Goal: Task Accomplishment & Management: Use online tool/utility

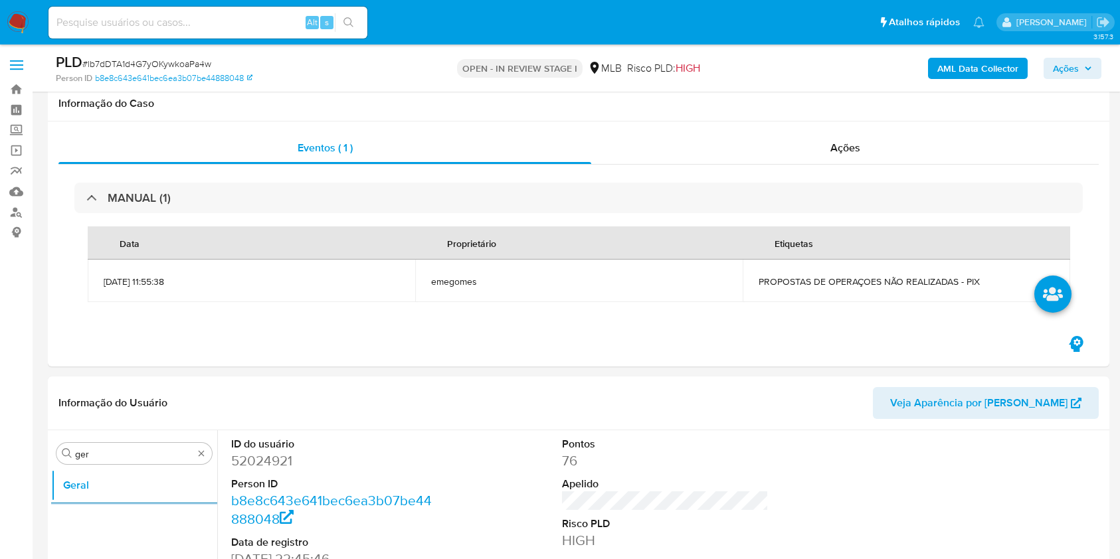
scroll to position [266, 0]
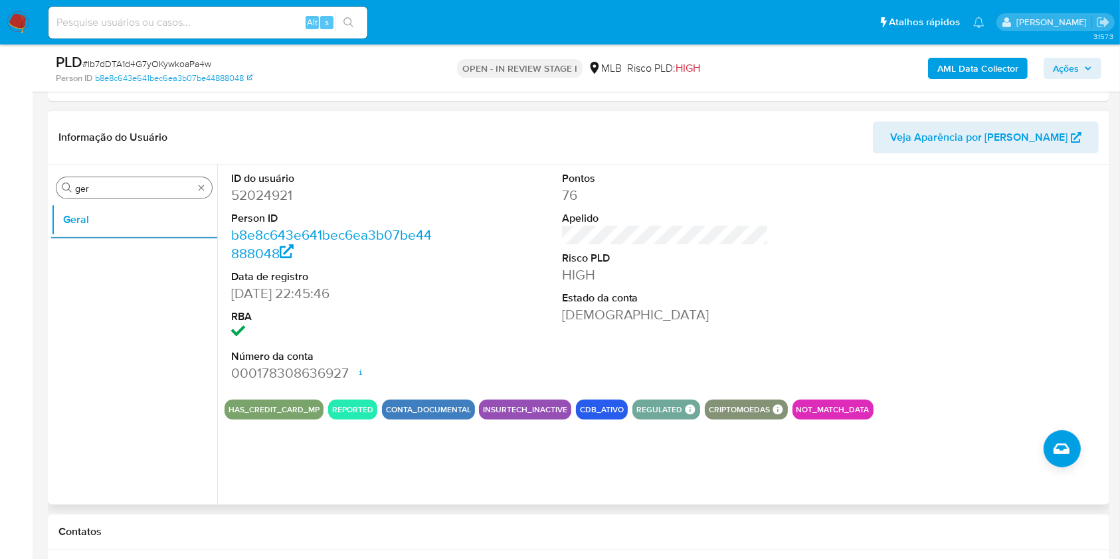
click at [112, 183] on input "ger" at bounding box center [134, 189] width 118 height 12
click at [94, 195] on div "Procurar dp" at bounding box center [133, 187] width 155 height 21
click at [91, 188] on input "dp" at bounding box center [134, 189] width 118 height 12
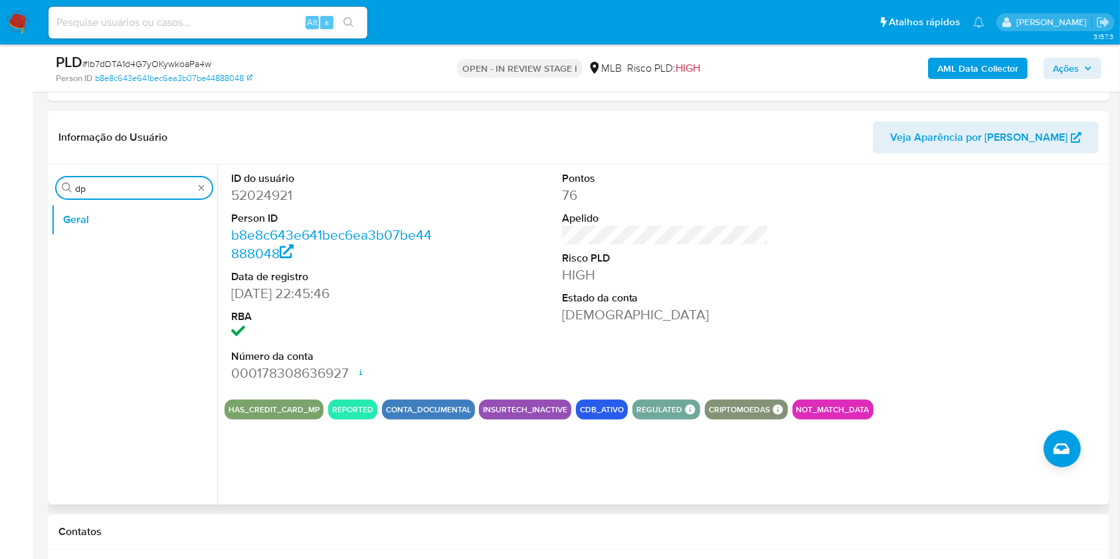
click at [91, 188] on input "dp" at bounding box center [134, 189] width 118 height 12
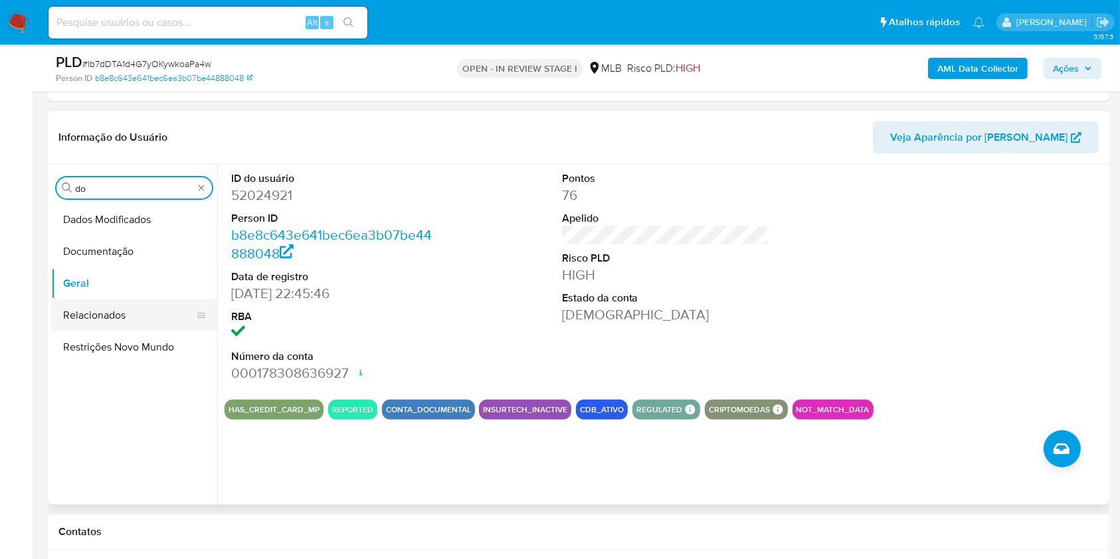
type input "do"
click at [88, 250] on button "Documentação" at bounding box center [134, 252] width 166 height 32
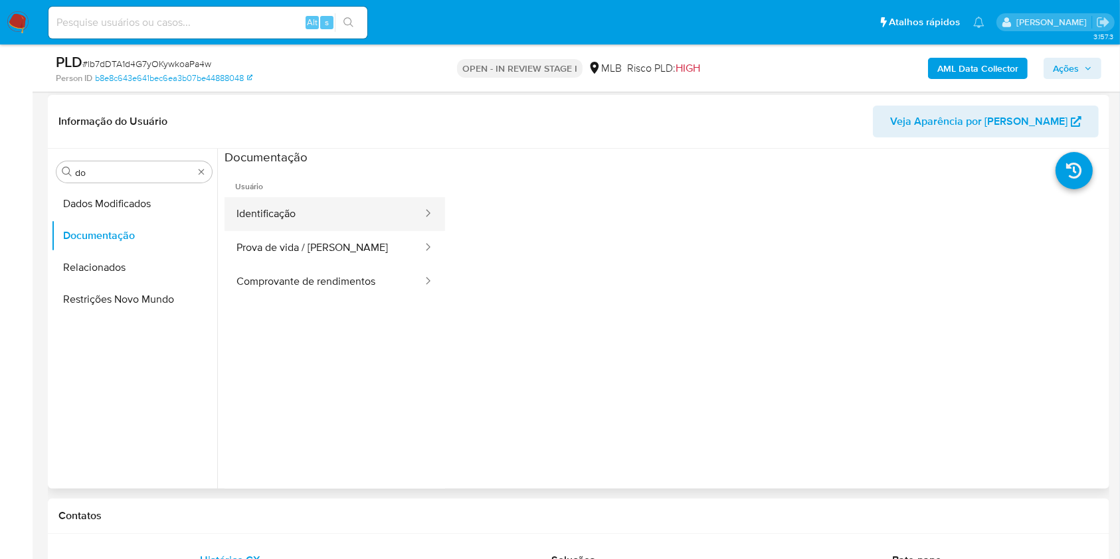
click at [321, 210] on button "Identificação" at bounding box center [323, 214] width 199 height 34
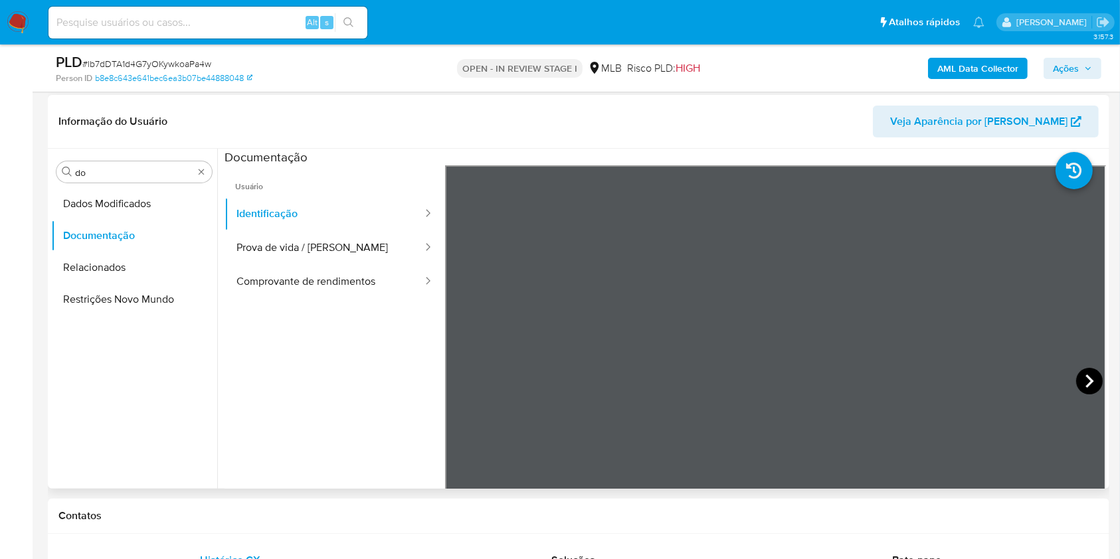
click at [1093, 381] on icon at bounding box center [1089, 381] width 27 height 27
click at [649, 160] on section at bounding box center [664, 370] width 881 height 442
drag, startPoint x: 339, startPoint y: 250, endPoint x: 341, endPoint y: 273, distance: 22.7
click at [339, 250] on button "Prova de vida / Selfie" at bounding box center [323, 248] width 199 height 34
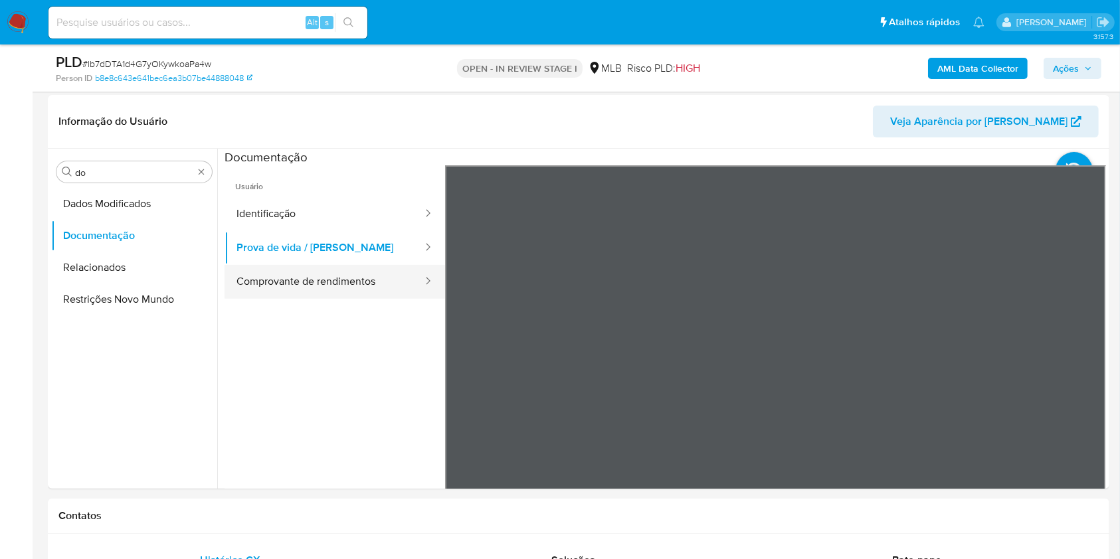
click at [343, 274] on button "Comprovante de rendimentos" at bounding box center [323, 282] width 199 height 34
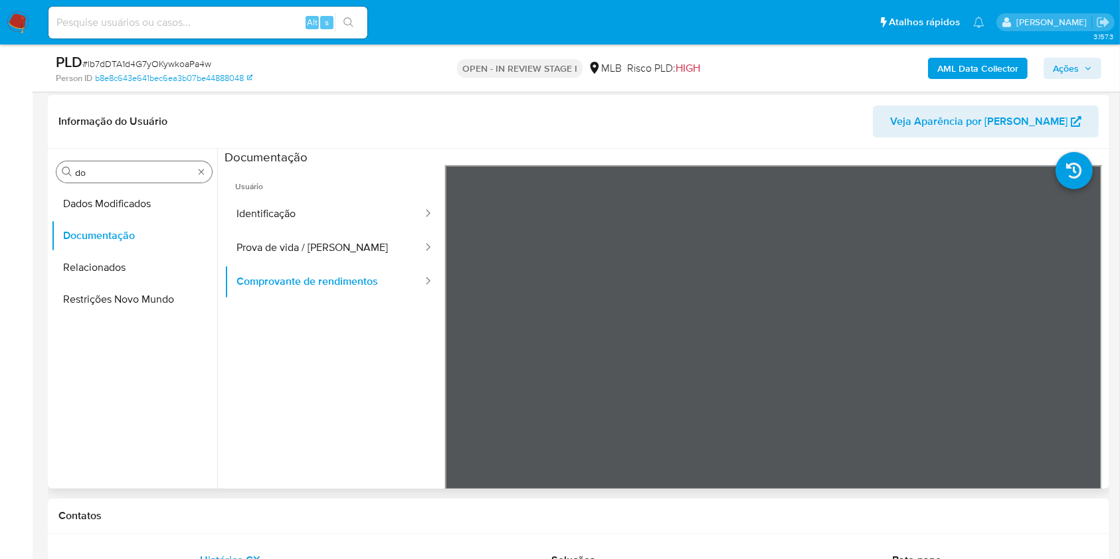
click at [112, 173] on input "do" at bounding box center [134, 173] width 118 height 12
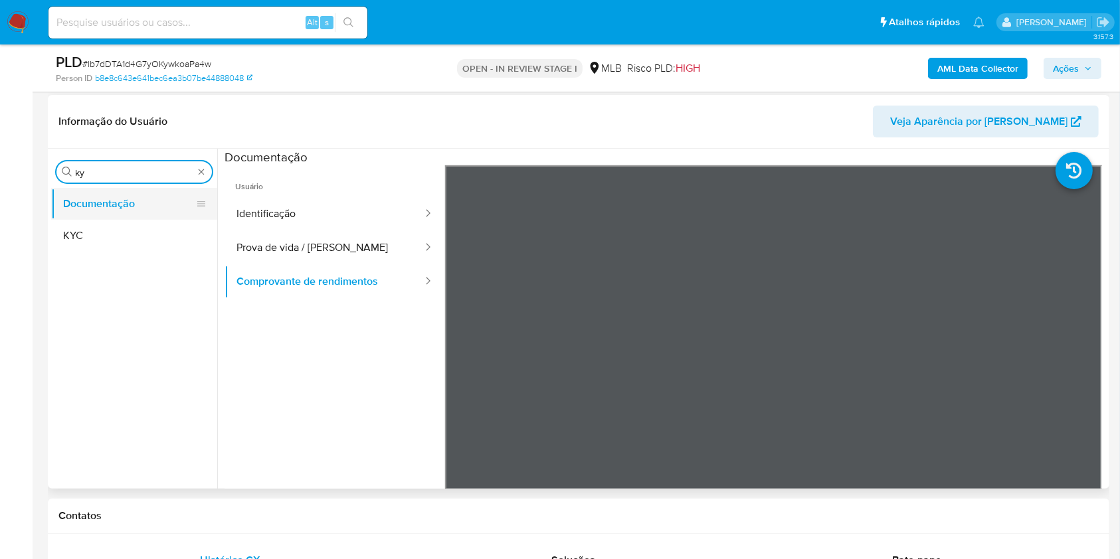
type input "ky"
click at [115, 215] on button "Documentação" at bounding box center [128, 204] width 155 height 32
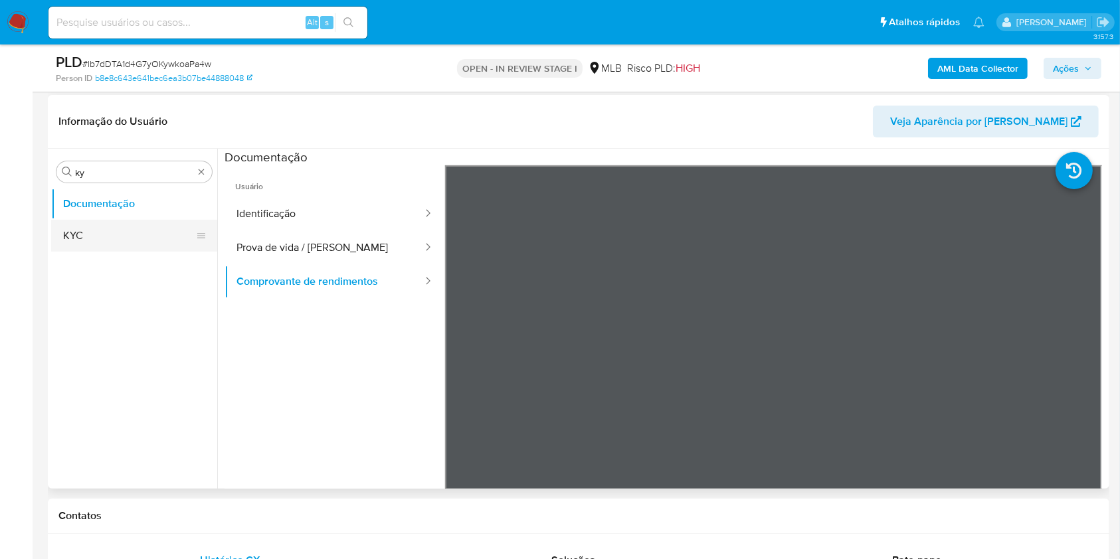
click at [97, 238] on button "KYC" at bounding box center [128, 236] width 155 height 32
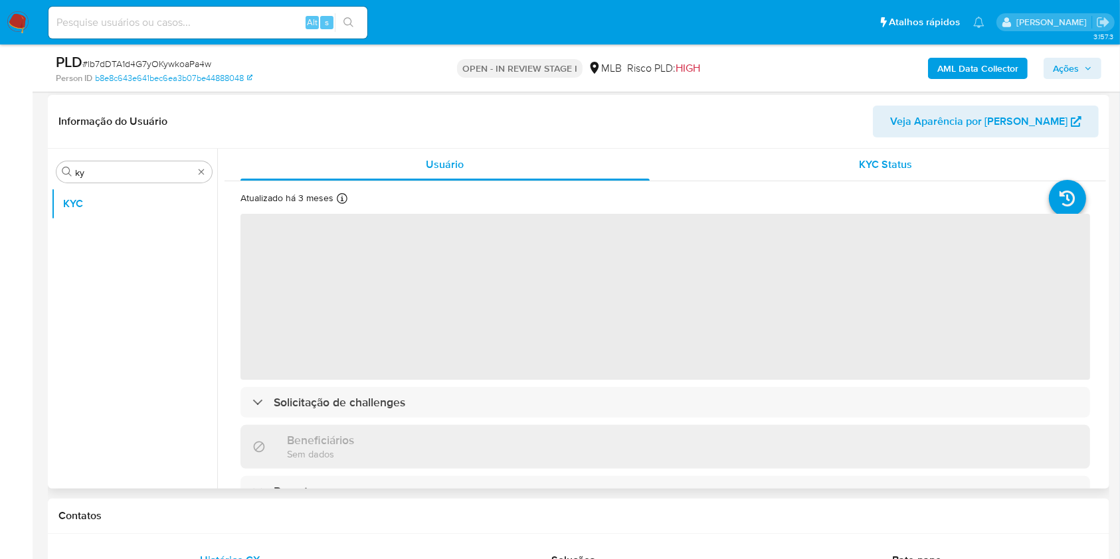
click at [773, 177] on div "KYC Status" at bounding box center [885, 165] width 409 height 32
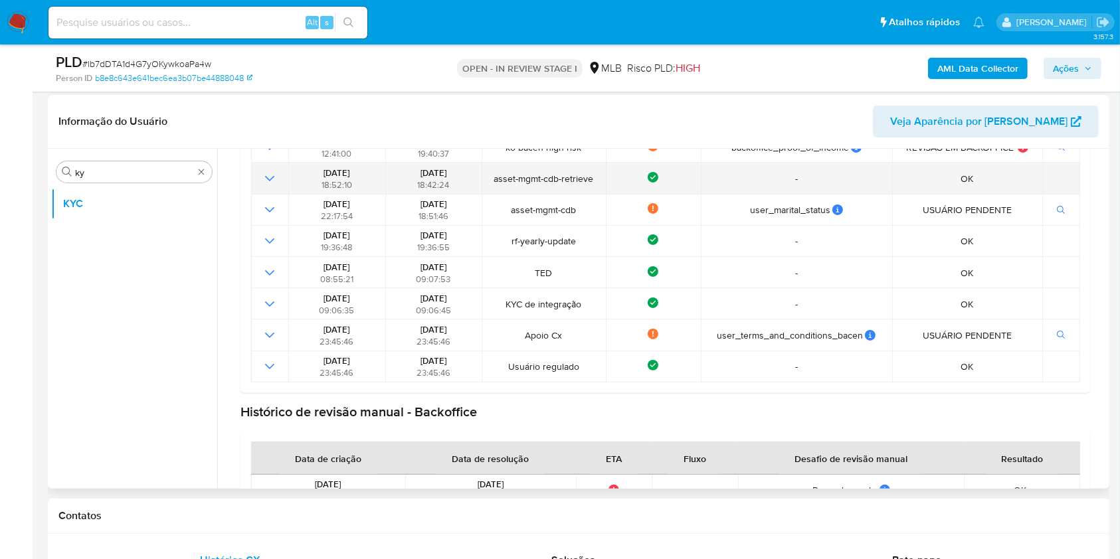
scroll to position [350, 0]
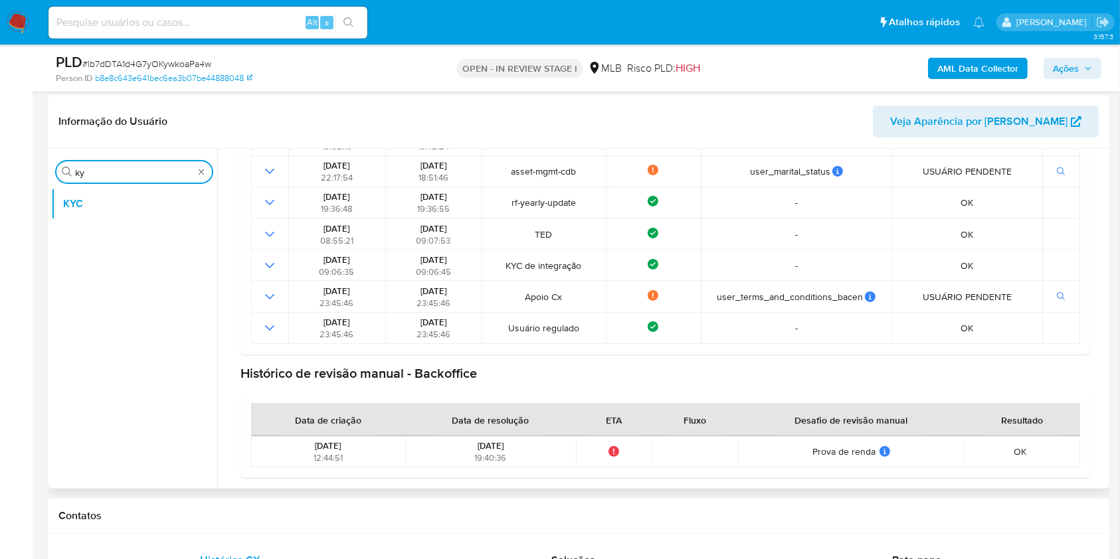
click at [154, 173] on input "ky" at bounding box center [134, 173] width 118 height 12
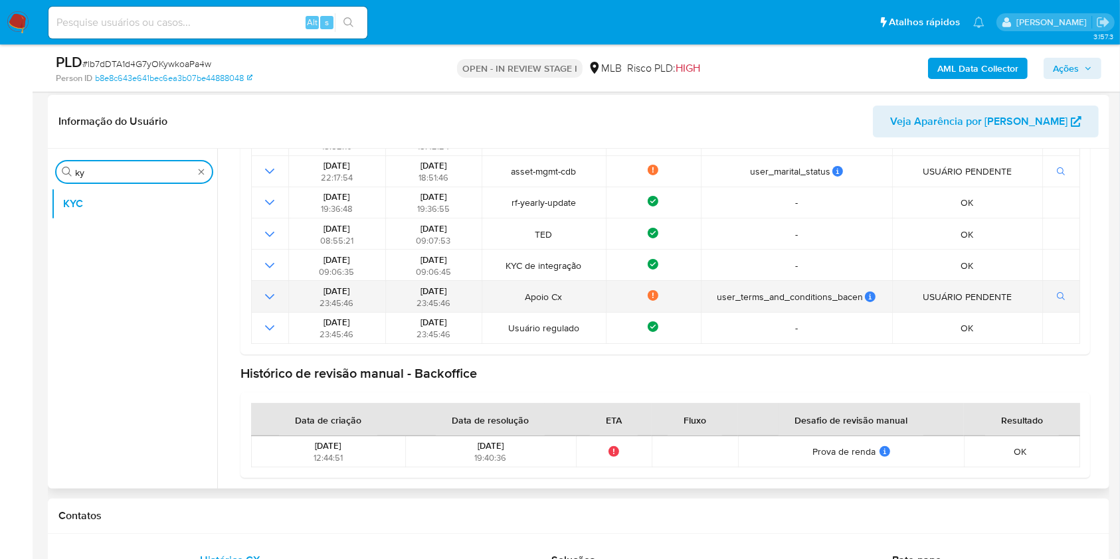
scroll to position [0, 0]
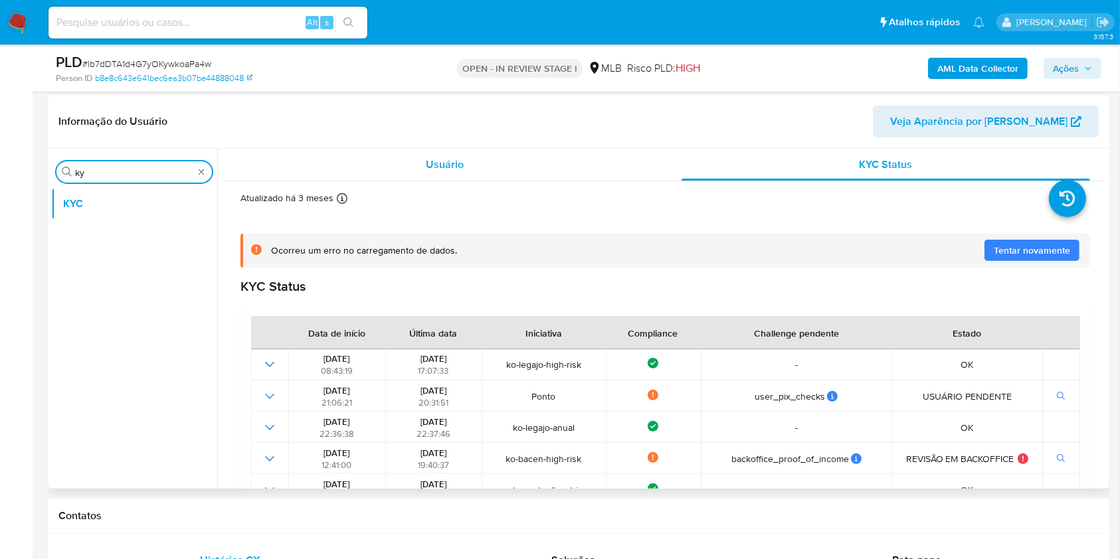
click at [436, 167] on span "Usuário" at bounding box center [445, 164] width 38 height 15
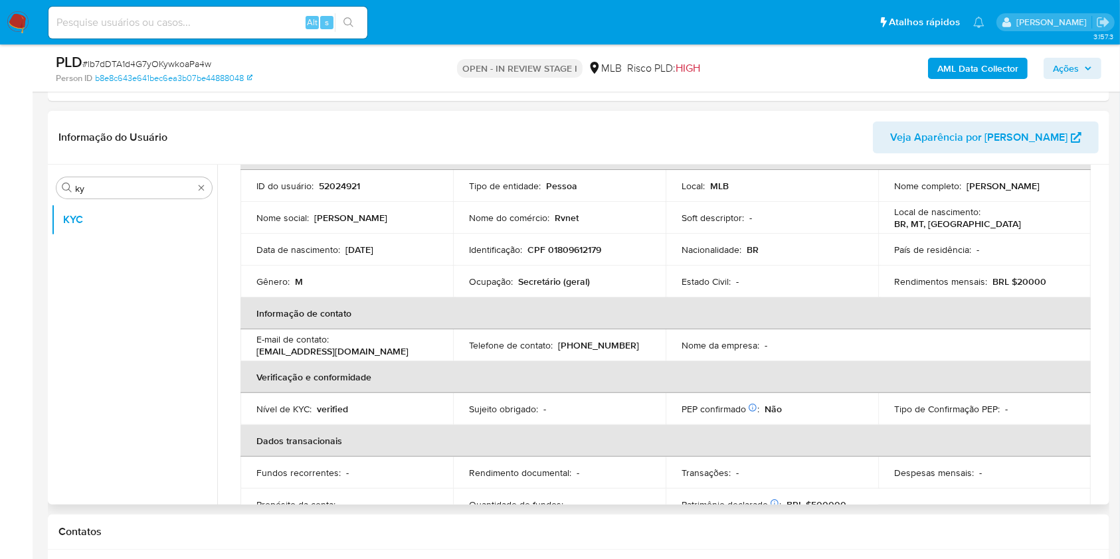
scroll to position [97, 0]
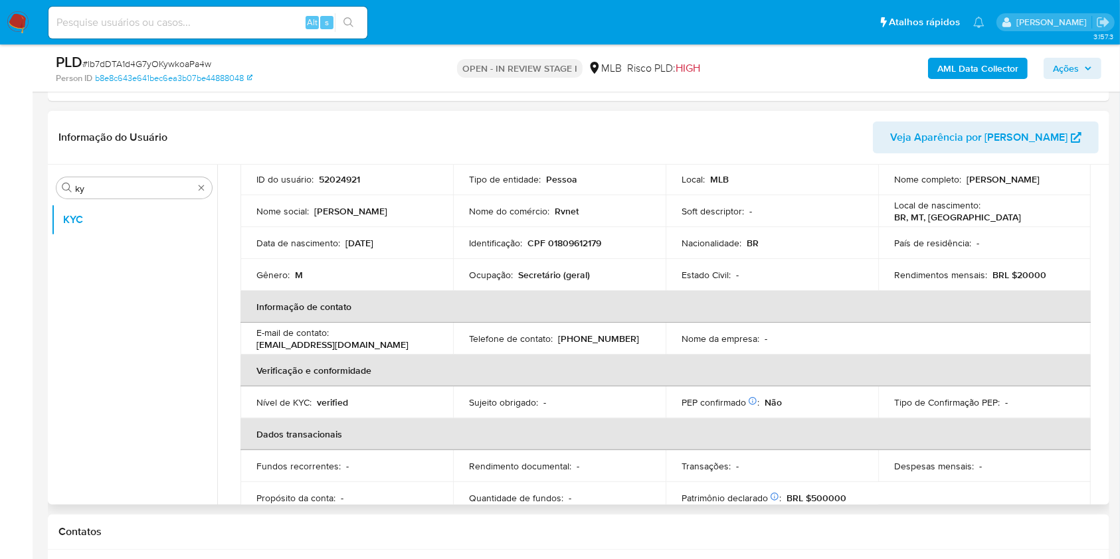
click at [514, 273] on div "Ocupação : Secretário (geral)" at bounding box center [559, 275] width 181 height 12
copy div "Ocupação : Secretário (geral)"
drag, startPoint x: 394, startPoint y: 276, endPoint x: 574, endPoint y: 287, distance: 181.0
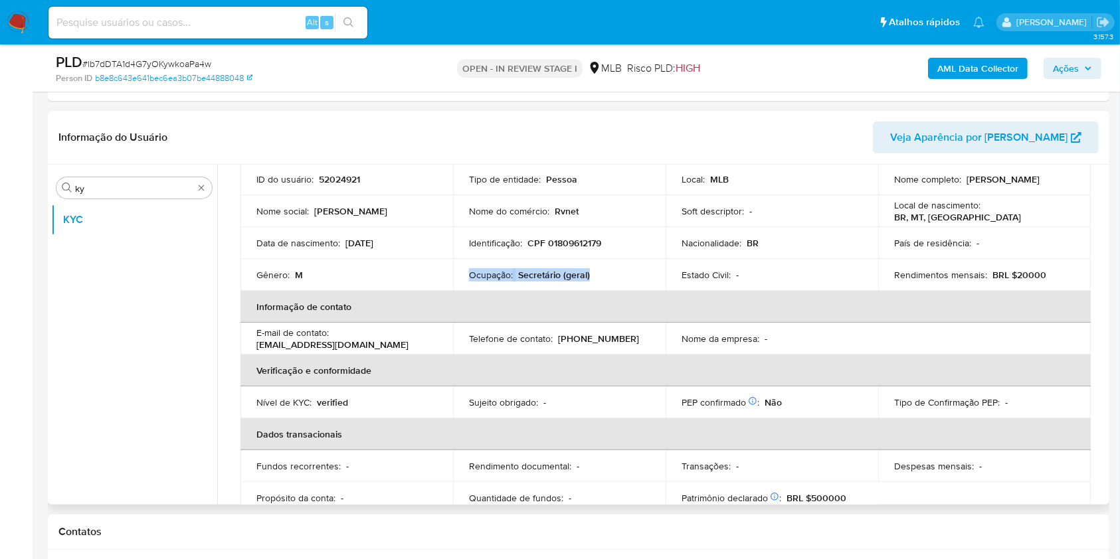
click at [394, 276] on div "Gênero : M" at bounding box center [346, 275] width 181 height 12
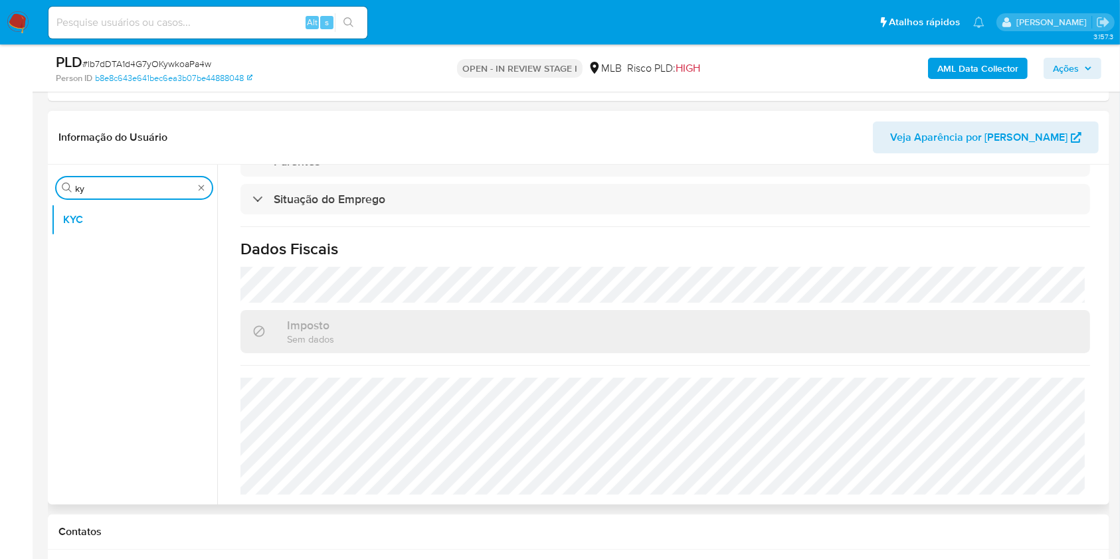
click at [137, 185] on input "ky" at bounding box center [134, 189] width 118 height 12
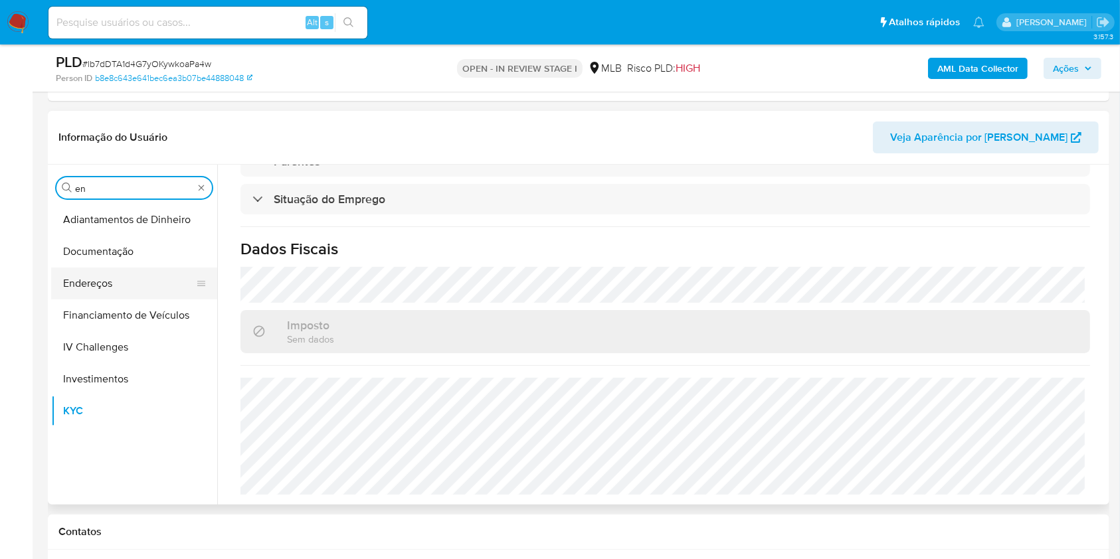
type input "en"
click at [122, 271] on button "Endereços" at bounding box center [128, 284] width 155 height 32
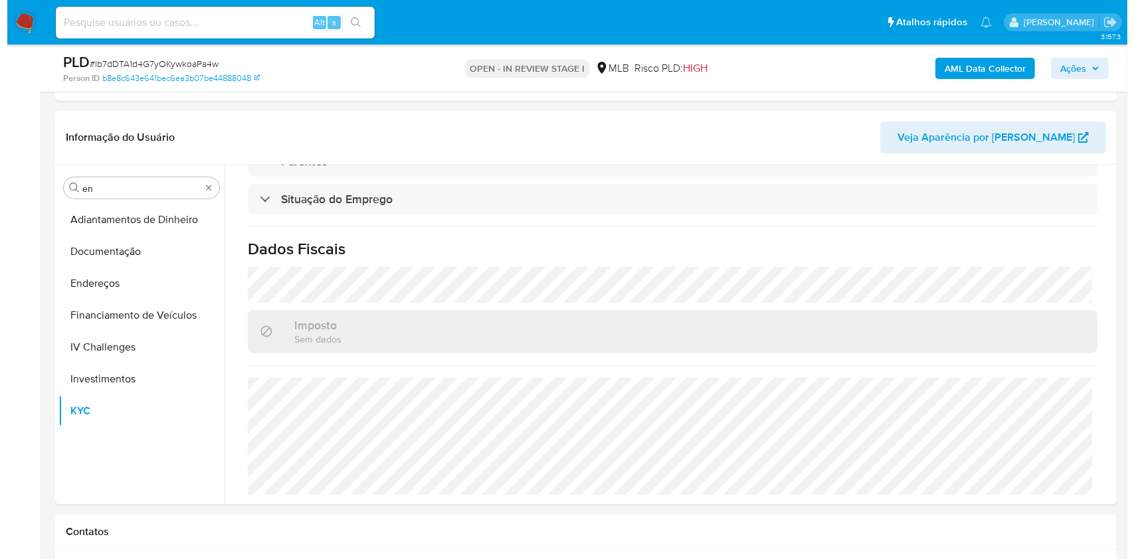
scroll to position [0, 0]
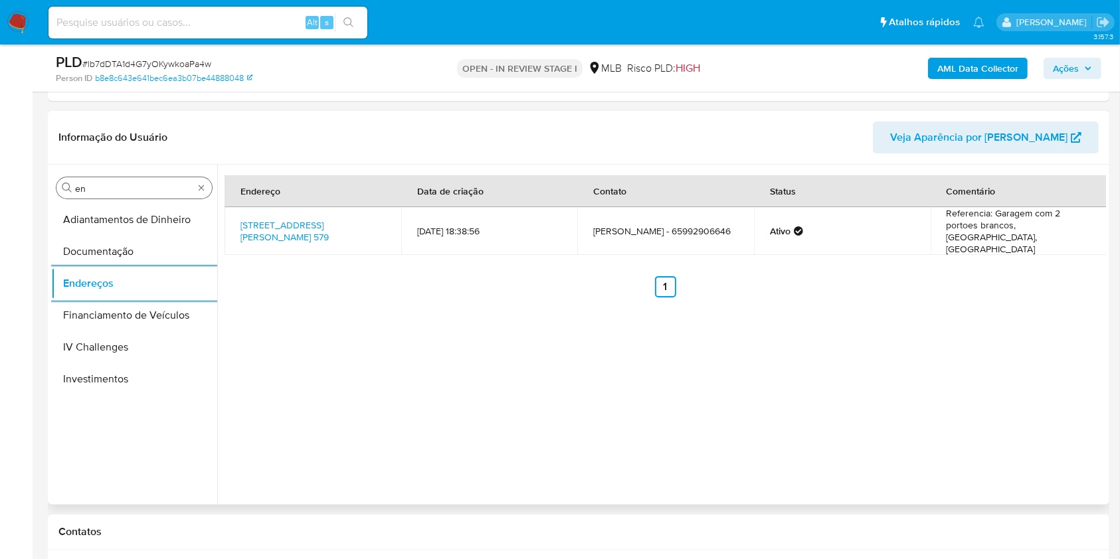
click at [132, 193] on input "en" at bounding box center [134, 189] width 118 height 12
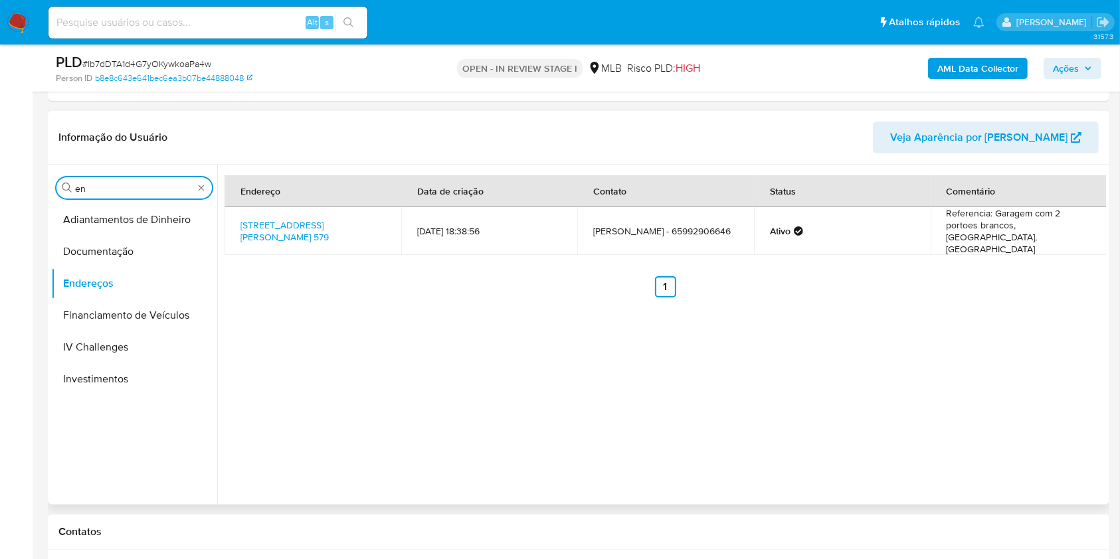
click at [132, 193] on input "en" at bounding box center [134, 189] width 118 height 12
type input "ge"
click at [100, 225] on button "Detalhe da geolocalização" at bounding box center [128, 220] width 155 height 32
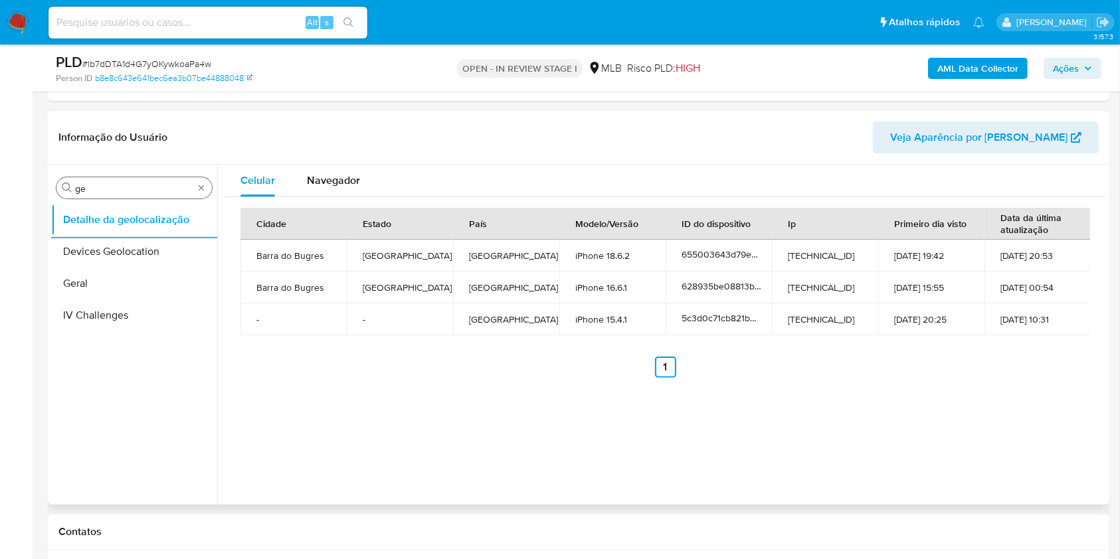
click at [106, 186] on input "ge" at bounding box center [134, 189] width 118 height 12
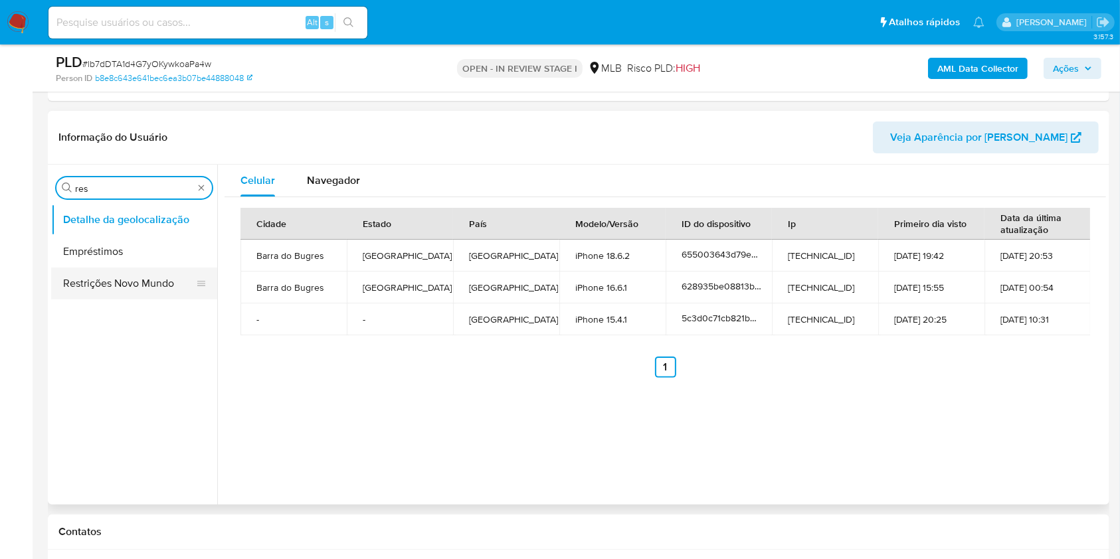
type input "res"
drag, startPoint x: 87, startPoint y: 276, endPoint x: 100, endPoint y: 271, distance: 14.3
click at [86, 277] on button "Restrições Novo Mundo" at bounding box center [134, 284] width 166 height 32
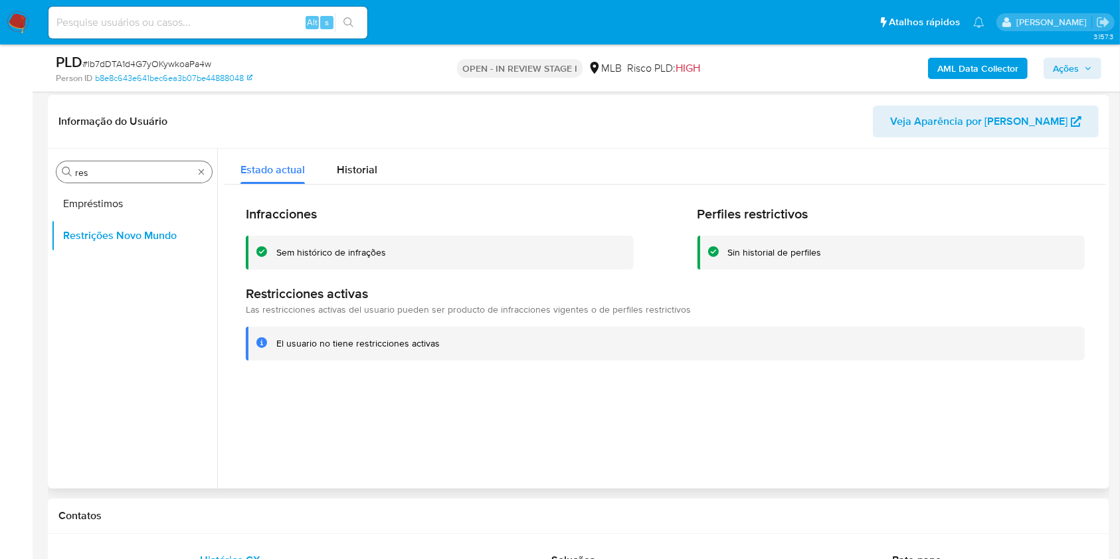
click at [98, 161] on div "Procurar res" at bounding box center [133, 171] width 155 height 21
drag, startPoint x: 98, startPoint y: 161, endPoint x: 102, endPoint y: 174, distance: 13.9
click at [99, 164] on div "Procurar res" at bounding box center [133, 171] width 155 height 21
click at [104, 175] on input "res" at bounding box center [134, 173] width 118 height 12
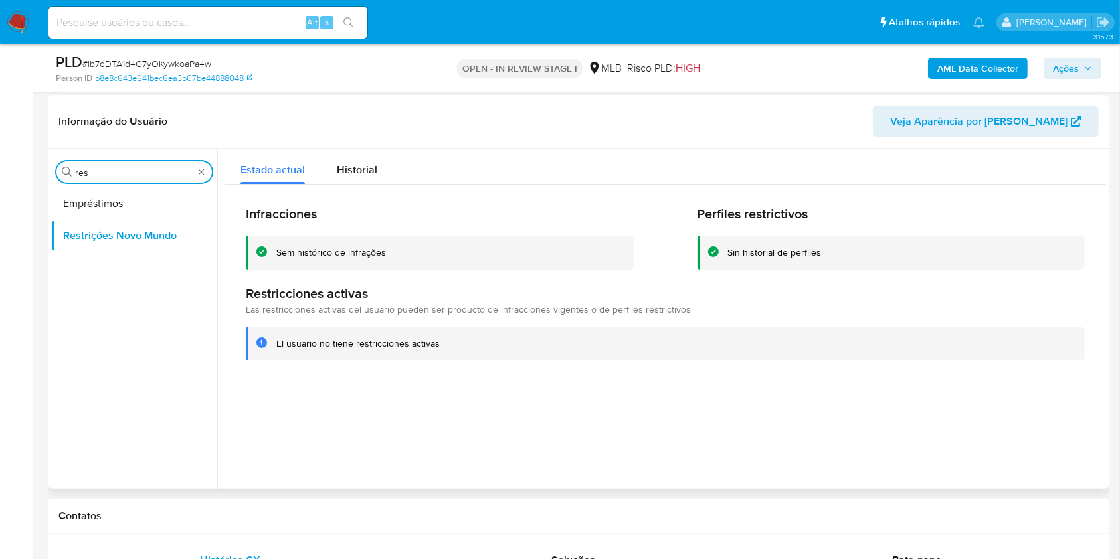
click at [104, 175] on input "res" at bounding box center [134, 173] width 118 height 12
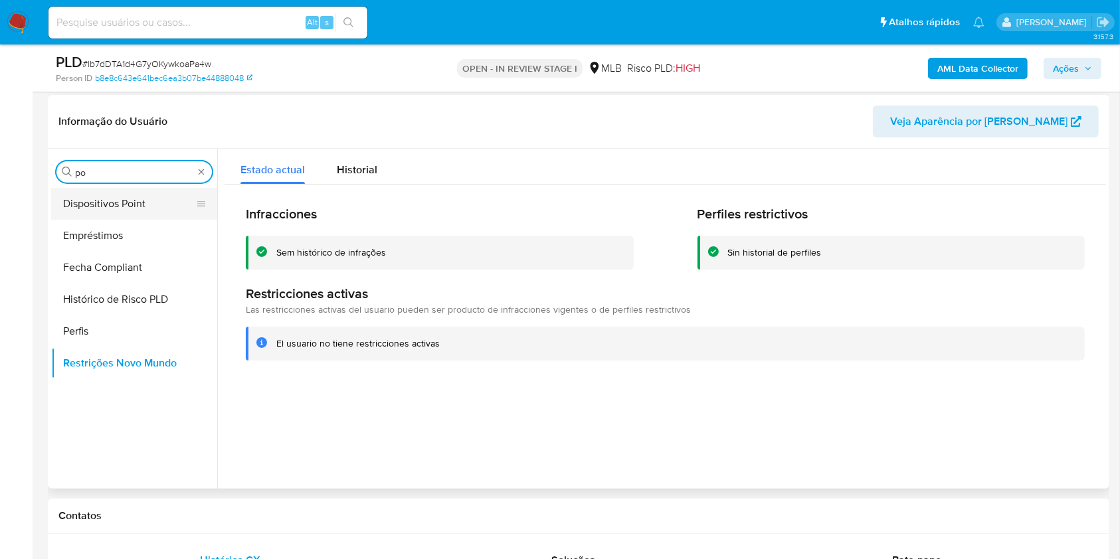
type input "po"
click at [101, 199] on button "Dispositivos Point" at bounding box center [128, 204] width 155 height 32
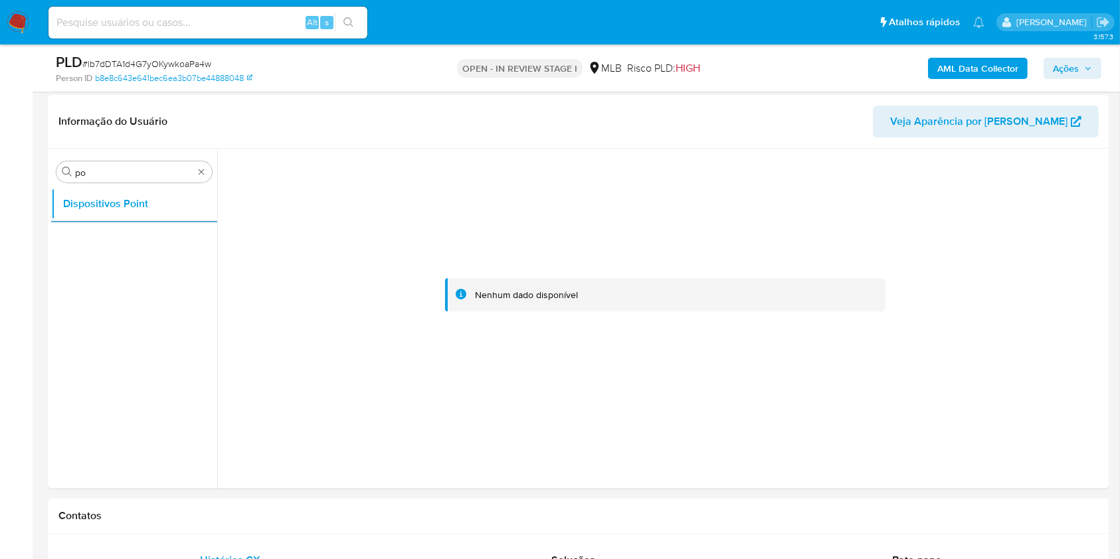
click at [1004, 60] on b "AML Data Collector" at bounding box center [977, 68] width 81 height 21
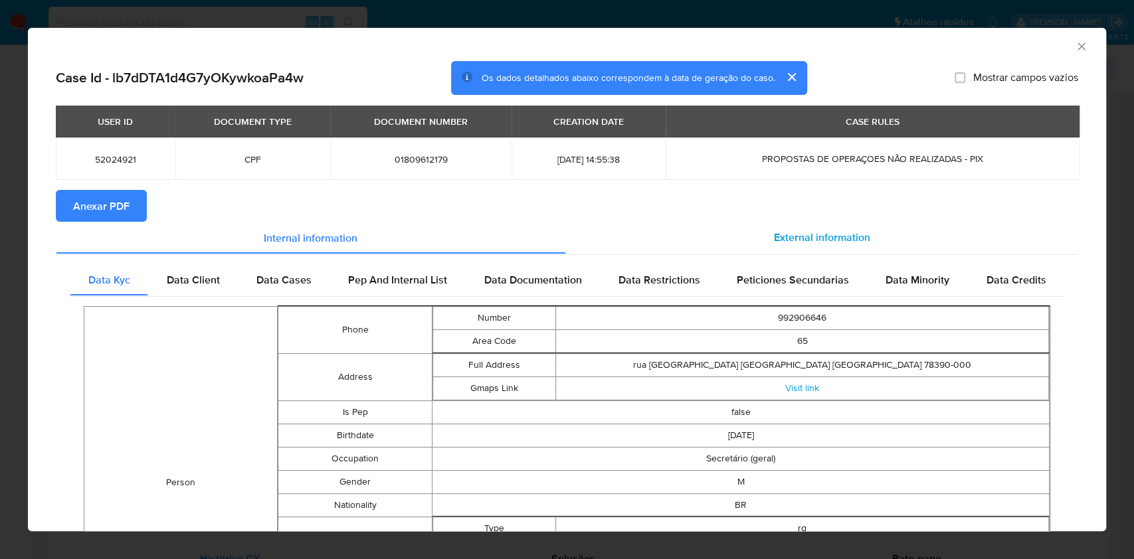
drag, startPoint x: 90, startPoint y: 207, endPoint x: 751, endPoint y: 241, distance: 661.7
click at [90, 207] on span "Anexar PDF" at bounding box center [101, 205] width 56 height 29
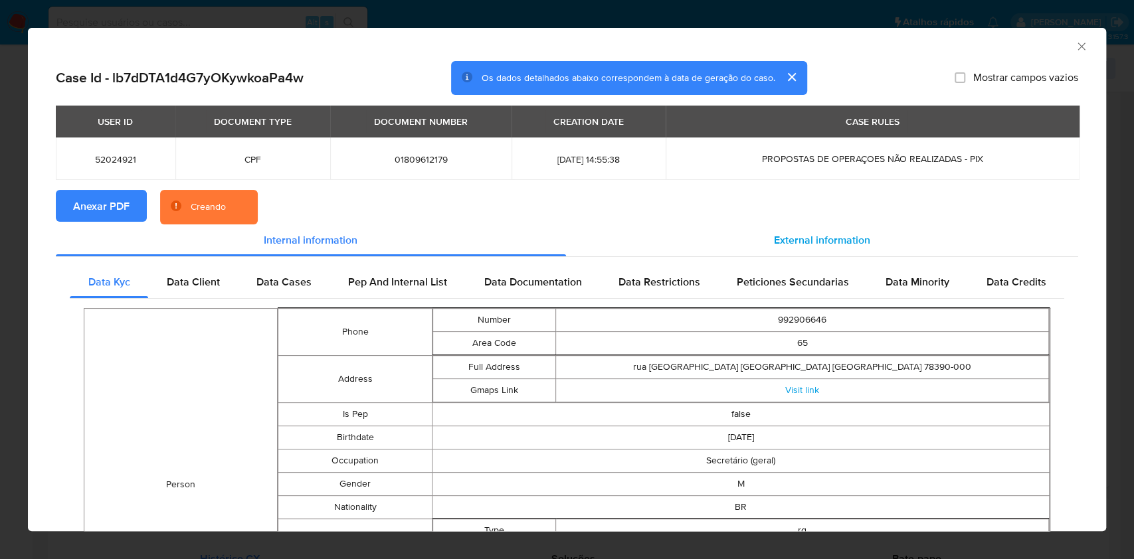
click at [790, 239] on span "External information" at bounding box center [822, 239] width 96 height 15
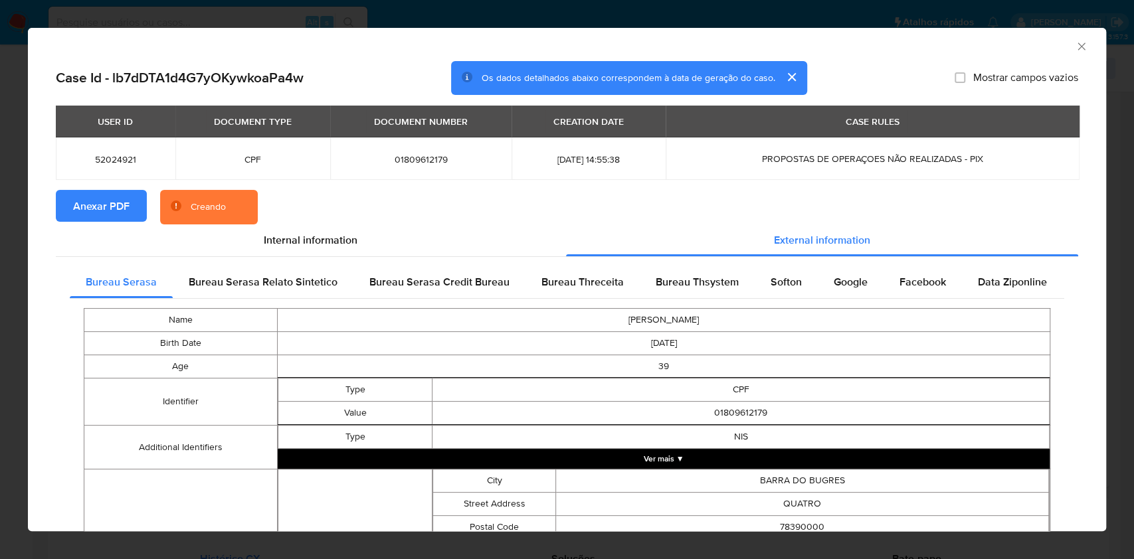
drag, startPoint x: 784, startPoint y: 271, endPoint x: 741, endPoint y: 299, distance: 50.8
click at [784, 272] on div "Softon" at bounding box center [785, 282] width 63 height 32
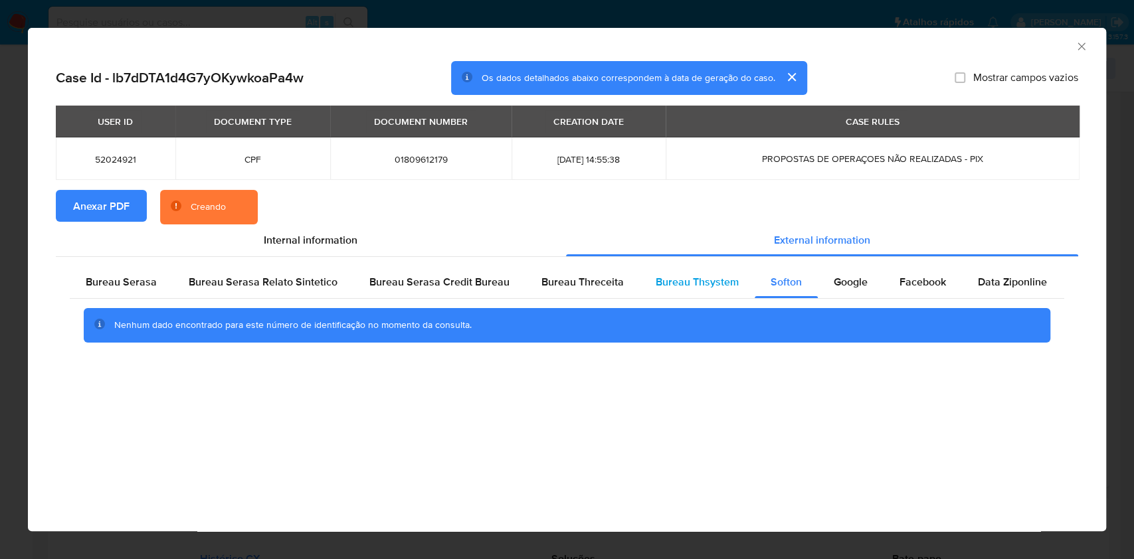
click at [683, 286] on span "Bureau Thsystem" at bounding box center [697, 281] width 83 height 15
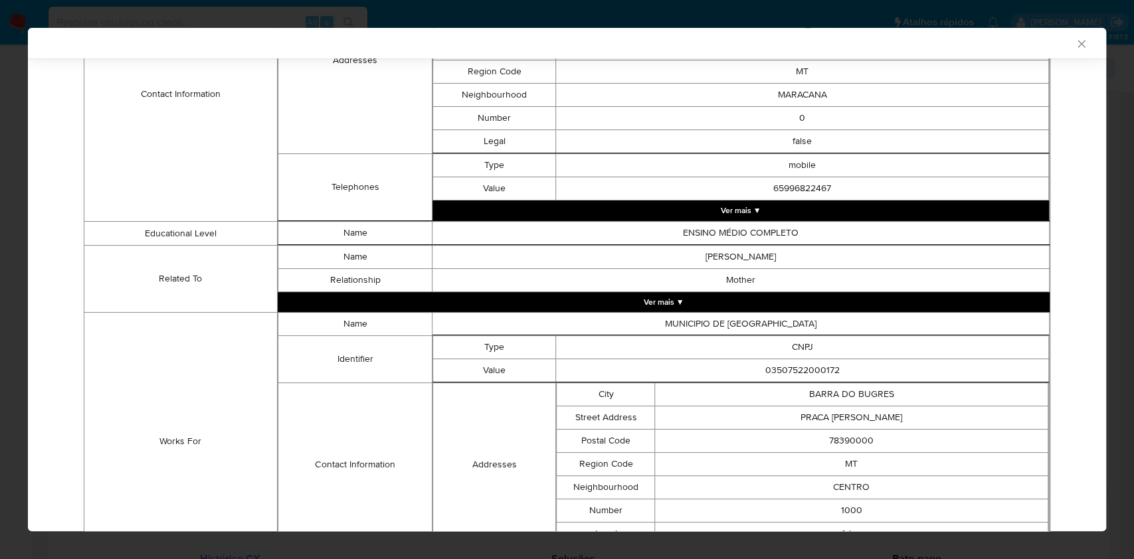
scroll to position [838, 0]
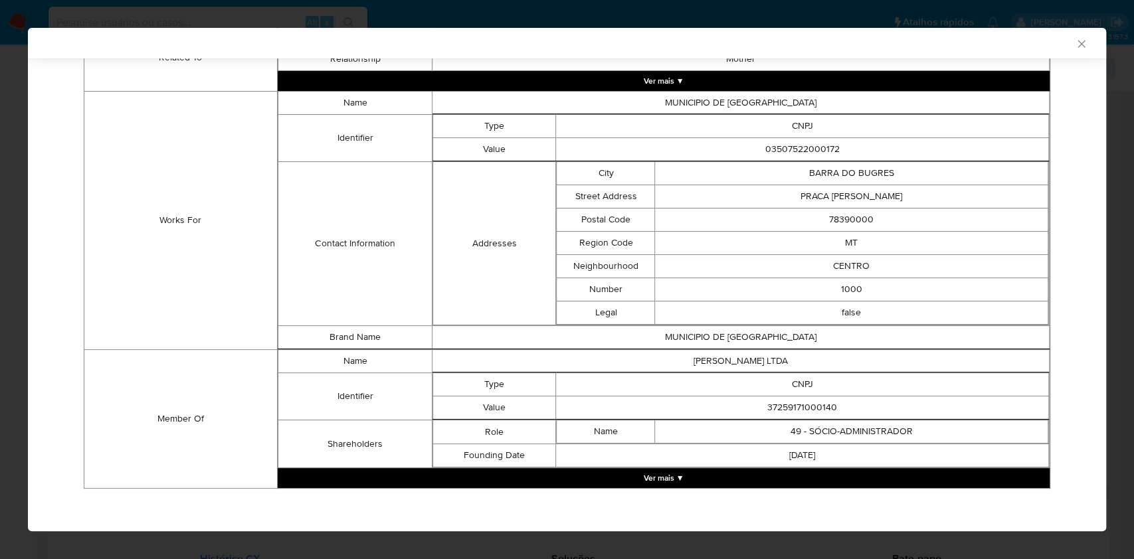
click at [582, 472] on button "Ver mais ▼" at bounding box center [664, 478] width 772 height 20
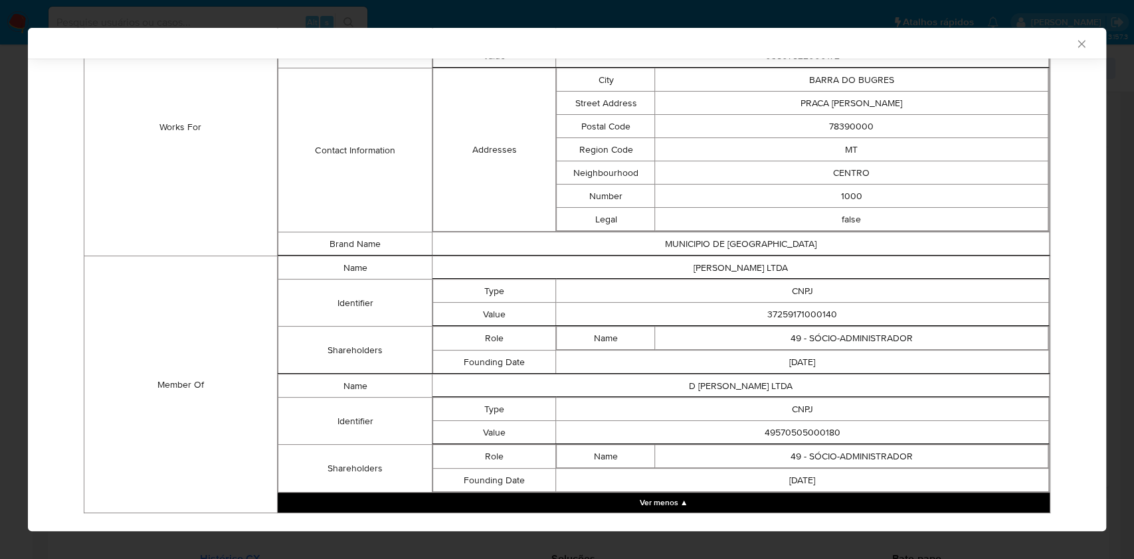
scroll to position [952, 0]
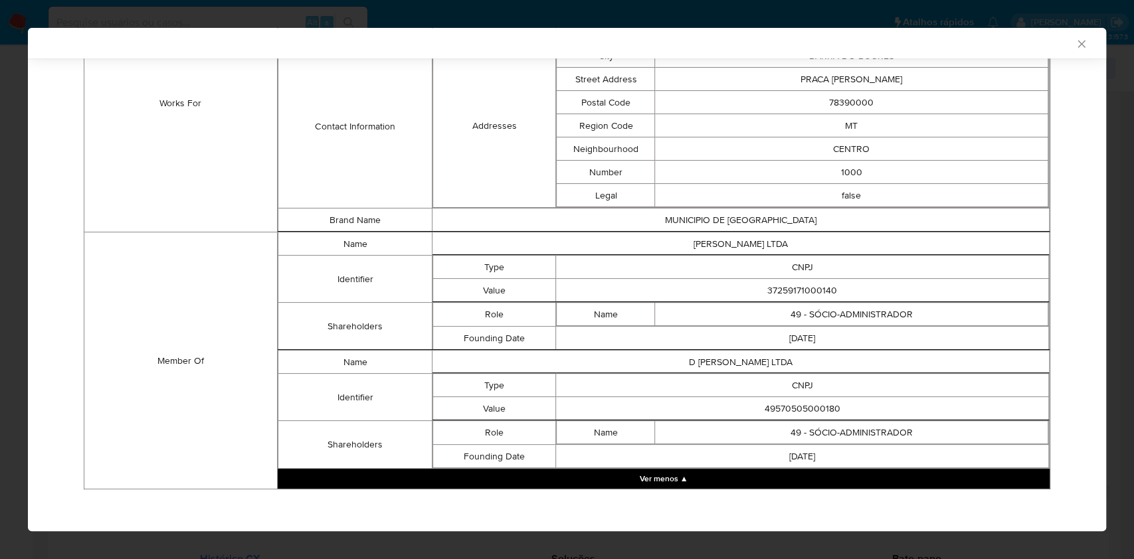
click at [778, 274] on td "CNPJ" at bounding box center [802, 267] width 493 height 23
click at [787, 292] on td "37259171000140" at bounding box center [802, 290] width 493 height 23
copy td "37259171000140"
click at [808, 406] on td "49570505000180" at bounding box center [802, 408] width 493 height 23
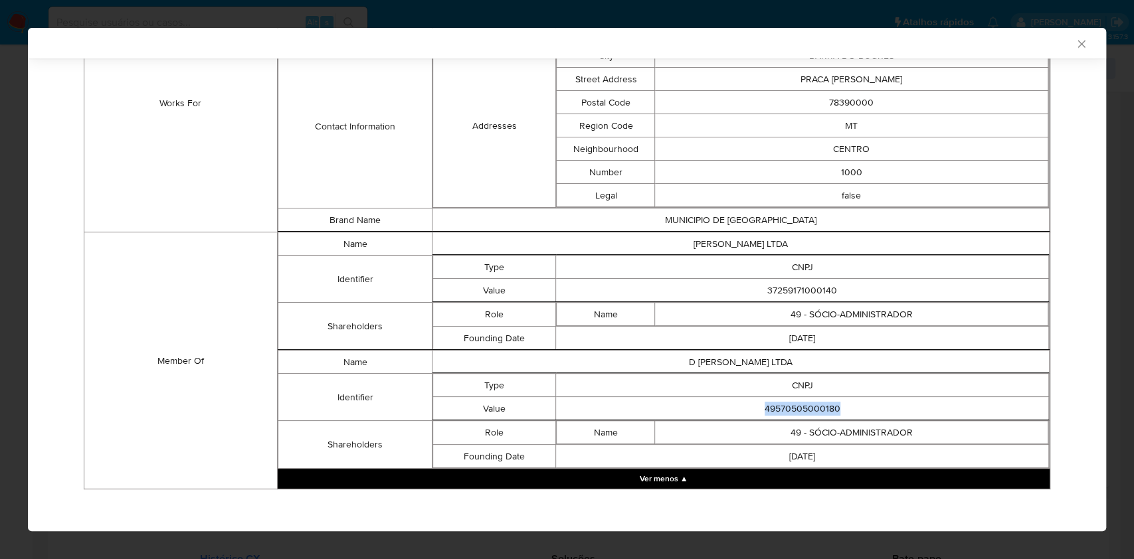
click at [808, 406] on td "49570505000180" at bounding box center [802, 408] width 493 height 23
copy td "49570505000180"
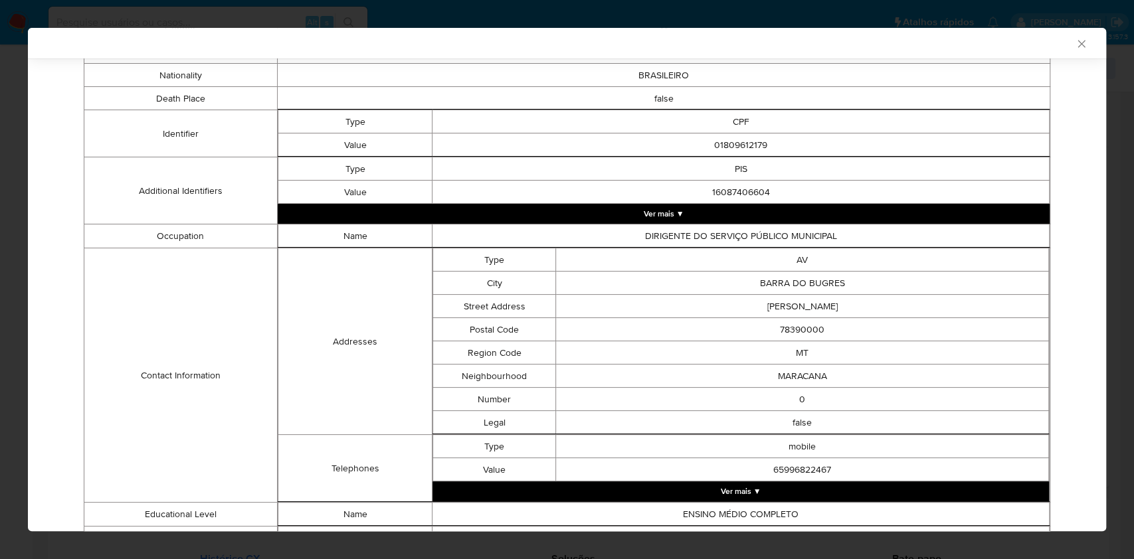
scroll to position [0, 0]
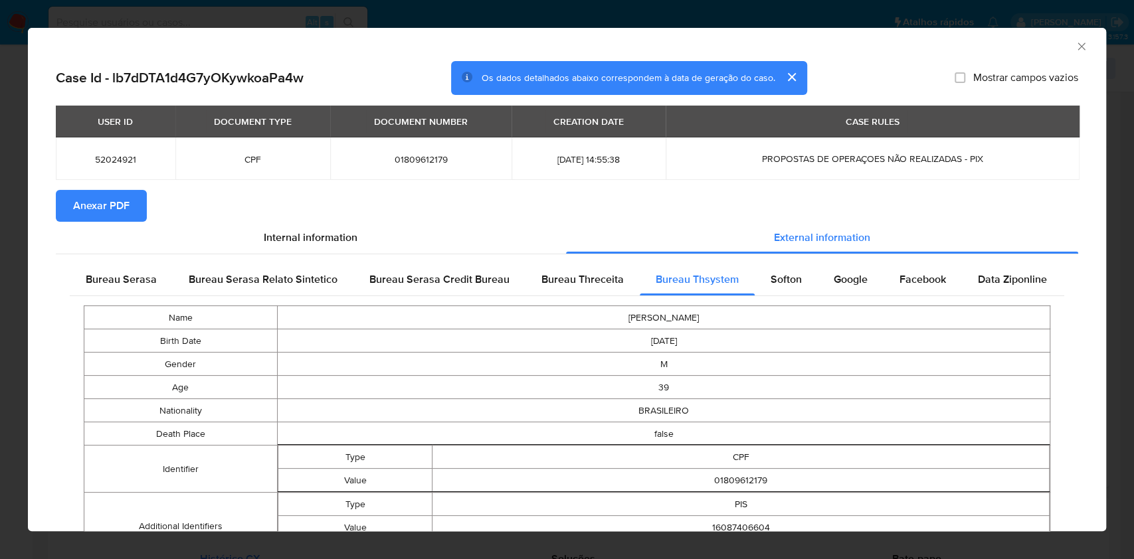
drag, startPoint x: 137, startPoint y: 278, endPoint x: 230, endPoint y: 364, distance: 126.9
click at [136, 277] on span "Bureau Serasa" at bounding box center [121, 279] width 71 height 15
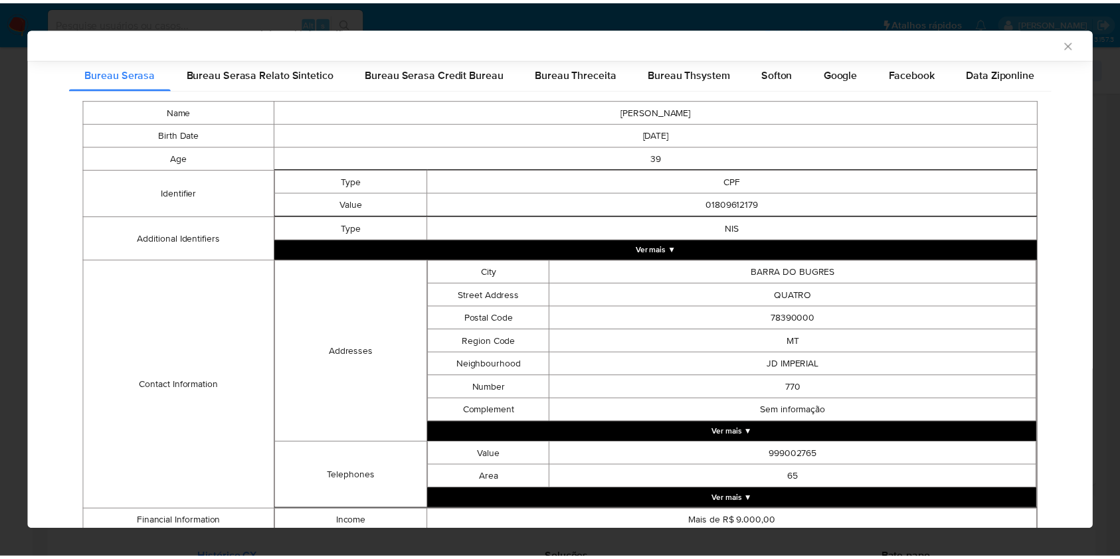
scroll to position [300, 0]
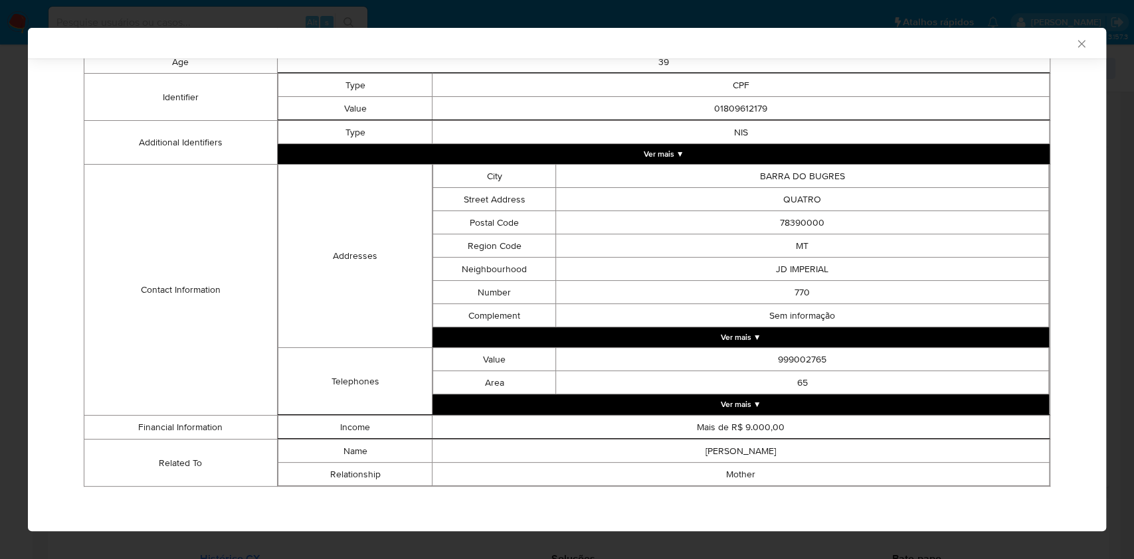
click at [0, 185] on div "AML Data Collector Case Id - lb7dDTA1d4G7yOKywkoaPa4w Os dados detalhados abaix…" at bounding box center [567, 279] width 1134 height 559
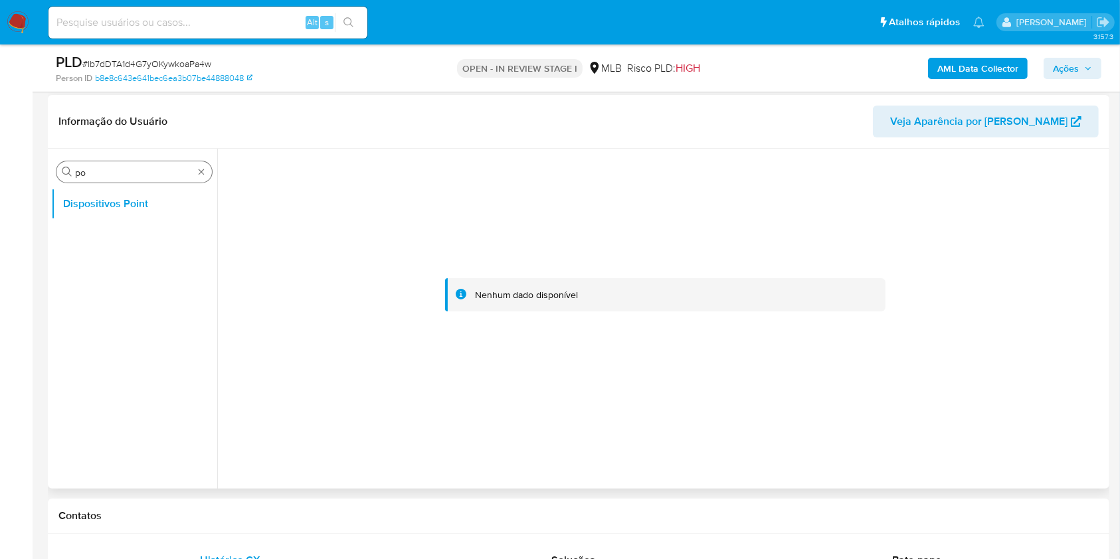
click at [100, 167] on input "po" at bounding box center [134, 173] width 118 height 12
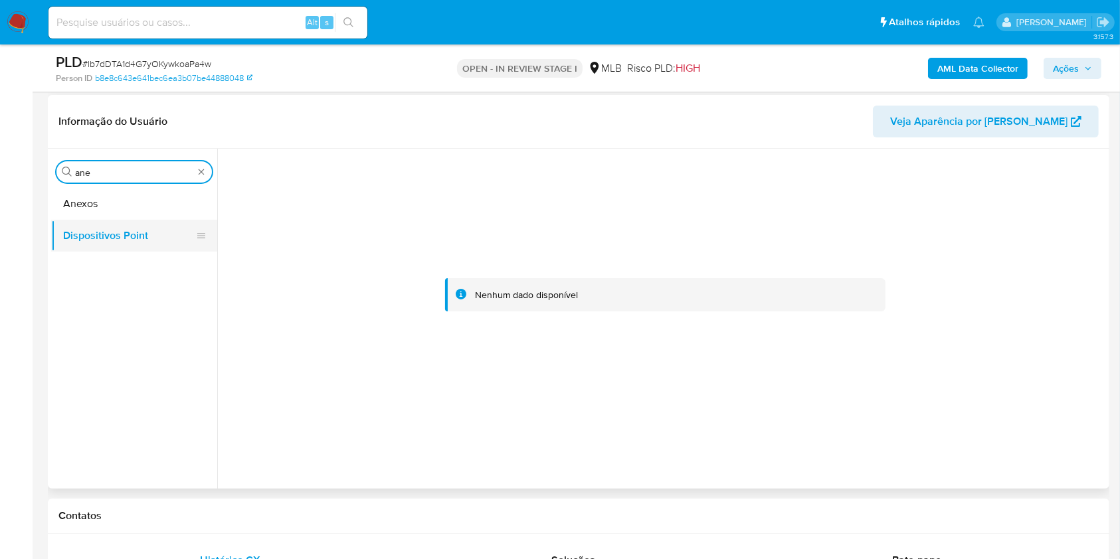
type input "ane"
click at [125, 229] on button "Dispositivos Point" at bounding box center [128, 236] width 155 height 32
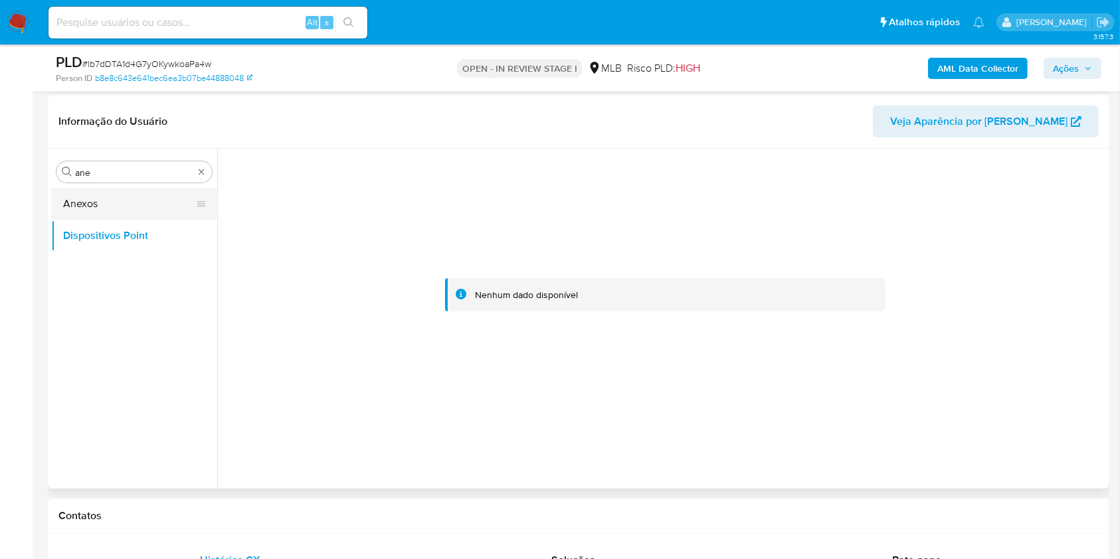
click at [110, 200] on button "Anexos" at bounding box center [128, 204] width 155 height 32
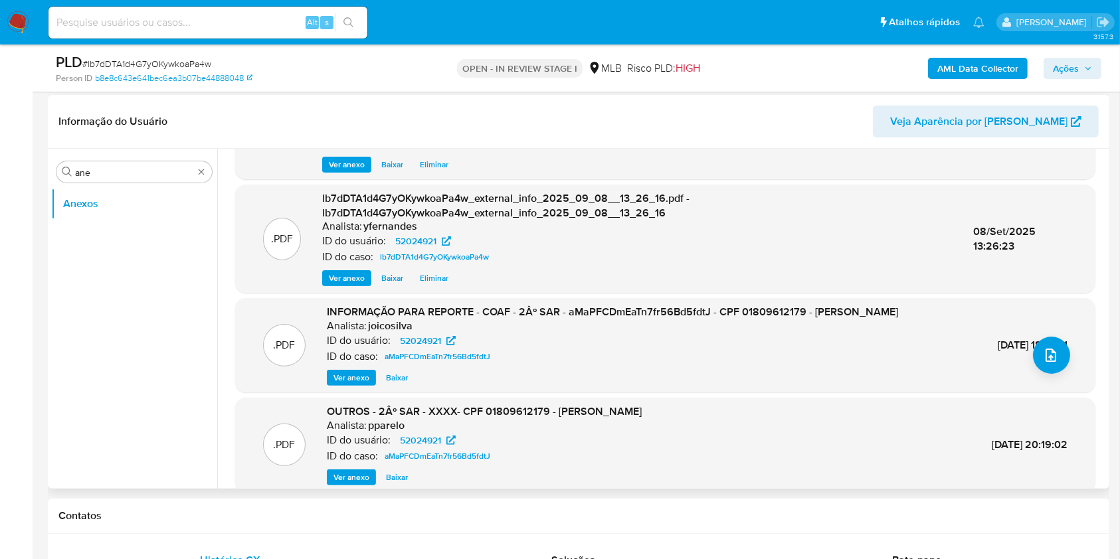
scroll to position [154, 0]
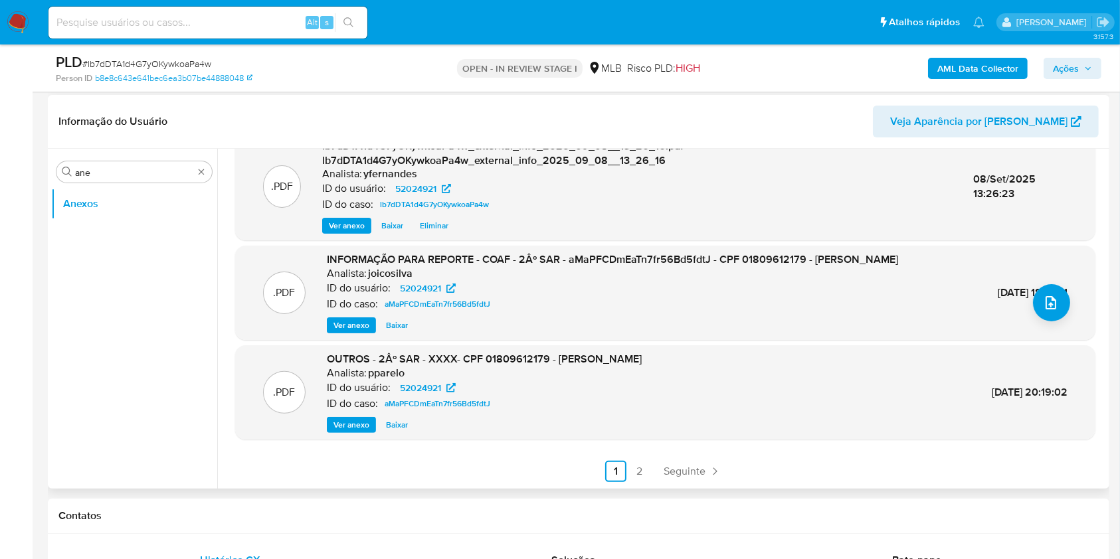
click at [351, 323] on span "Ver anexo" at bounding box center [351, 325] width 36 height 13
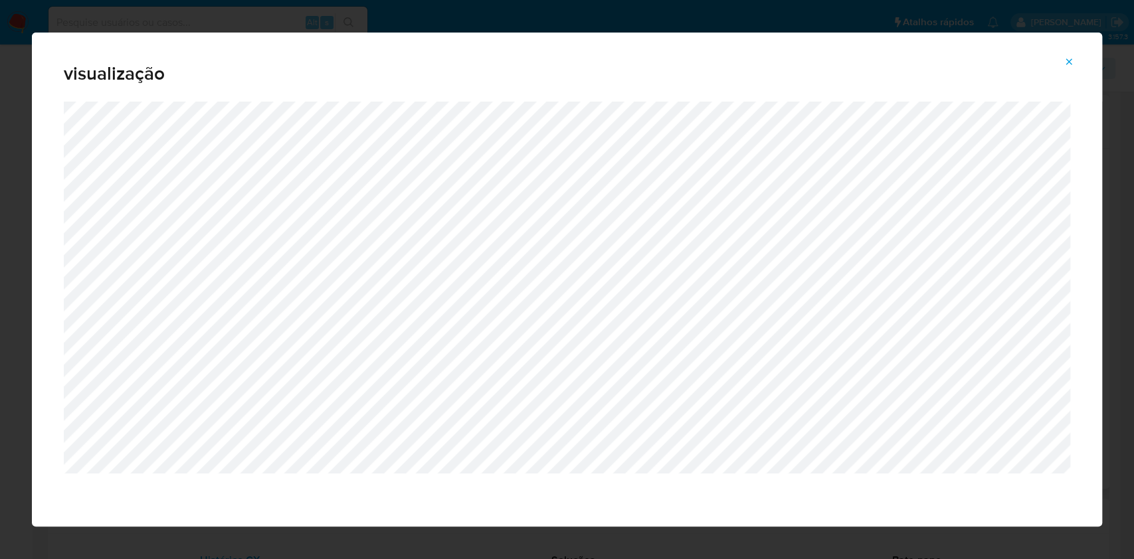
click at [1069, 61] on icon "Attachment preview" at bounding box center [1069, 61] width 6 height 6
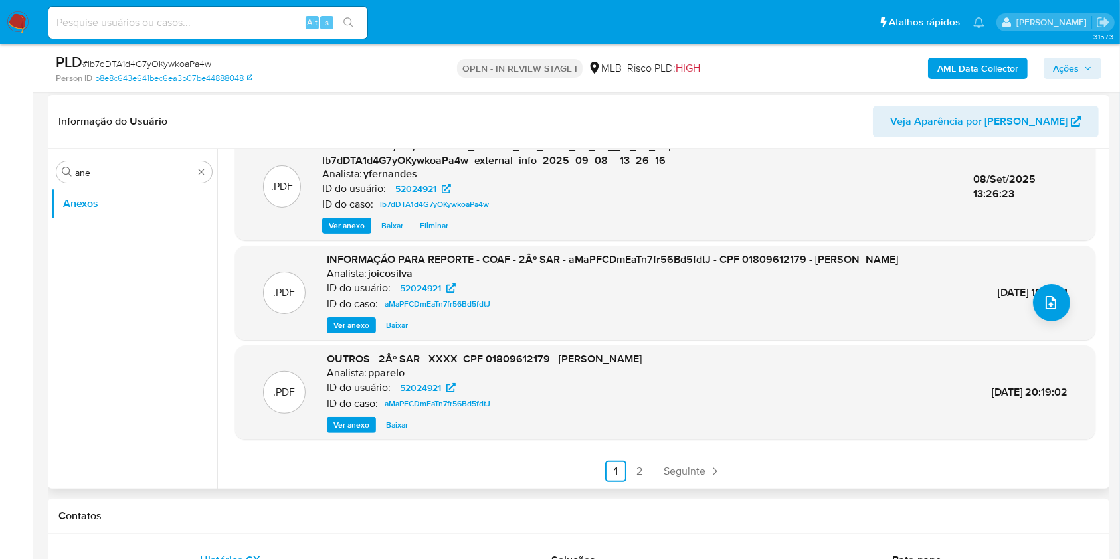
click at [343, 322] on span "Ver anexo" at bounding box center [351, 325] width 36 height 13
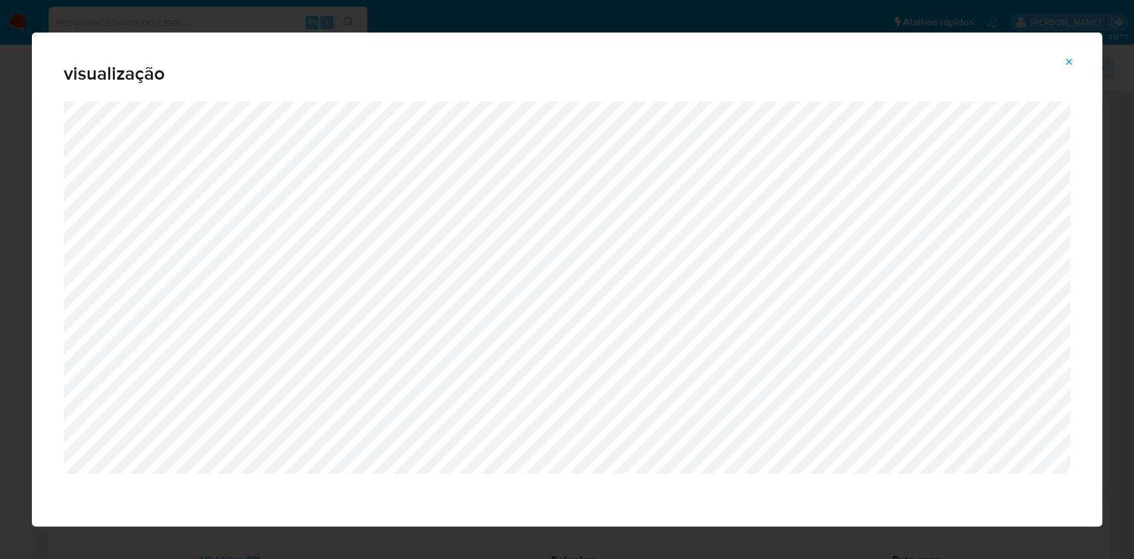
click at [1071, 58] on icon "Attachment preview" at bounding box center [1068, 61] width 11 height 11
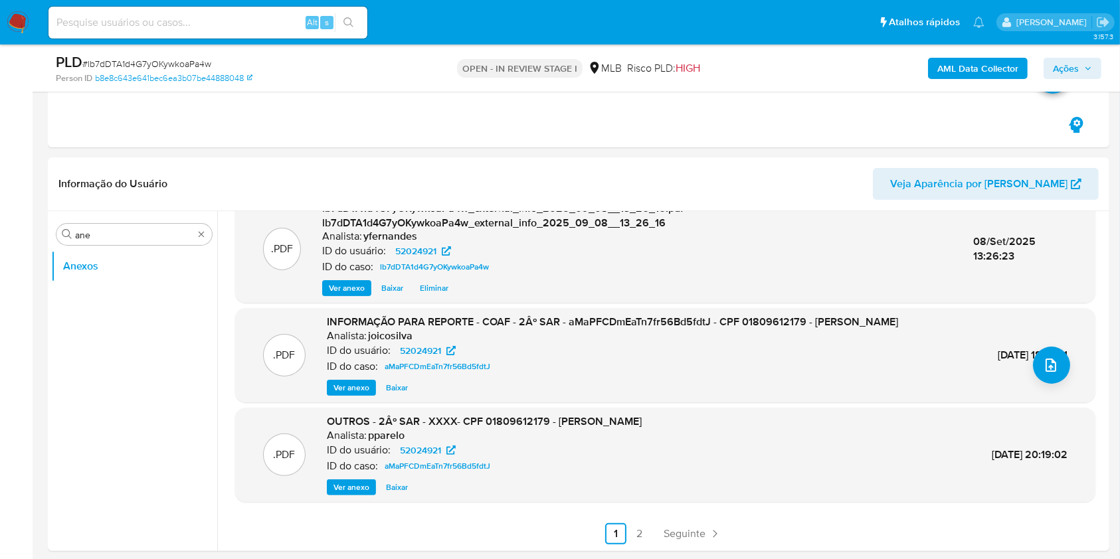
scroll to position [177, 0]
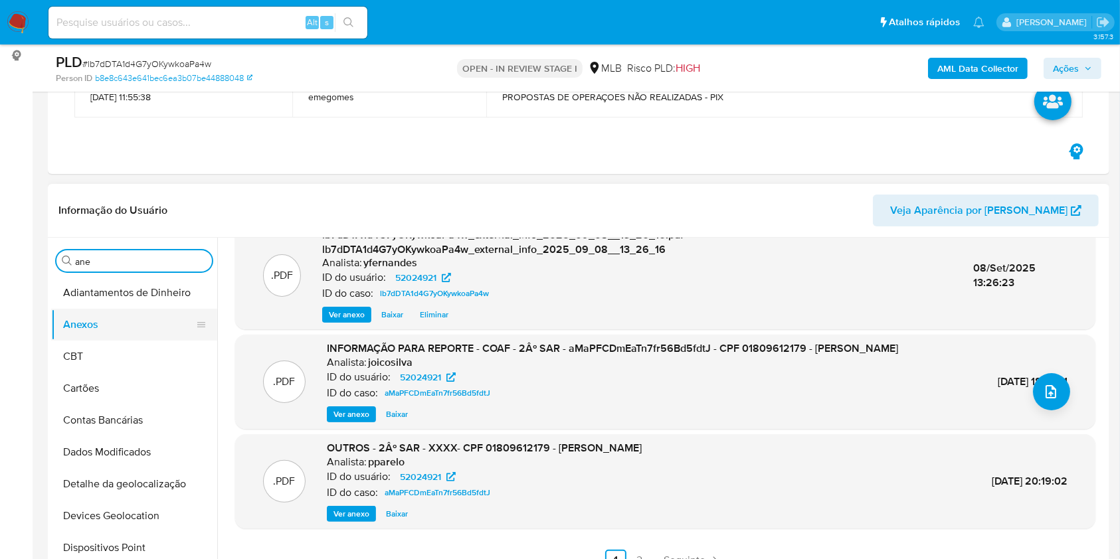
click at [125, 332] on button "Anexos" at bounding box center [128, 325] width 155 height 32
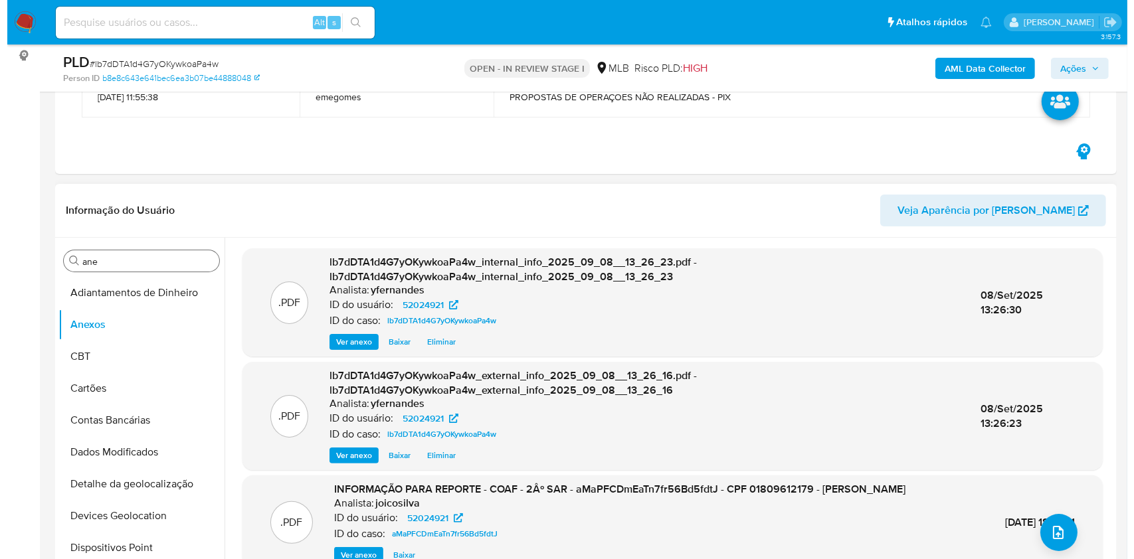
scroll to position [266, 0]
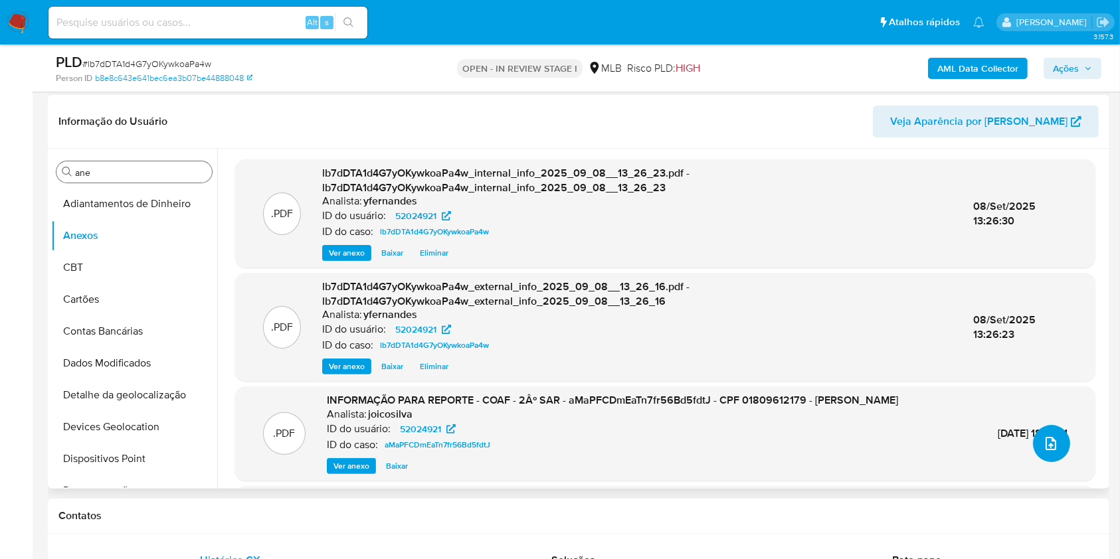
click at [1060, 454] on button "upload-file" at bounding box center [1051, 443] width 37 height 37
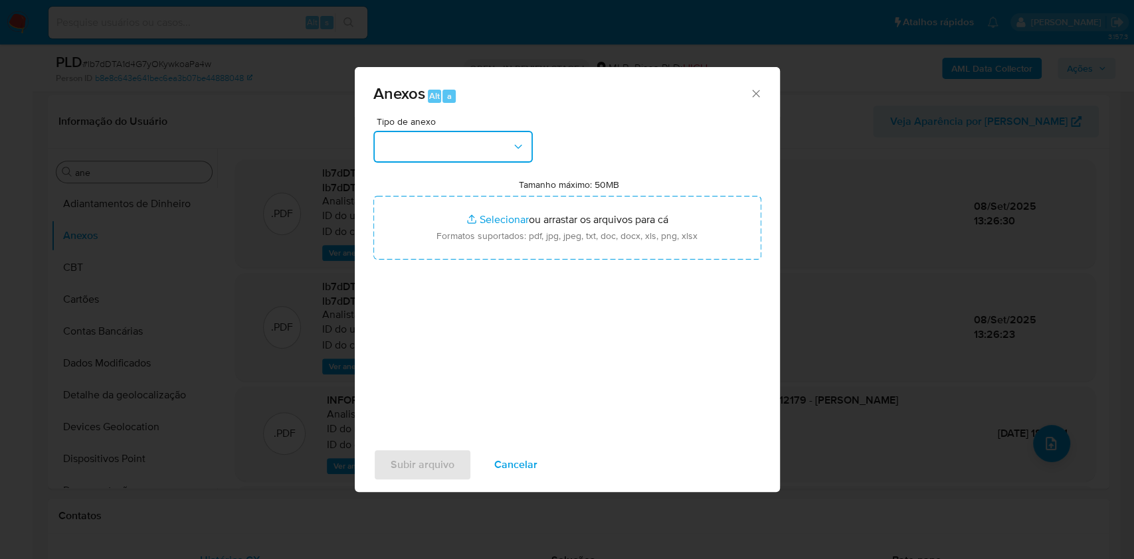
click at [419, 145] on button "button" at bounding box center [452, 147] width 159 height 32
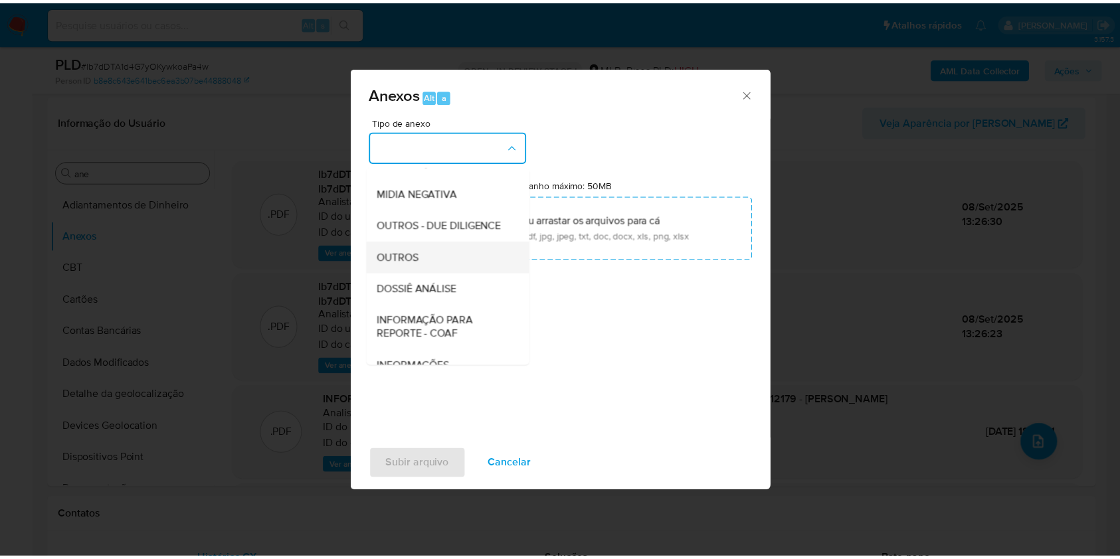
scroll to position [204, 0]
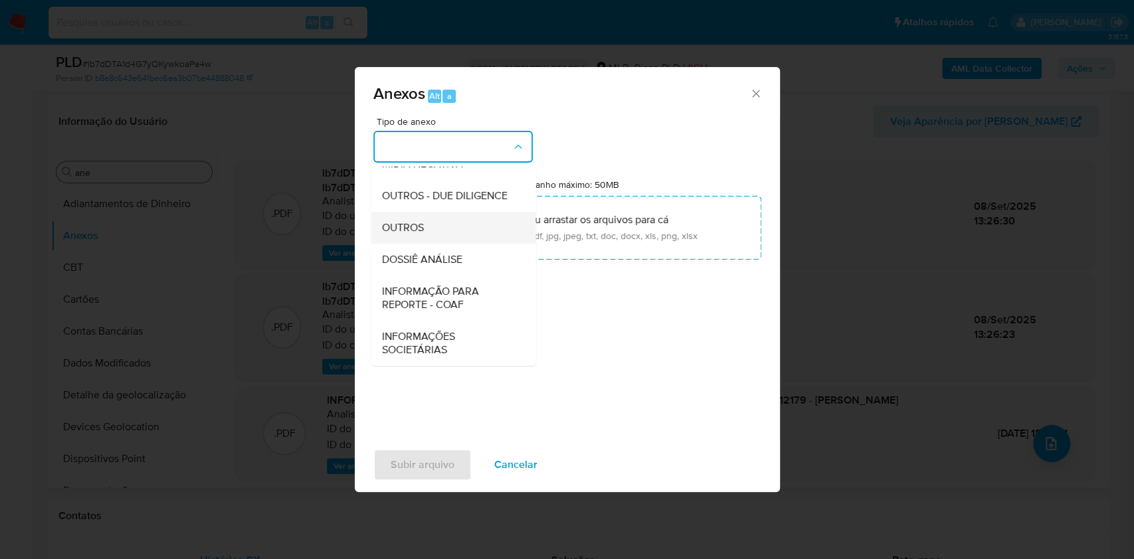
click at [446, 231] on div "OUTROS" at bounding box center [448, 228] width 135 height 32
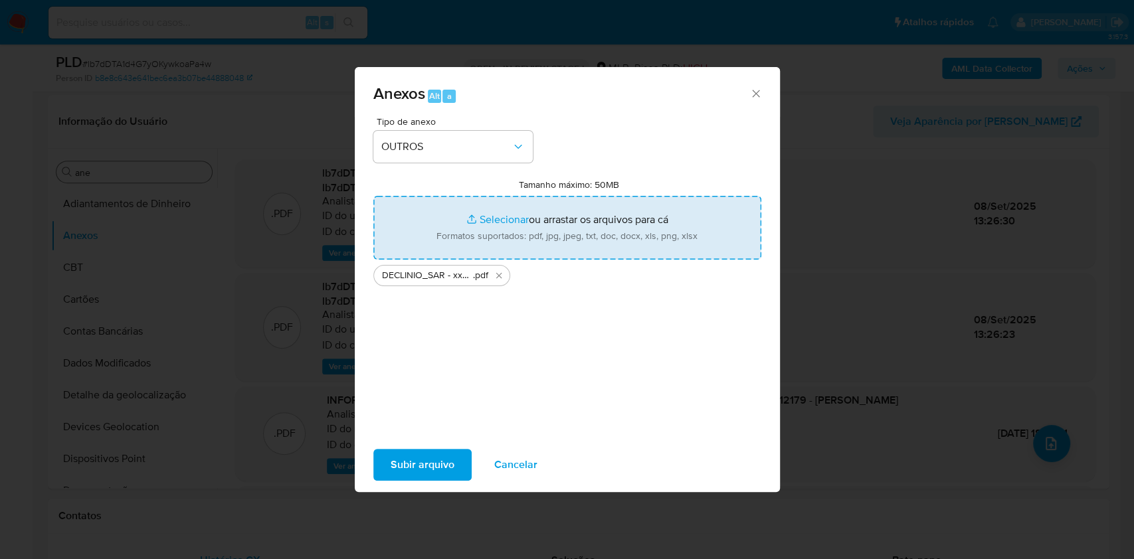
type input "C:\fakepath\Mulan 52024921_2025_09_08_07_56_25.xlsx"
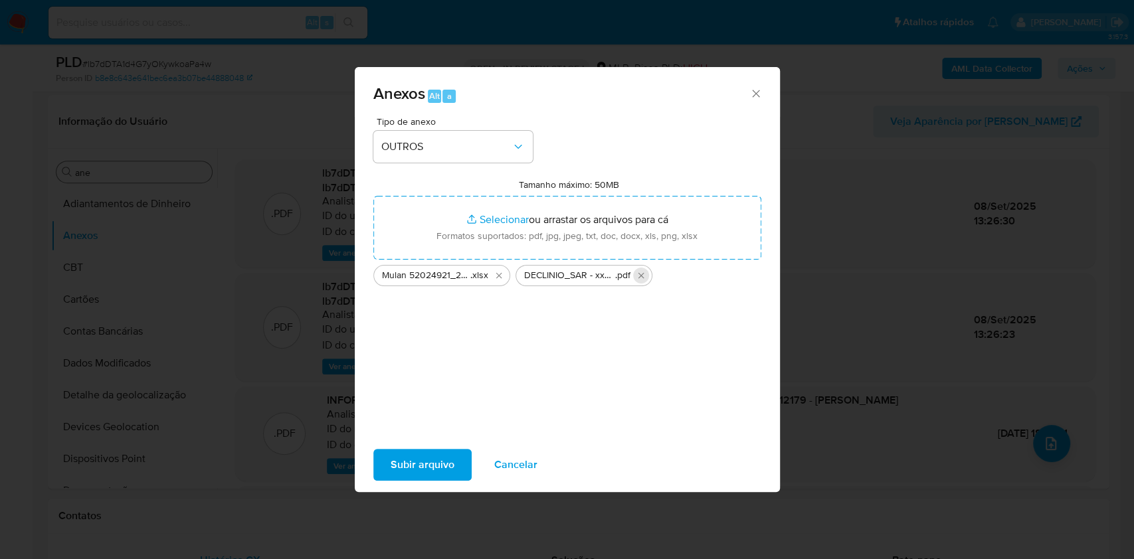
click at [640, 279] on icon "Excluir DECLINIO_SAR - xxx - CPF 01809612179 - DANILLO RICARDO MELO ALARCAO.pdf" at bounding box center [641, 275] width 11 height 11
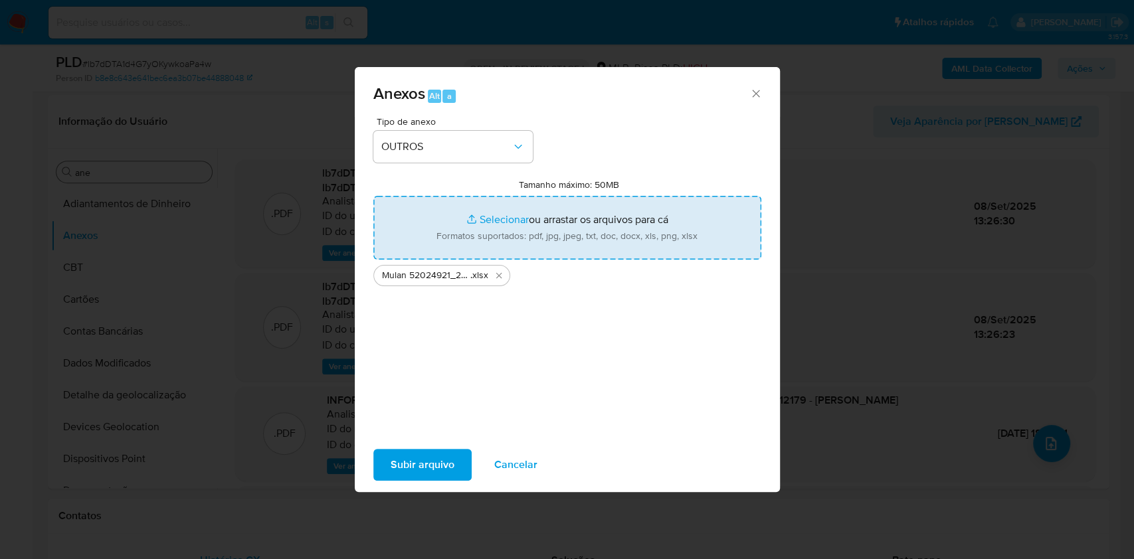
type input "C:\fakepath\DECLINIO_SAR - xxxxxx - CPF 01809612179 - DANILLO RICARDO MELO ALAR…"
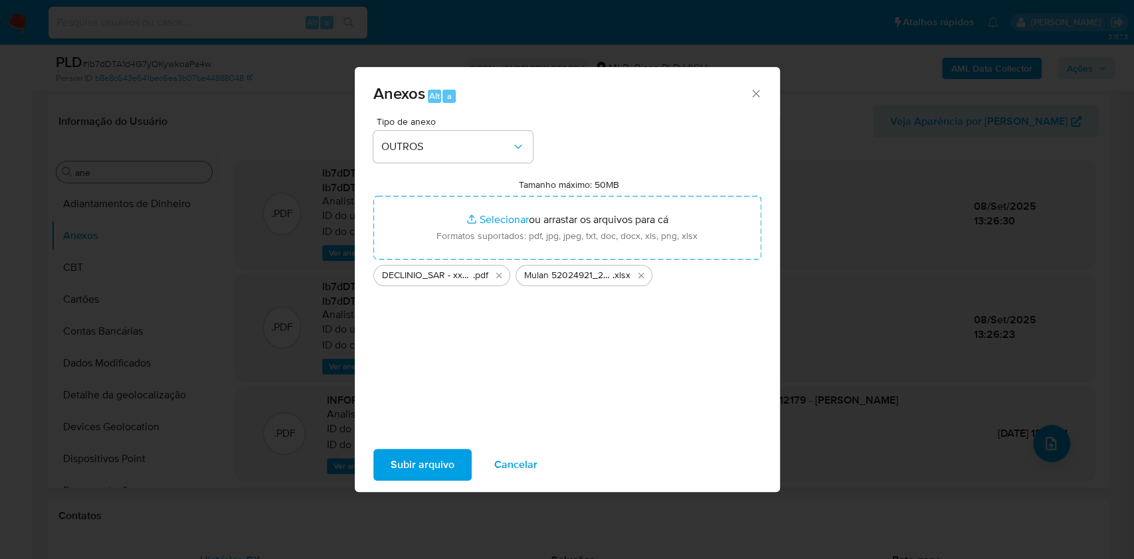
click at [412, 456] on span "Subir arquivo" at bounding box center [423, 464] width 64 height 29
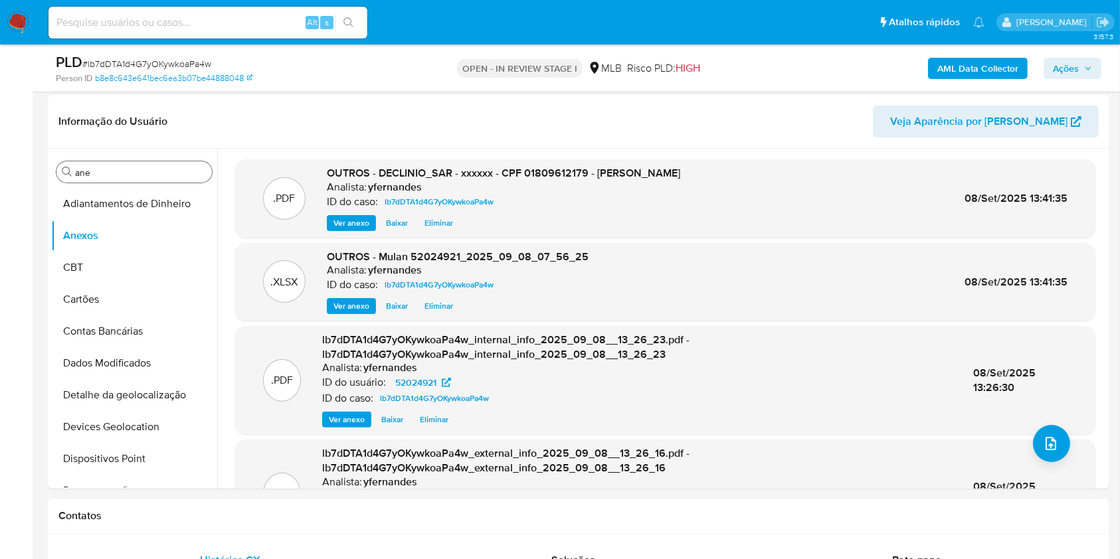
click at [1063, 67] on span "Ações" at bounding box center [1066, 68] width 26 height 21
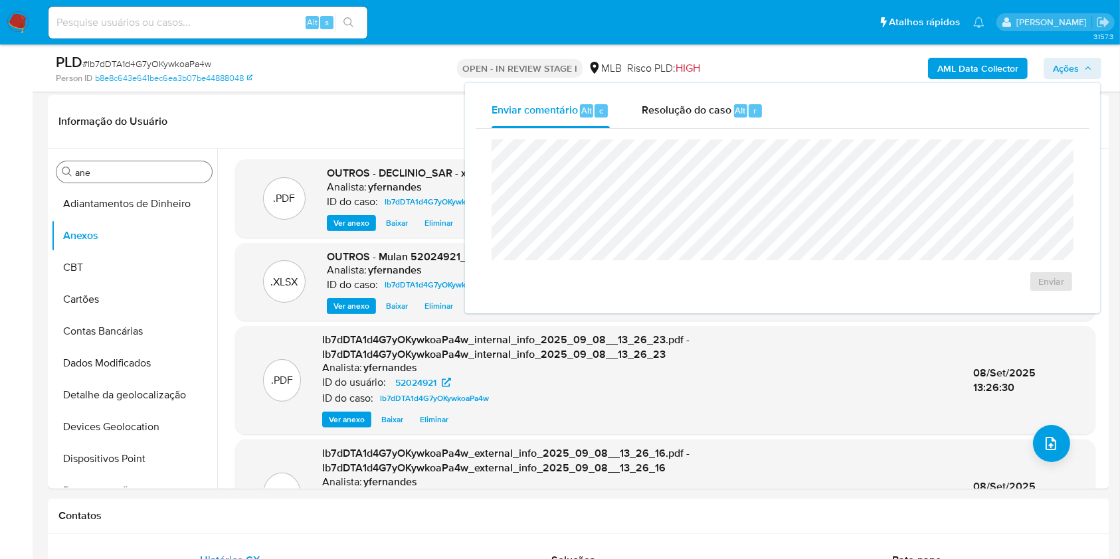
click at [749, 116] on div "r" at bounding box center [755, 110] width 13 height 13
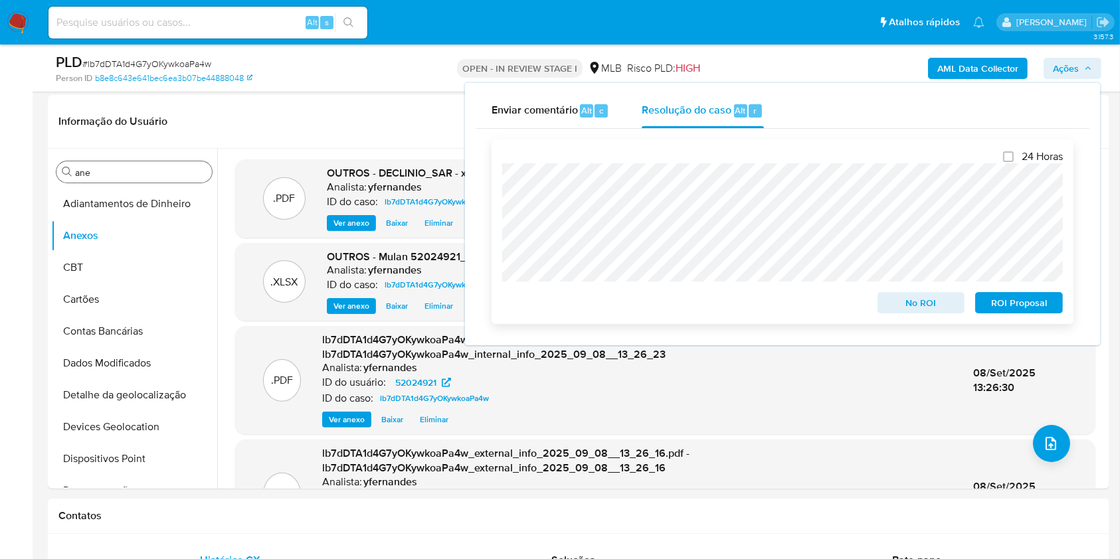
click at [919, 305] on span "No ROI" at bounding box center [921, 303] width 69 height 19
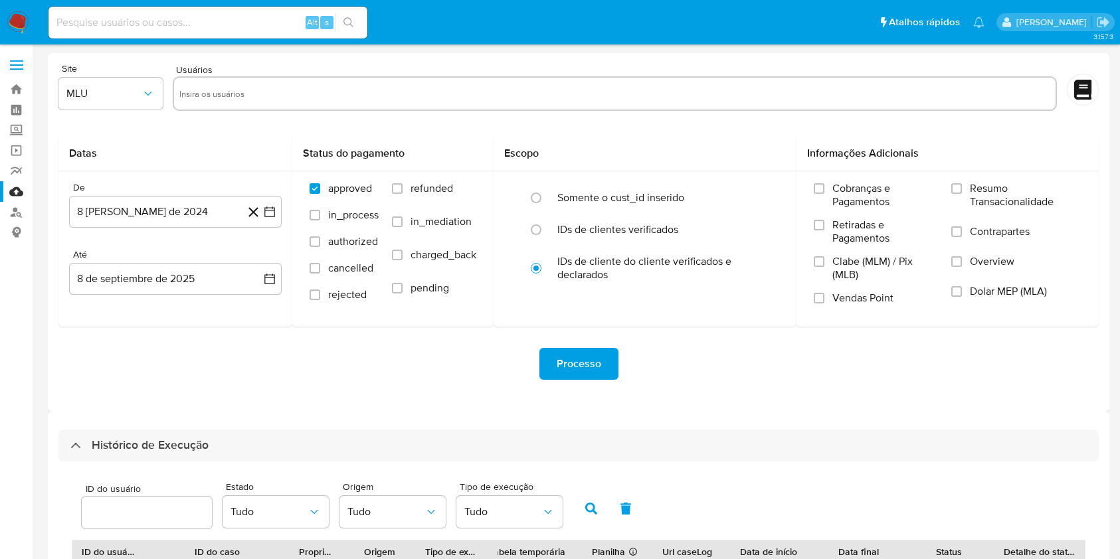
select select "20"
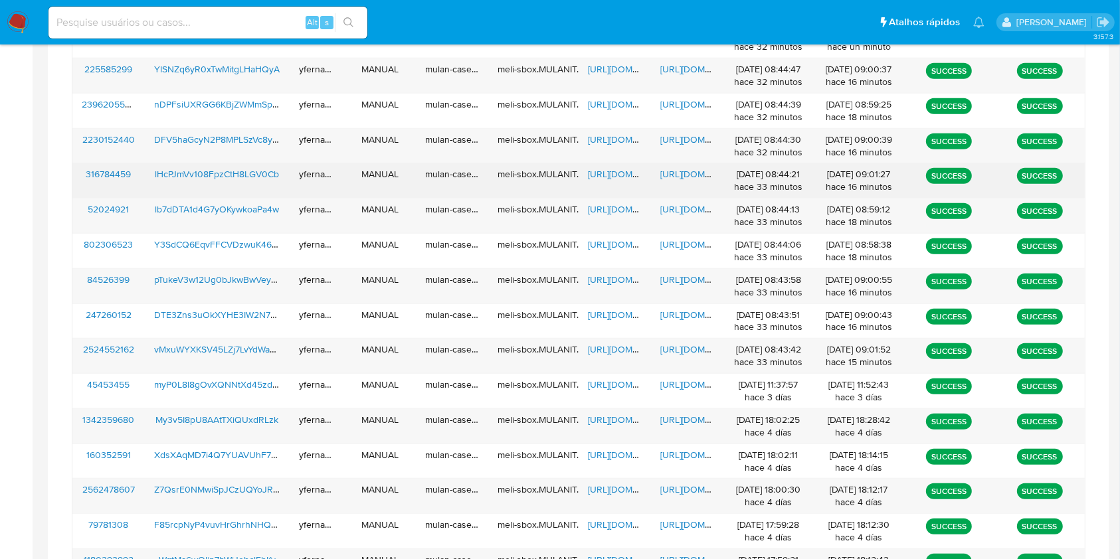
click at [600, 175] on span "https://docs.google.com/spreadsheets/d/1B3brQVoebzWd64GoIWpoIXkigvVMMHD9i1Nv7aA…" at bounding box center [634, 173] width 92 height 13
click at [671, 173] on span "https://docs.google.com/document/d/1m_CxcIBzlzwN4dOK8-dwVnM_kks_8yAIIQrUGX4c2IA…" at bounding box center [706, 173] width 92 height 13
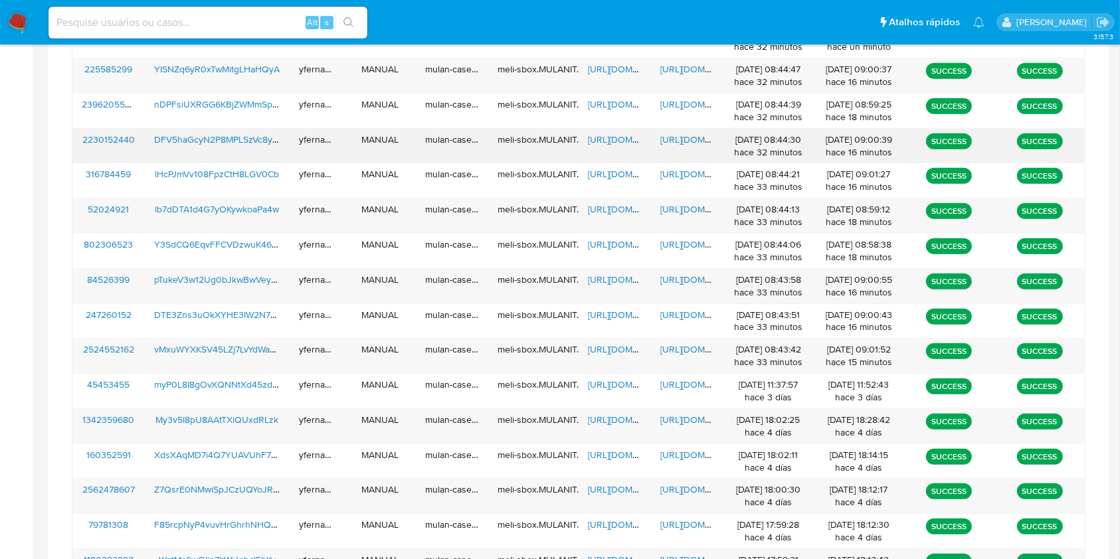
click at [613, 136] on span "https://docs.google.com/spreadsheets/d/12AeTqrWlYrH1o0INvJHf-YjcBy0RxxZHR9XQs-J…" at bounding box center [634, 139] width 92 height 13
click at [676, 134] on span "https://docs.google.com/document/d/15rm7POiH8pe_aLWfK3HHejMjB2YtqpOsuRVFNbzWkJY…" at bounding box center [706, 139] width 92 height 13
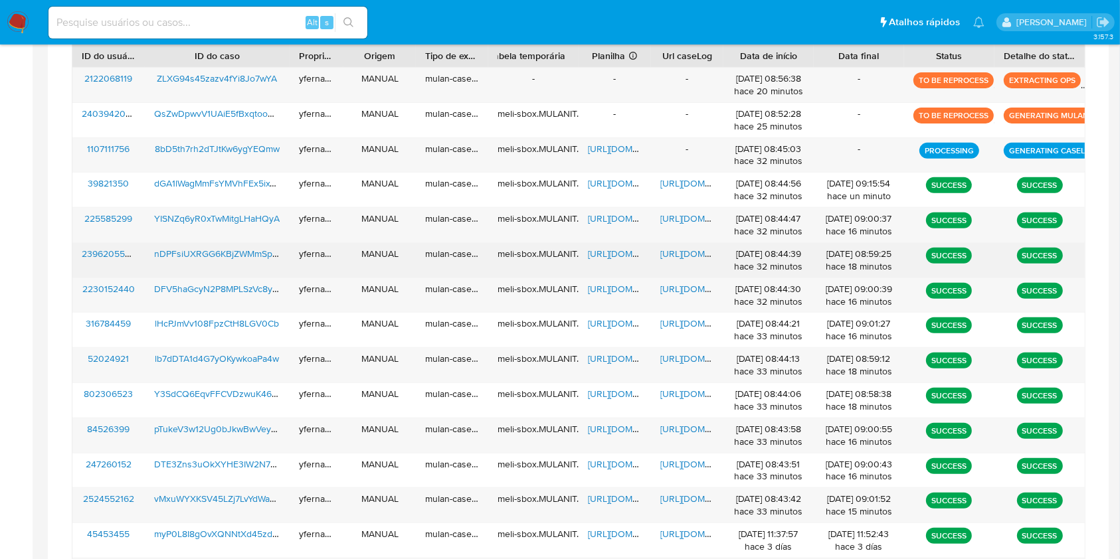
scroll to position [468, 0]
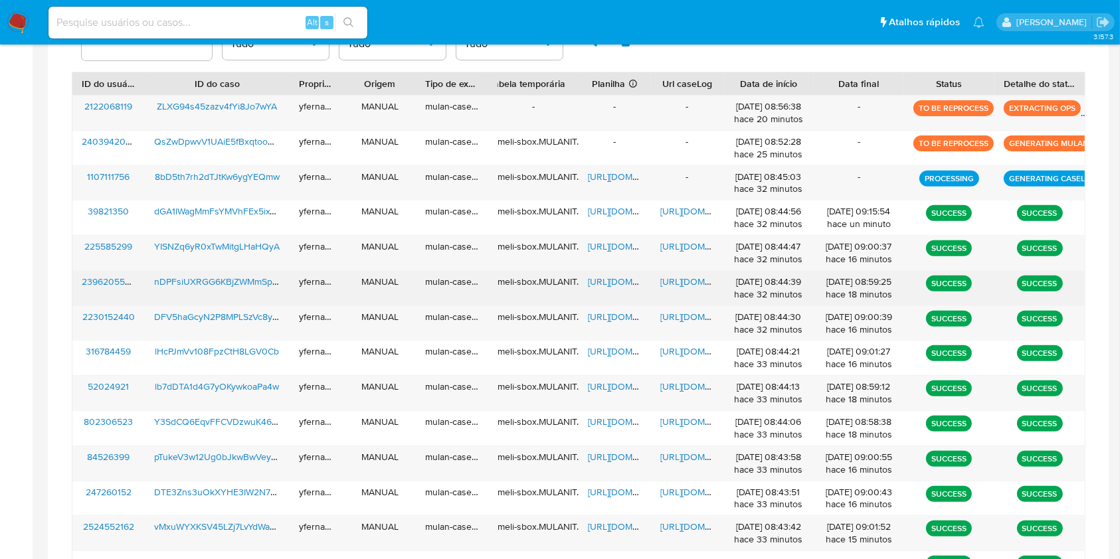
click at [608, 280] on span "https://docs.google.com/spreadsheets/d/1X-2jicfeex1xGcdAgUZgPd4hULYPiNmKg4gl9d2…" at bounding box center [634, 281] width 92 height 13
click at [680, 276] on span "https://docs.google.com/document/d/1OUPnrH7oM7kvBfpwRXfa1NFZ84a9HSs64I_nGBGv7Bw…" at bounding box center [706, 281] width 92 height 13
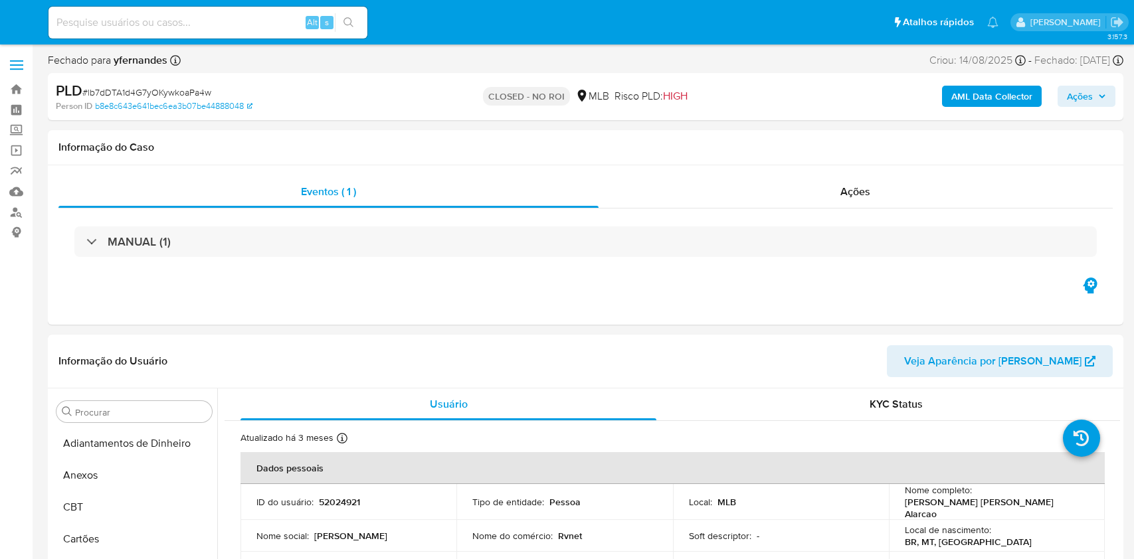
select select "10"
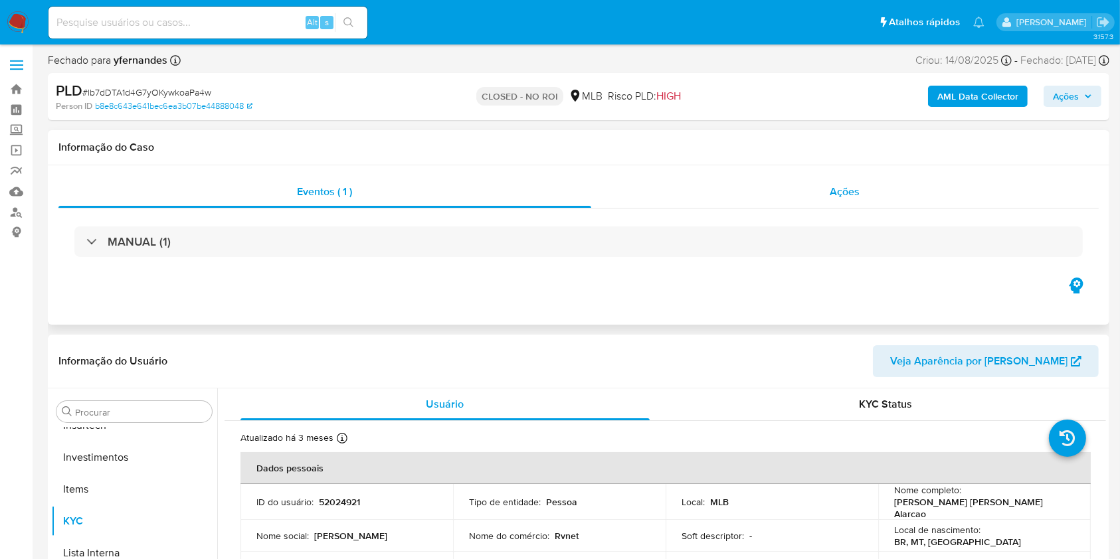
click at [729, 197] on div "Ações" at bounding box center [844, 192] width 507 height 32
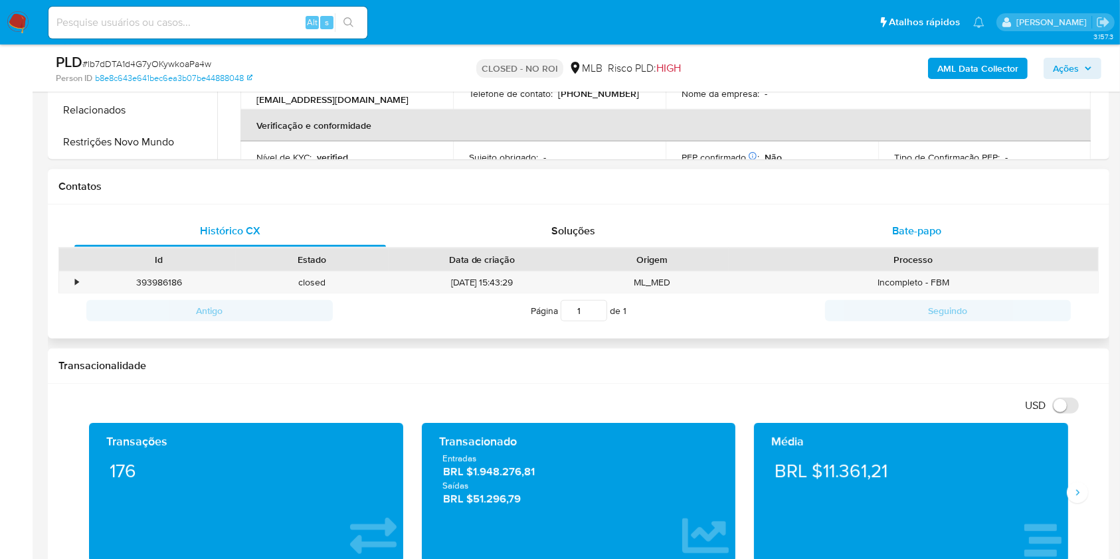
click at [872, 224] on div "Bate-papo" at bounding box center [916, 231] width 311 height 32
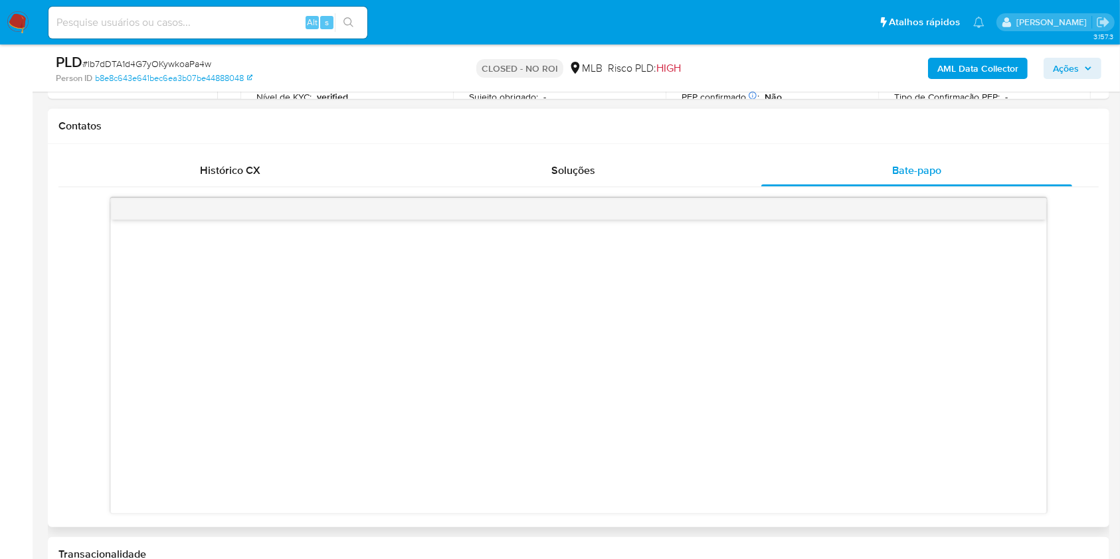
scroll to position [708, 0]
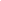
select select "10"
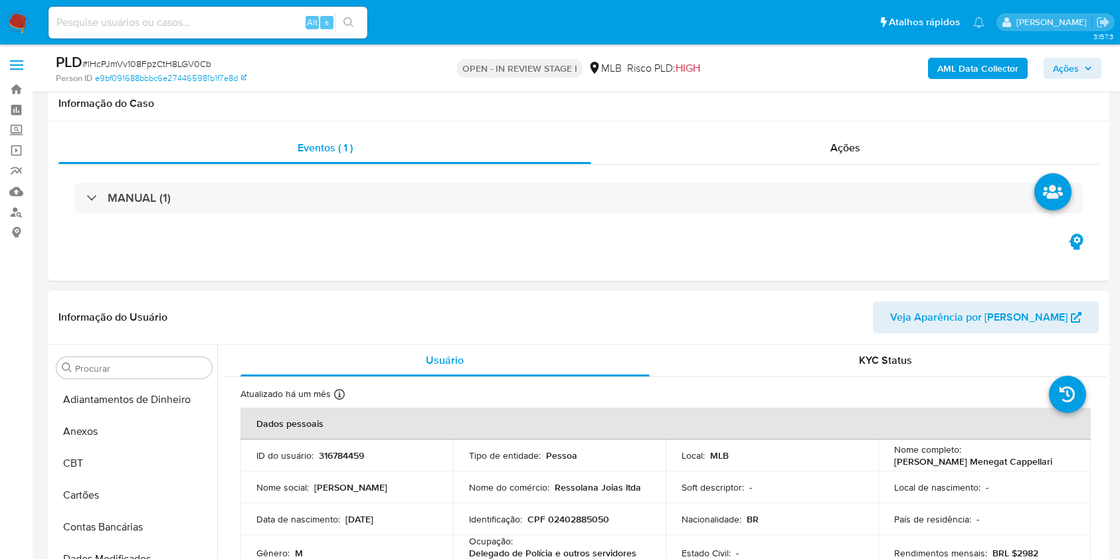
click at [145, 58] on span "# lHcPJmVv108FpzCtH8LGV0Cb" at bounding box center [146, 63] width 129 height 13
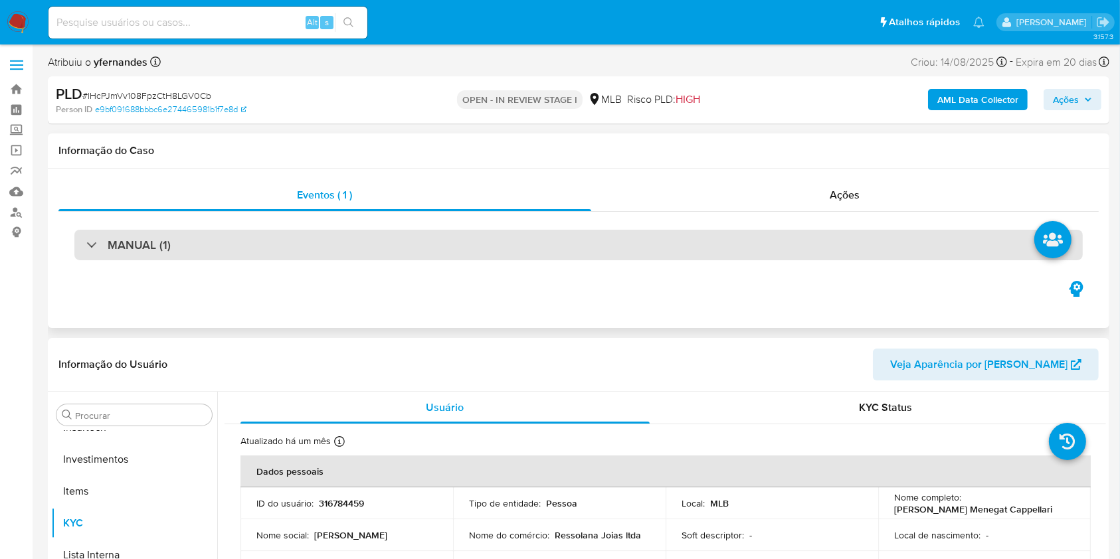
click at [419, 244] on div "MANUAL (1)" at bounding box center [578, 245] width 1008 height 31
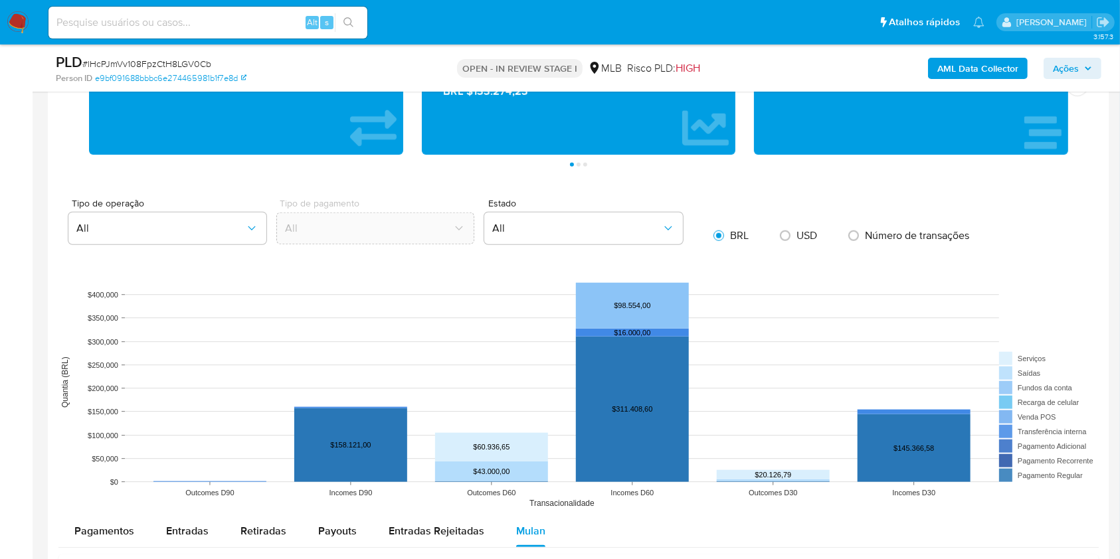
scroll to position [885, 0]
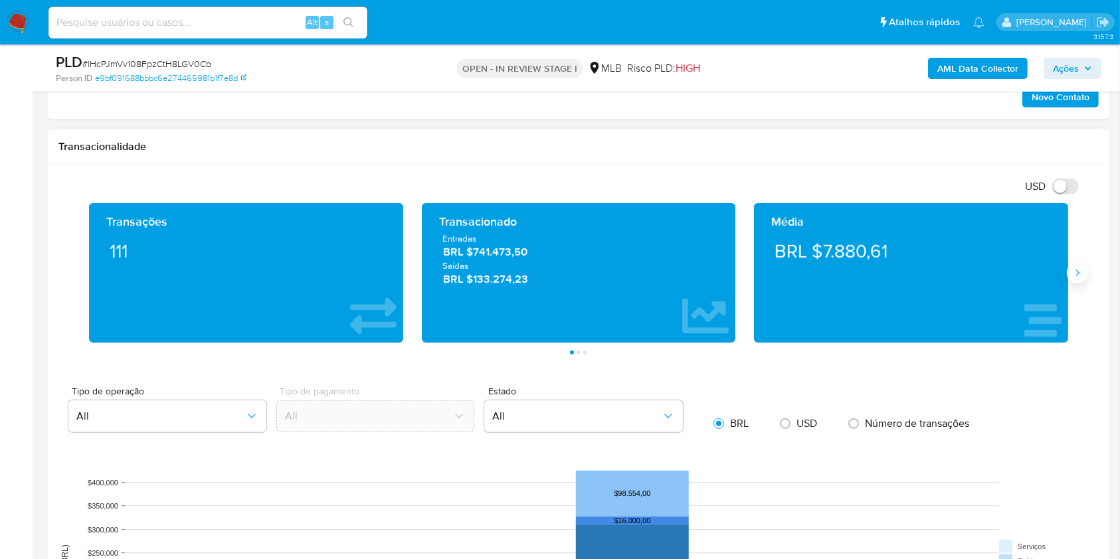
click at [1077, 272] on icon "Siguiente" at bounding box center [1077, 273] width 11 height 11
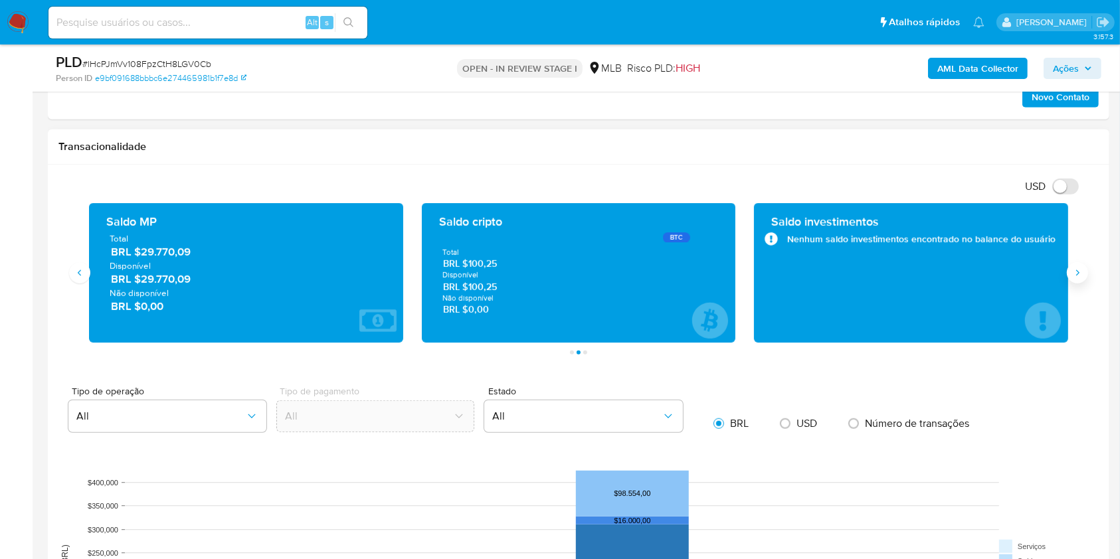
click at [1075, 272] on icon "Siguiente" at bounding box center [1077, 273] width 11 height 11
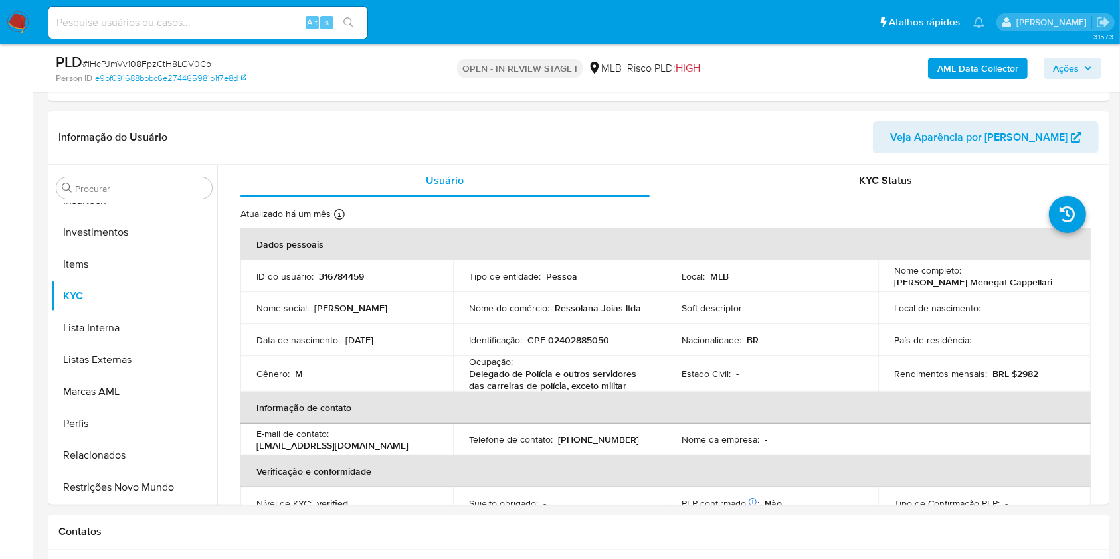
scroll to position [797, 0]
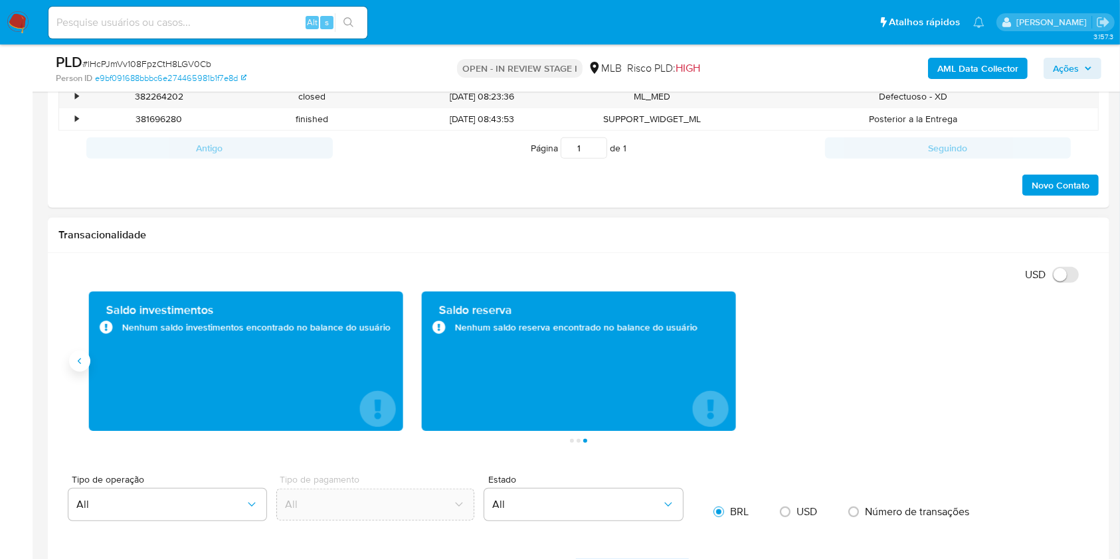
click at [82, 363] on icon "Anterior" at bounding box center [79, 361] width 11 height 11
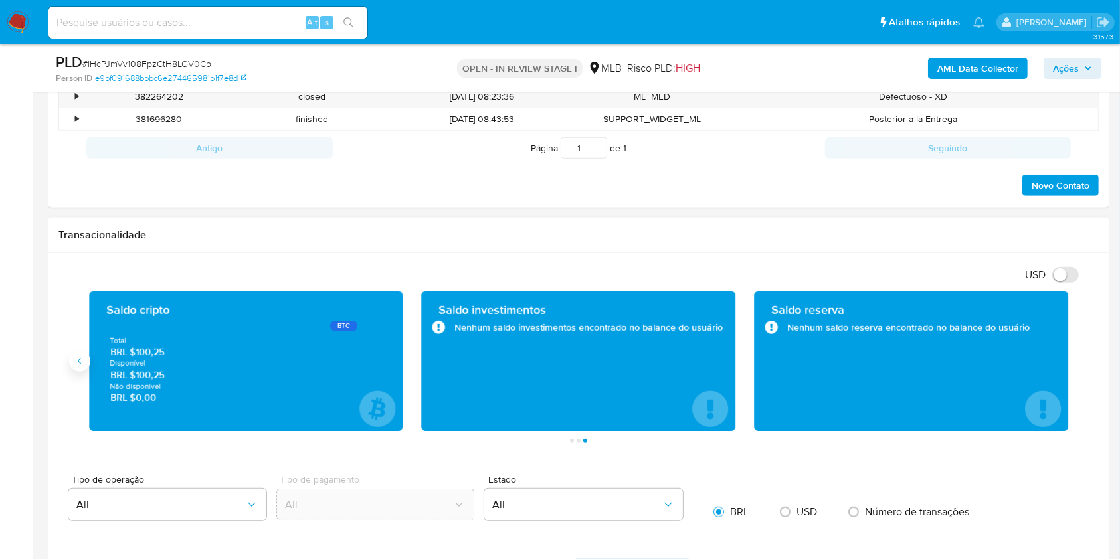
click at [82, 363] on icon "Anterior" at bounding box center [79, 361] width 11 height 11
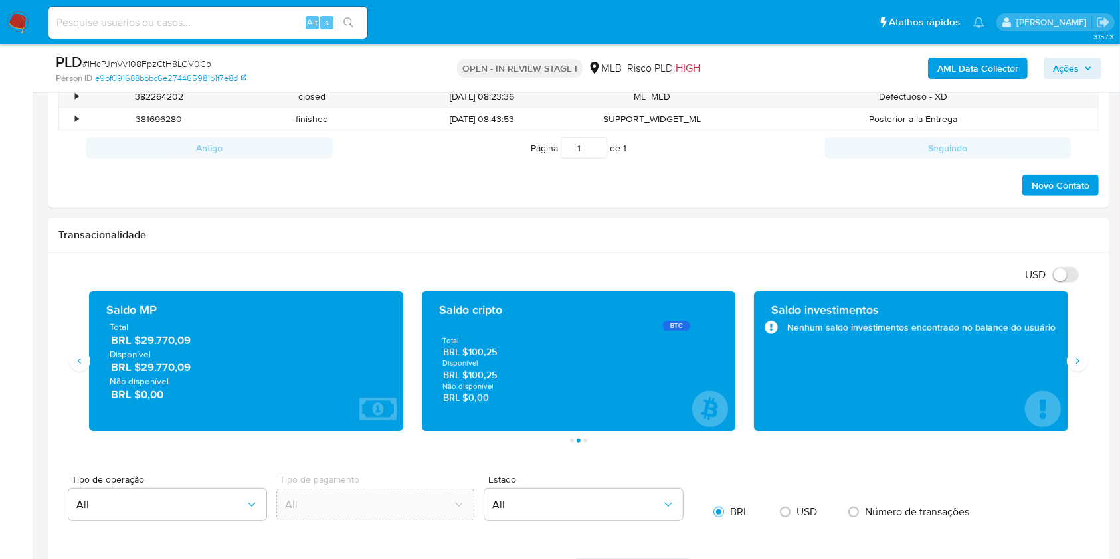
click at [163, 343] on span "BRL $29.770,09" at bounding box center [247, 340] width 272 height 15
click at [542, 236] on h1 "Transacionalidade" at bounding box center [578, 234] width 1040 height 13
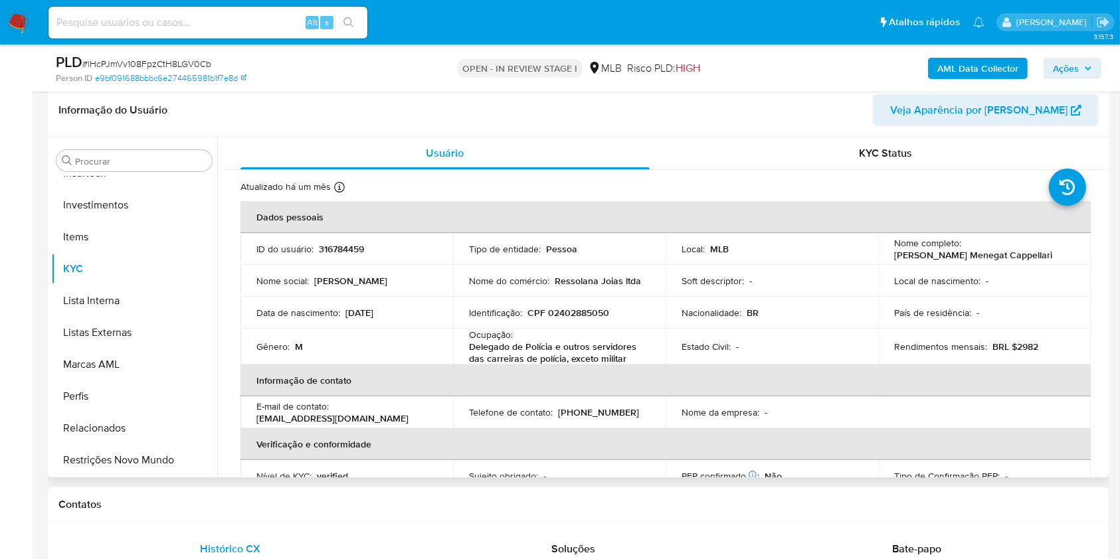
scroll to position [266, 0]
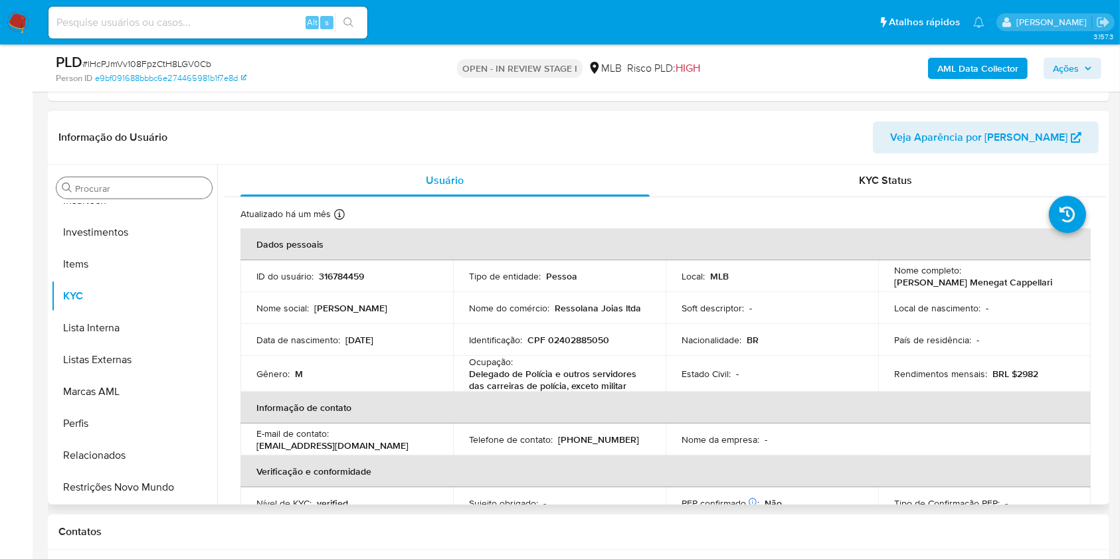
click at [155, 183] on input "Procurar" at bounding box center [141, 189] width 132 height 12
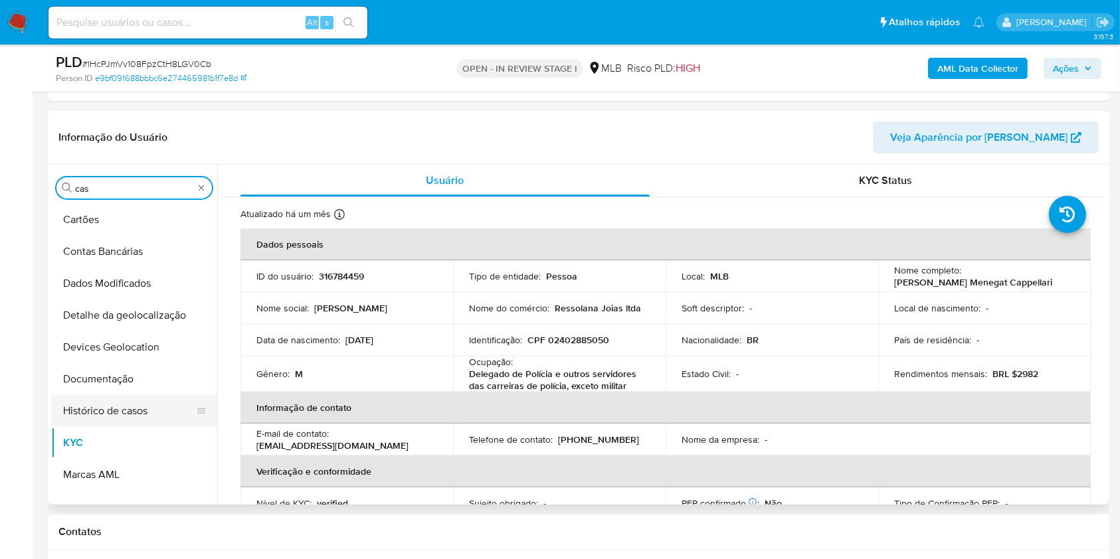
scroll to position [0, 0]
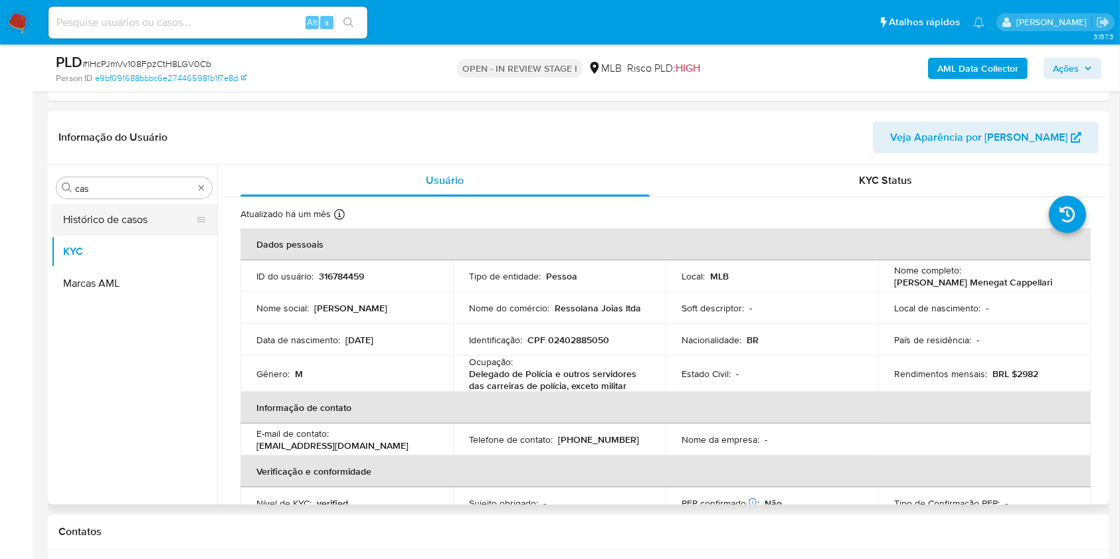
click at [128, 226] on button "Histórico de casos" at bounding box center [128, 220] width 155 height 32
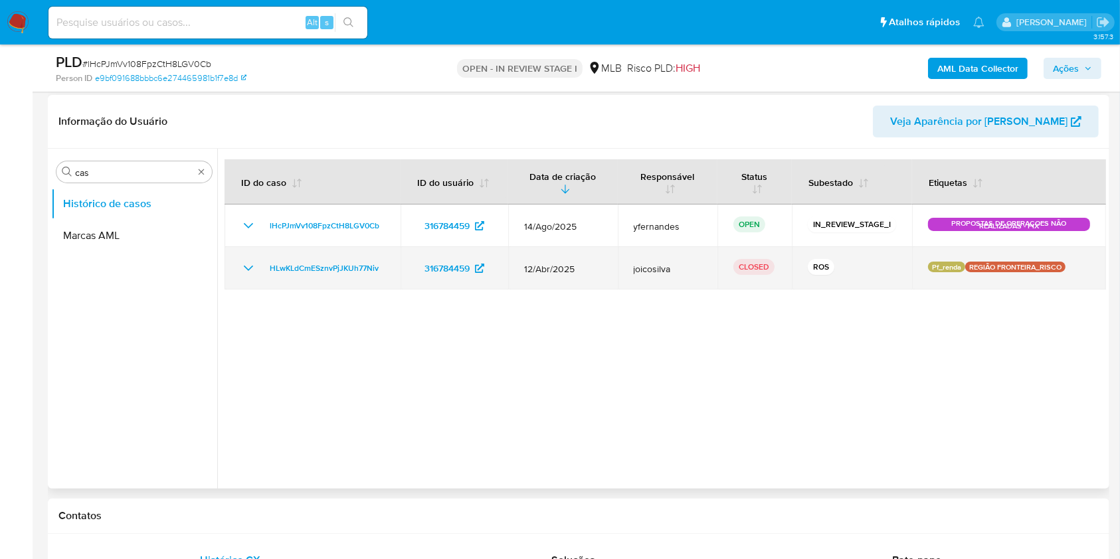
click at [250, 268] on icon "Mostrar/Ocultar" at bounding box center [248, 268] width 16 height 16
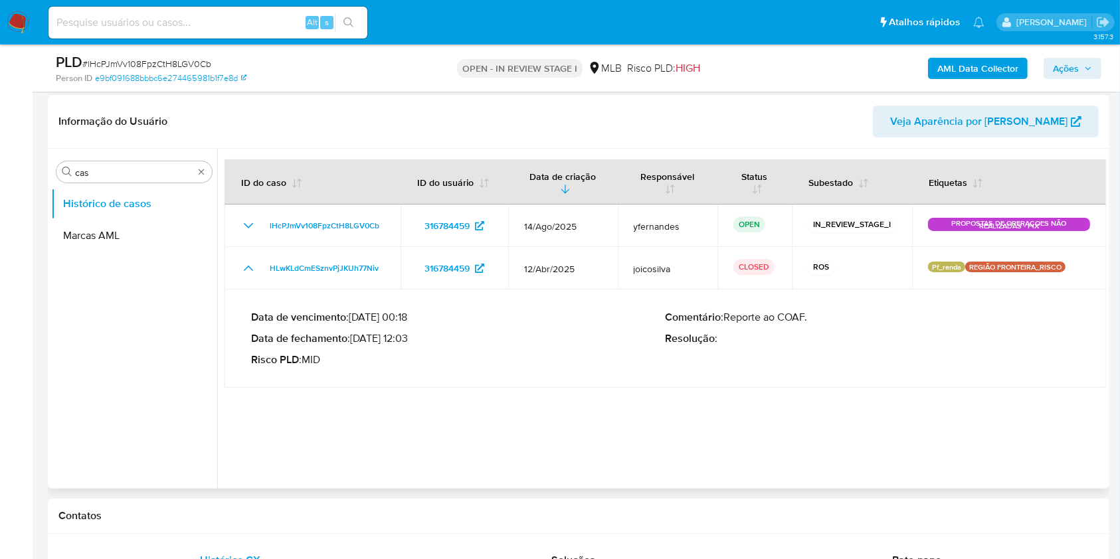
drag, startPoint x: 257, startPoint y: 256, endPoint x: 390, endPoint y: 323, distance: 148.5
click at [390, 319] on tbody "lHcPJmVv108FpzCtH8LGV0Cb 316784459 14/Ago/2025 yfernandes OPEN IN_REVIEW_STAGE_…" at bounding box center [664, 296] width 881 height 183
drag, startPoint x: 353, startPoint y: 336, endPoint x: 413, endPoint y: 336, distance: 59.8
click at [413, 336] on p "Data de fechamento : 28/04/2025 12:03" at bounding box center [458, 338] width 414 height 13
click at [115, 175] on input "cas" at bounding box center [134, 173] width 118 height 12
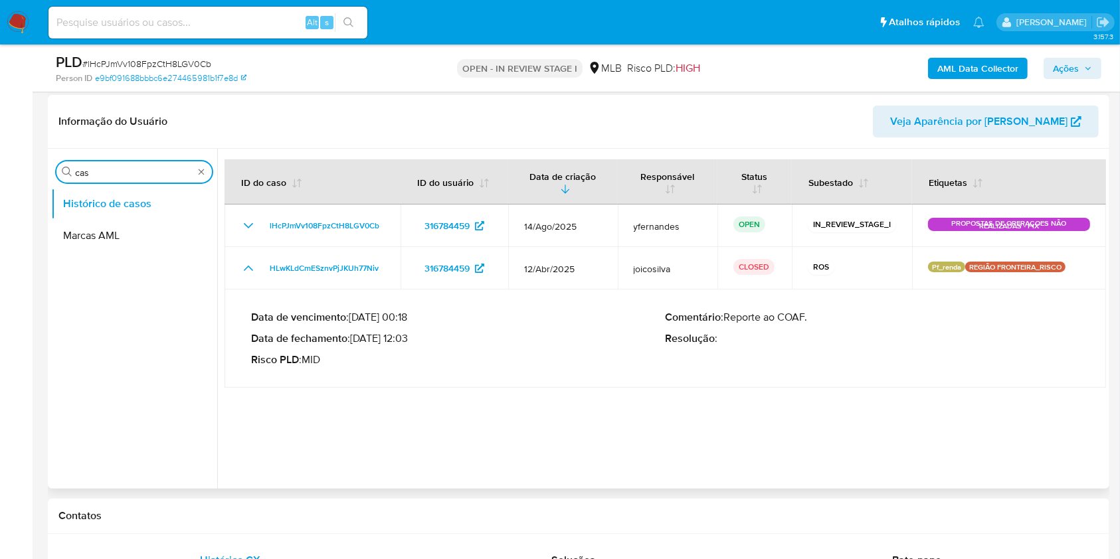
click at [115, 175] on input "cas" at bounding box center [134, 173] width 118 height 12
type input "ger"
click at [115, 203] on button "Geral" at bounding box center [128, 204] width 155 height 32
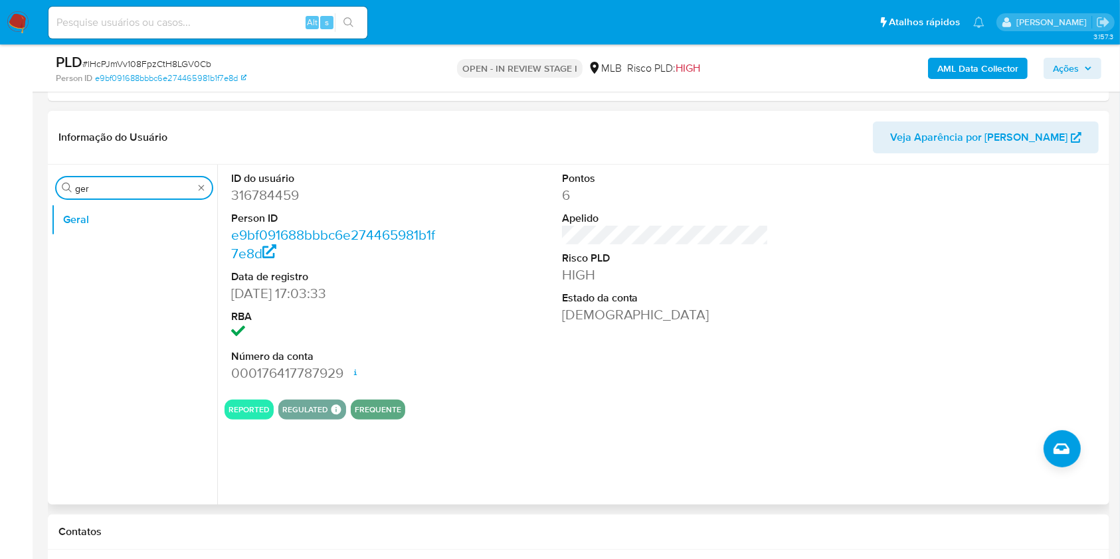
click at [143, 192] on input "ger" at bounding box center [134, 189] width 118 height 12
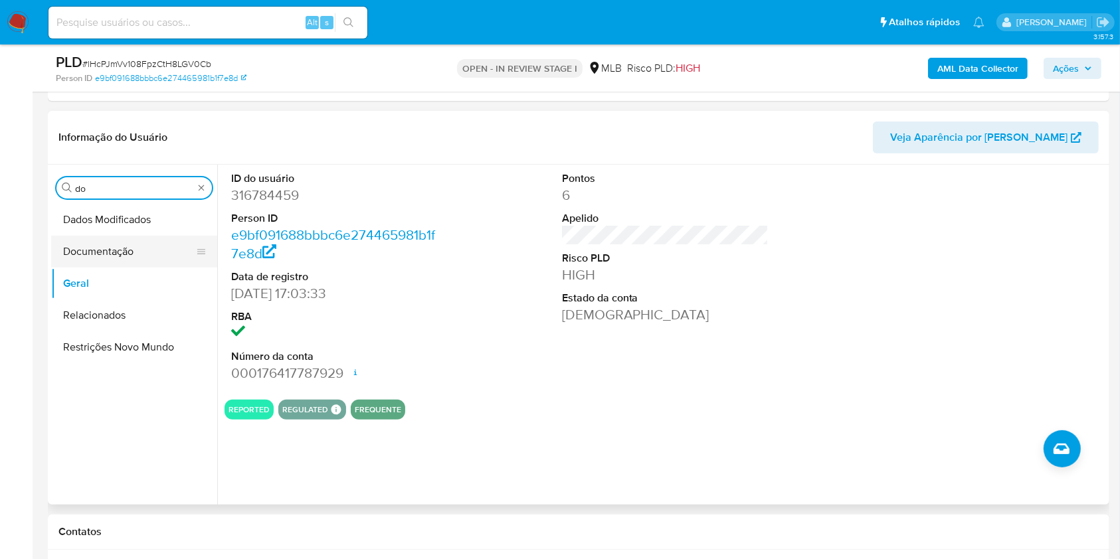
type input "do"
click at [121, 240] on button "Documentação" at bounding box center [128, 252] width 155 height 32
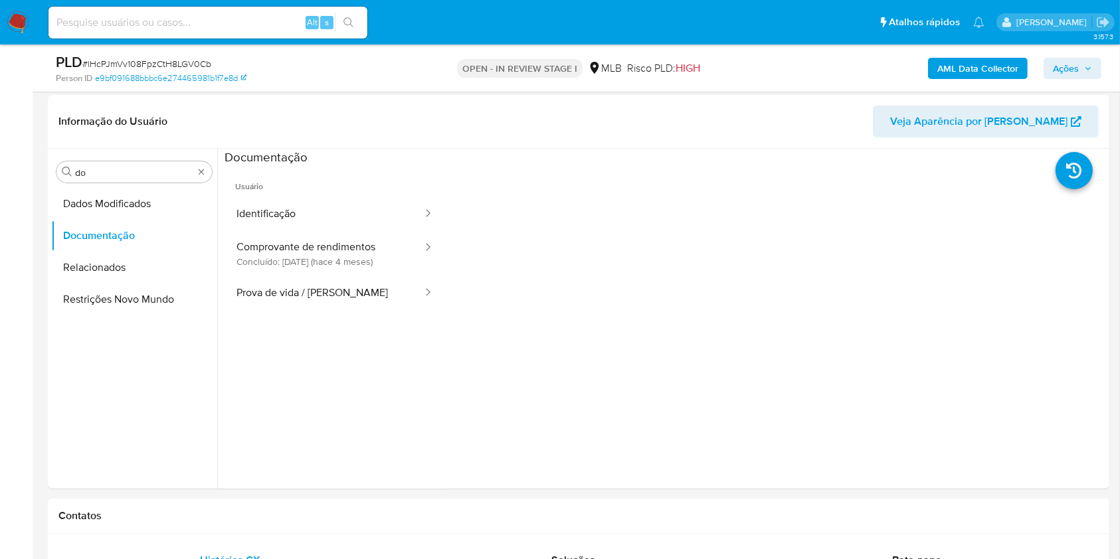
click at [306, 219] on button "Identificação" at bounding box center [323, 214] width 199 height 34
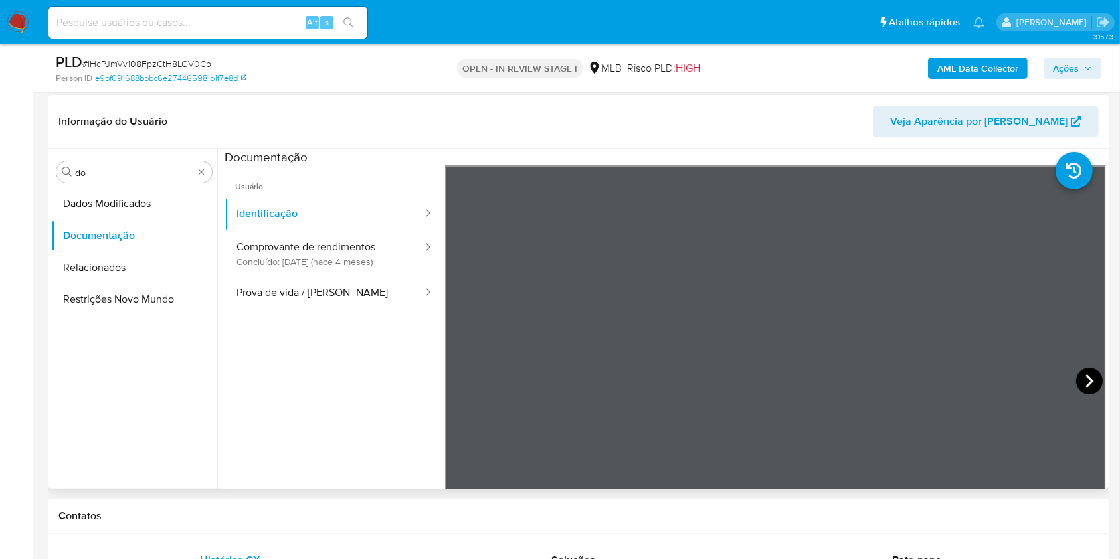
click at [1086, 376] on icon at bounding box center [1089, 381] width 27 height 27
click at [455, 378] on icon at bounding box center [461, 381] width 27 height 27
click at [286, 295] on button "Prova de vida / [PERSON_NAME]" at bounding box center [323, 293] width 199 height 34
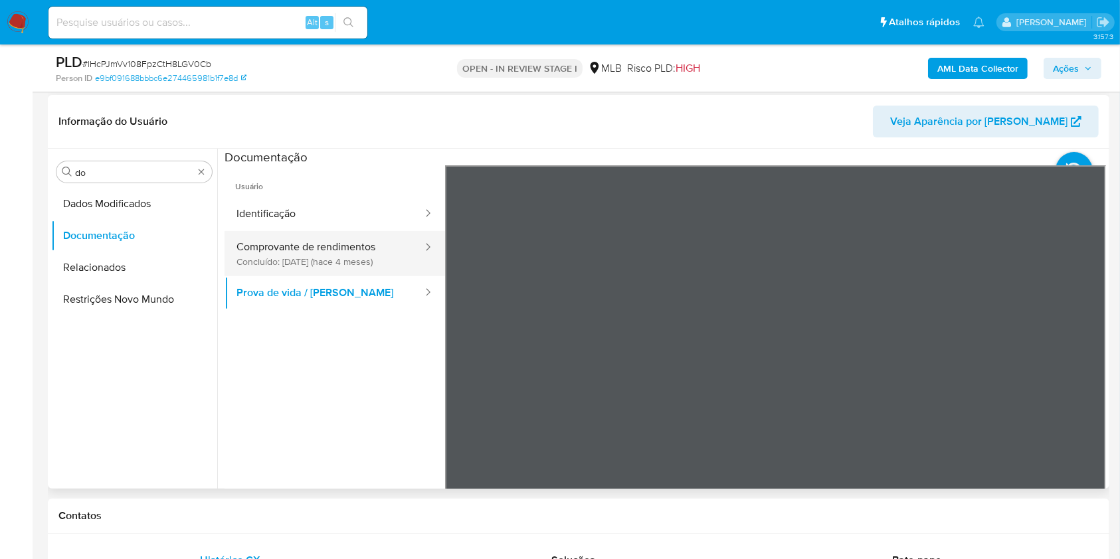
drag, startPoint x: 331, startPoint y: 256, endPoint x: 416, endPoint y: 264, distance: 84.7
click at [331, 256] on button "Comprovante de rendimentos Concluído: 25/04/2025 (hace 4 meses)" at bounding box center [323, 253] width 199 height 45
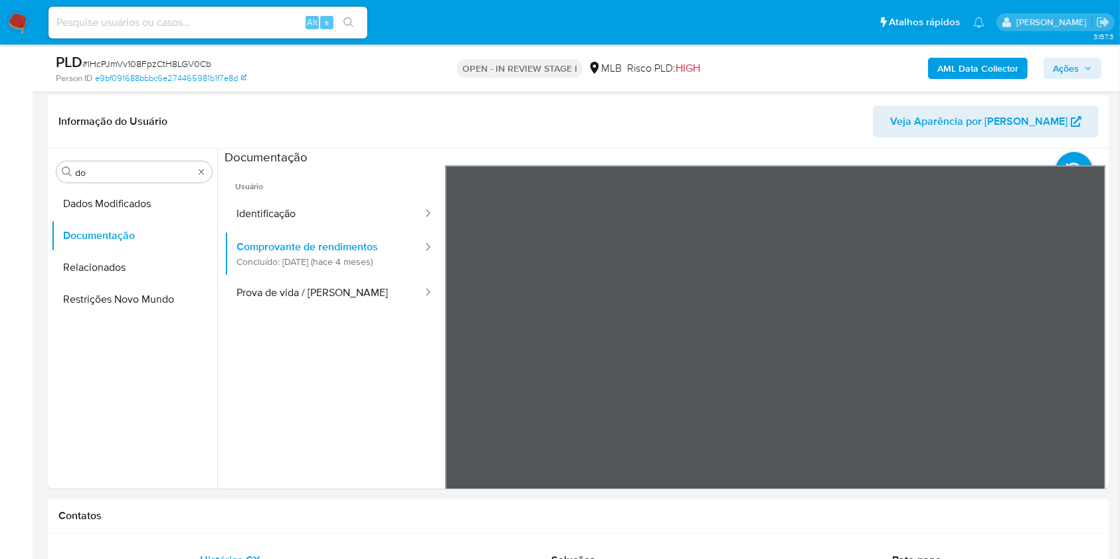
click at [159, 161] on div "Procurar do Dados Modificados Documentação Relacionados Restrições Novo Mundo" at bounding box center [134, 320] width 166 height 338
click at [133, 173] on input "do" at bounding box center [134, 173] width 118 height 12
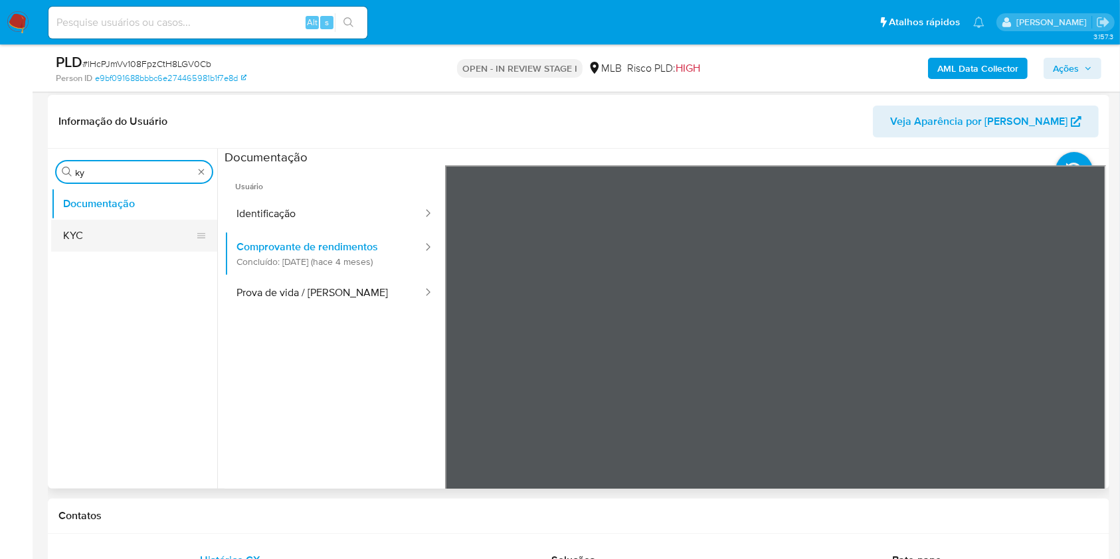
type input "ky"
click at [84, 238] on button "KYC" at bounding box center [128, 236] width 155 height 32
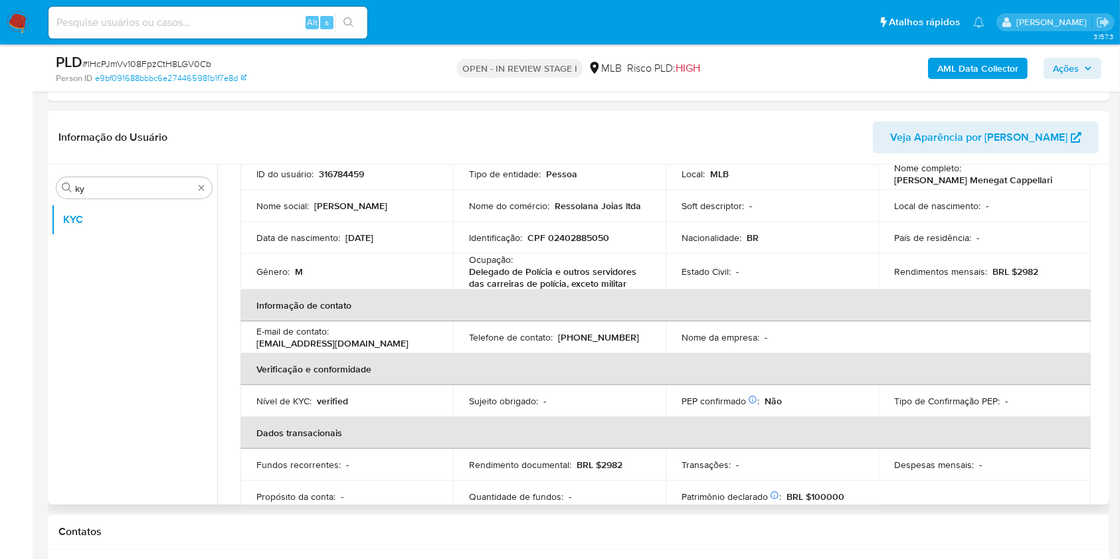
scroll to position [104, 0]
click at [1019, 270] on p "BRL $2982" at bounding box center [1015, 270] width 46 height 12
copy p "2982"
click at [507, 278] on p "Delegado de Polícia e outros servidores das carreiras de polícia, exceto militar" at bounding box center [556, 276] width 175 height 24
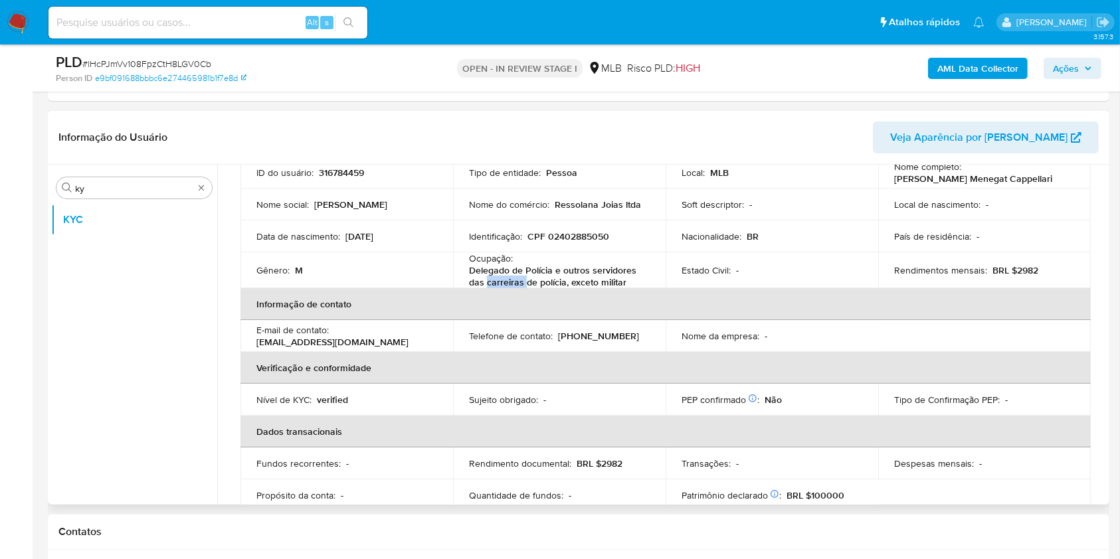
click at [507, 278] on p "Delegado de Polícia e outros servidores das carreiras de polícia, exceto militar" at bounding box center [556, 276] width 175 height 24
copy div "Ocupação : Delegado de Polícia e outros servidores das carreiras de polícia, ex…"
drag, startPoint x: 574, startPoint y: 327, endPoint x: 609, endPoint y: 327, distance: 35.2
click at [573, 330] on p "(54) 991695447" at bounding box center [598, 336] width 81 height 12
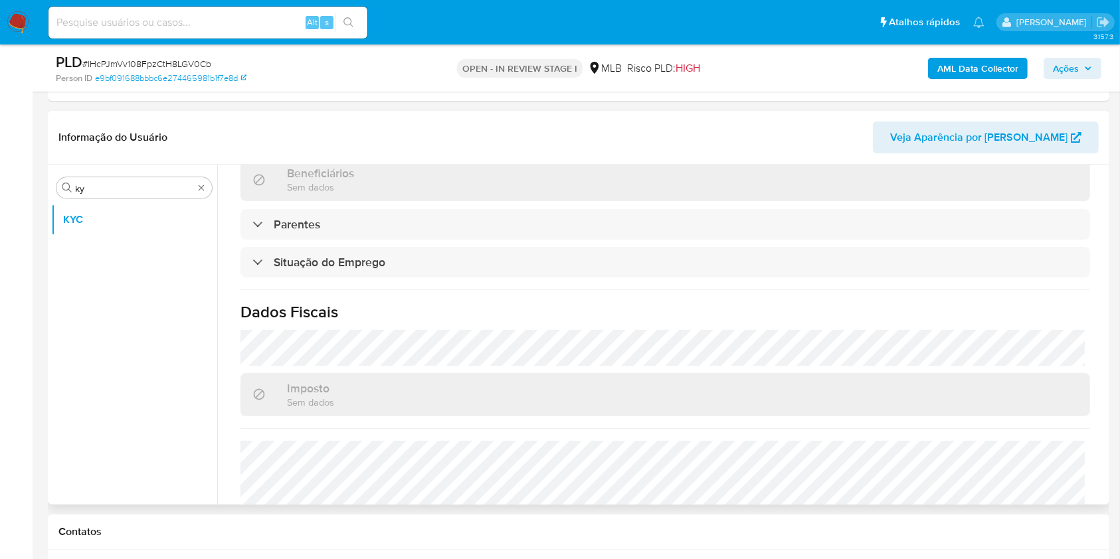
scroll to position [569, 0]
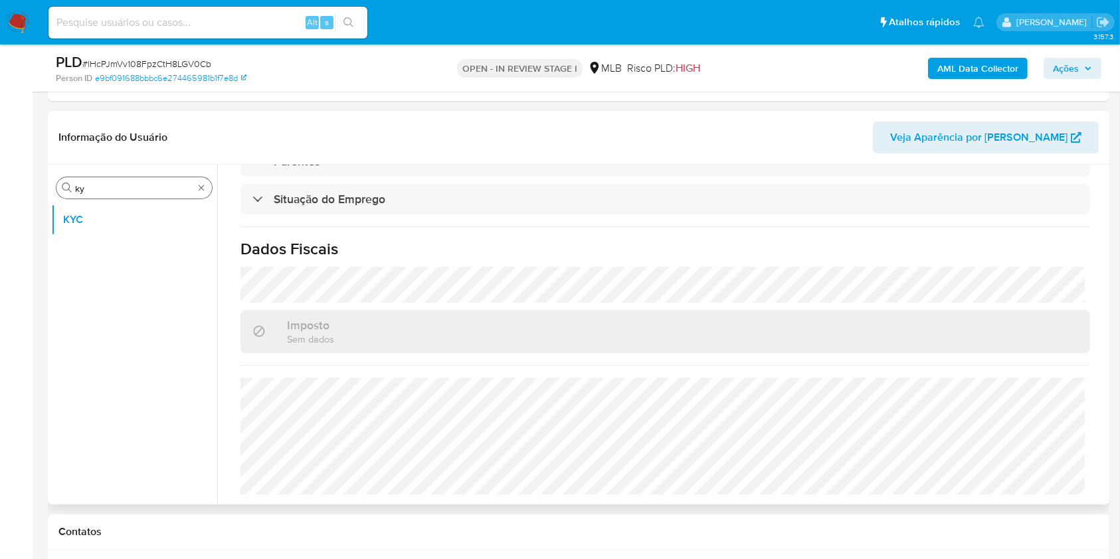
click at [94, 196] on div "Procurar ky" at bounding box center [133, 187] width 155 height 21
click at [91, 189] on input "ky" at bounding box center [134, 189] width 118 height 12
click at [91, 189] on input "ae" at bounding box center [134, 189] width 118 height 12
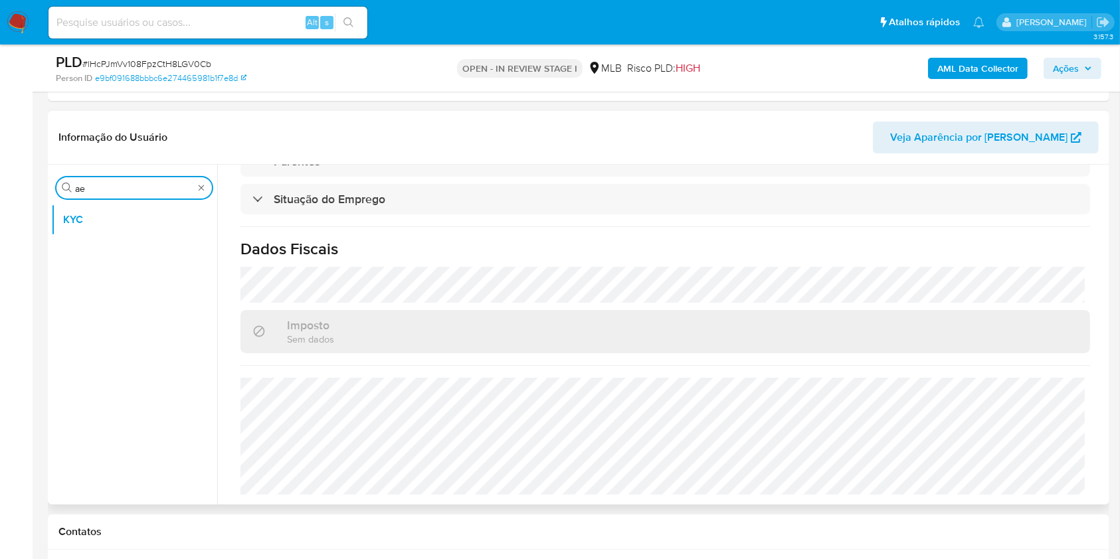
click at [91, 189] on input "ae" at bounding box center [134, 189] width 118 height 12
click at [106, 238] on button "KYC" at bounding box center [128, 252] width 155 height 32
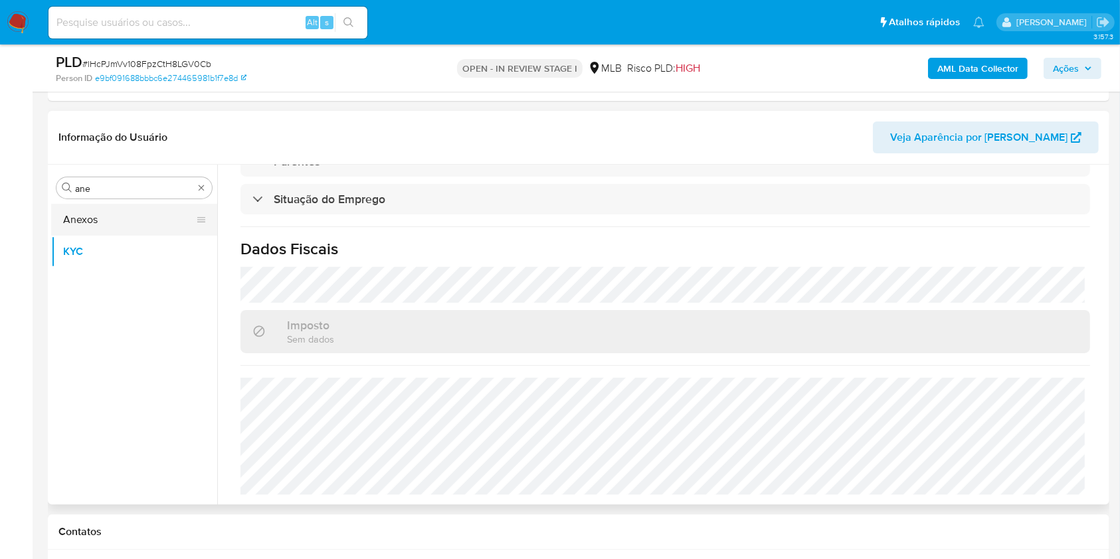
click at [100, 222] on button "Anexos" at bounding box center [128, 220] width 155 height 32
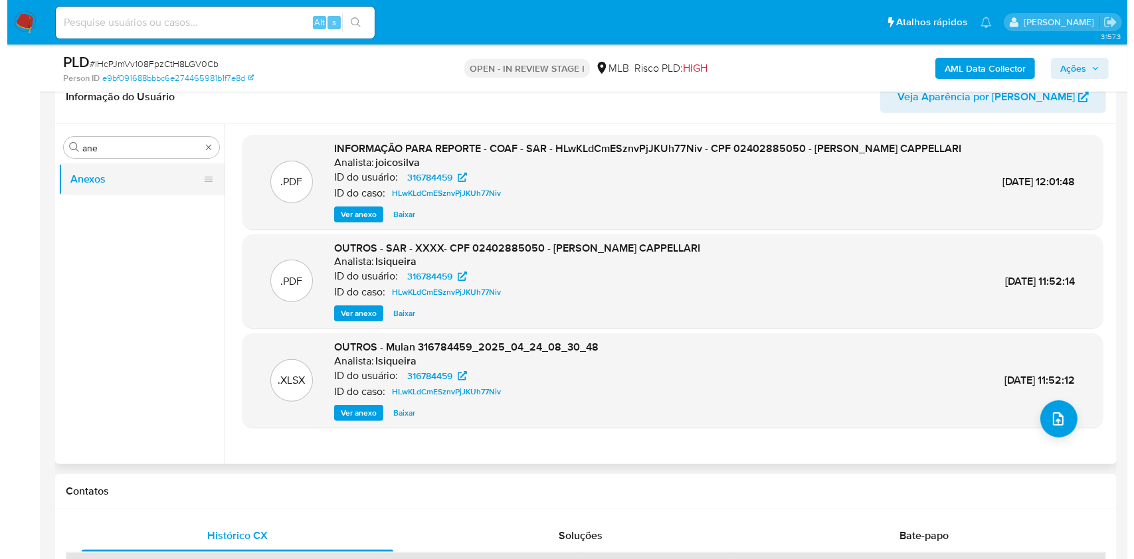
scroll to position [266, 0]
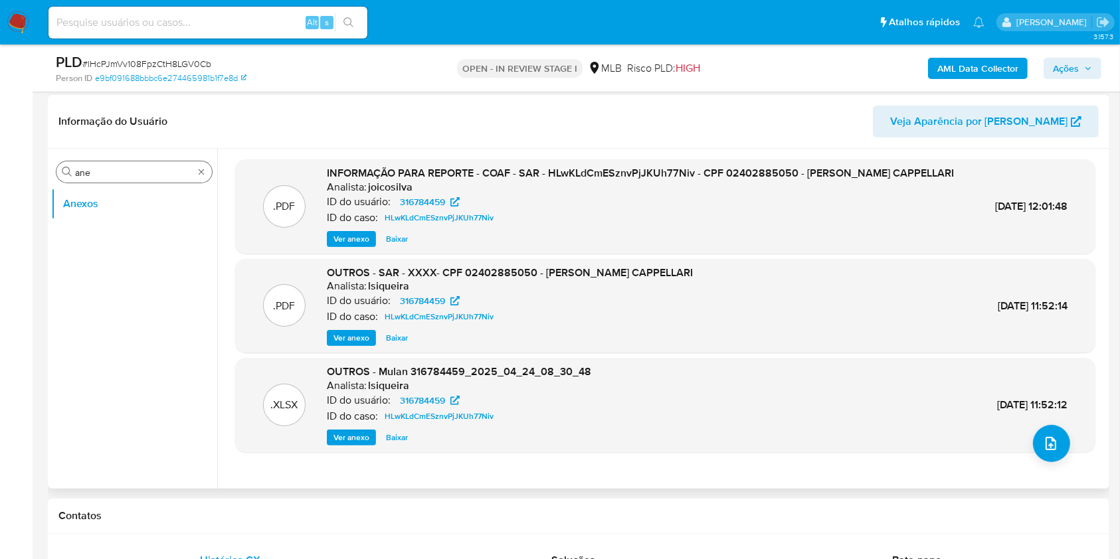
click at [108, 167] on input "ane" at bounding box center [134, 173] width 118 height 12
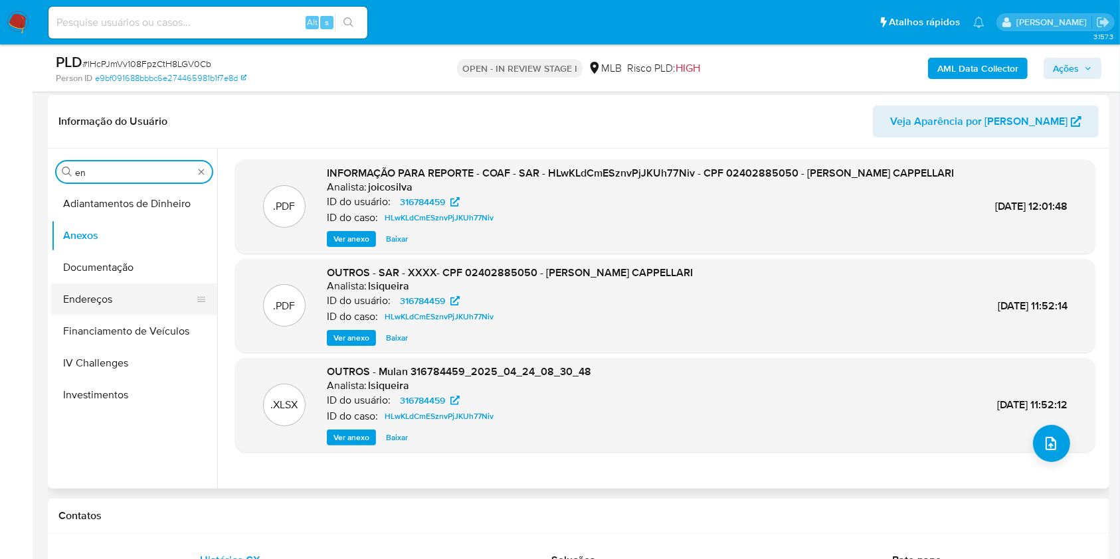
type input "en"
click at [98, 284] on ul "Adiantamentos de Dinheiro Anexos Documentação Endereços Financiamento de Veícul…" at bounding box center [134, 338] width 166 height 300
click at [114, 296] on button "Endereços" at bounding box center [128, 300] width 155 height 32
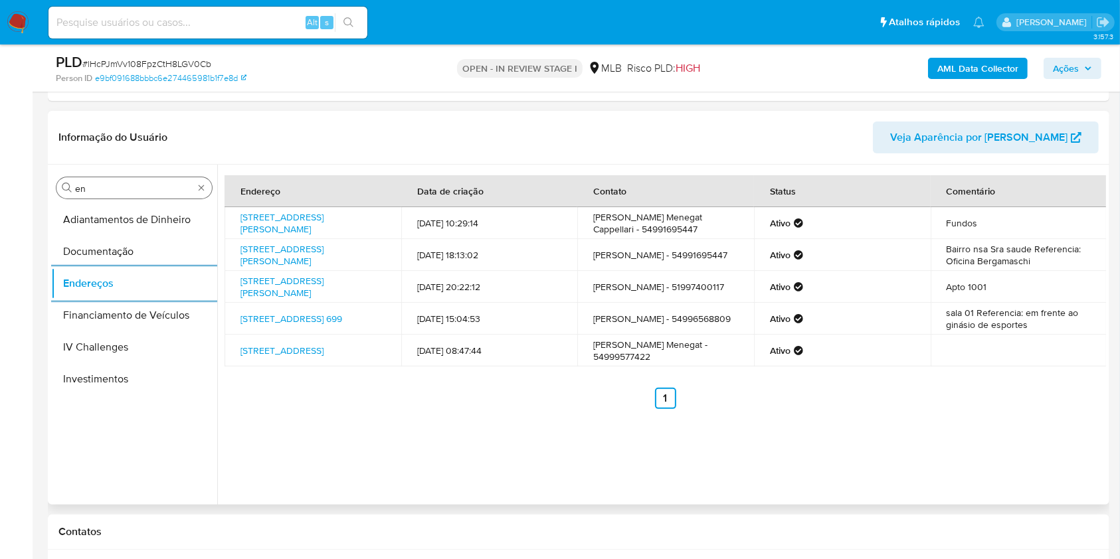
click at [114, 188] on input "en" at bounding box center [134, 189] width 118 height 12
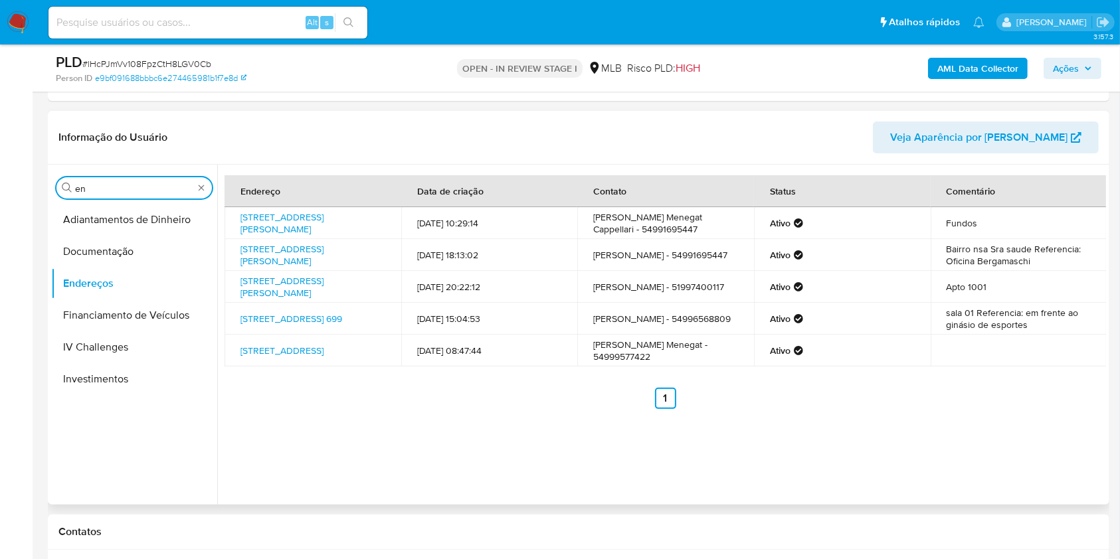
click at [114, 188] on input "en" at bounding box center [134, 189] width 118 height 12
type input "ge"
click at [102, 223] on button "Detalhe da geolocalização" at bounding box center [134, 220] width 166 height 32
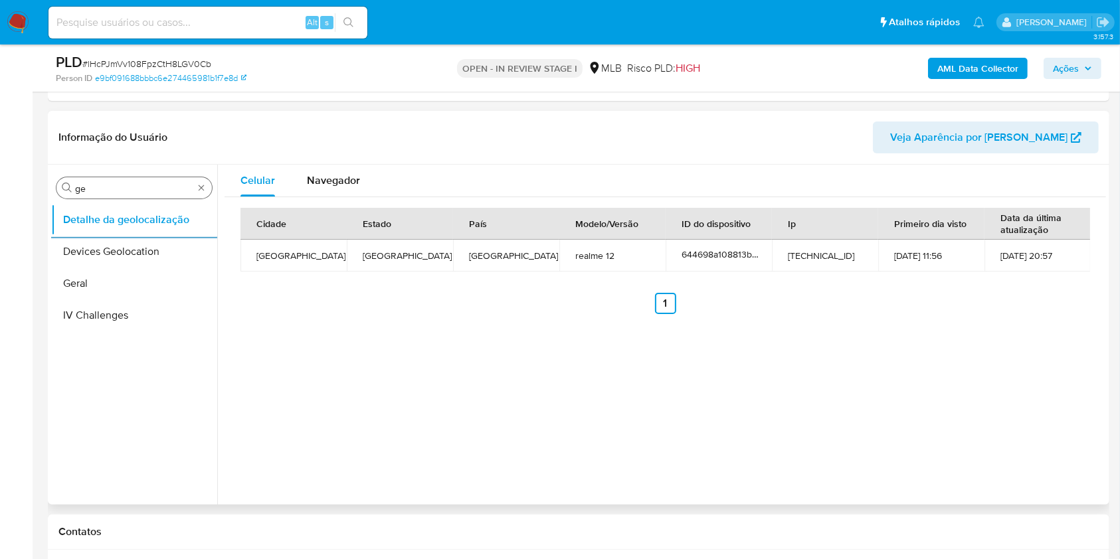
click at [158, 193] on input "ge" at bounding box center [134, 189] width 118 height 12
drag, startPoint x: 158, startPoint y: 193, endPoint x: 153, endPoint y: 216, distance: 23.7
click at [158, 194] on input "ge" at bounding box center [134, 189] width 118 height 12
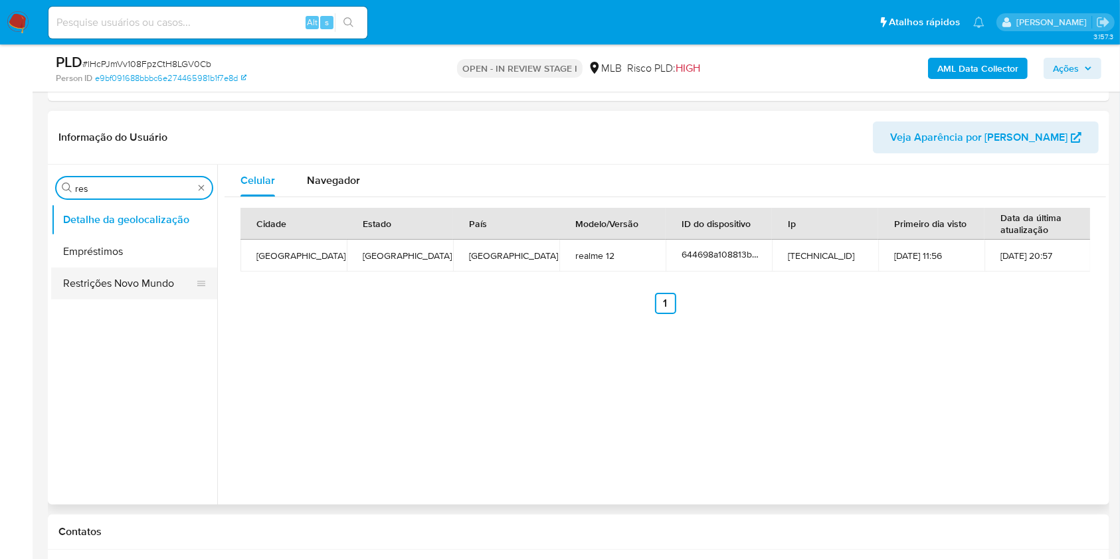
type input "res"
click at [109, 290] on button "Restrições Novo Mundo" at bounding box center [128, 284] width 155 height 32
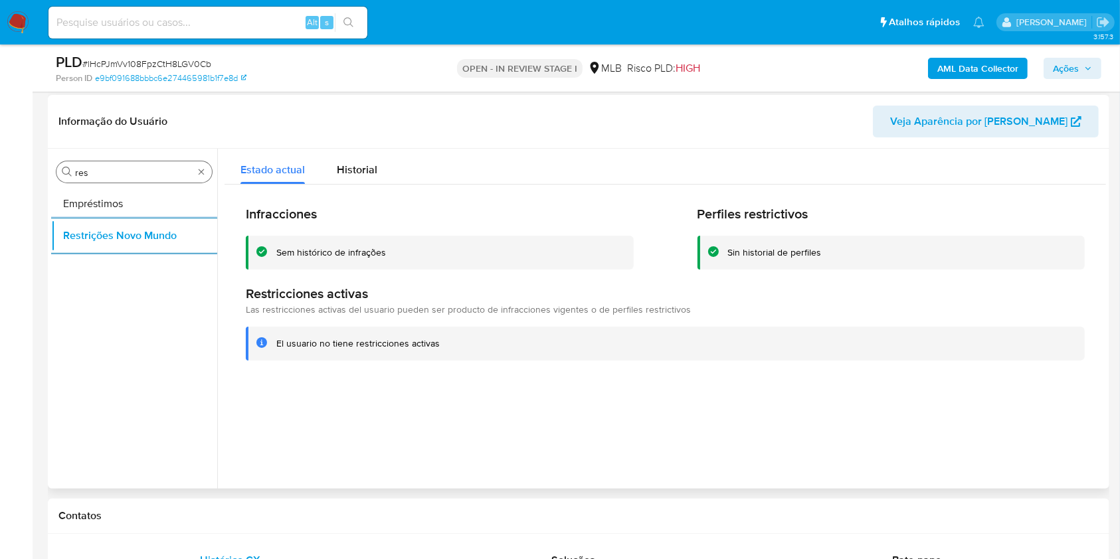
click at [133, 169] on input "res" at bounding box center [134, 173] width 118 height 12
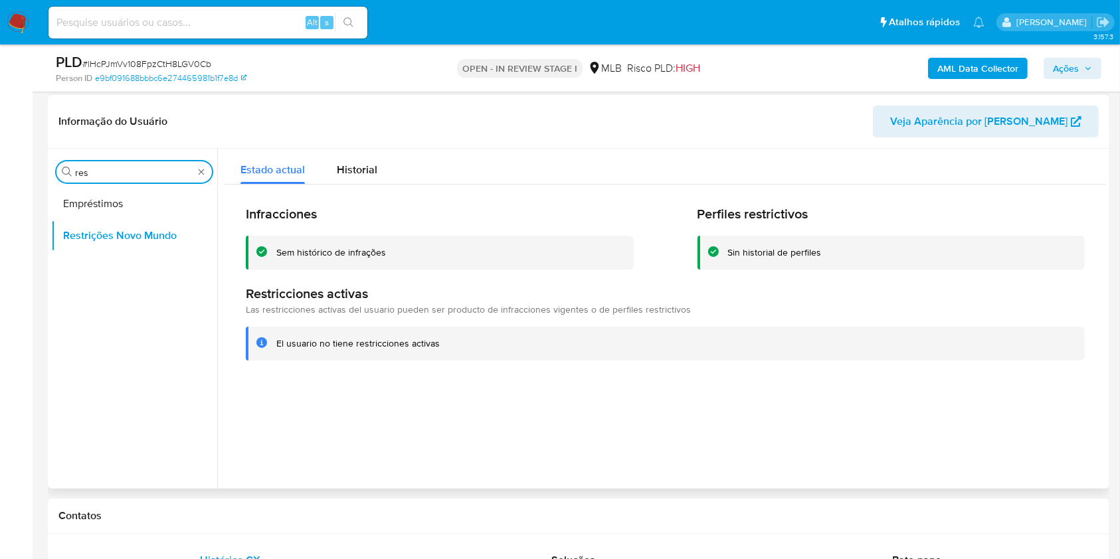
click at [133, 169] on input "res" at bounding box center [134, 173] width 118 height 12
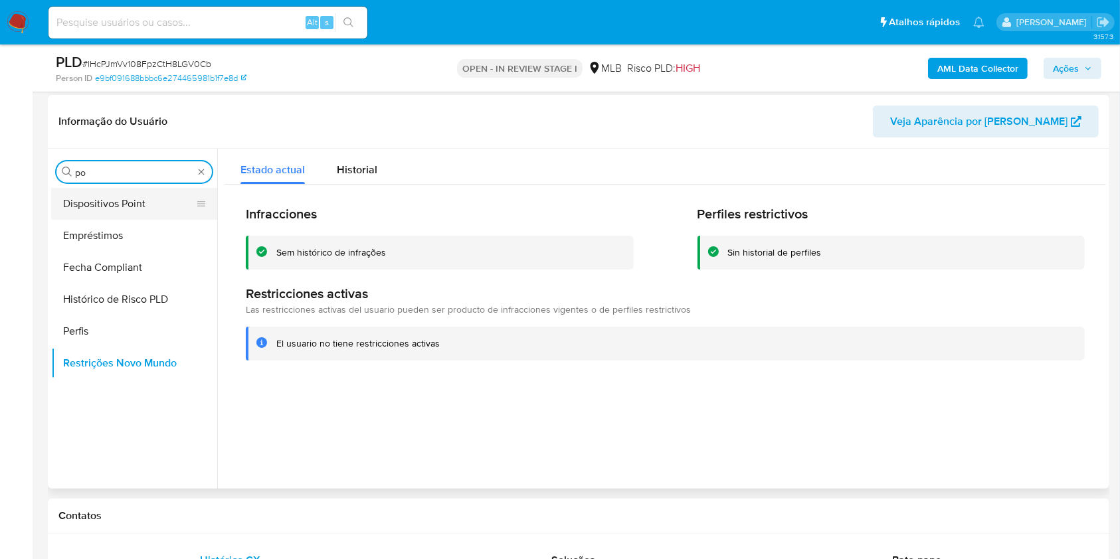
type input "po"
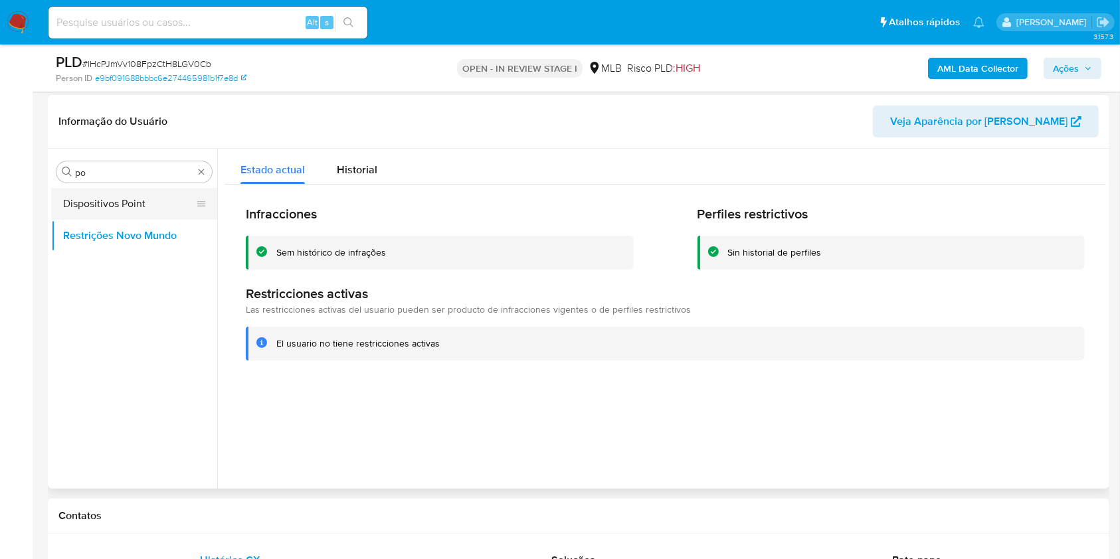
click at [120, 194] on button "Dispositivos Point" at bounding box center [128, 204] width 155 height 32
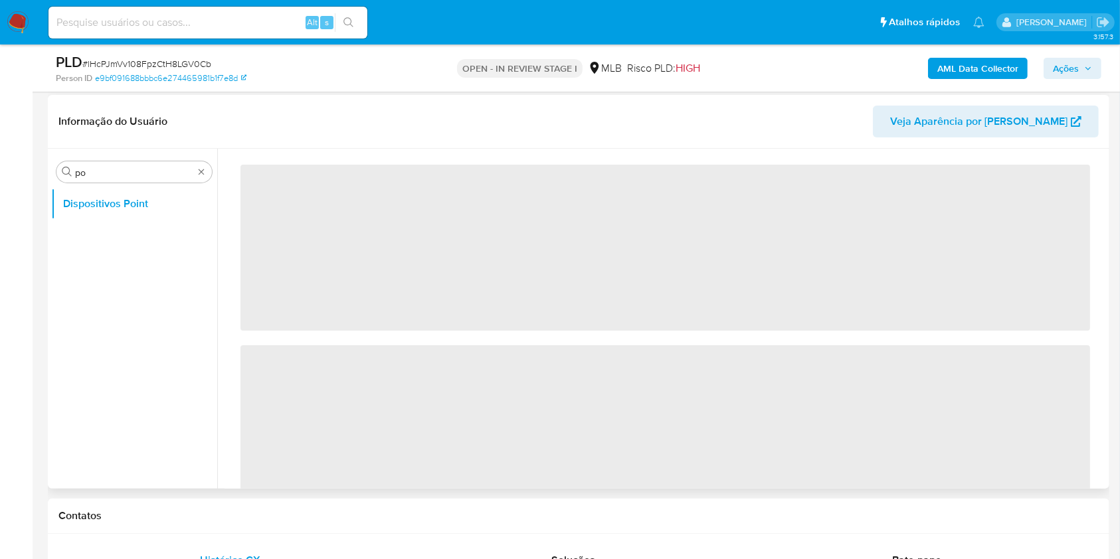
click at [317, 113] on header "Informação do Usuário Veja Aparência por [PERSON_NAME]" at bounding box center [578, 122] width 1040 height 32
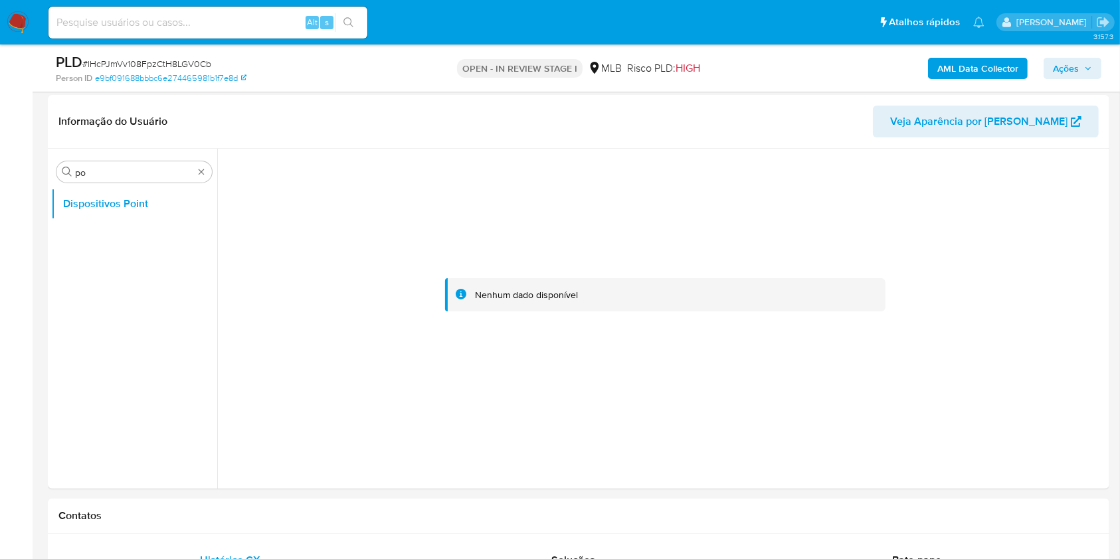
click at [976, 72] on b "AML Data Collector" at bounding box center [977, 68] width 81 height 21
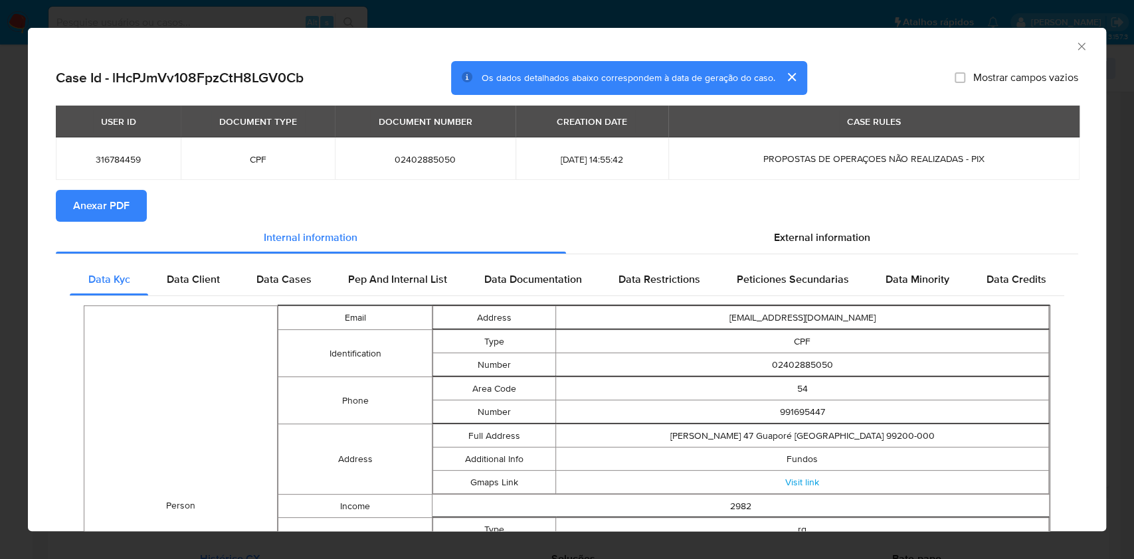
click at [65, 207] on button "Anexar PDF" at bounding box center [101, 206] width 91 height 32
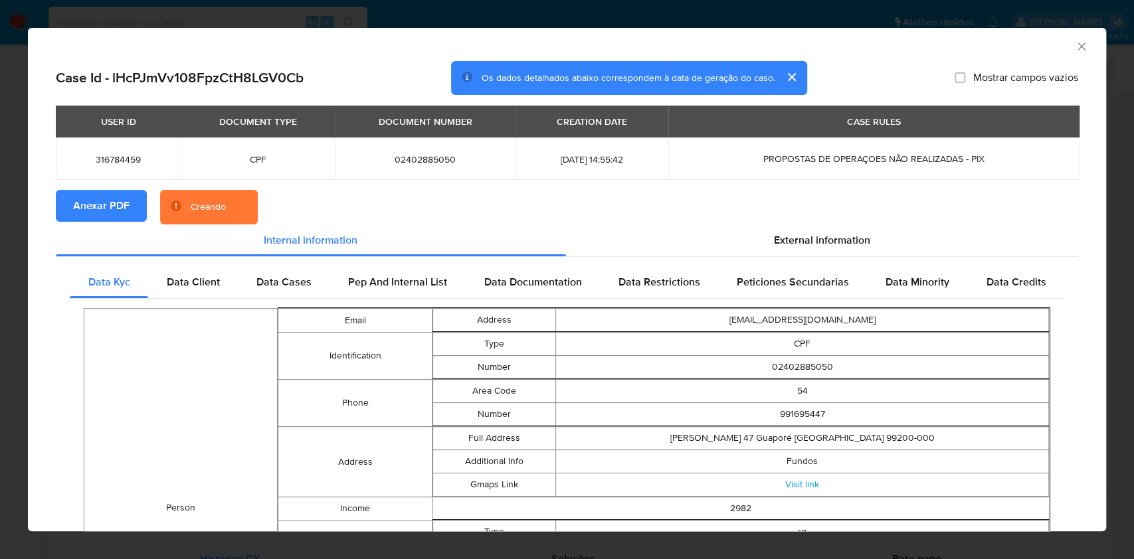
click at [793, 218] on section "Anexar PDF Creando" at bounding box center [567, 207] width 1022 height 35
click at [812, 236] on span "External information" at bounding box center [822, 239] width 96 height 15
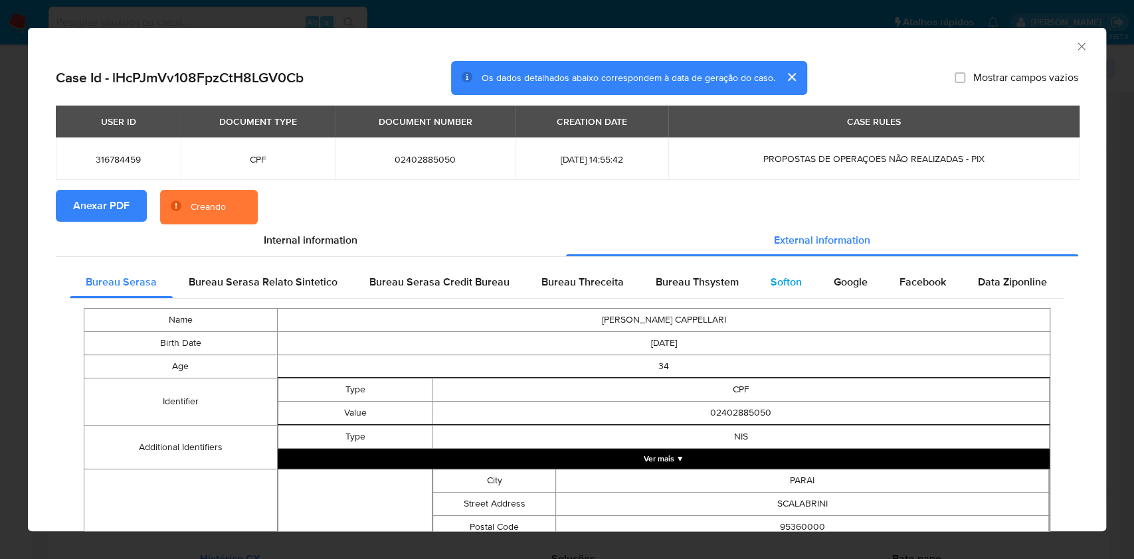
click at [805, 284] on div "Softon" at bounding box center [785, 282] width 63 height 32
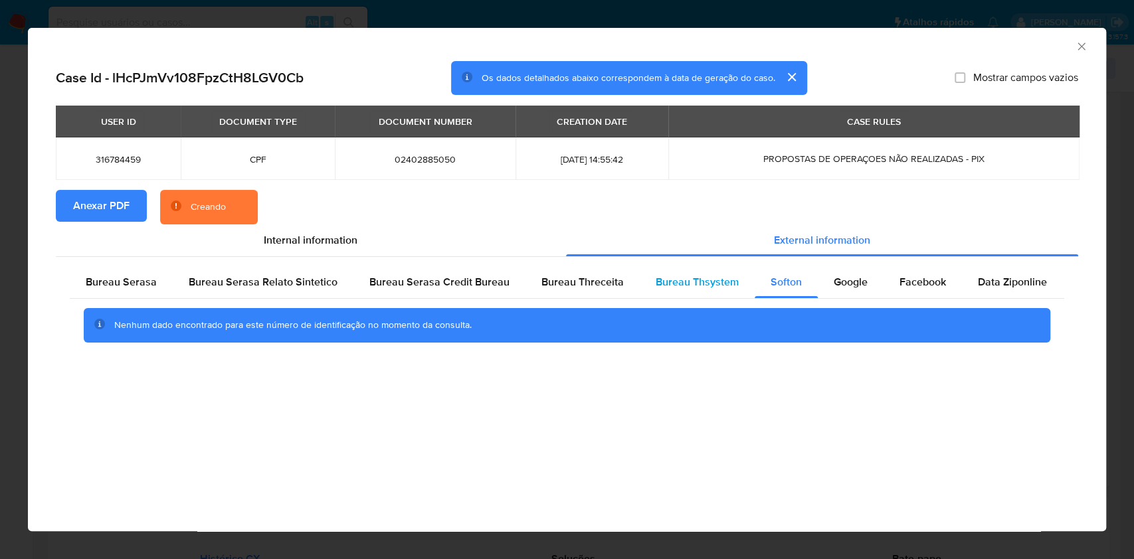
click at [714, 284] on span "Bureau Thsystem" at bounding box center [697, 281] width 83 height 15
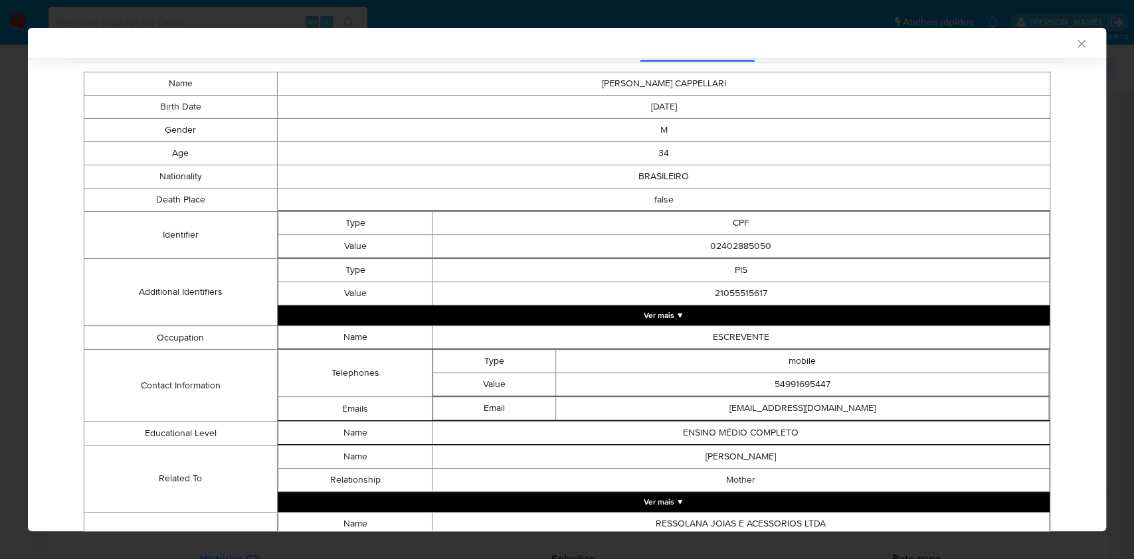
scroll to position [420, 0]
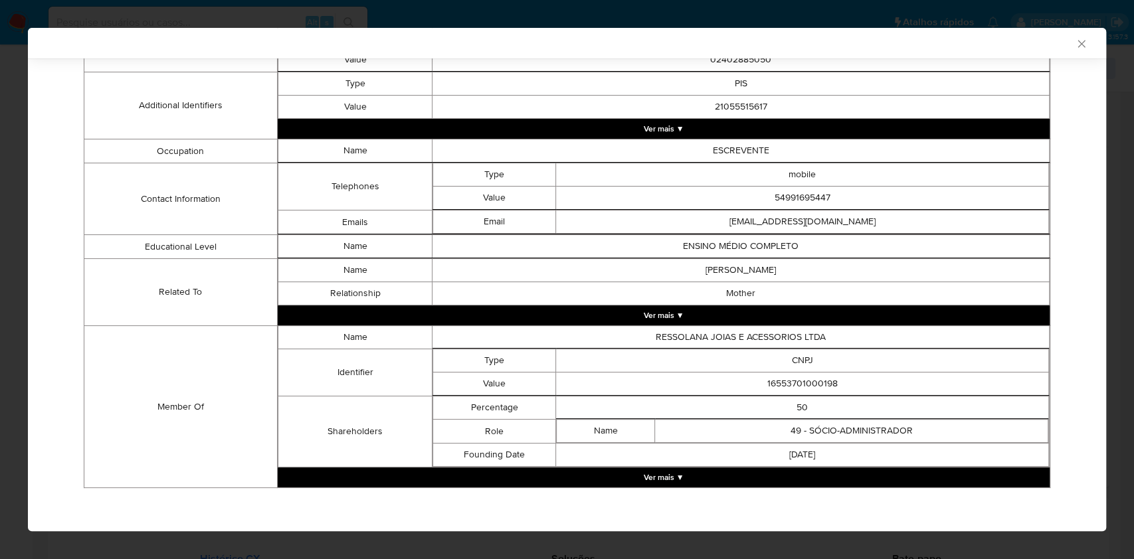
click at [691, 468] on button "Ver mais ▼" at bounding box center [664, 478] width 772 height 20
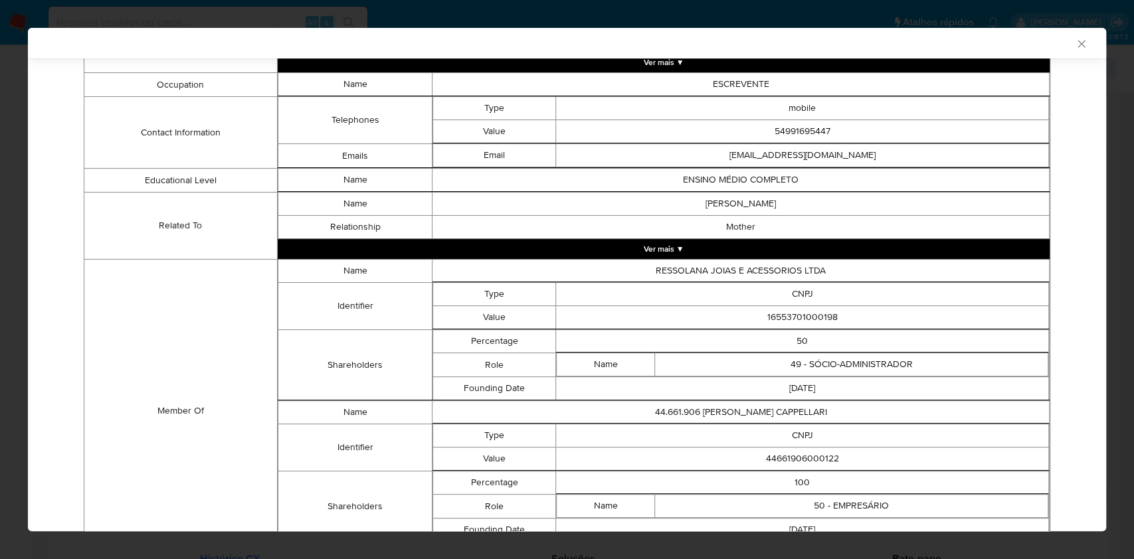
scroll to position [561, 0]
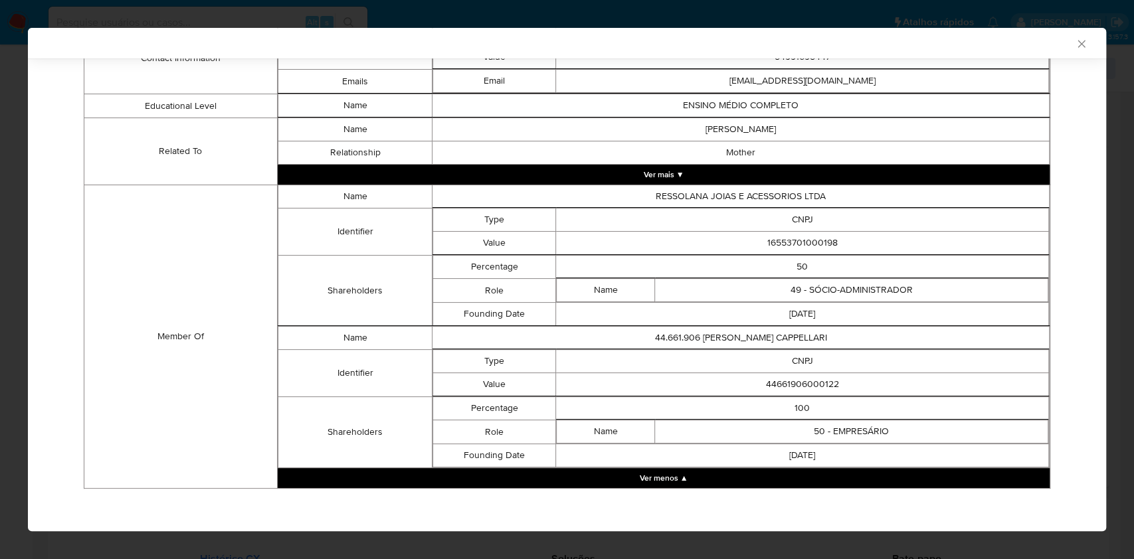
click at [775, 242] on td "16553701000198" at bounding box center [802, 243] width 493 height 23
copy td "16553701000198"
drag, startPoint x: 608, startPoint y: 305, endPoint x: 1003, endPoint y: 446, distance: 419.1
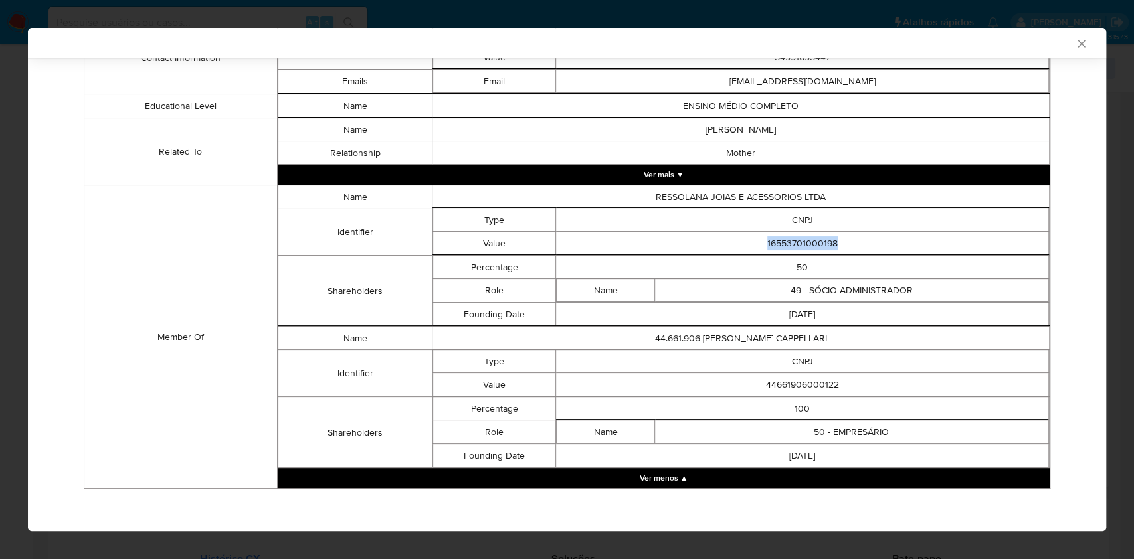
click at [608, 305] on td "2012-07-23" at bounding box center [802, 314] width 493 height 23
click at [799, 383] on td "44661906000122" at bounding box center [802, 384] width 493 height 23
copy td "44661906000122"
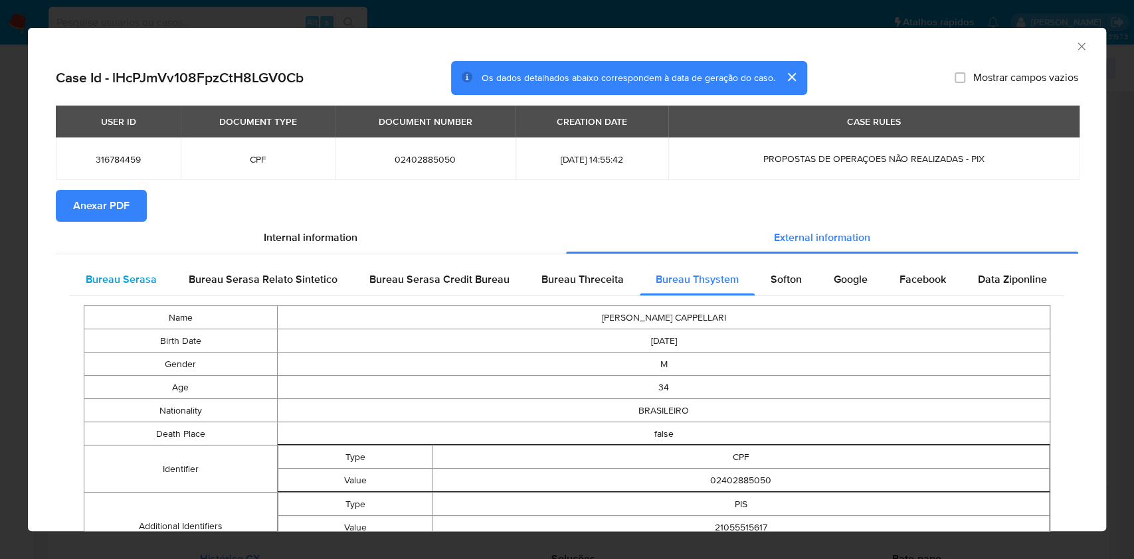
drag, startPoint x: 114, startPoint y: 273, endPoint x: 132, endPoint y: 274, distance: 17.3
click at [114, 273] on span "Bureau Serasa" at bounding box center [121, 279] width 71 height 15
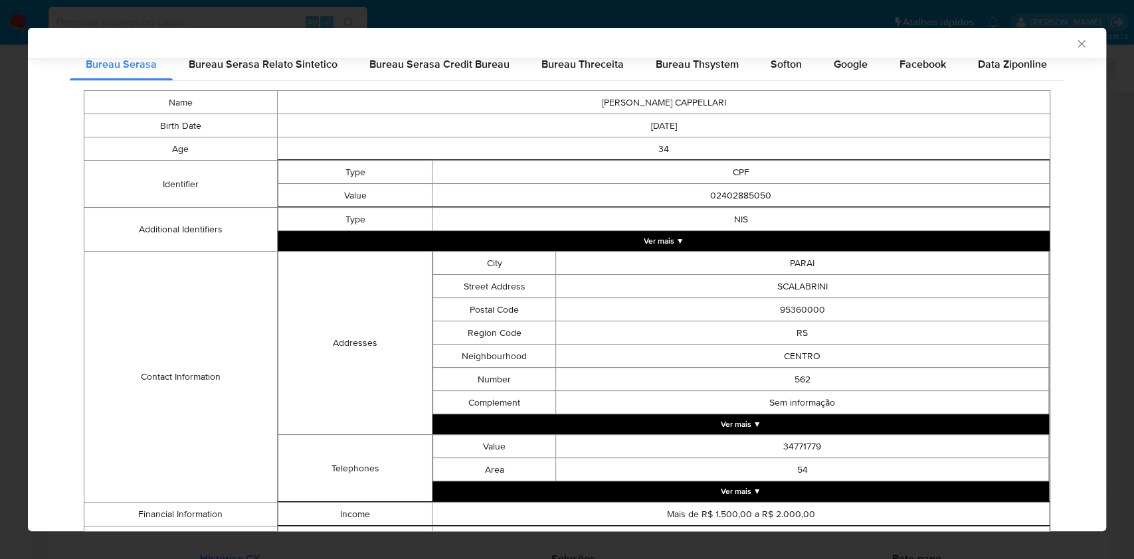
scroll to position [300, 0]
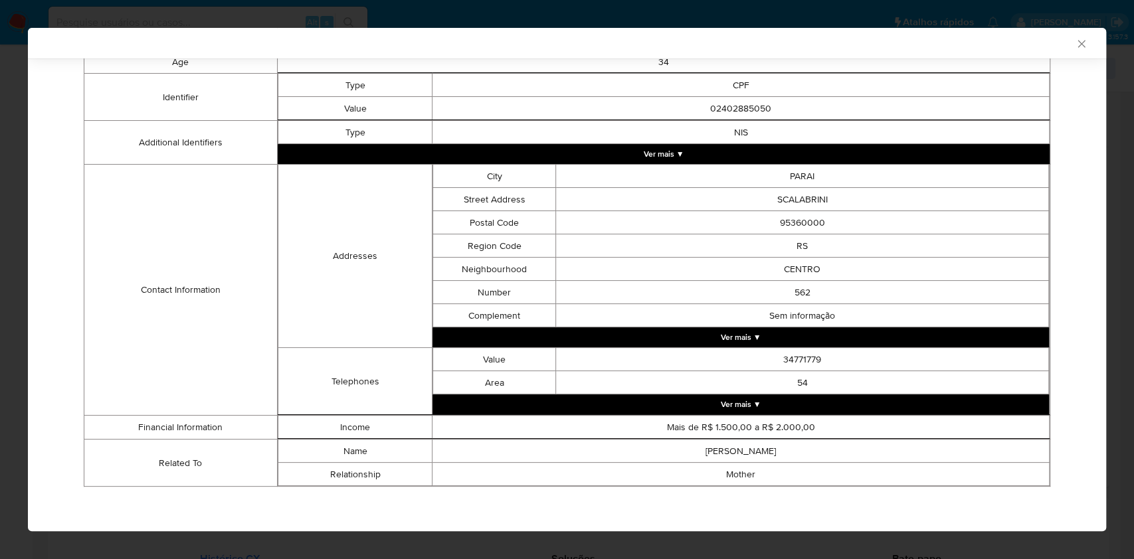
click at [0, 242] on div "AML Data Collector Case Id - lHcPJmVv108FpzCtH8LGV0Cb Os dados detalhados abaix…" at bounding box center [567, 279] width 1134 height 559
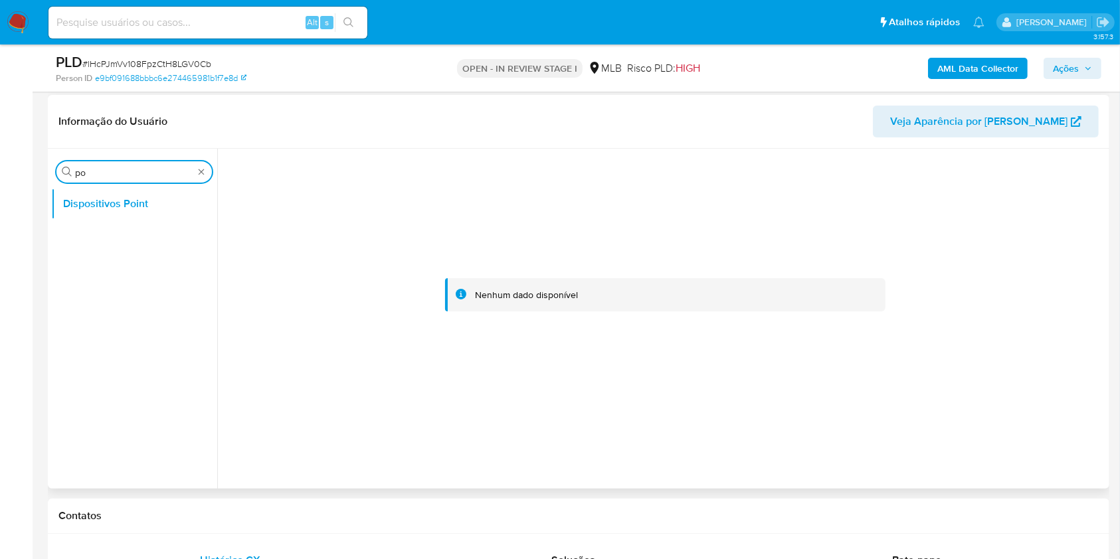
click at [100, 173] on input "po" at bounding box center [134, 173] width 118 height 12
type input "ane"
click at [93, 199] on button "Anexos" at bounding box center [128, 204] width 155 height 32
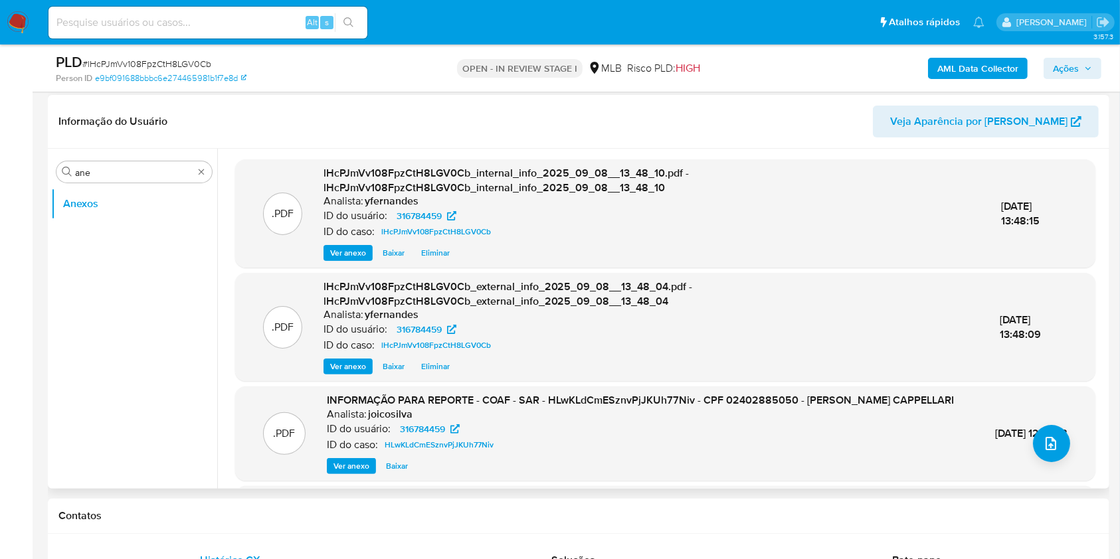
click at [335, 473] on span "Ver anexo" at bounding box center [351, 466] width 36 height 13
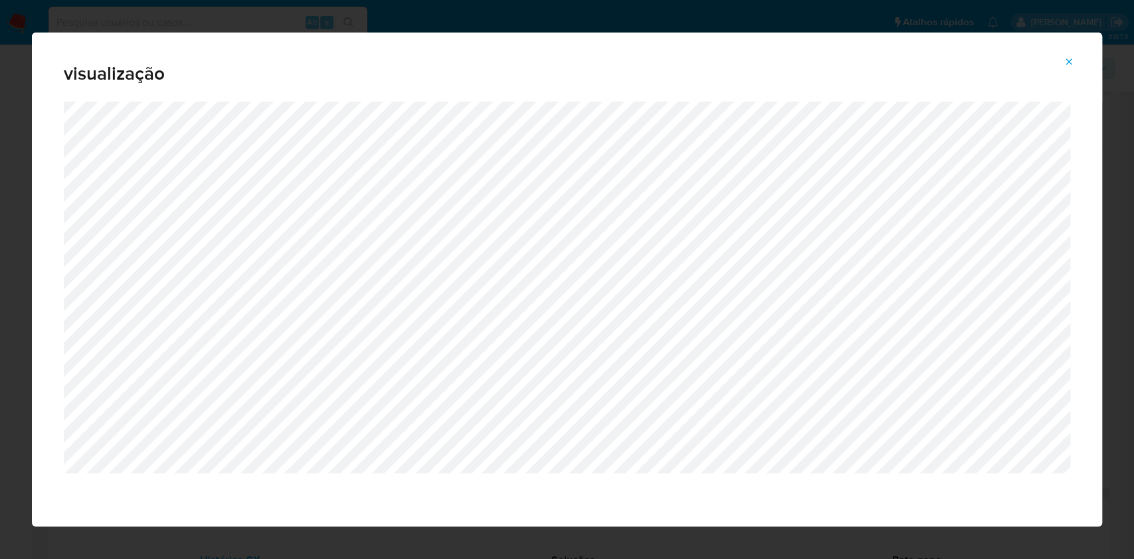
click at [0, 273] on div "visualização" at bounding box center [567, 279] width 1134 height 559
click at [1070, 55] on span "Attachment preview" at bounding box center [1068, 61] width 11 height 19
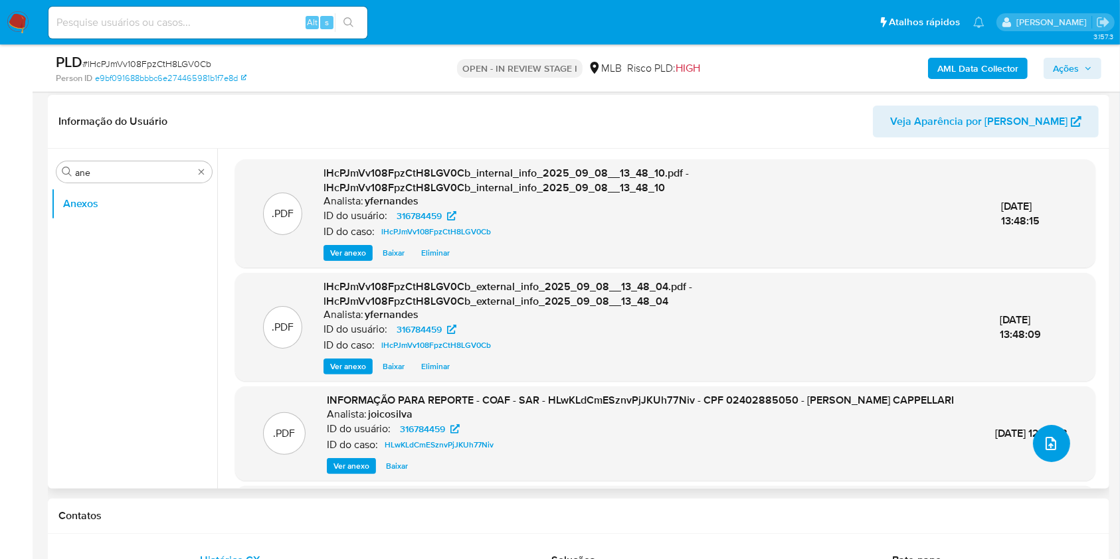
click at [1052, 446] on icon "upload-file" at bounding box center [1051, 444] width 16 height 16
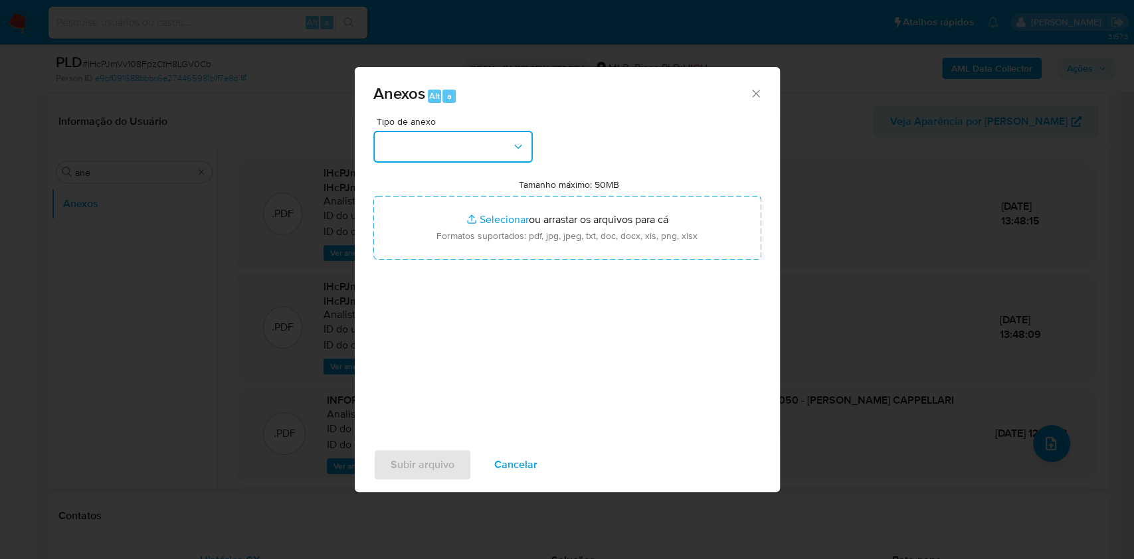
click at [495, 151] on button "button" at bounding box center [452, 147] width 159 height 32
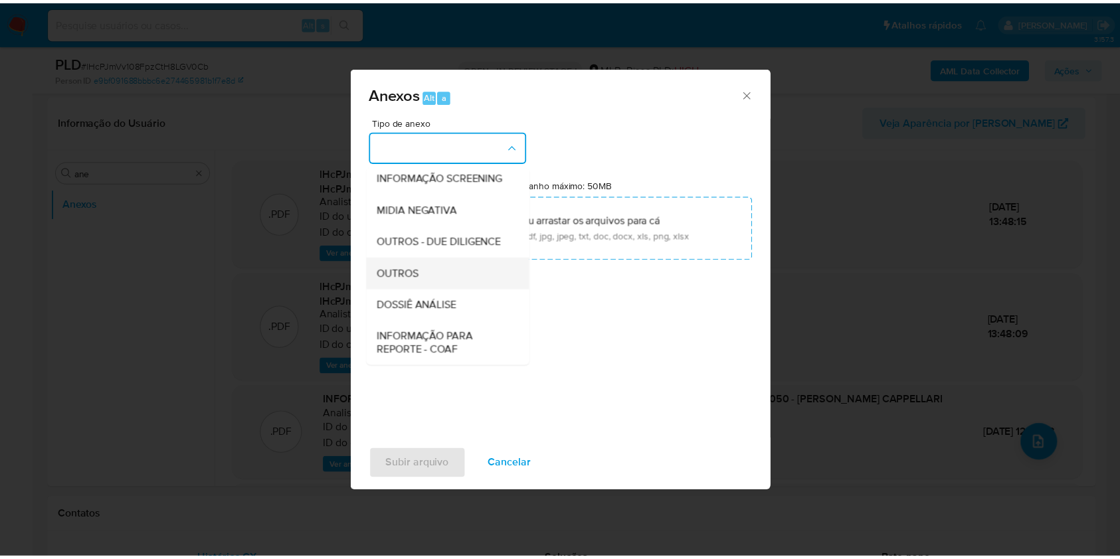
scroll to position [204, 0]
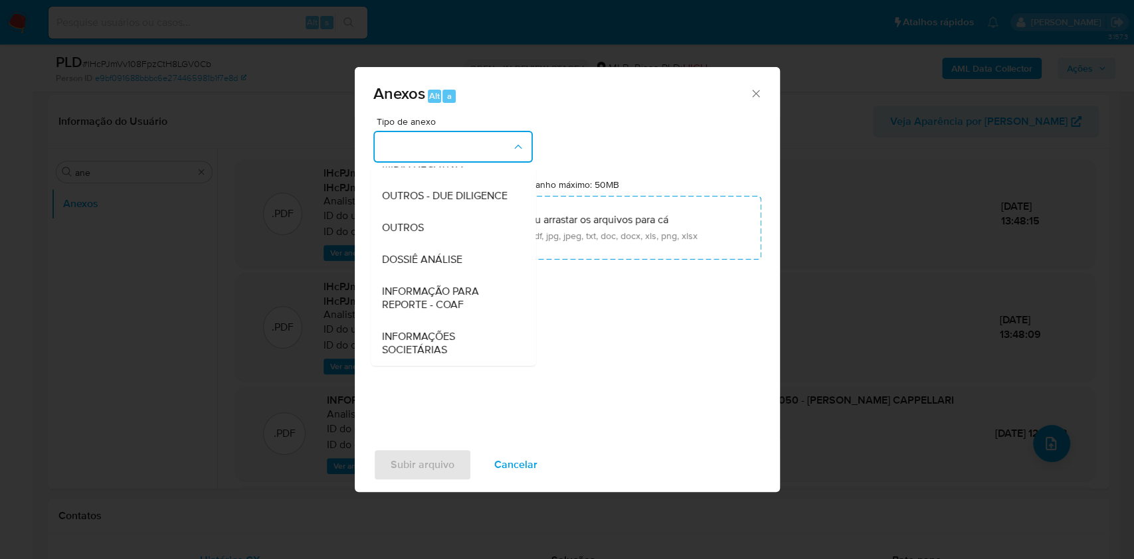
drag, startPoint x: 448, startPoint y: 220, endPoint x: 651, endPoint y: 18, distance: 286.0
click at [448, 221] on div "OUTROS" at bounding box center [448, 228] width 135 height 32
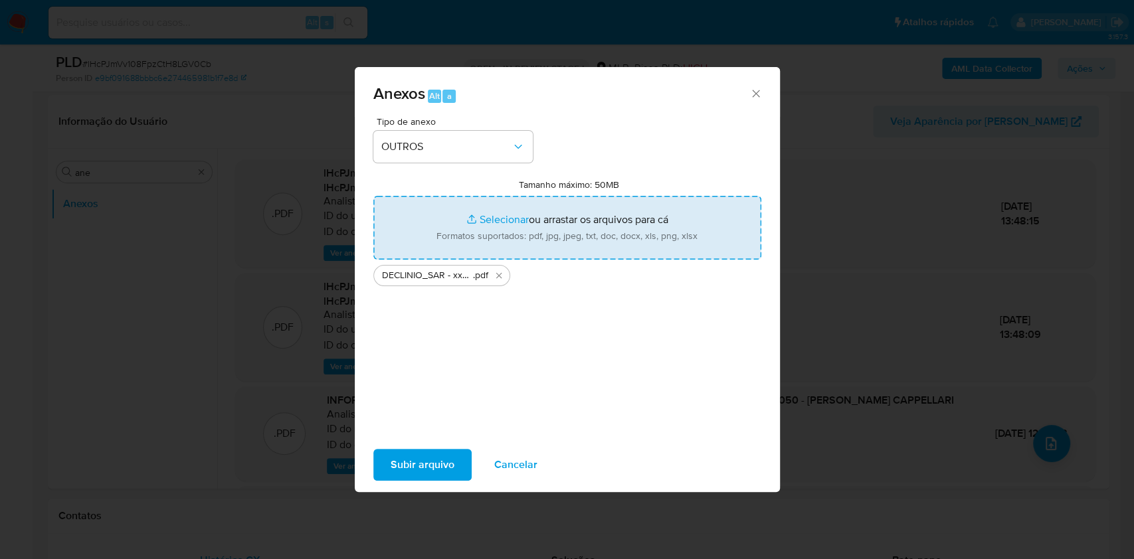
type input "C:\fakepath\Mulan 316784459_2025_09_08_07_57_41.xlsx"
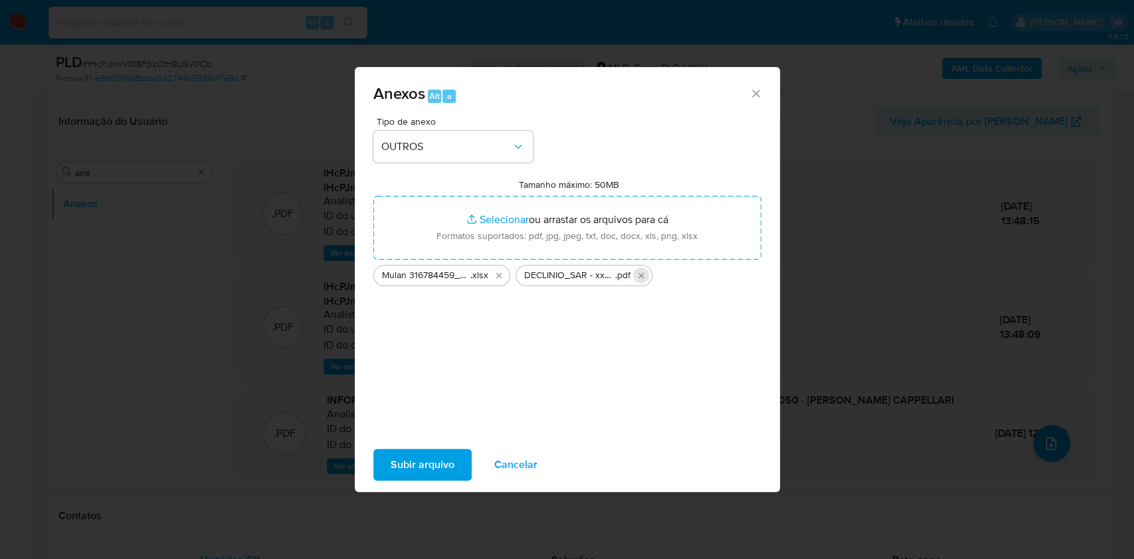
click at [645, 277] on icon "Excluir DECLINIO_SAR - xxx - CPF 02402885050 - MIGUEL ANGELO MENEGAT CAPPELLARI…" at bounding box center [641, 275] width 11 height 11
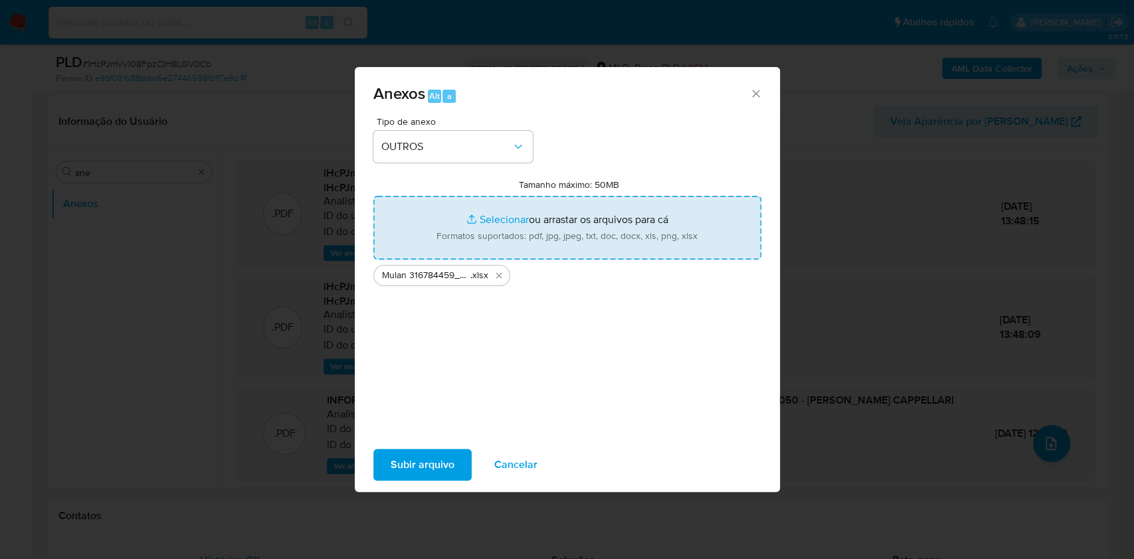
type input "C:\fakepath\DECLINIO_SAR - xxxxxx - CPF 02402885050 - MIGUEL ANGELO MENEGAT CAP…"
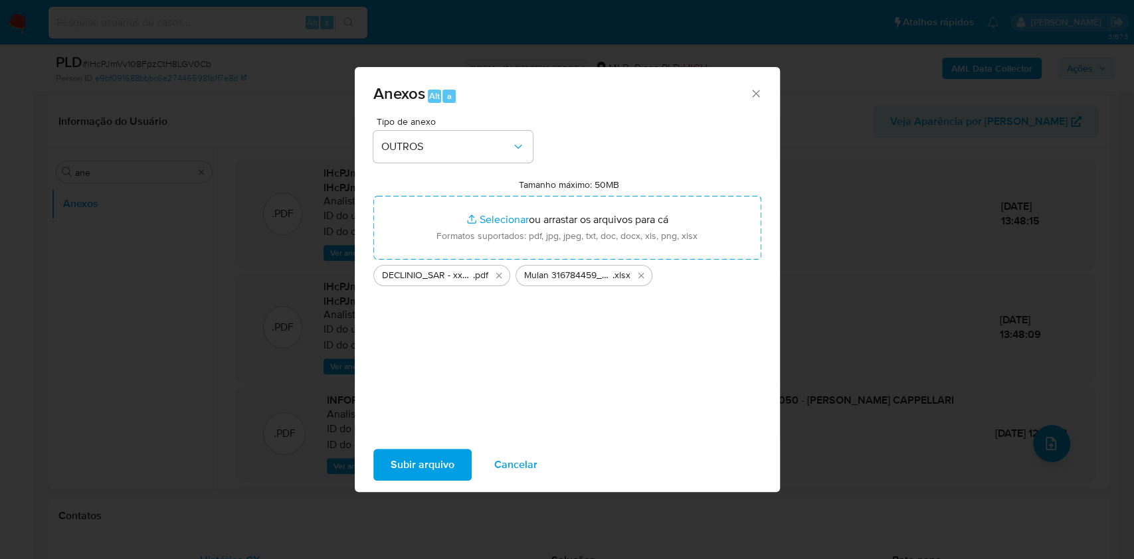
click at [415, 457] on span "Subir arquivo" at bounding box center [423, 464] width 64 height 29
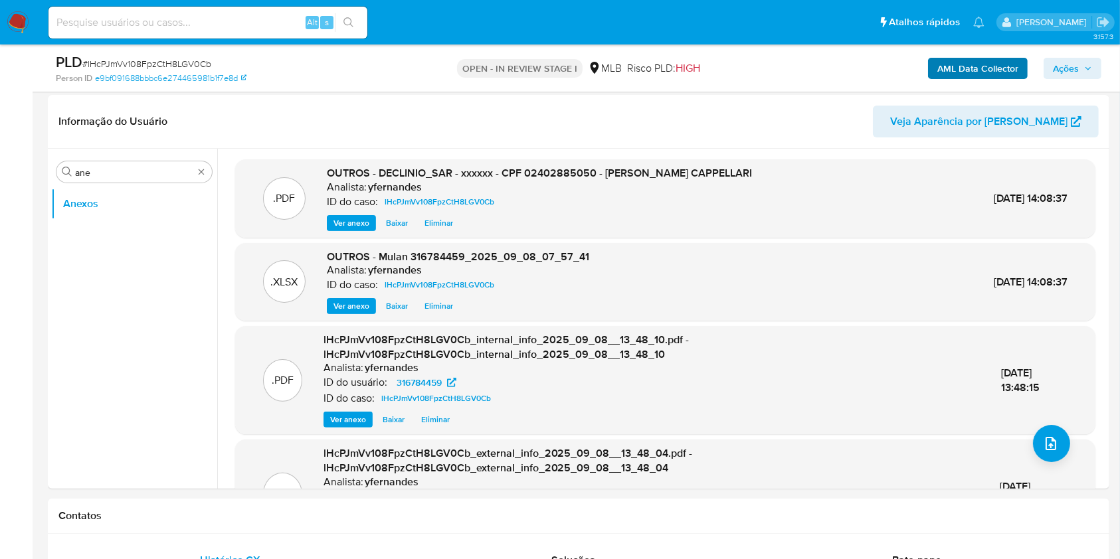
drag, startPoint x: 1061, startPoint y: 66, endPoint x: 1019, endPoint y: 66, distance: 41.8
click at [1061, 66] on span "Ações" at bounding box center [1066, 68] width 26 height 21
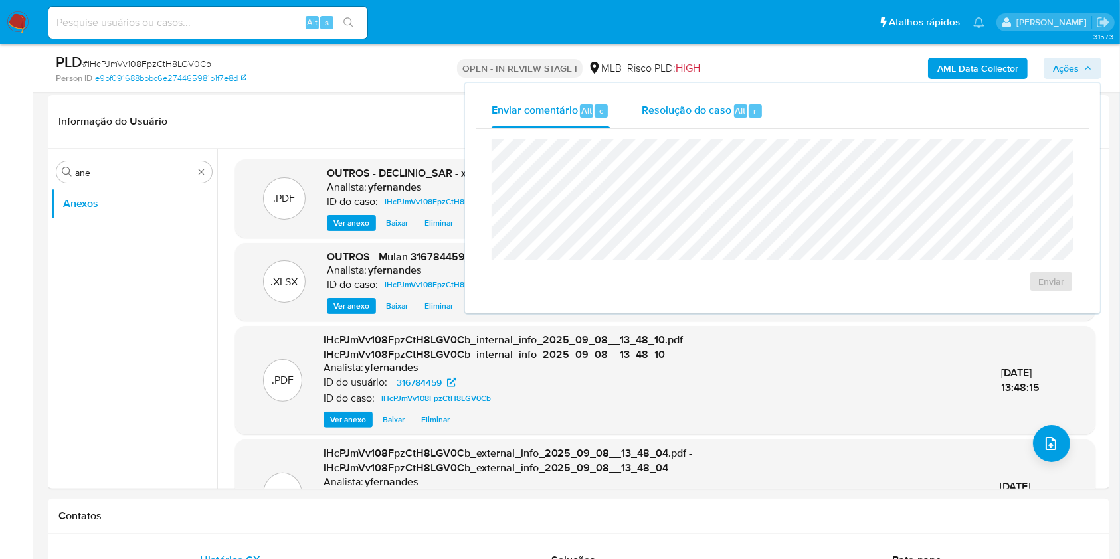
click at [702, 114] on span "Resolução do caso" at bounding box center [687, 109] width 90 height 15
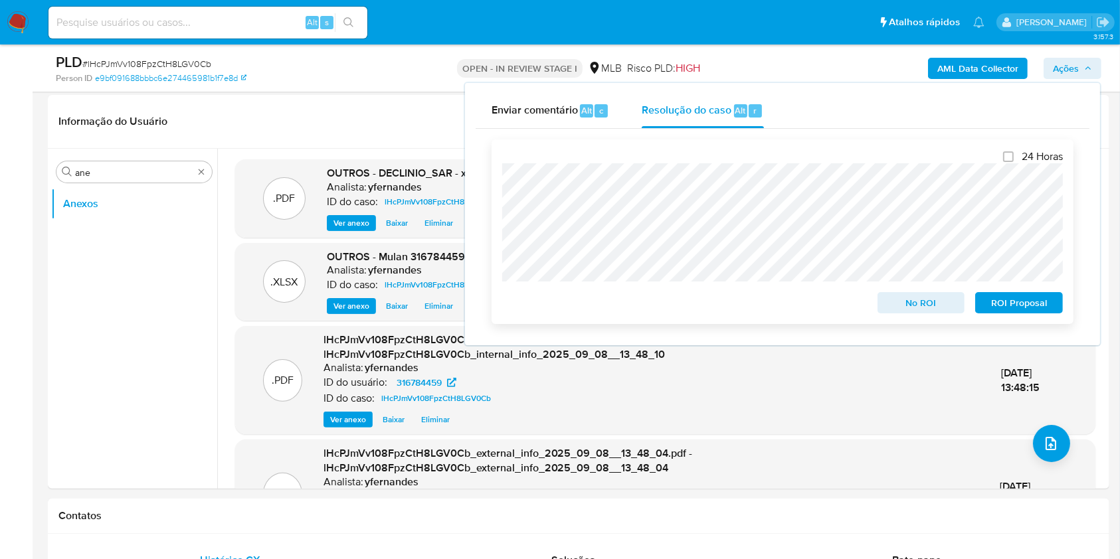
click at [897, 299] on span "No ROI" at bounding box center [921, 303] width 69 height 19
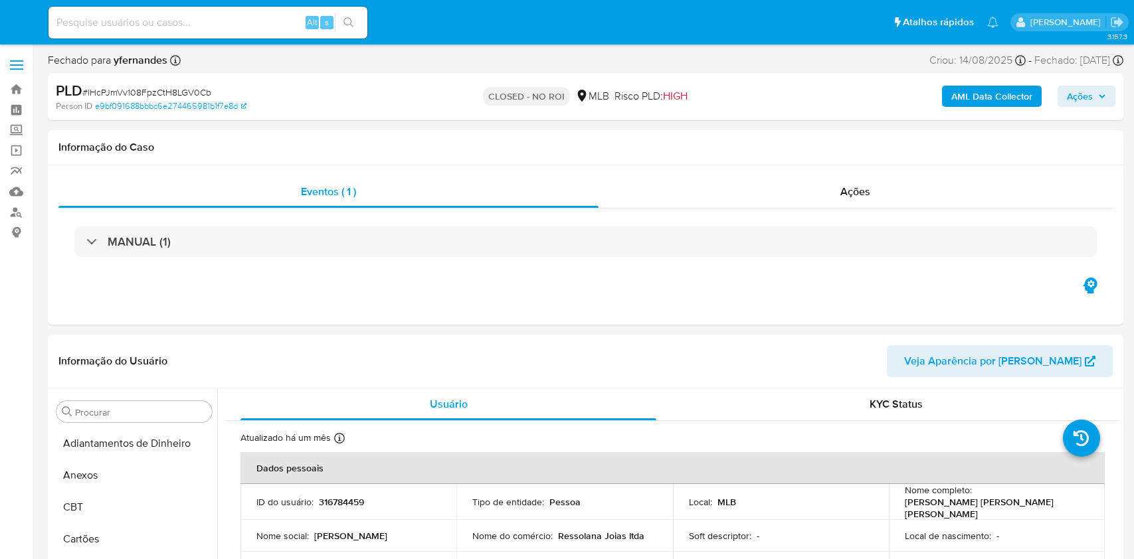
select select "10"
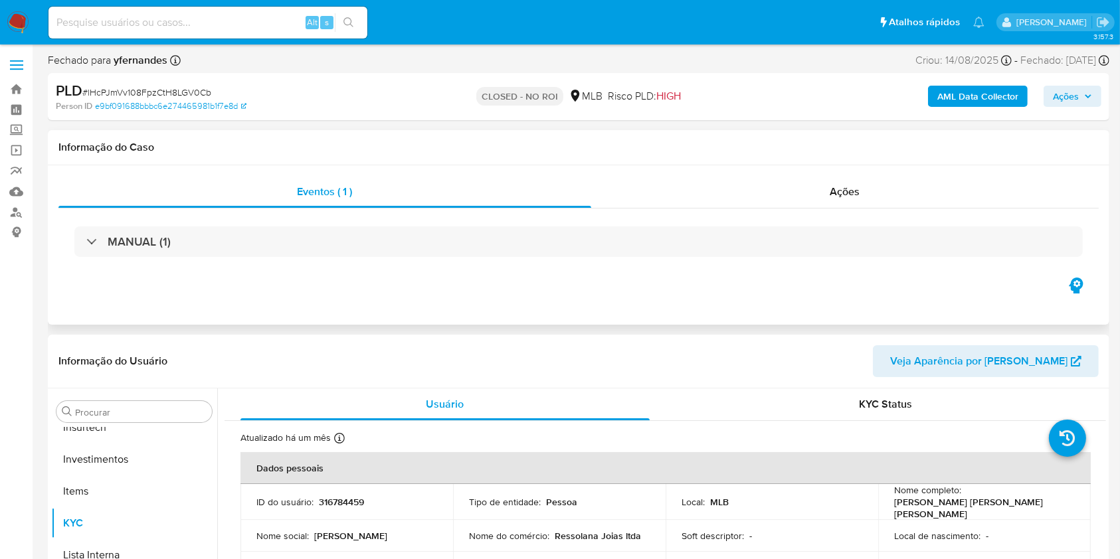
scroll to position [625, 0]
click at [702, 189] on div "Ações" at bounding box center [844, 192] width 507 height 32
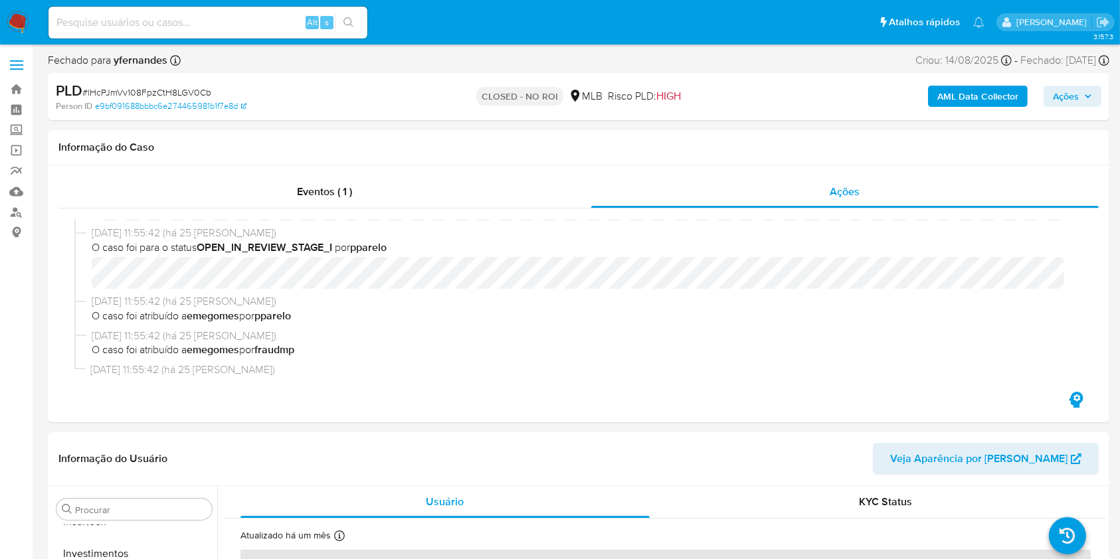
scroll to position [393, 0]
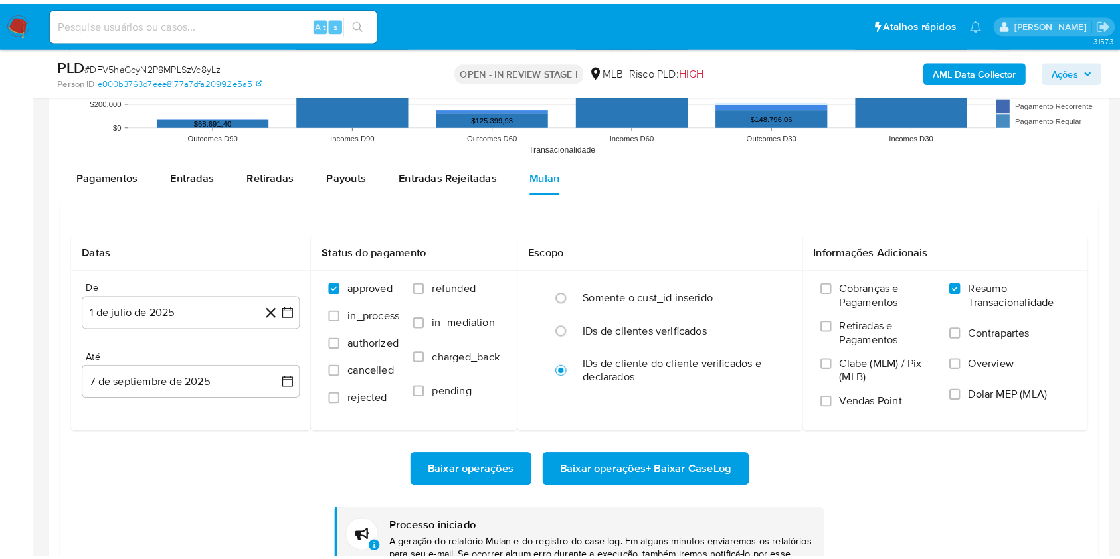
scroll to position [625, 0]
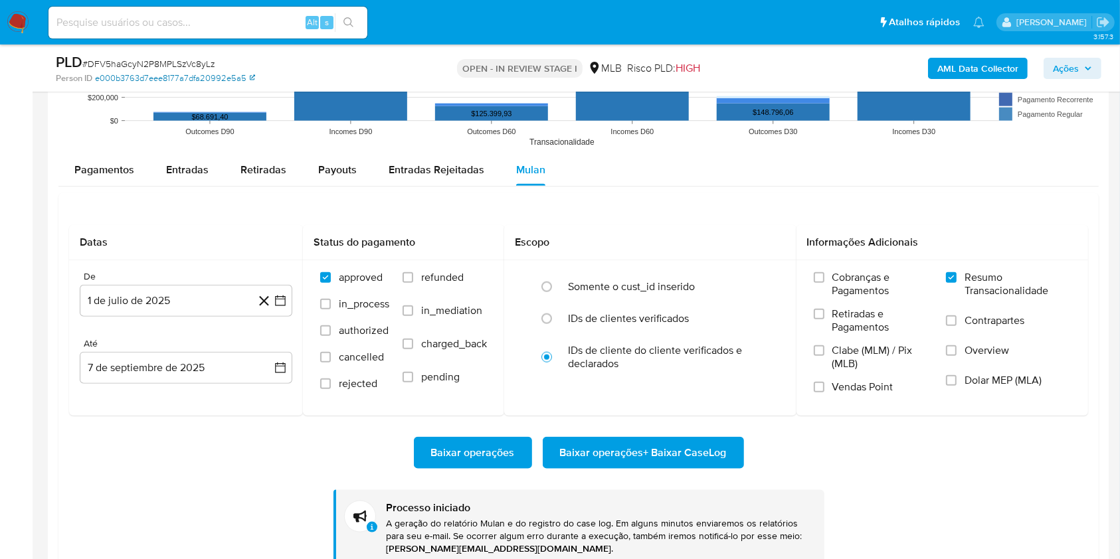
click at [151, 72] on link "e000b3763d7eee8177a7dfa20992e5a5" at bounding box center [175, 78] width 160 height 12
click at [161, 54] on div "PLD # DFV5haGcyN2P8MPLSzVc8yLz" at bounding box center [227, 62] width 343 height 20
copy span "DFV5haGcyN2P8MPLSzVc8yLz"
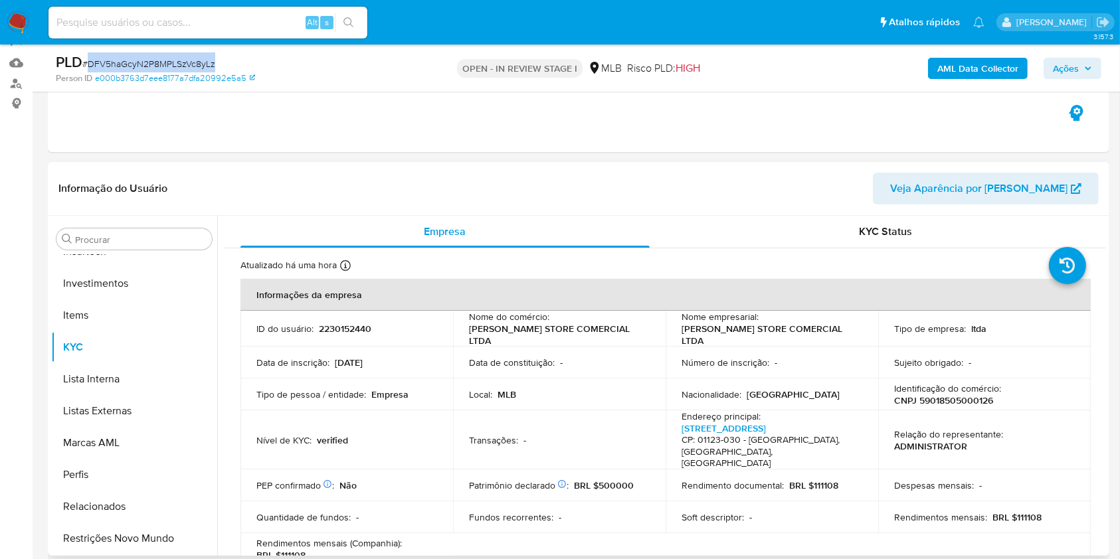
scroll to position [0, 0]
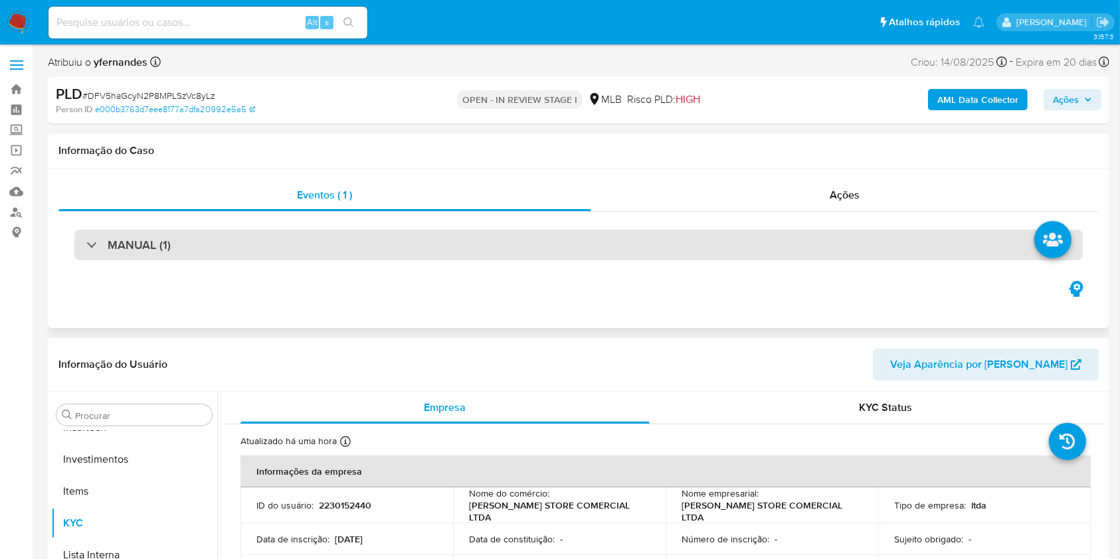
click at [476, 255] on div "MANUAL (1)" at bounding box center [578, 245] width 1008 height 31
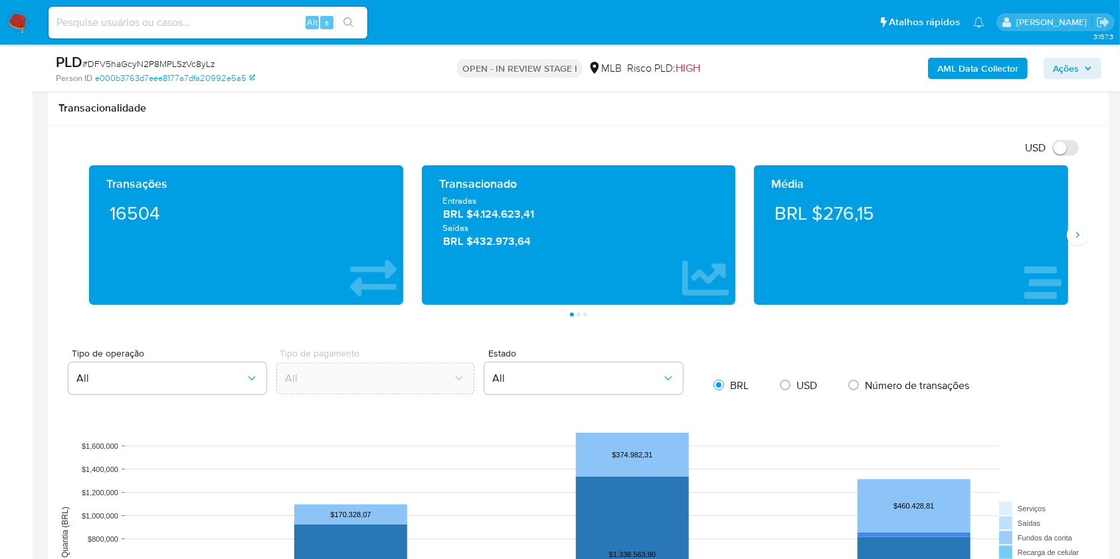
scroll to position [885, 0]
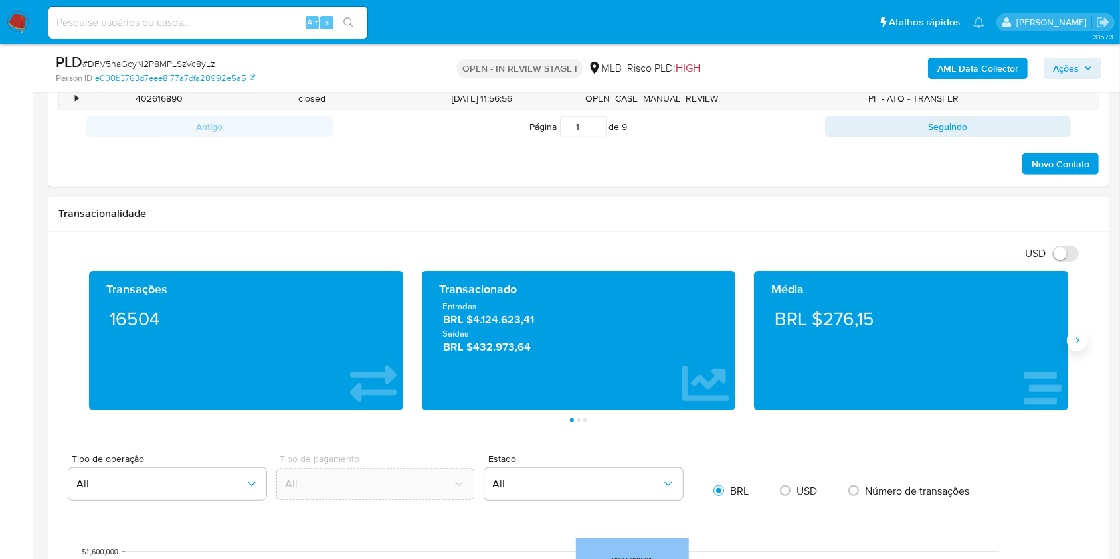
click at [1084, 345] on button "Siguiente" at bounding box center [1077, 340] width 21 height 21
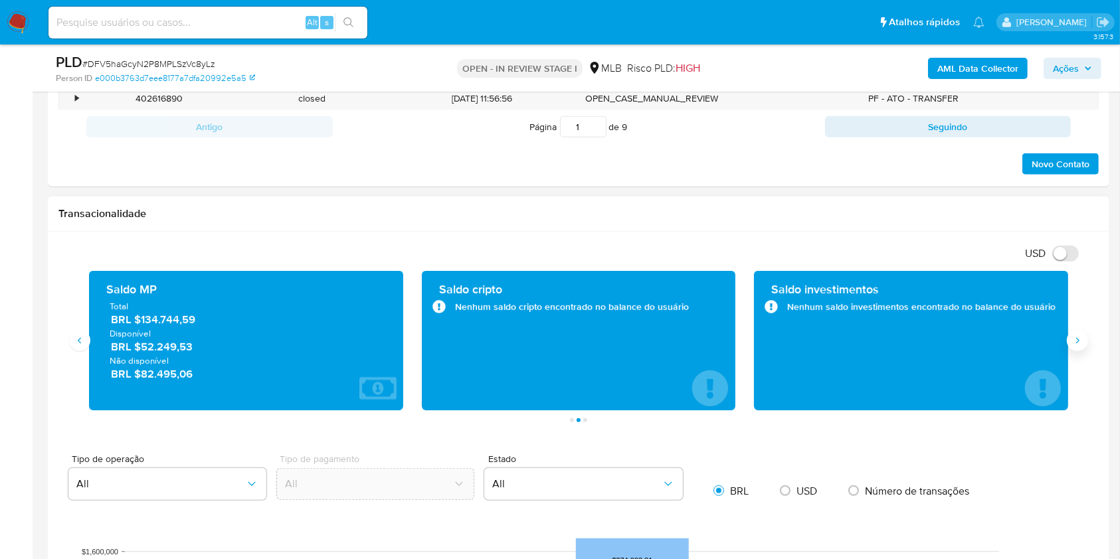
click at [1084, 345] on button "Siguiente" at bounding box center [1077, 340] width 21 height 21
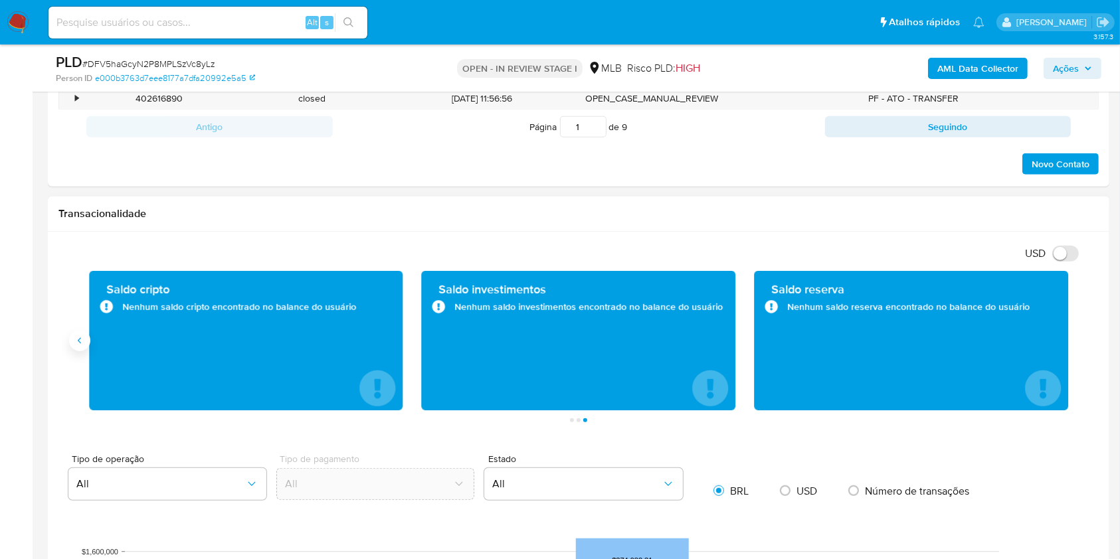
click at [87, 335] on button "Anterior" at bounding box center [79, 340] width 21 height 21
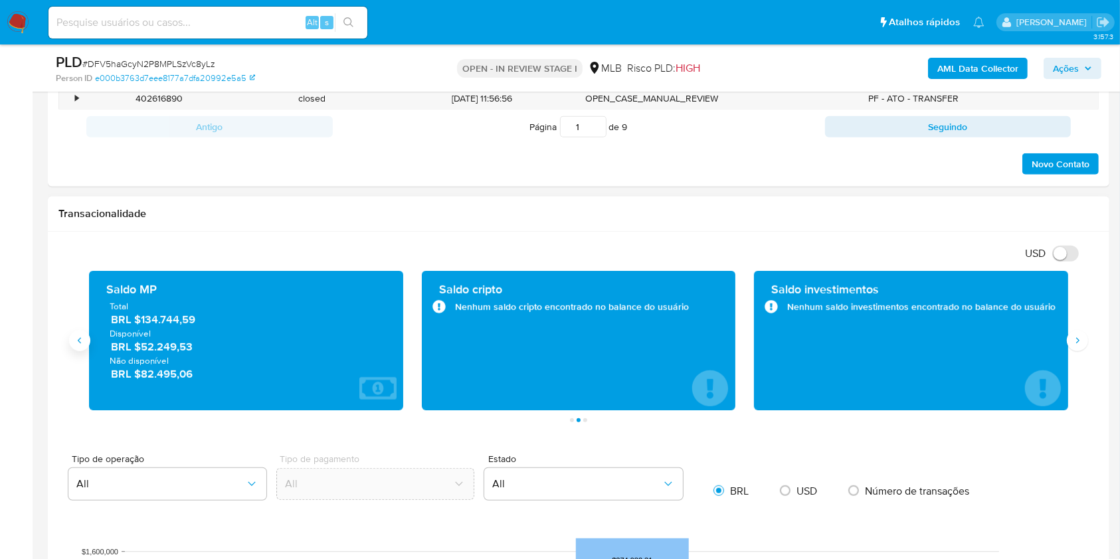
click at [86, 335] on button "Anterior" at bounding box center [79, 340] width 21 height 21
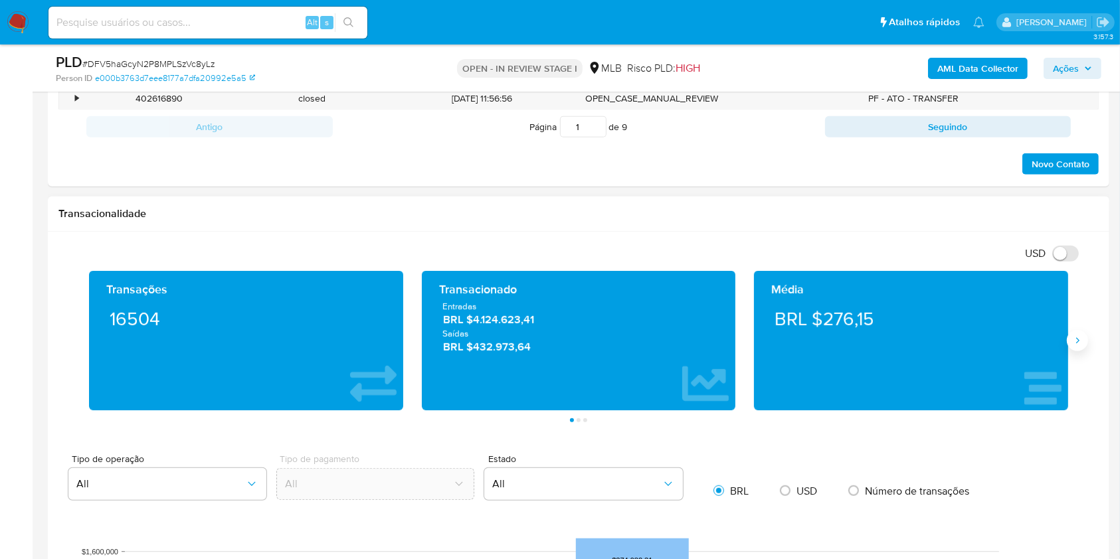
click at [1079, 337] on icon "Siguiente" at bounding box center [1077, 340] width 11 height 11
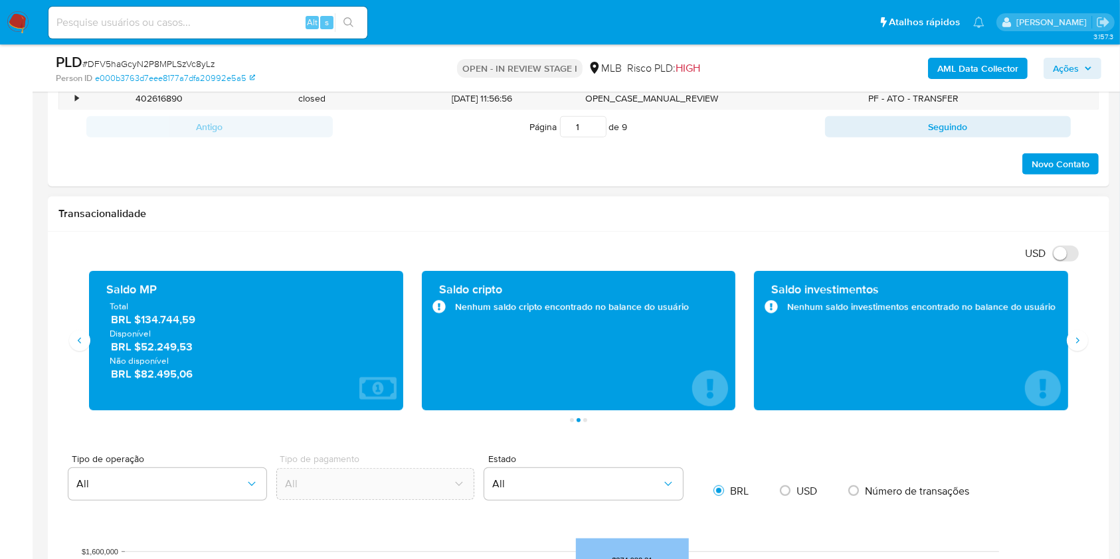
click at [154, 321] on span "BRL $134.744,59" at bounding box center [247, 319] width 272 height 15
click at [171, 321] on span "BRL $134.744,59" at bounding box center [247, 319] width 272 height 15
click at [611, 225] on div "Transacionalidade" at bounding box center [578, 214] width 1061 height 35
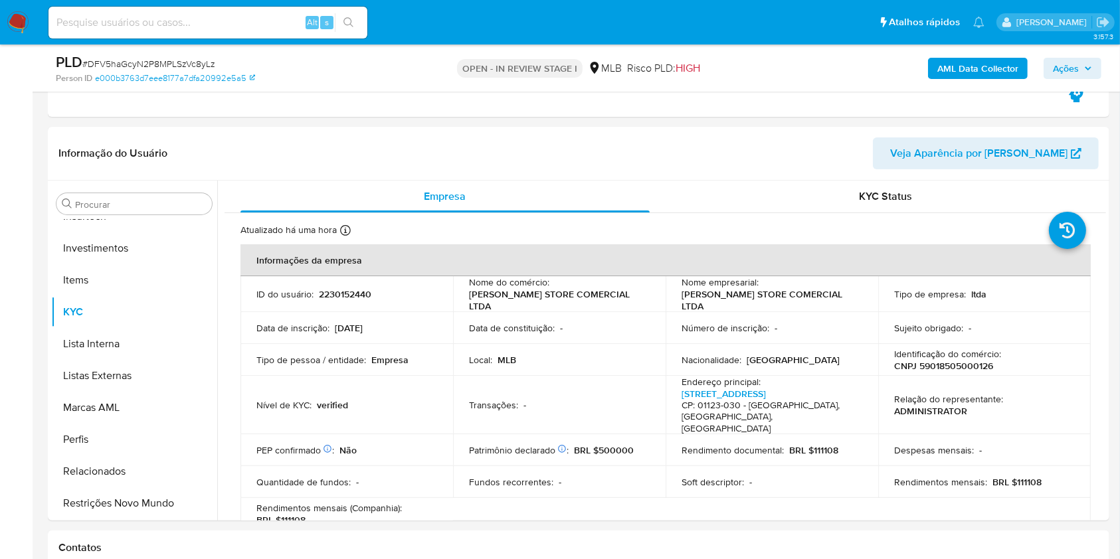
scroll to position [266, 0]
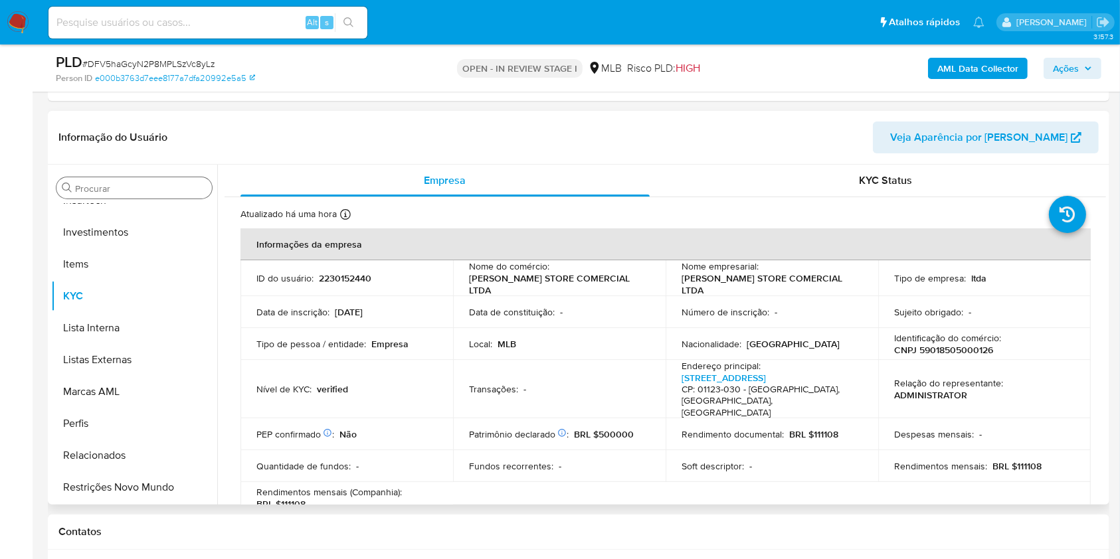
click at [115, 179] on div "Procurar Adiantamentos de Dinheiro Anexos CBT Cartões Contas Bancárias Dados Mo…" at bounding box center [134, 336] width 166 height 338
click at [118, 191] on input "Procurar" at bounding box center [141, 189] width 132 height 12
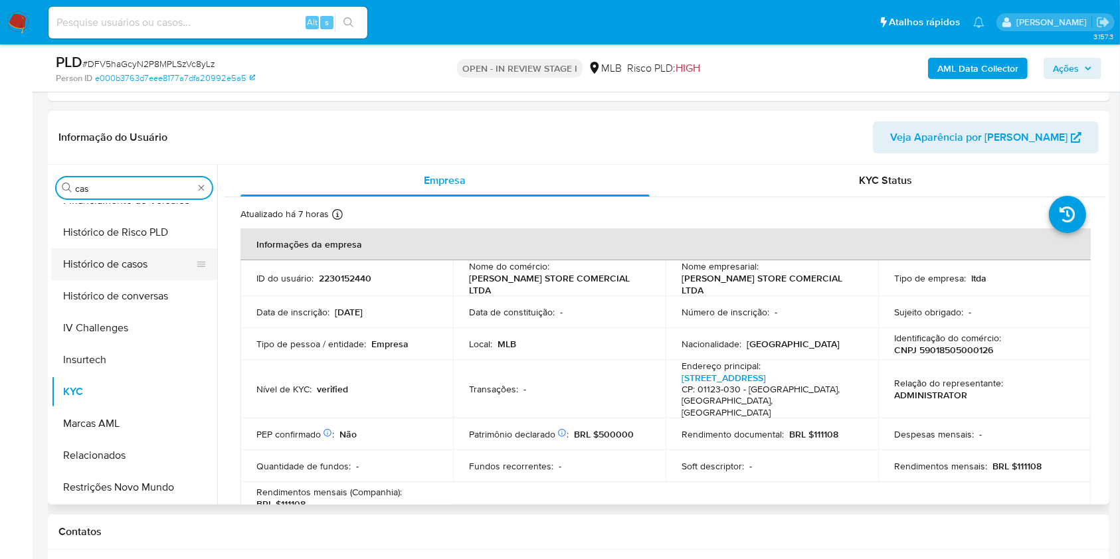
scroll to position [0, 0]
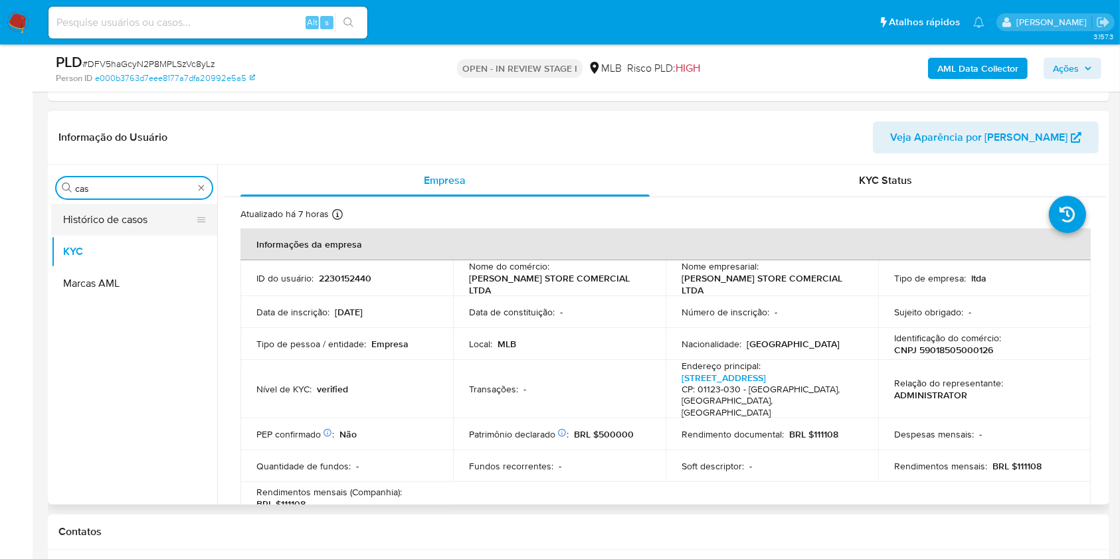
click at [123, 221] on button "Histórico de casos" at bounding box center [128, 220] width 155 height 32
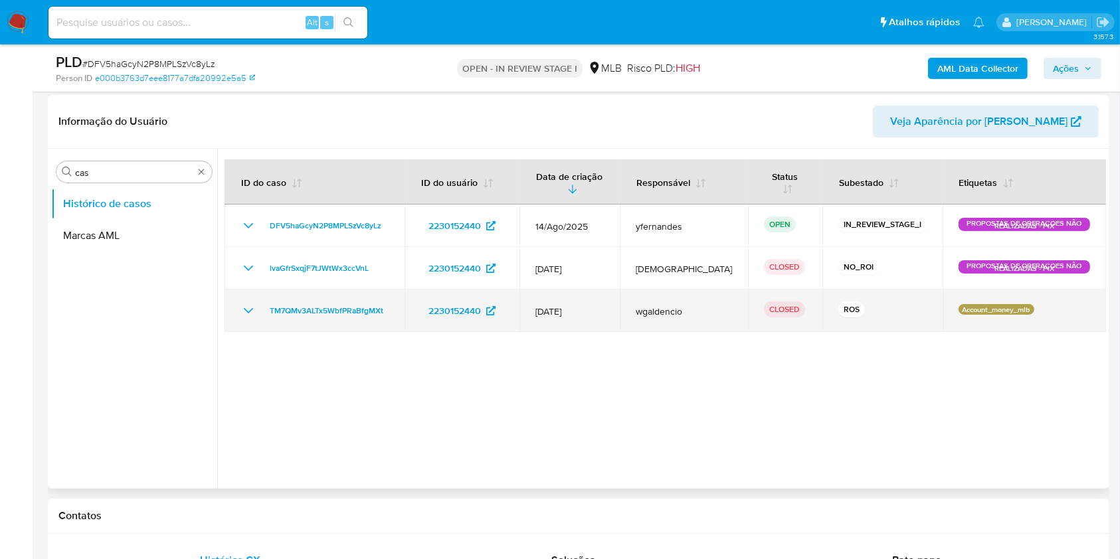
click at [252, 308] on icon "Mostrar/Ocultar" at bounding box center [248, 311] width 16 height 16
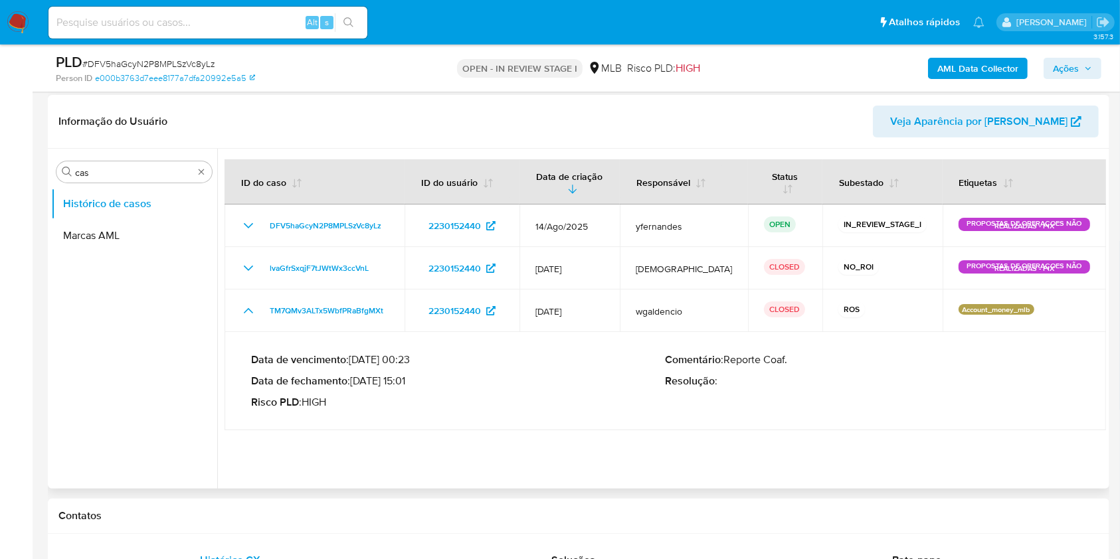
drag, startPoint x: 261, startPoint y: 304, endPoint x: 410, endPoint y: 354, distance: 157.7
click at [410, 354] on tbody "DFV5haGcyN2P8MPLSzVc8yLz 2230152440 14/Ago/2025 yfernandes OPEN IN_REVIEW_STAGE…" at bounding box center [664, 318] width 881 height 226
drag, startPoint x: 259, startPoint y: 305, endPoint x: 395, endPoint y: 373, distance: 152.1
click at [396, 373] on tbody "DFV5haGcyN2P8MPLSzVc8yLz 2230152440 14/Ago/2025 yfernandes OPEN IN_REVIEW_STAGE…" at bounding box center [664, 318] width 881 height 226
drag, startPoint x: 261, startPoint y: 304, endPoint x: 390, endPoint y: 367, distance: 143.5
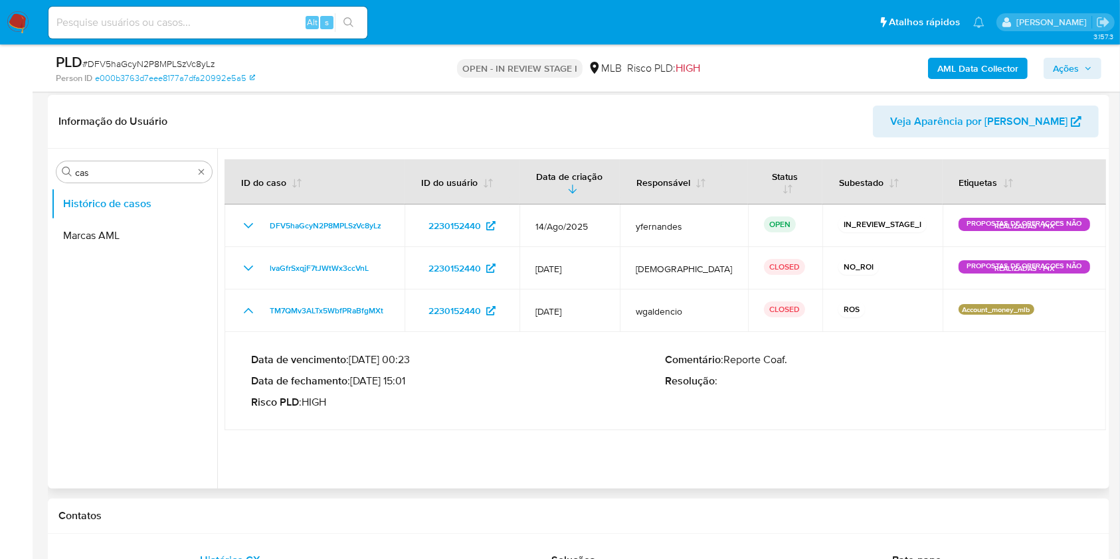
click at [389, 360] on tbody "DFV5haGcyN2P8MPLSzVc8yLz 2230152440 14/Ago/2025 yfernandes OPEN IN_REVIEW_STAGE…" at bounding box center [664, 318] width 881 height 226
drag, startPoint x: 356, startPoint y: 375, endPoint x: 413, endPoint y: 379, distance: 57.2
click at [413, 379] on p "Data de fechamento : 23/07/2025 15:01" at bounding box center [458, 381] width 414 height 13
click at [485, 351] on div "Data de vencimento : 27/07/2025 00:23 Data de fechamento : 23/07/2025 15:01 Ris…" at bounding box center [665, 381] width 828 height 77
click at [197, 460] on ul "Histórico de casos Marcas AML" at bounding box center [134, 338] width 166 height 300
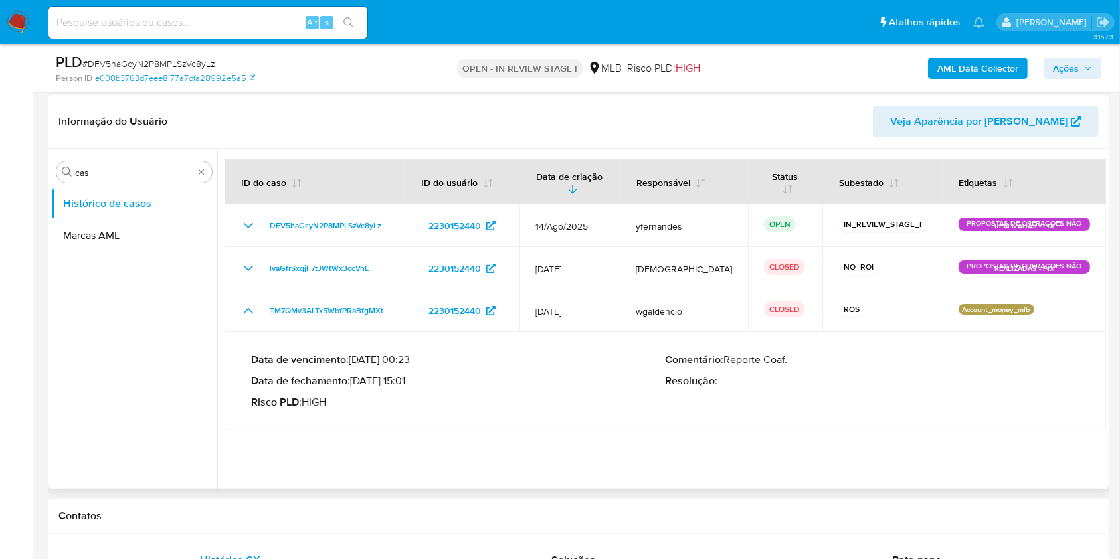
click at [230, 476] on div at bounding box center [661, 319] width 889 height 340
click at [143, 175] on input "cas" at bounding box center [134, 173] width 118 height 12
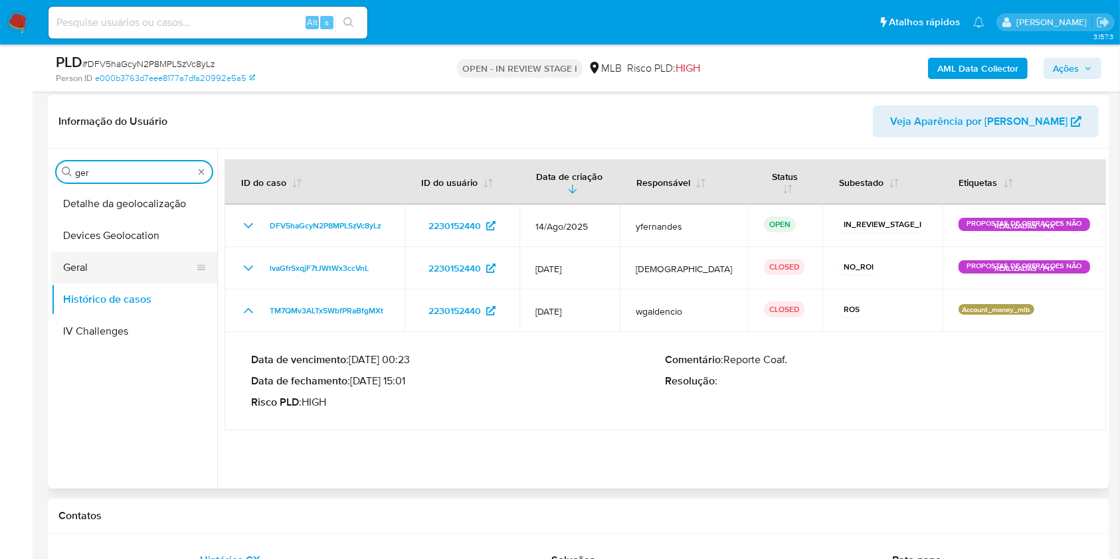
type input "ger"
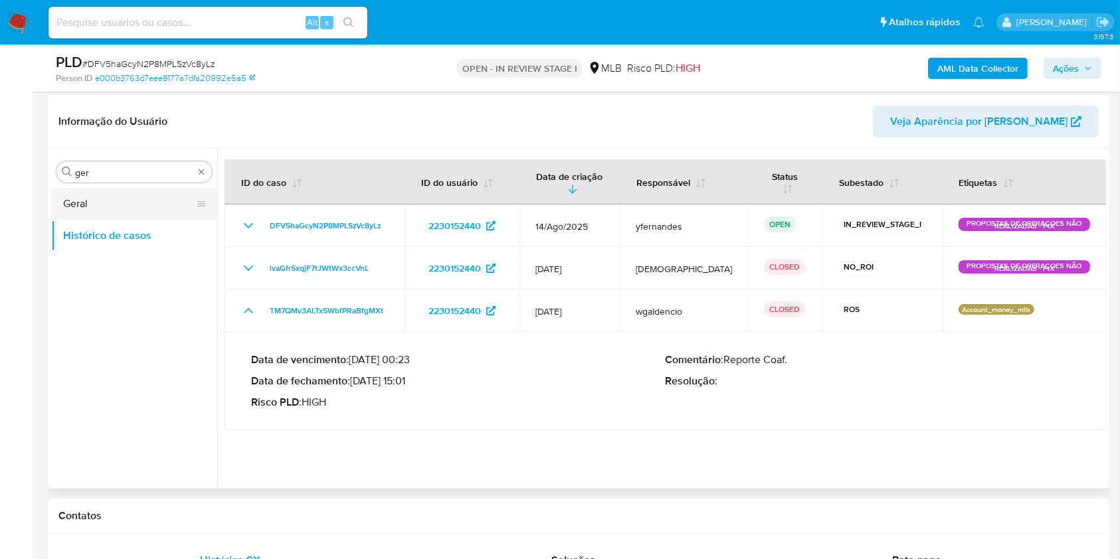
click at [112, 206] on button "Geral" at bounding box center [128, 204] width 155 height 32
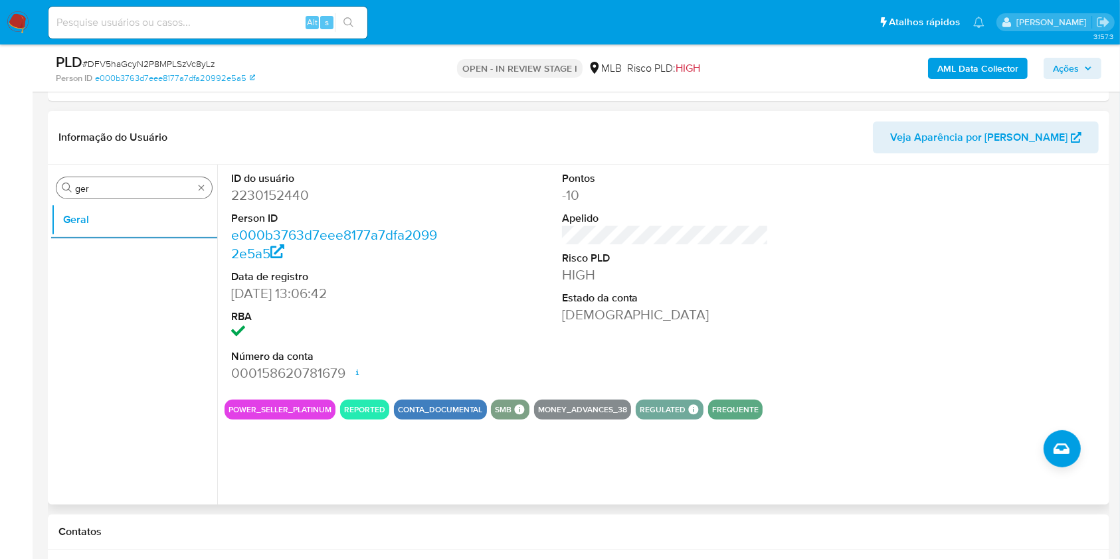
click at [96, 192] on input "ger" at bounding box center [134, 189] width 118 height 12
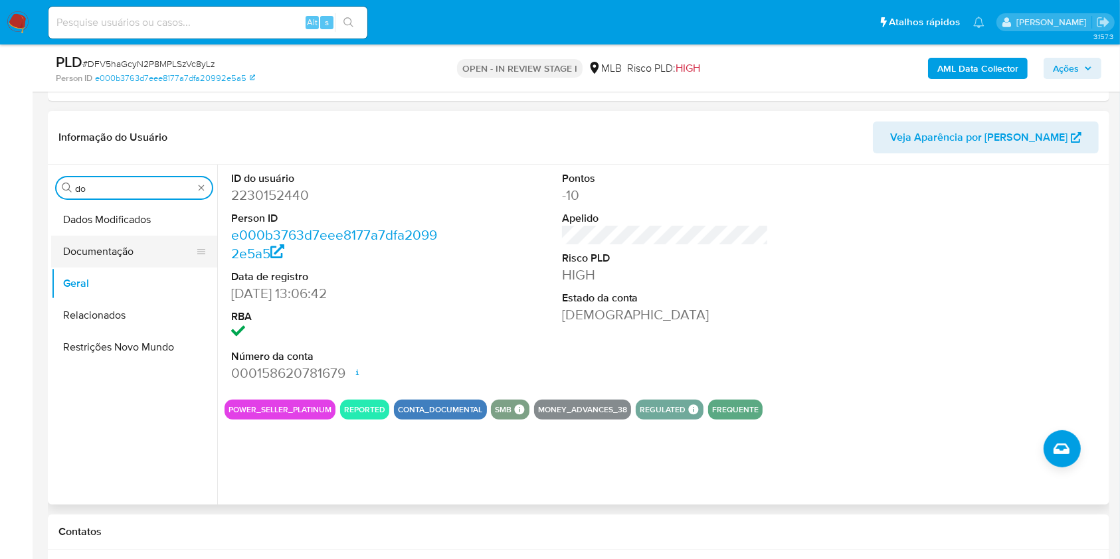
type input "do"
click at [86, 258] on button "Documentação" at bounding box center [128, 252] width 155 height 32
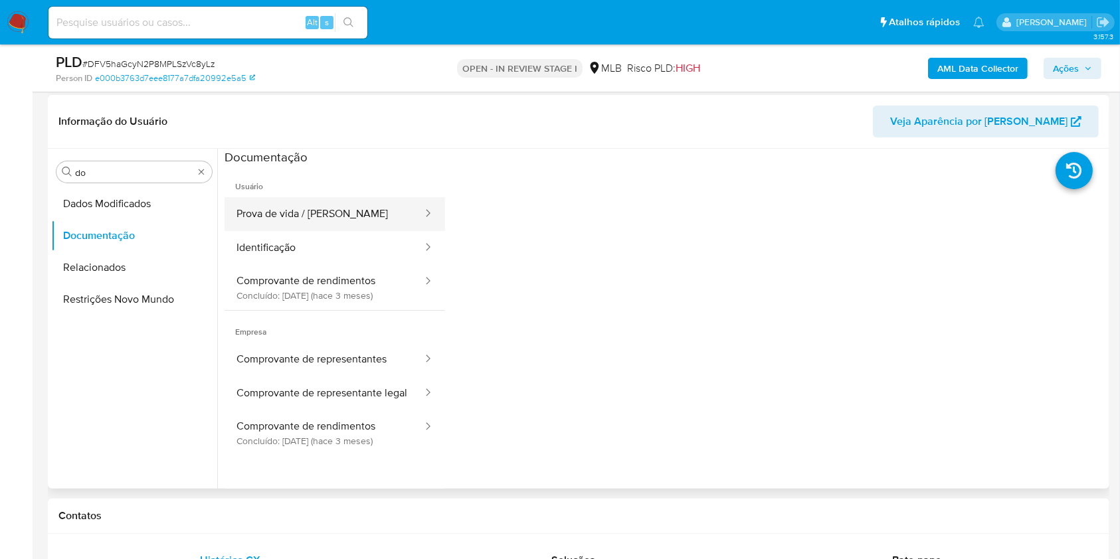
click at [343, 215] on button "Prova de vida / [PERSON_NAME]" at bounding box center [323, 214] width 199 height 34
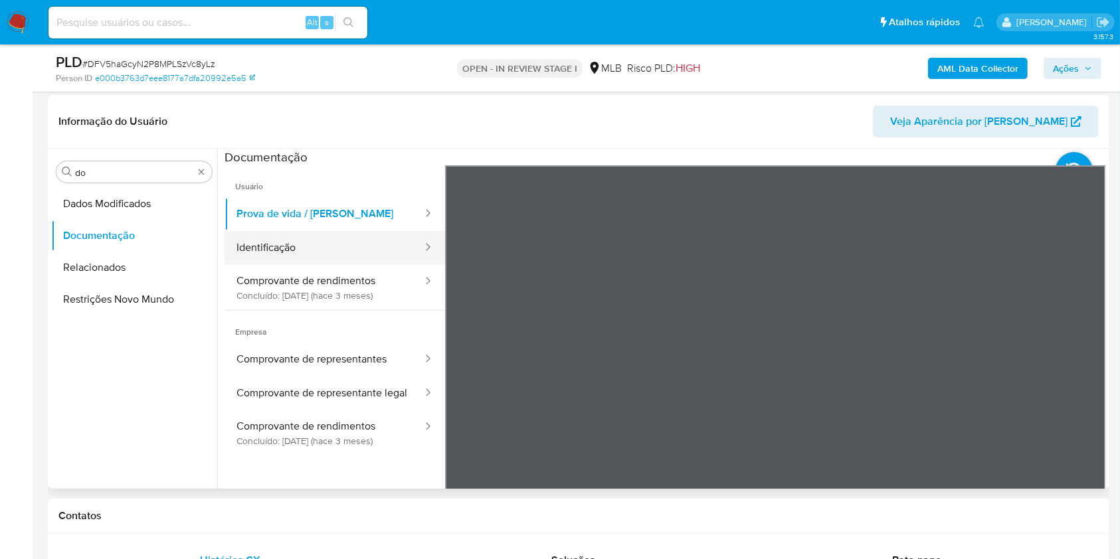
click at [325, 238] on button "Identificação" at bounding box center [323, 248] width 199 height 34
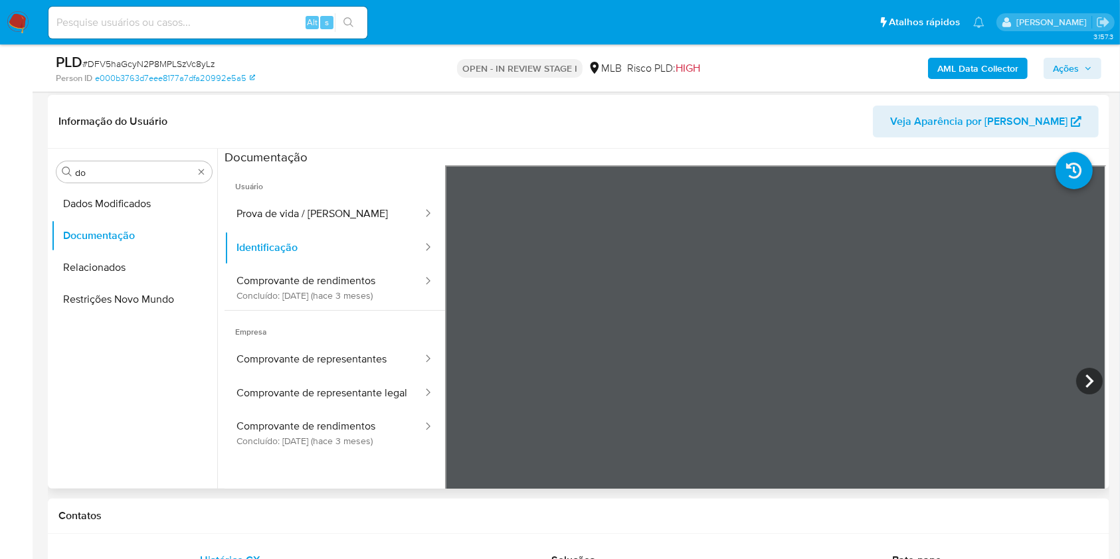
click at [312, 194] on span "Usuário" at bounding box center [334, 181] width 221 height 32
click at [274, 288] on button "Comprovante de rendimentos Concluído: 11/06/2025 (hace 3 meses)" at bounding box center [323, 287] width 199 height 45
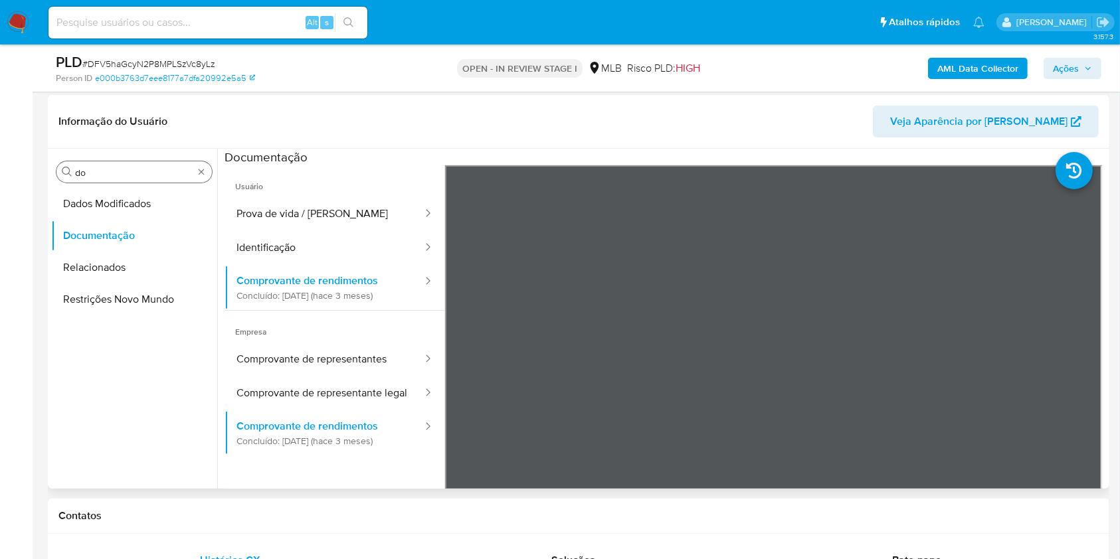
click at [100, 174] on input "do" at bounding box center [134, 173] width 118 height 12
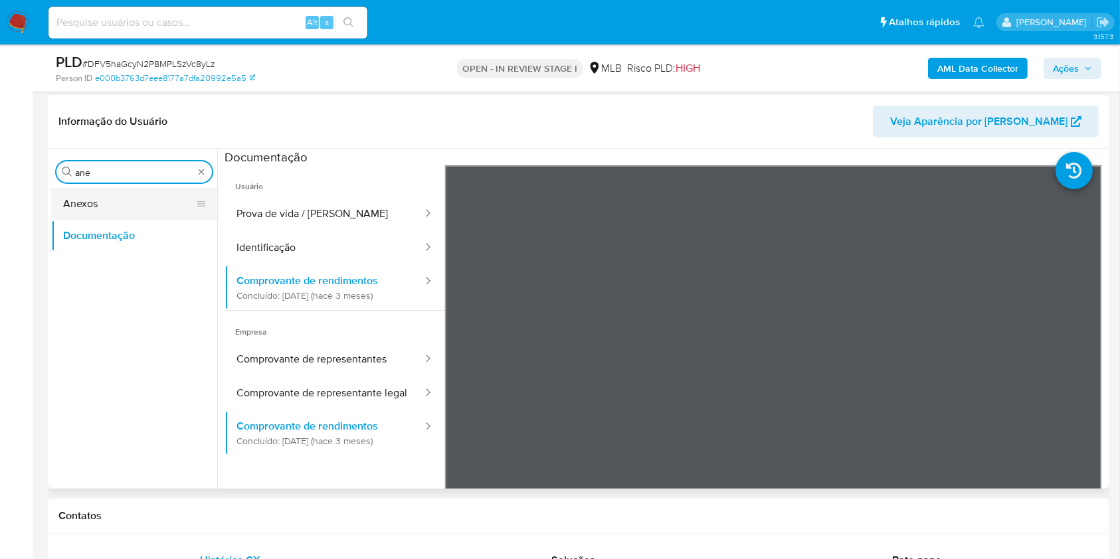
click at [102, 218] on button "Anexos" at bounding box center [128, 204] width 155 height 32
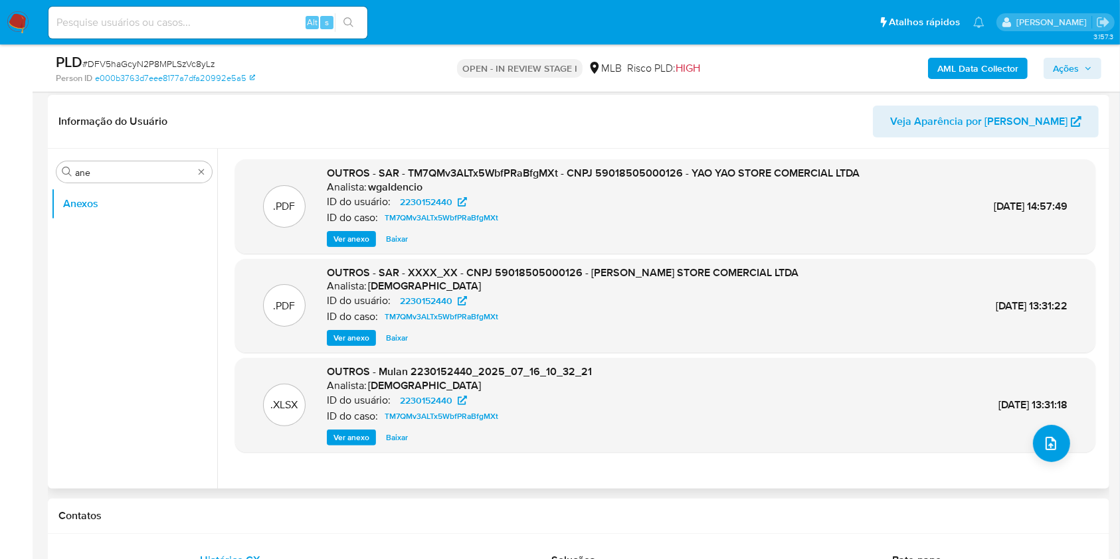
click at [356, 242] on span "Ver anexo" at bounding box center [351, 238] width 36 height 13
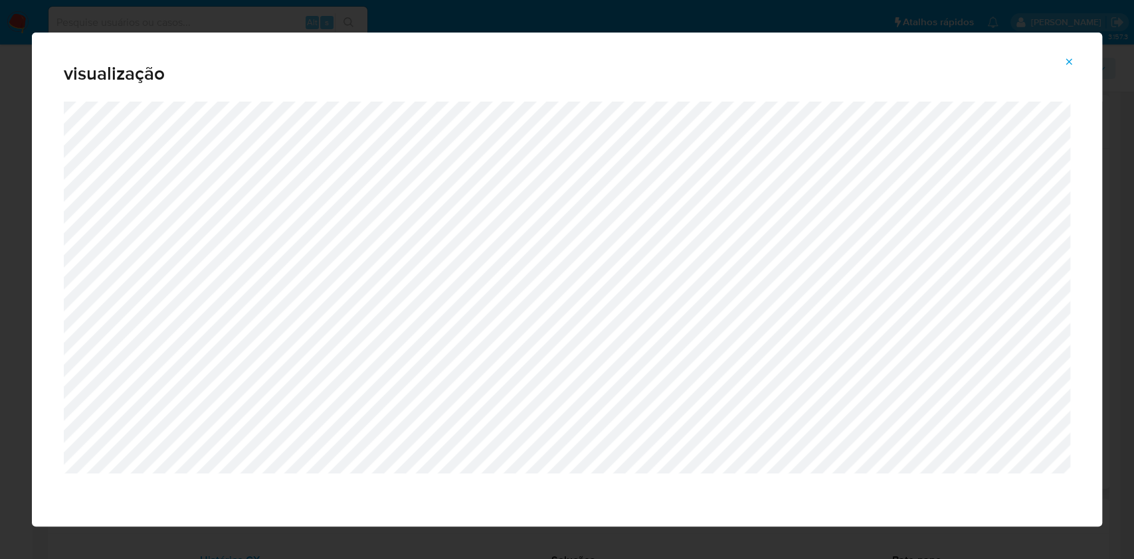
click at [1068, 66] on icon "Attachment preview" at bounding box center [1068, 61] width 11 height 11
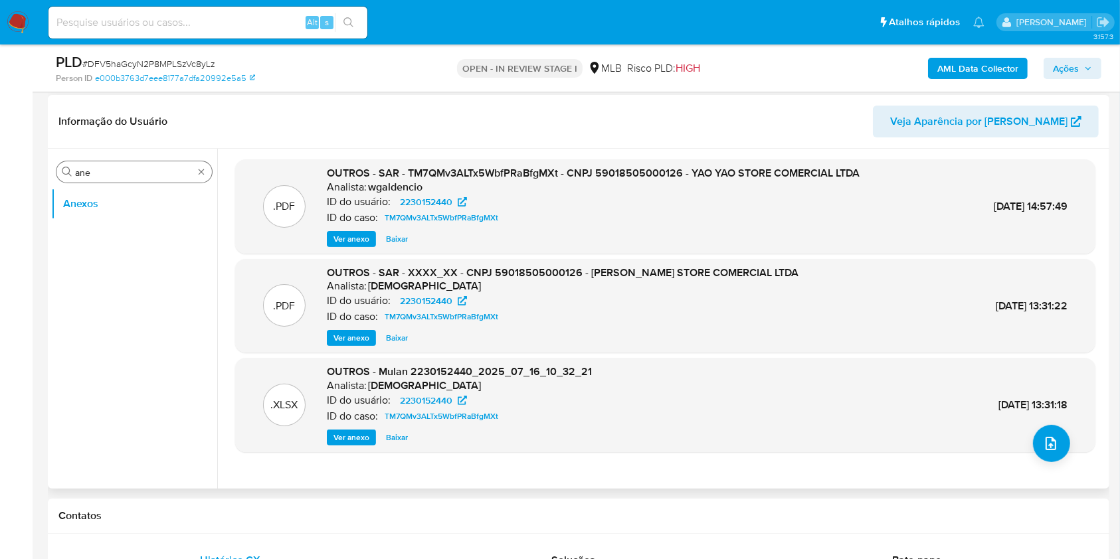
click at [148, 176] on input "ane" at bounding box center [134, 173] width 118 height 12
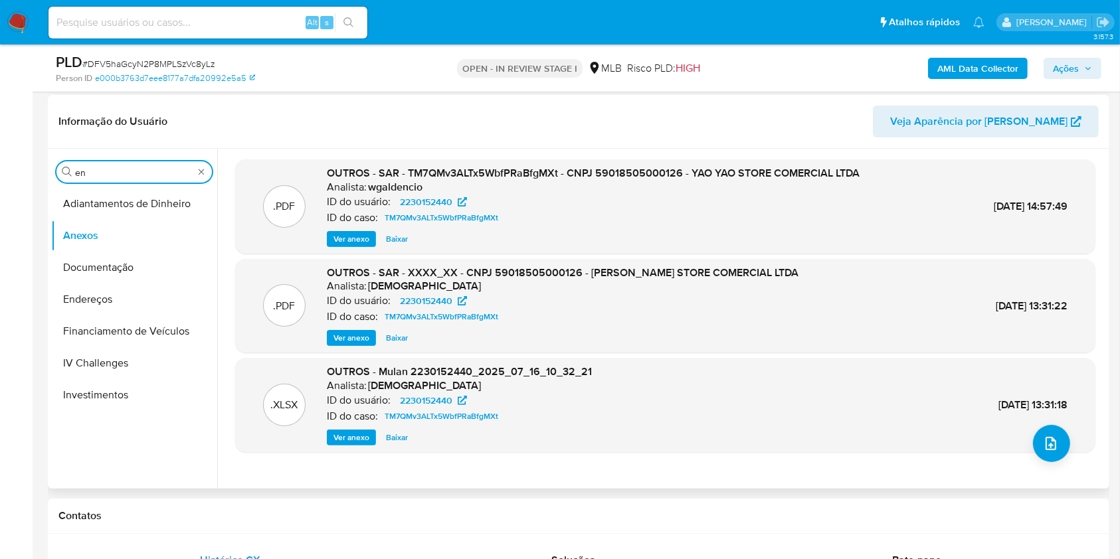
click at [109, 177] on input "en" at bounding box center [134, 173] width 118 height 12
click at [108, 177] on input "en" at bounding box center [134, 173] width 118 height 12
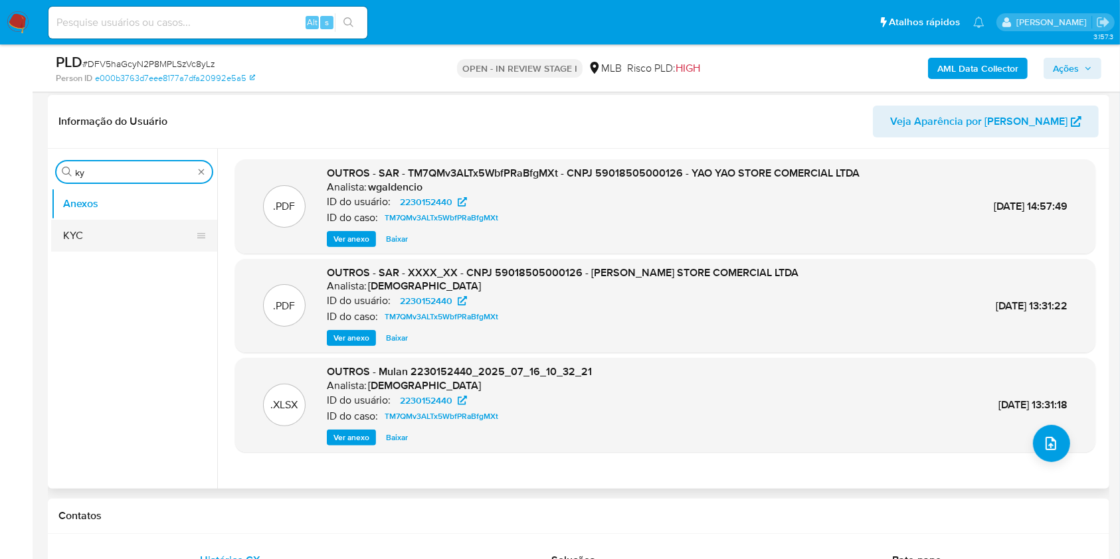
type input "ky"
click at [93, 237] on button "KYC" at bounding box center [128, 236] width 155 height 32
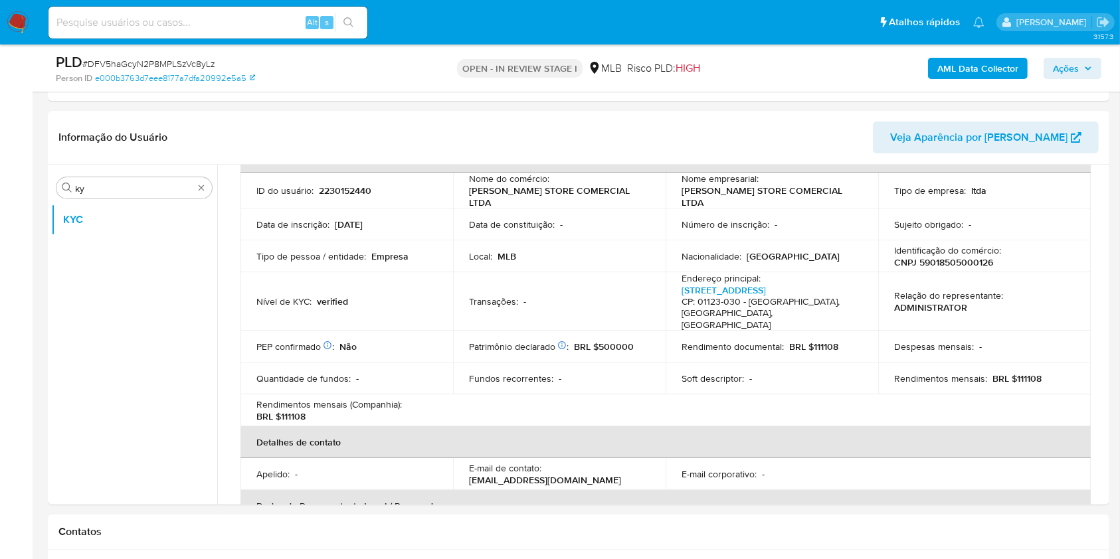
scroll to position [69, 0]
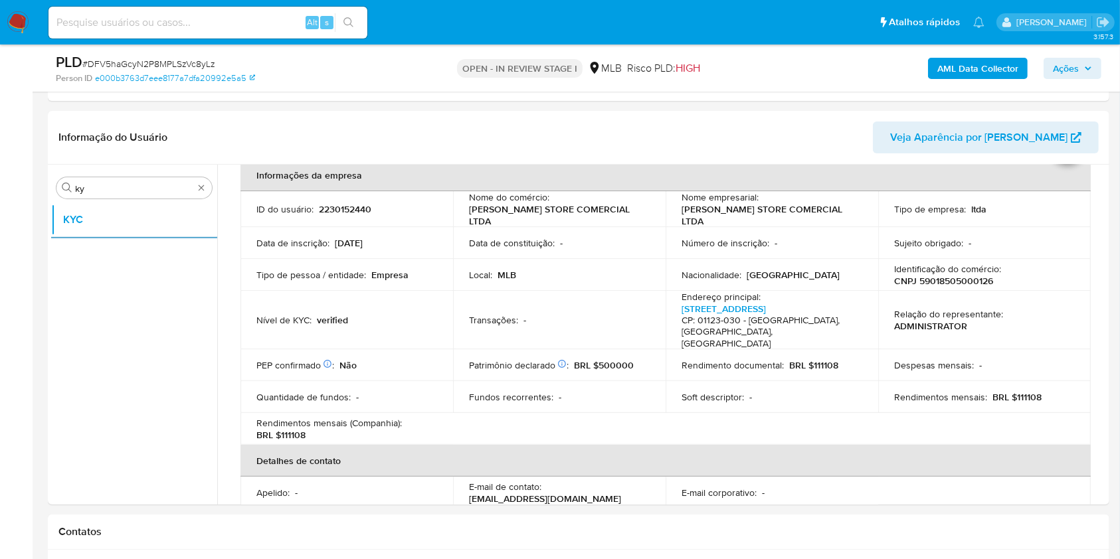
click at [1031, 391] on p "BRL $111108" at bounding box center [1016, 397] width 49 height 12
copy p "111108"
click at [598, 248] on td "Data de constituição : -" at bounding box center [559, 243] width 213 height 32
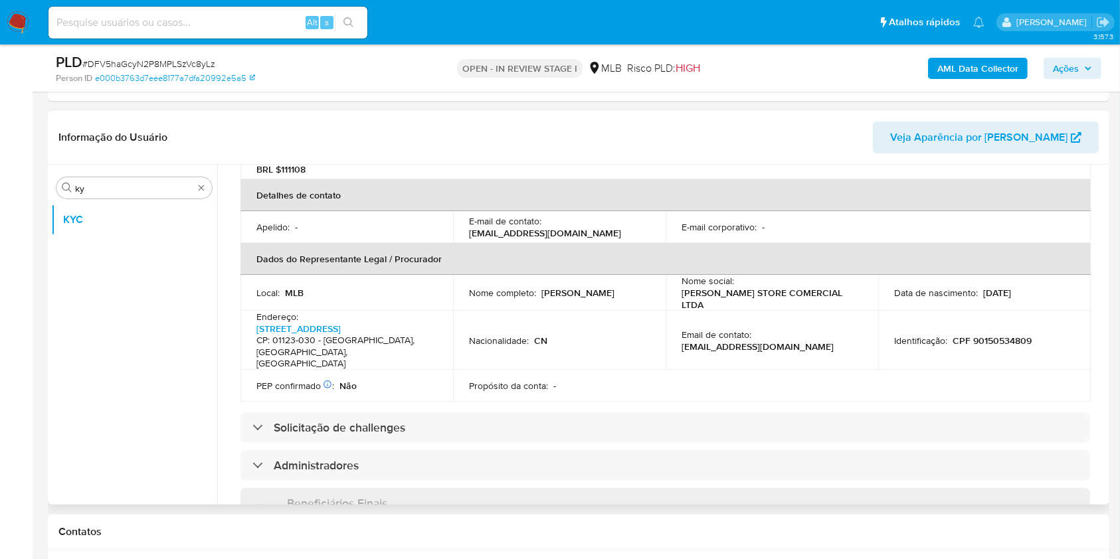
scroll to position [335, 0]
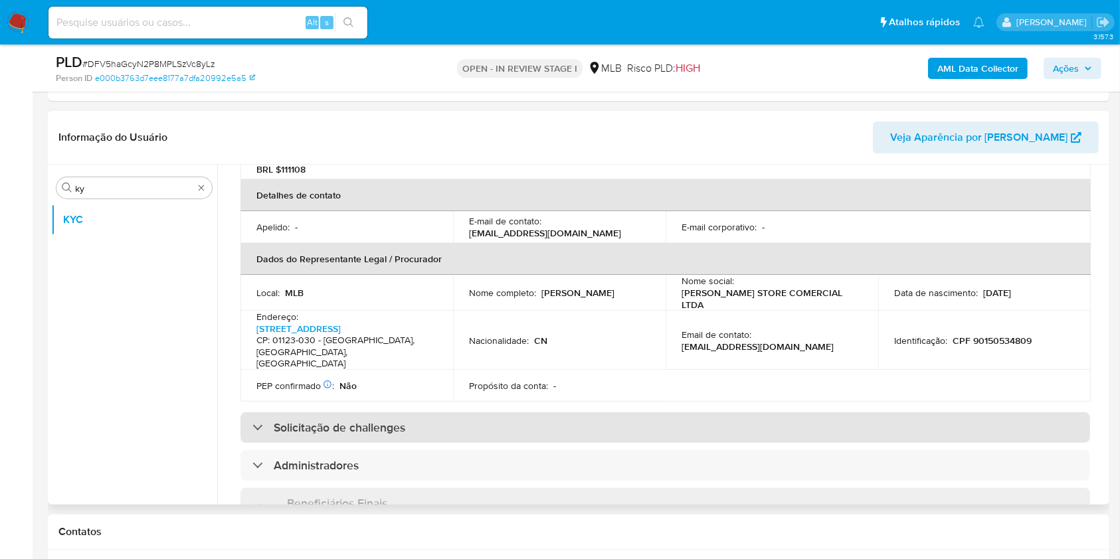
click at [553, 412] on div "Solicitação de challenges" at bounding box center [664, 427] width 849 height 31
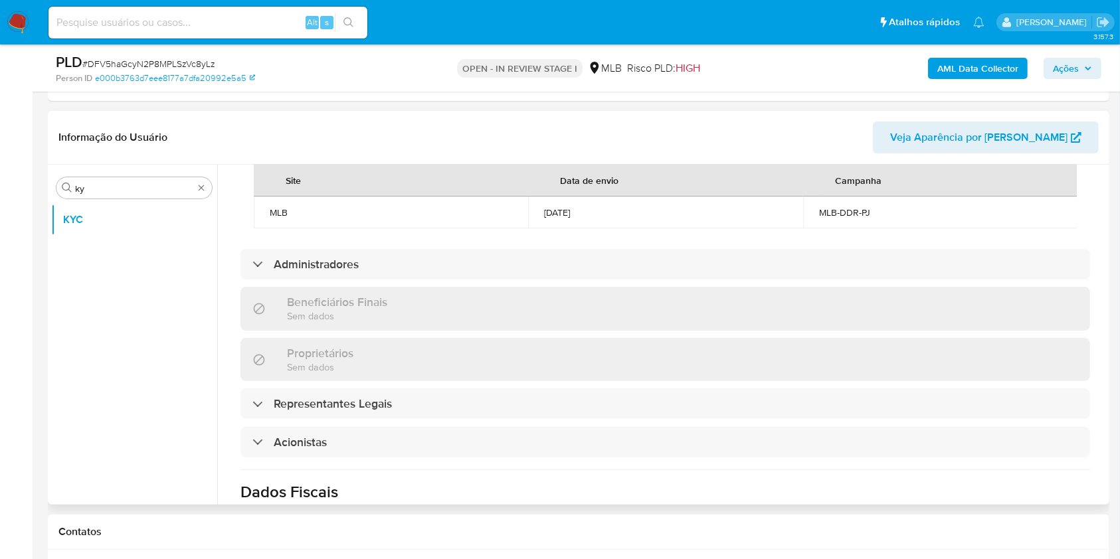
scroll to position [796, 0]
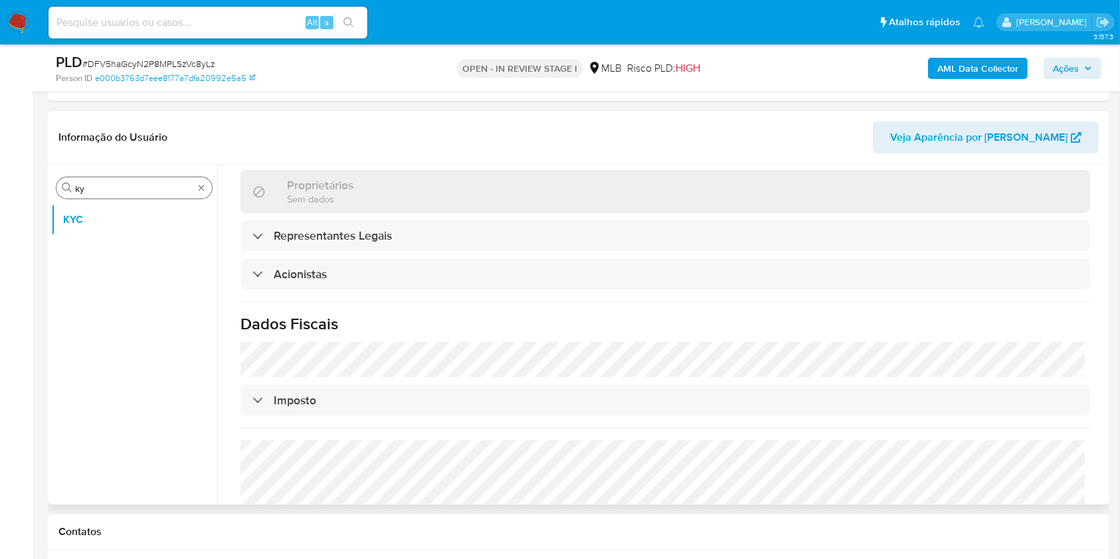
click at [128, 192] on input "ky" at bounding box center [134, 189] width 118 height 12
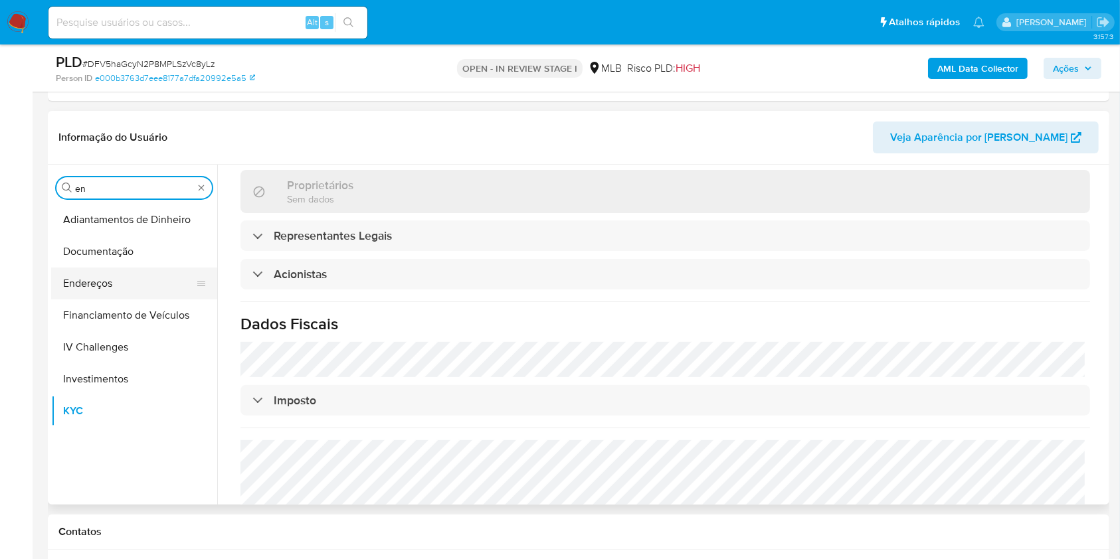
type input "en"
click at [119, 276] on button "Endereços" at bounding box center [128, 284] width 155 height 32
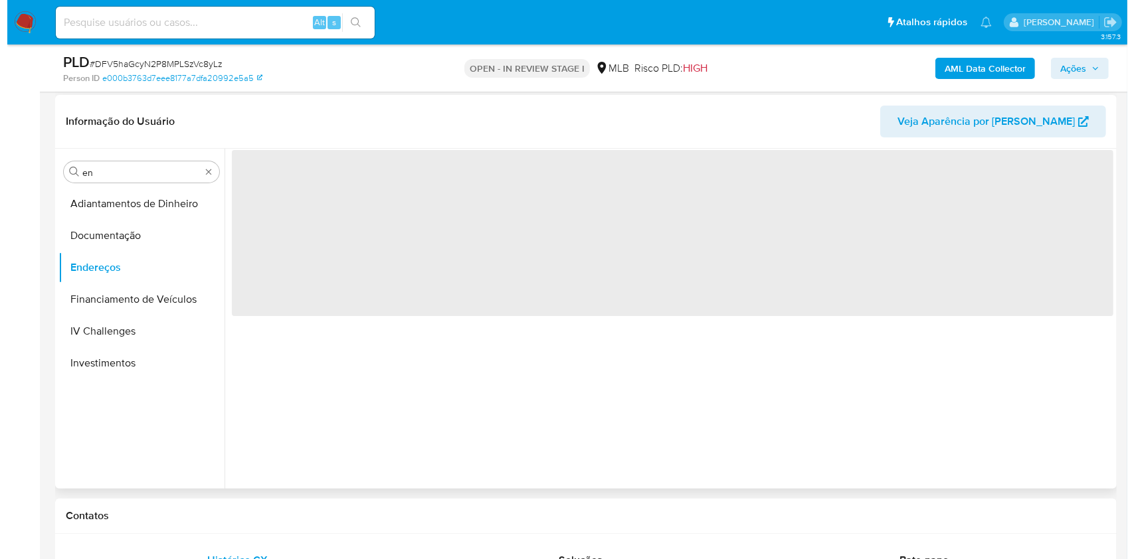
scroll to position [0, 0]
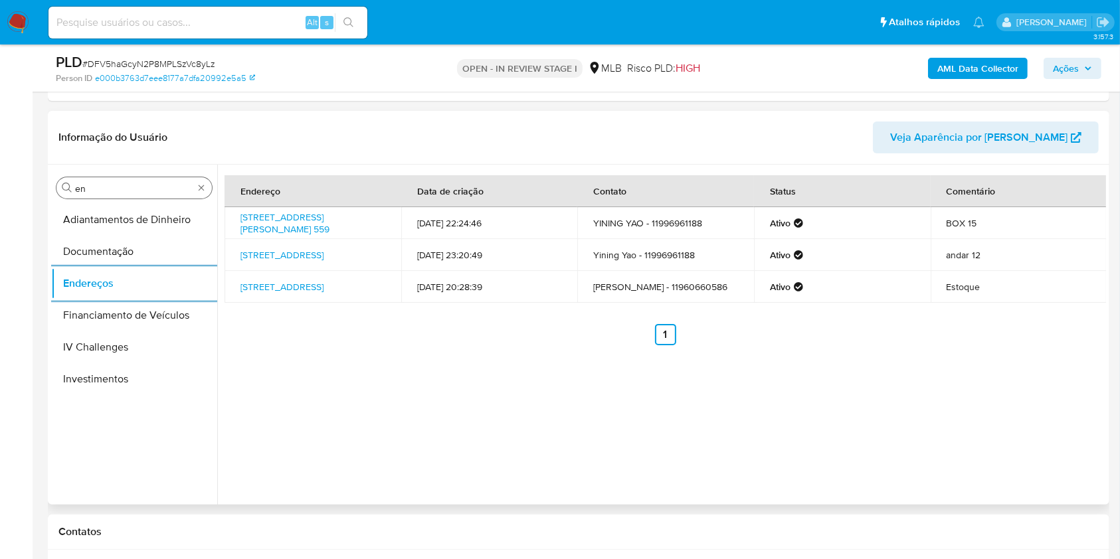
click at [149, 189] on input "en" at bounding box center [134, 189] width 118 height 12
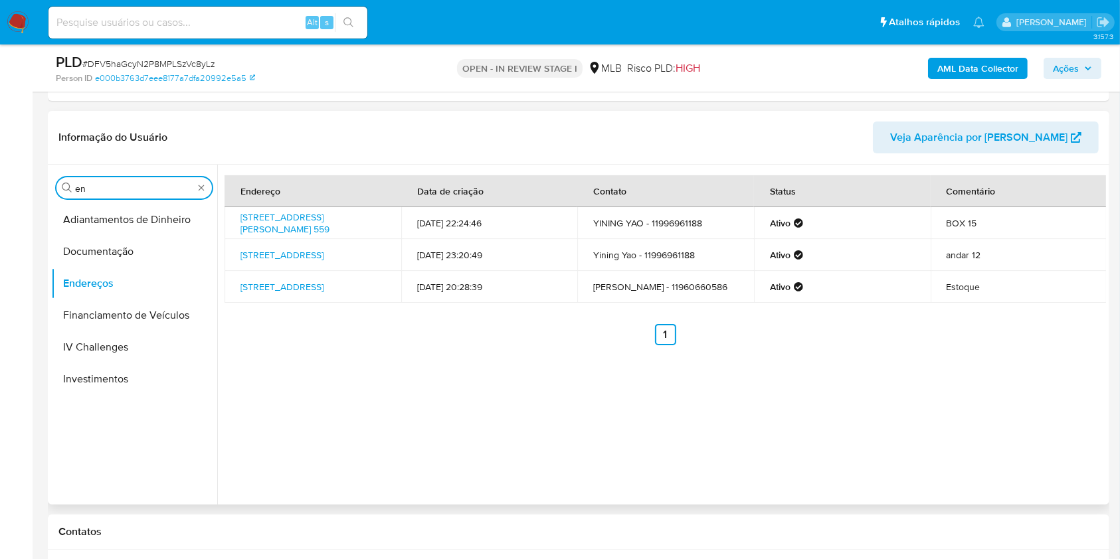
click at [149, 189] on input "en" at bounding box center [134, 189] width 118 height 12
type input "ge"
click at [118, 213] on button "Detalhe da geolocalização" at bounding box center [134, 220] width 166 height 32
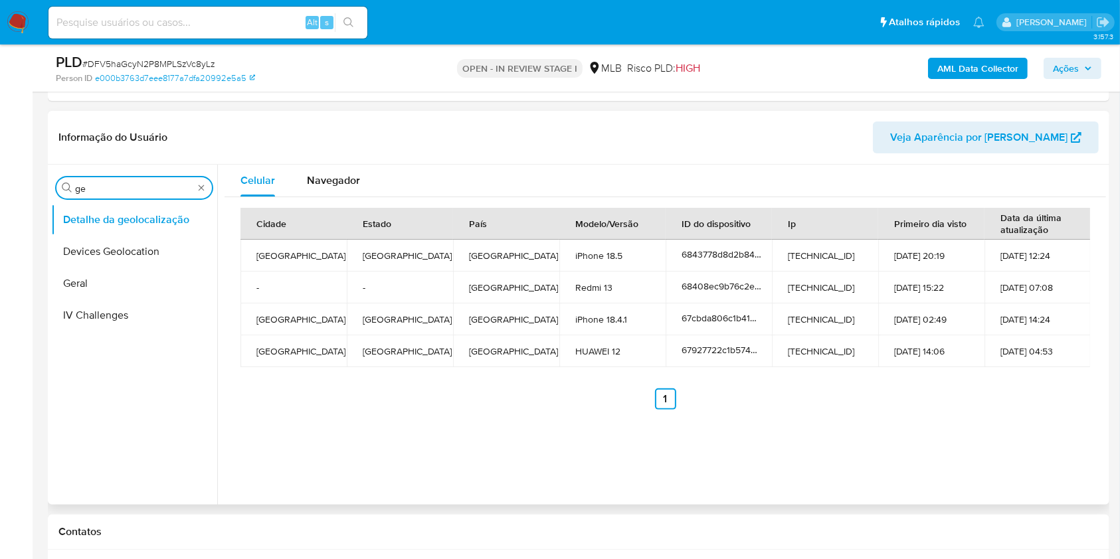
click at [96, 191] on input "ge" at bounding box center [134, 189] width 118 height 12
type input "res"
click at [107, 295] on button "Restrições Novo Mundo" at bounding box center [128, 284] width 155 height 32
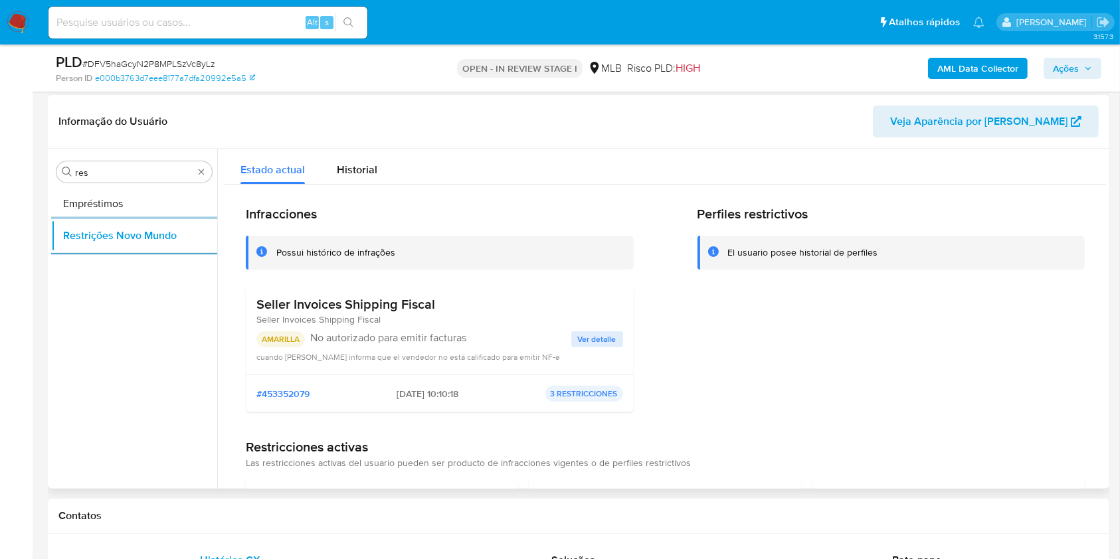
click at [276, 296] on h3 "Seller Invoices Shipping Fiscal" at bounding box center [345, 304] width 179 height 17
drag, startPoint x: 276, startPoint y: 294, endPoint x: 293, endPoint y: 300, distance: 17.4
click at [276, 296] on h3 "Seller Invoices Shipping Fiscal" at bounding box center [345, 304] width 179 height 17
click at [423, 342] on p "No autorizado para emitir facturas" at bounding box center [440, 337] width 261 height 13
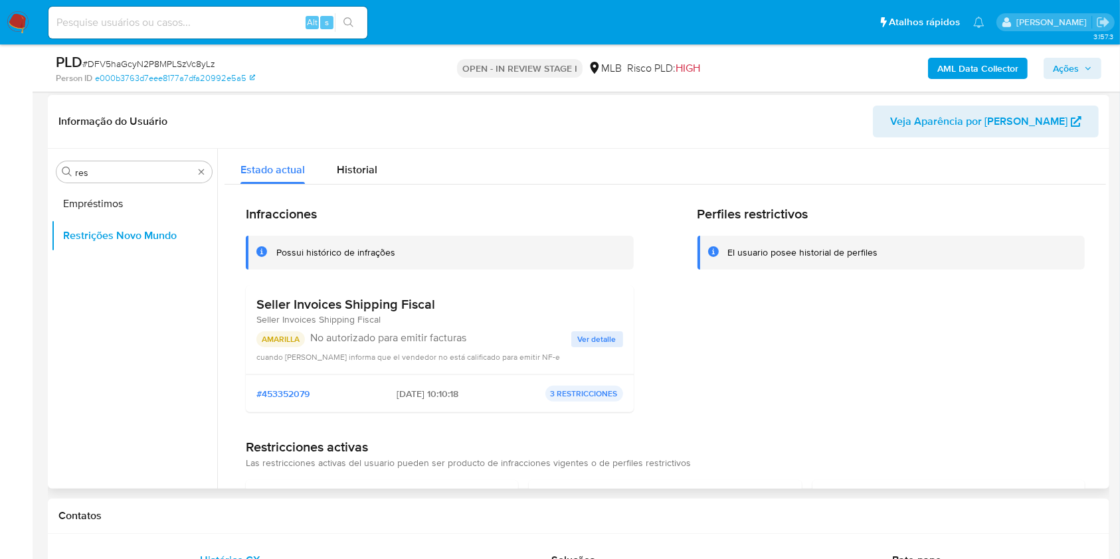
click at [422, 341] on p "No autorizado para emitir facturas" at bounding box center [440, 337] width 261 height 13
click at [583, 348] on div "AMARILLA No autorizado para emitir facturas Ver detalle cuando Sefaz informa qu…" at bounding box center [439, 347] width 367 height 32
click at [581, 343] on span "Ver detalle" at bounding box center [597, 339] width 39 height 13
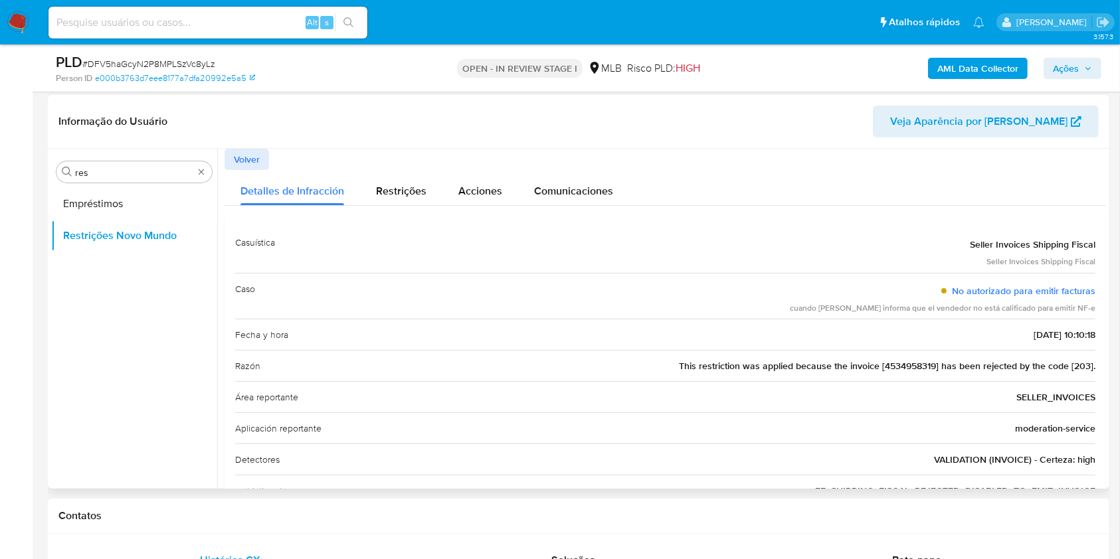
click at [849, 364] on span "This restriction was applied because the invoice [4534958319] has been rejected…" at bounding box center [887, 365] width 416 height 13
click at [850, 364] on span "This restriction was applied because the invoice [4534958319] has been rejected…" at bounding box center [887, 365] width 416 height 13
click at [595, 404] on div "Área reportante SELLER_INVOICES" at bounding box center [665, 396] width 860 height 31
click at [118, 173] on input "res" at bounding box center [134, 173] width 118 height 12
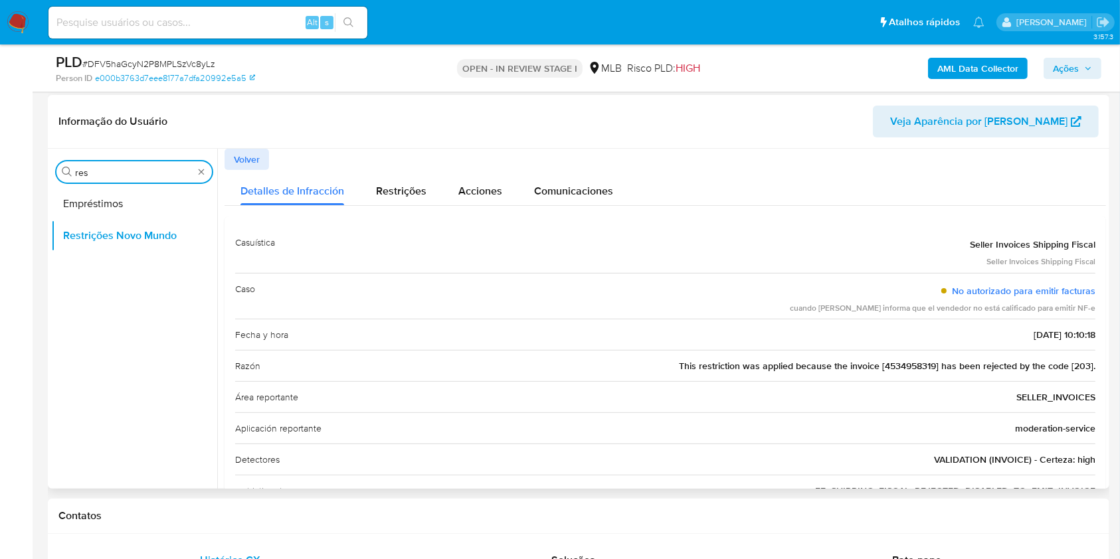
click at [118, 173] on input "res" at bounding box center [134, 173] width 118 height 12
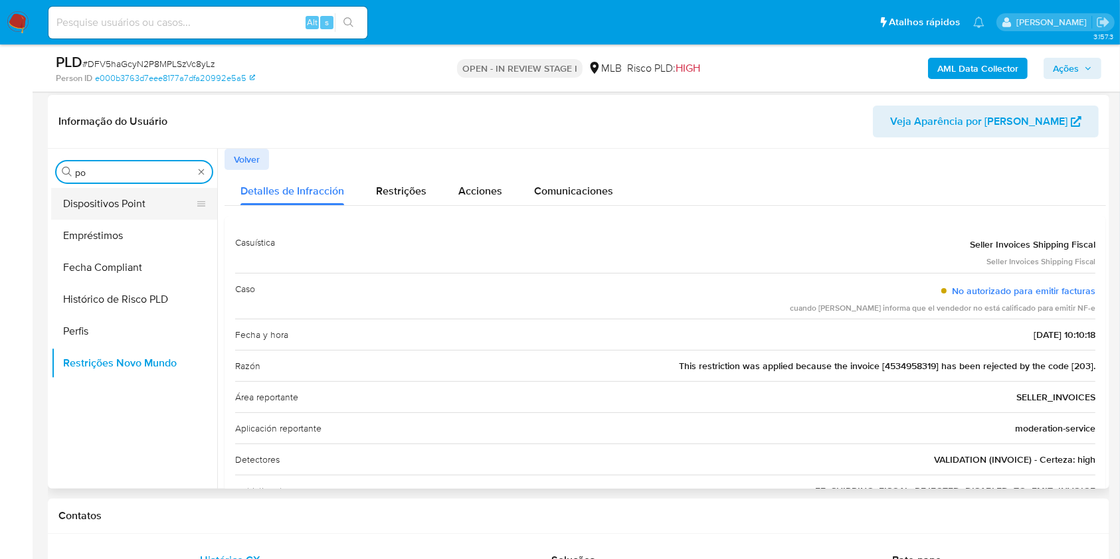
type input "po"
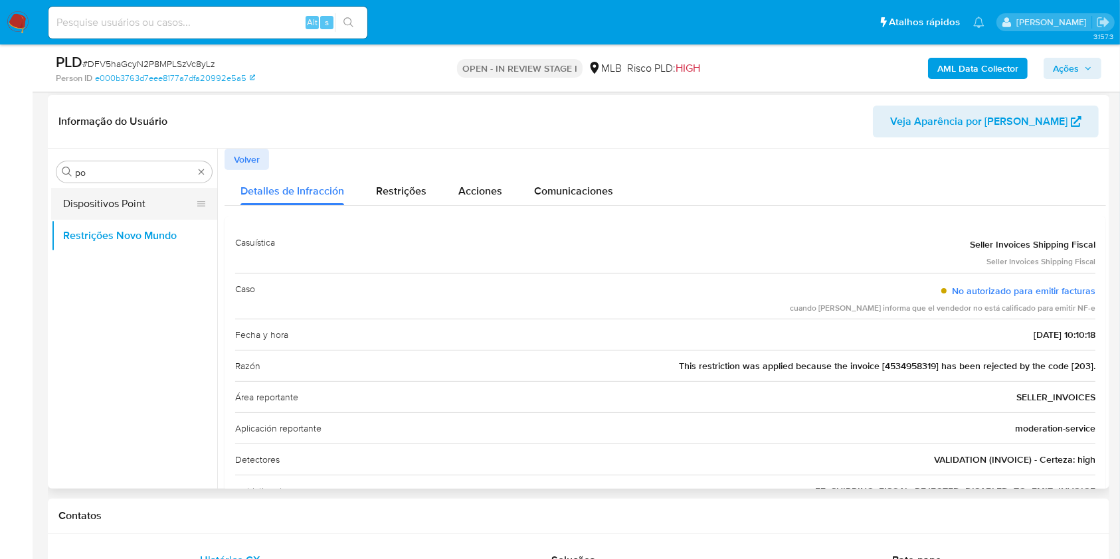
click at [115, 197] on button "Dispositivos Point" at bounding box center [128, 204] width 155 height 32
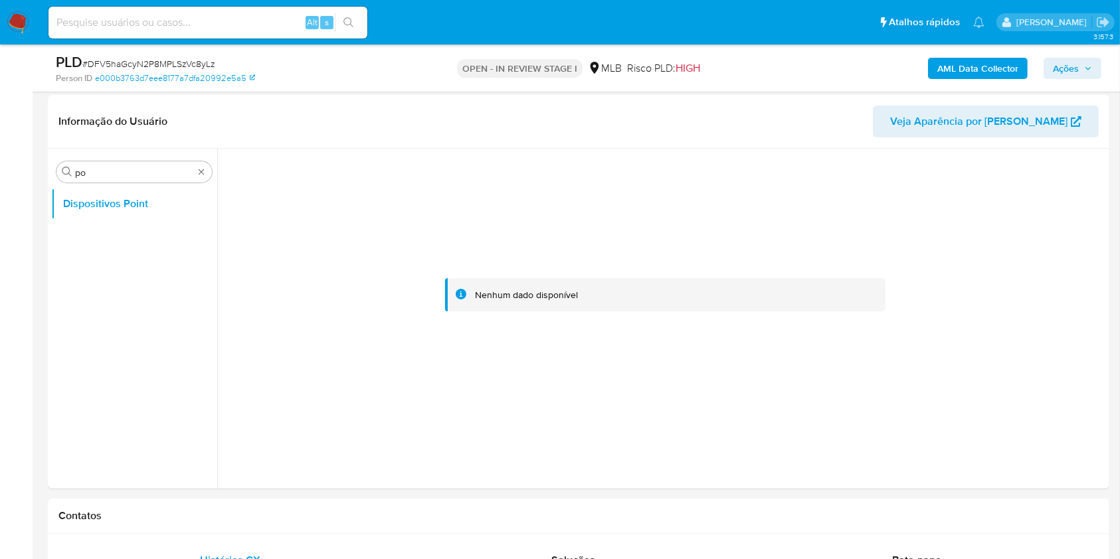
click at [1006, 64] on b "AML Data Collector" at bounding box center [977, 68] width 81 height 21
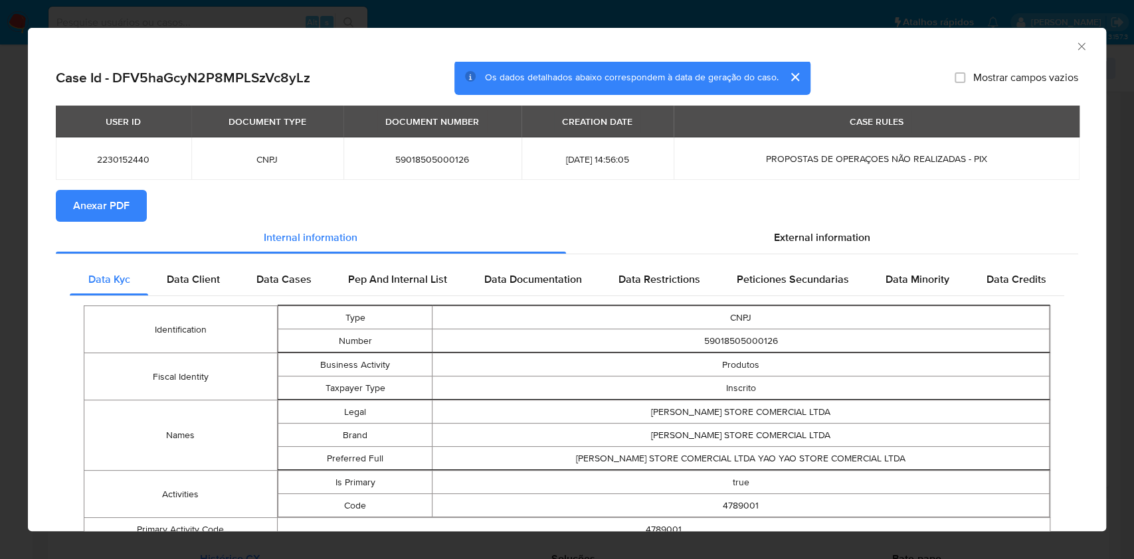
click at [116, 203] on span "Anexar PDF" at bounding box center [101, 205] width 56 height 29
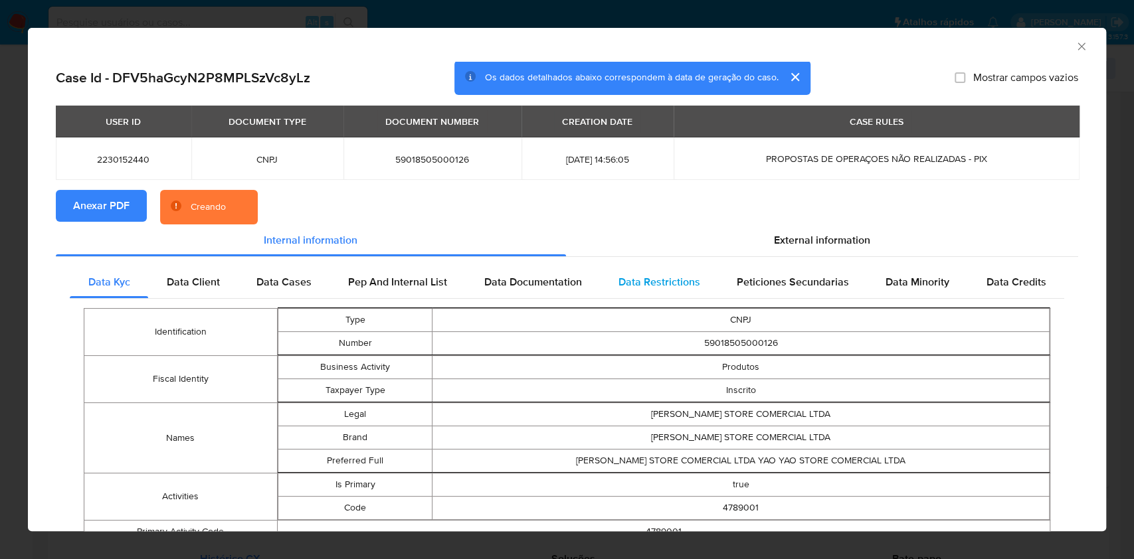
drag, startPoint x: 811, startPoint y: 246, endPoint x: 805, endPoint y: 266, distance: 21.4
click at [812, 246] on span "External information" at bounding box center [822, 239] width 96 height 15
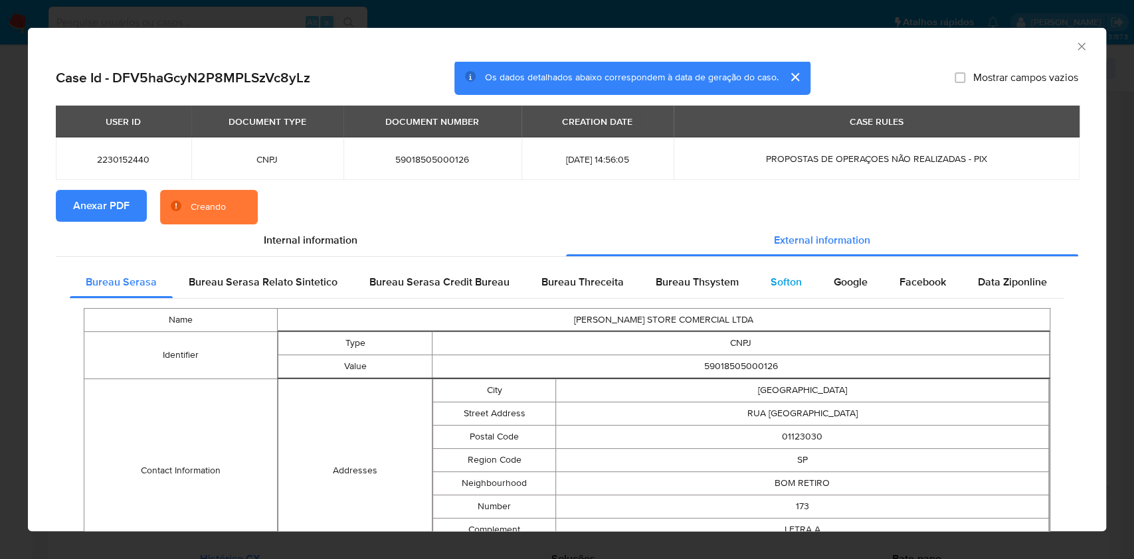
click at [796, 275] on div "Softon" at bounding box center [785, 282] width 63 height 32
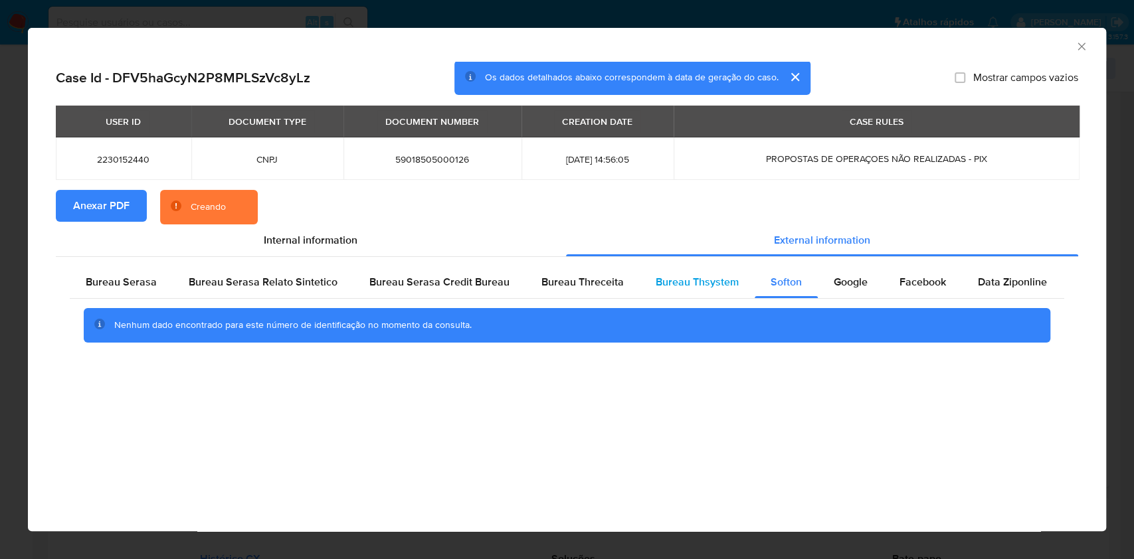
click at [729, 284] on span "Bureau Thsystem" at bounding box center [697, 281] width 83 height 15
click at [587, 258] on div "Bureau Serasa Bureau Serasa Relato Sintetico Bureau Serasa Credit Bureau Bureau…" at bounding box center [567, 309] width 1022 height 104
click at [586, 274] on div "Bureau Threceita" at bounding box center [582, 282] width 114 height 32
click at [85, 275] on div "Bureau Serasa" at bounding box center [121, 282] width 103 height 32
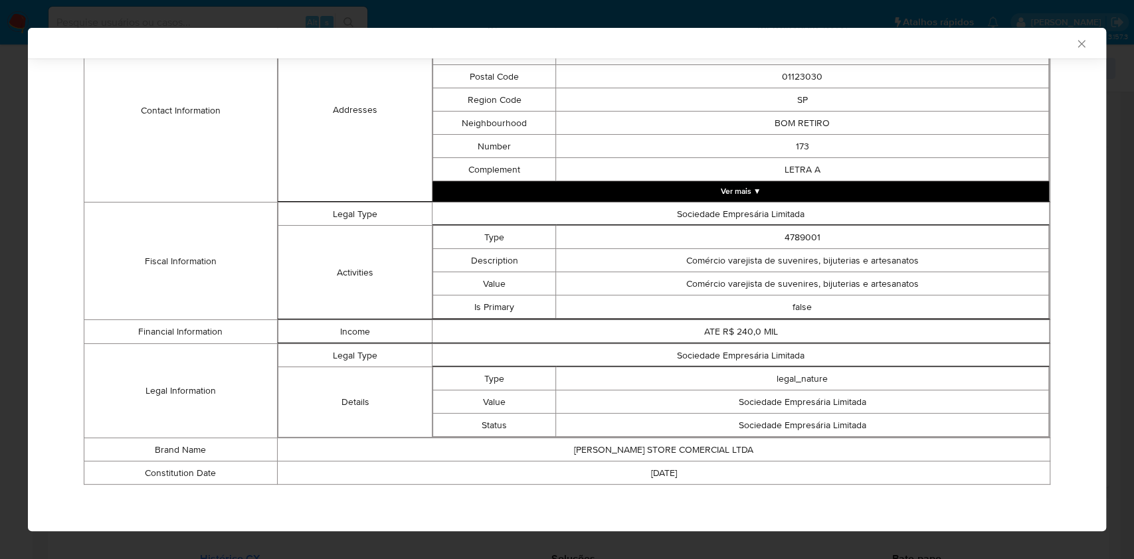
scroll to position [353, 0]
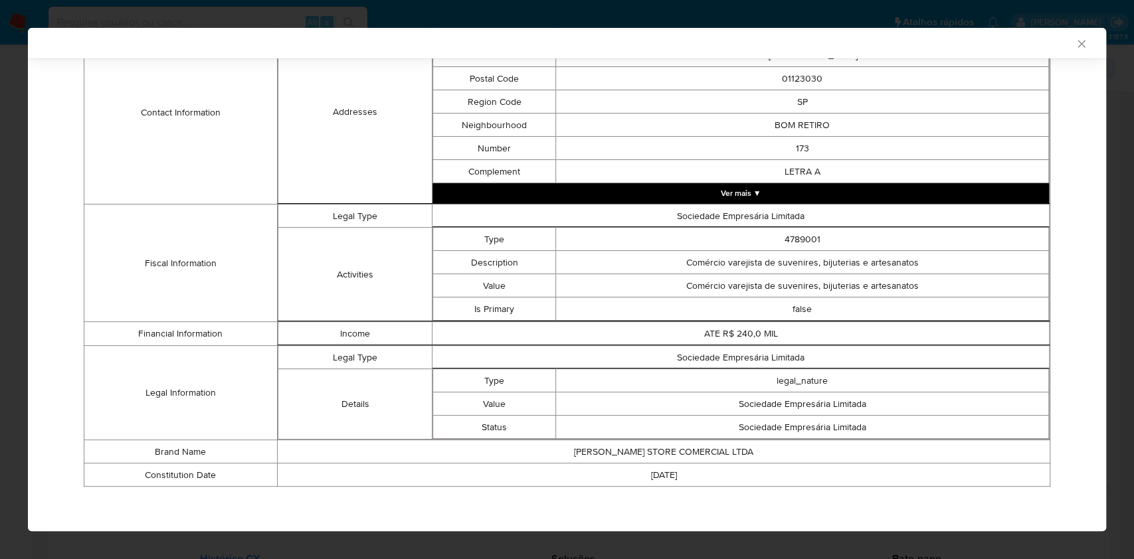
click at [0, 342] on div "AML Data Collector Case Id - DFV5haGcyN2P8MPLSzVc8yLz Os dados detalhados abaix…" at bounding box center [567, 279] width 1134 height 559
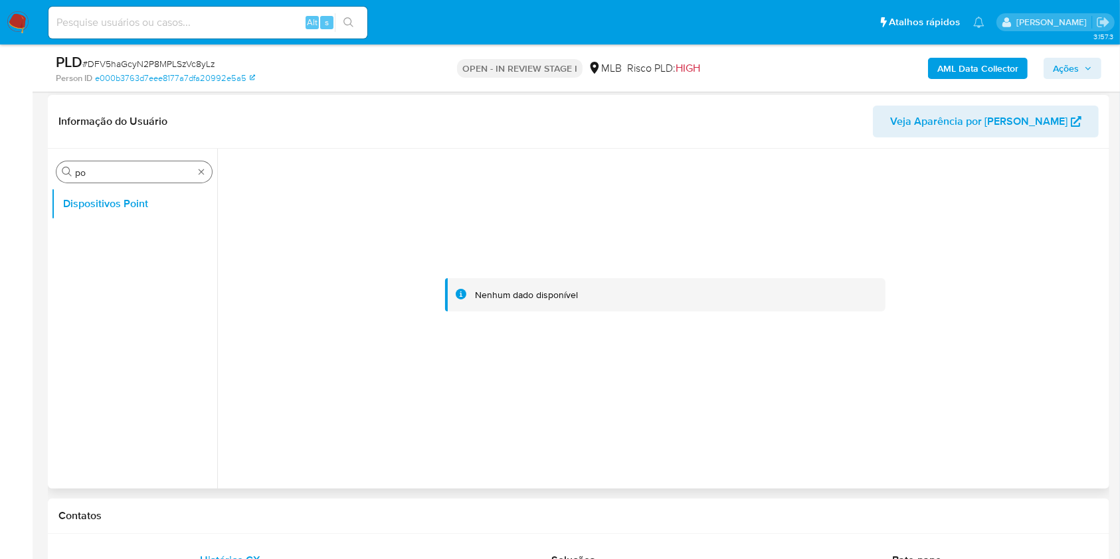
click at [105, 169] on input "po" at bounding box center [134, 173] width 118 height 12
click at [104, 169] on input "po" at bounding box center [134, 173] width 118 height 12
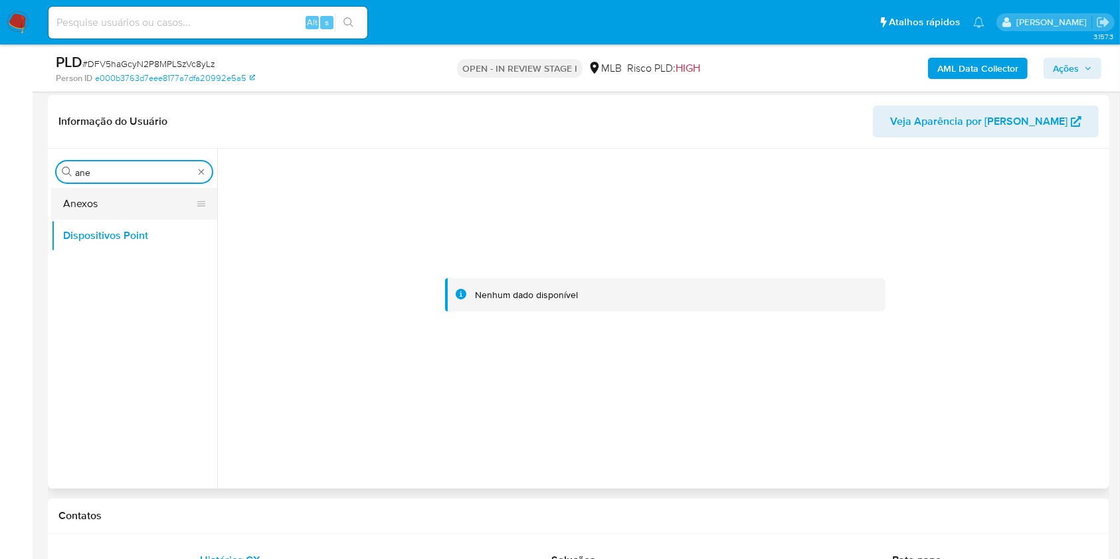
type input "ane"
click at [106, 201] on button "Anexos" at bounding box center [128, 204] width 155 height 32
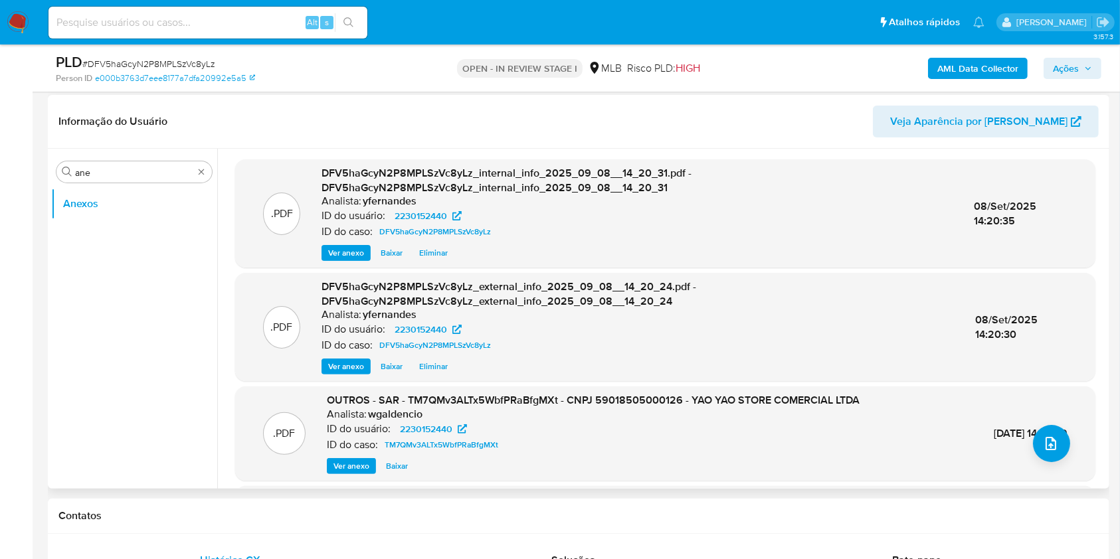
click at [352, 465] on span "Ver anexo" at bounding box center [351, 466] width 36 height 13
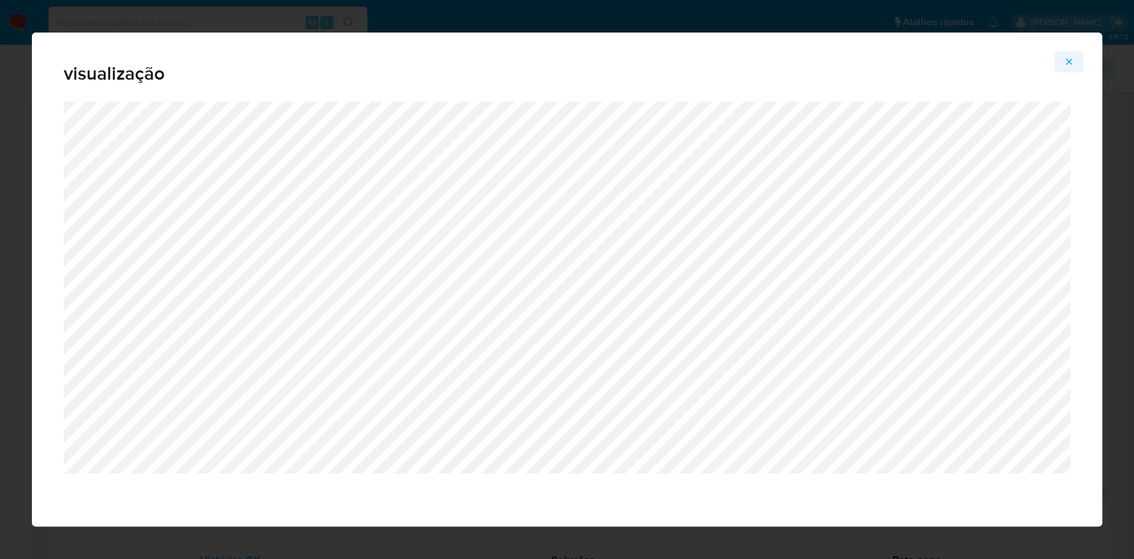
click at [1065, 64] on icon "Attachment preview" at bounding box center [1068, 61] width 11 height 11
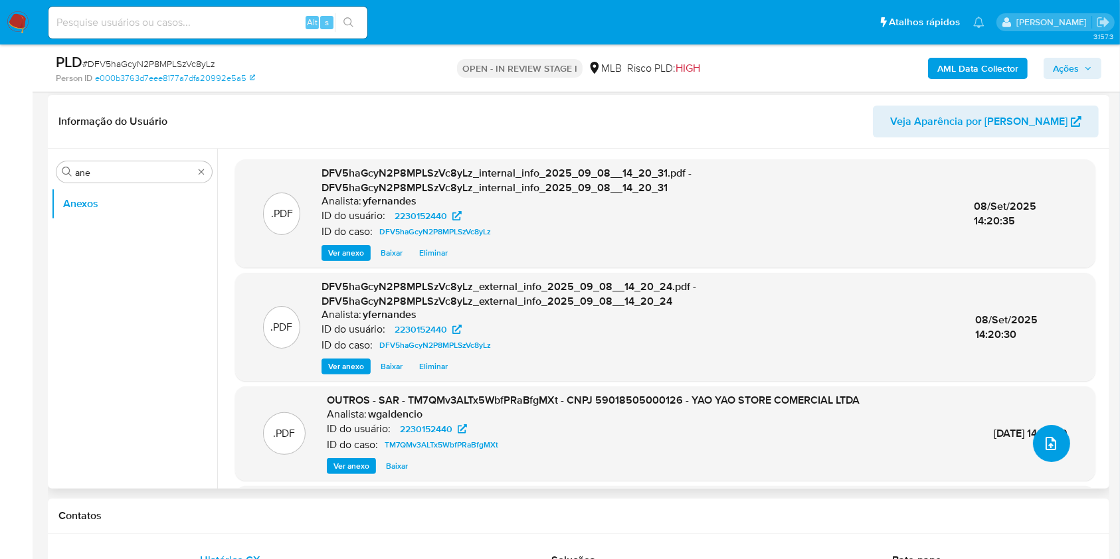
click at [1047, 444] on icon "upload-file" at bounding box center [1051, 444] width 16 height 16
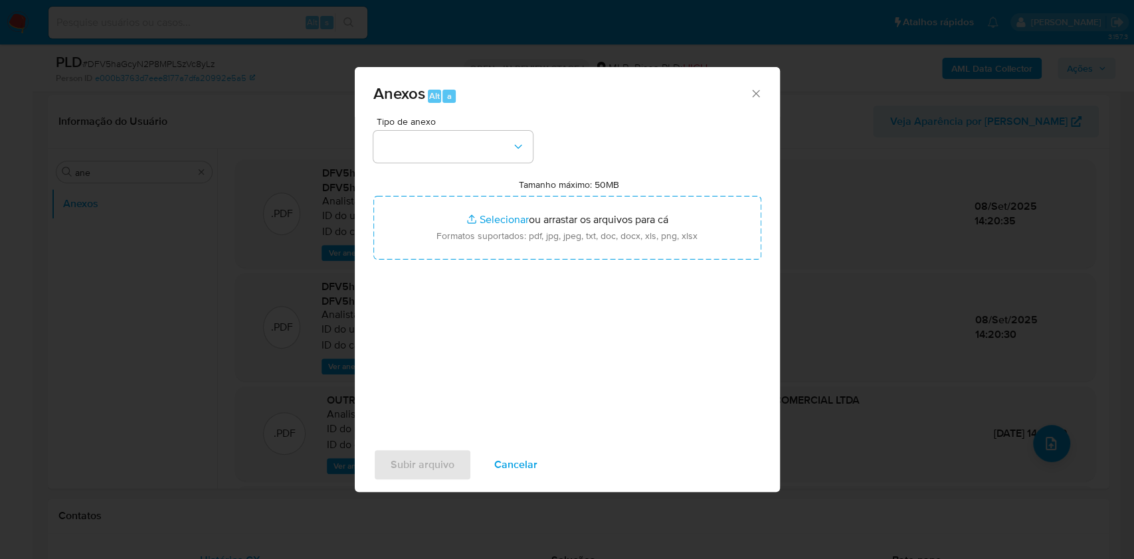
click at [455, 149] on button "button" at bounding box center [452, 147] width 159 height 32
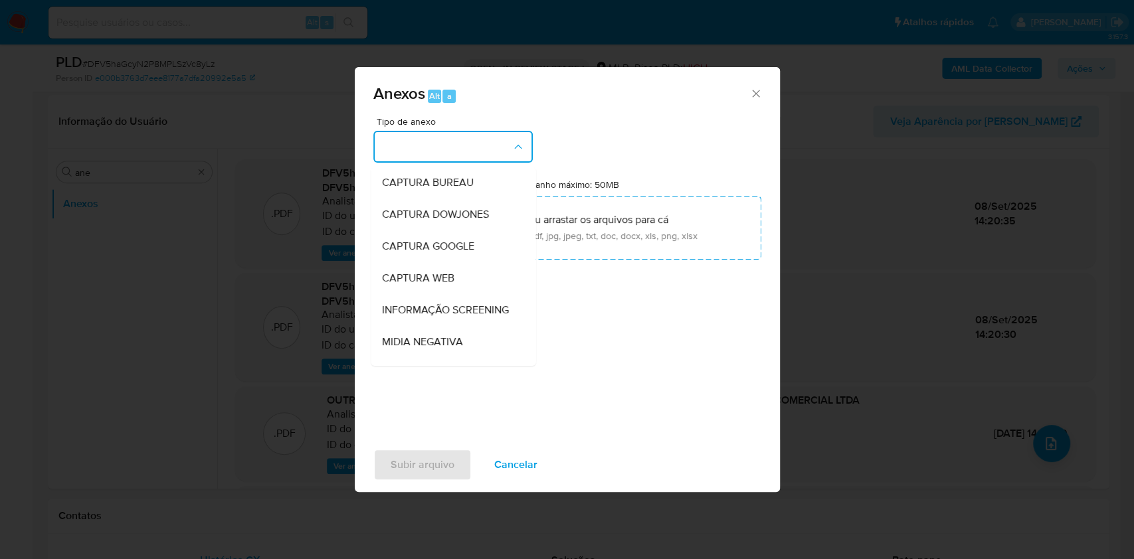
click at [450, 135] on button "button" at bounding box center [452, 147] width 159 height 32
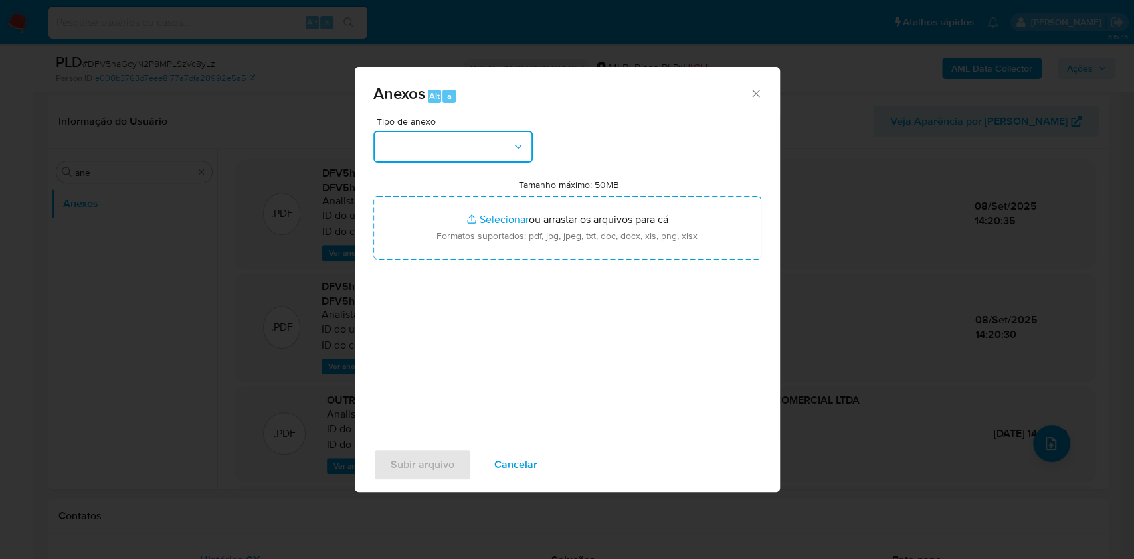
click at [424, 147] on button "button" at bounding box center [452, 147] width 159 height 32
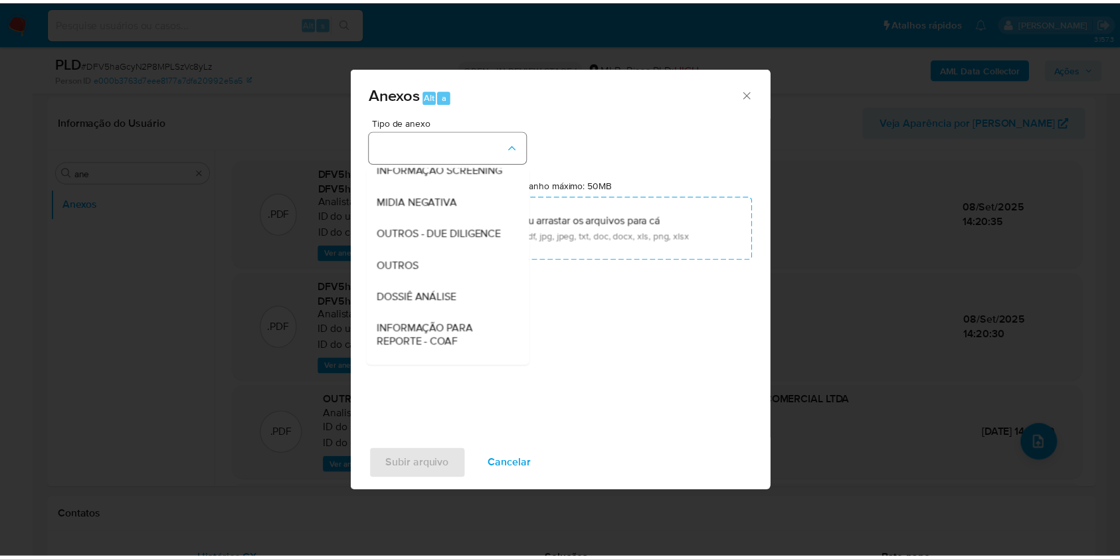
scroll to position [204, 0]
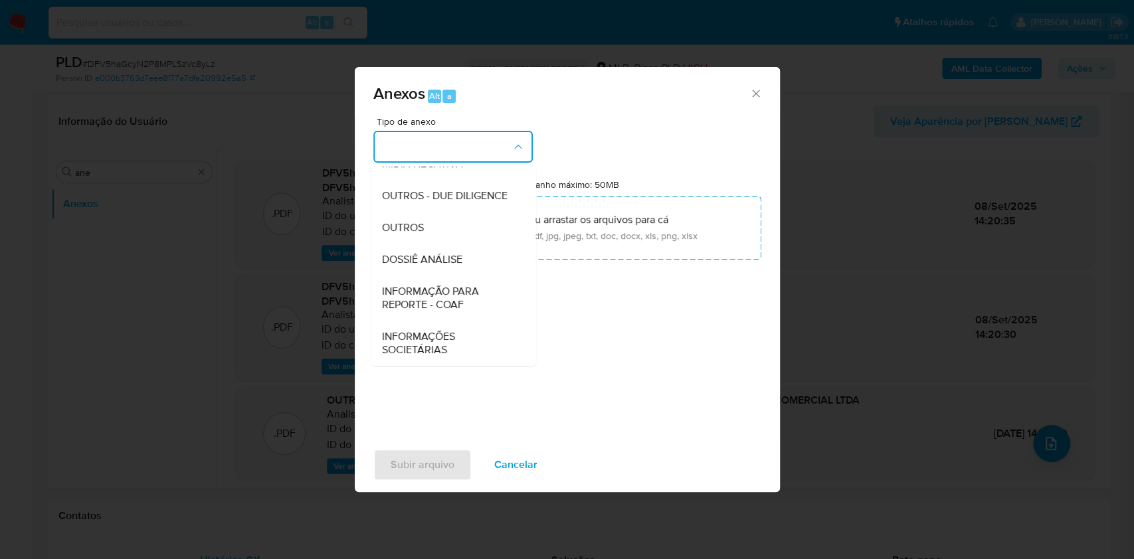
drag, startPoint x: 420, startPoint y: 231, endPoint x: 764, endPoint y: 13, distance: 407.2
click at [420, 231] on span "OUTROS" at bounding box center [402, 227] width 42 height 13
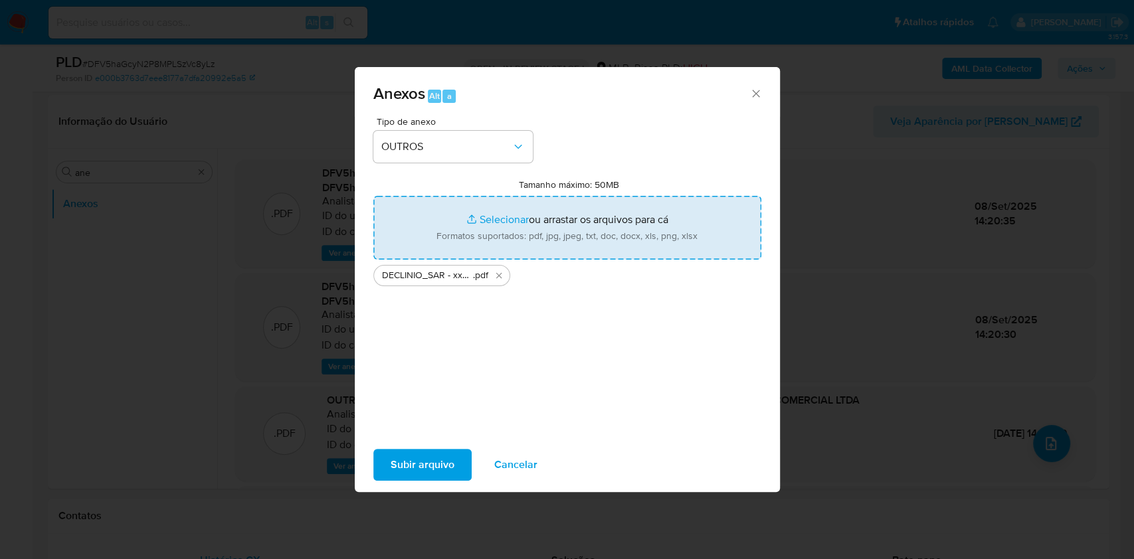
type input "C:\fakepath\Mulan 2230152440_2025_09_08_07_56_38.xlsx"
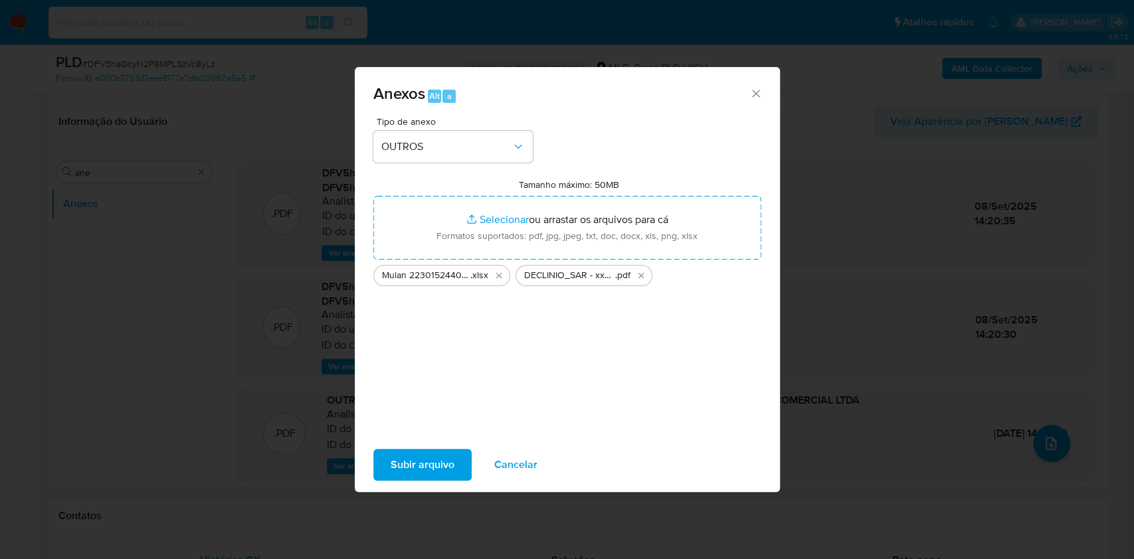
click at [436, 466] on span "Subir arquivo" at bounding box center [423, 464] width 64 height 29
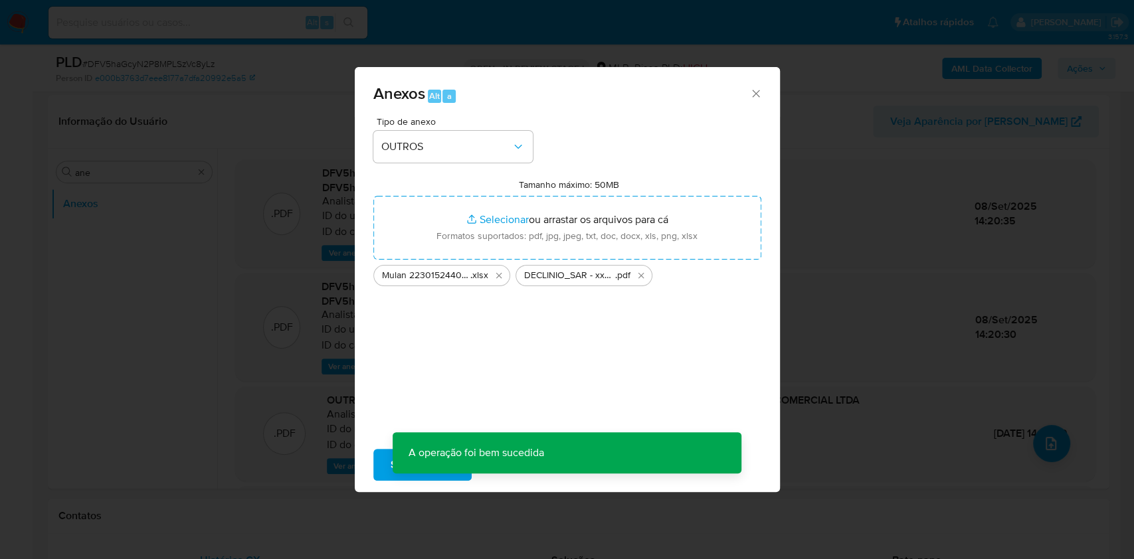
click at [307, 147] on div "Anexos Alt a Tipo de anexo OUTROS Tamanho máximo: 50MB Selecionar arquivos Sele…" at bounding box center [567, 279] width 1134 height 559
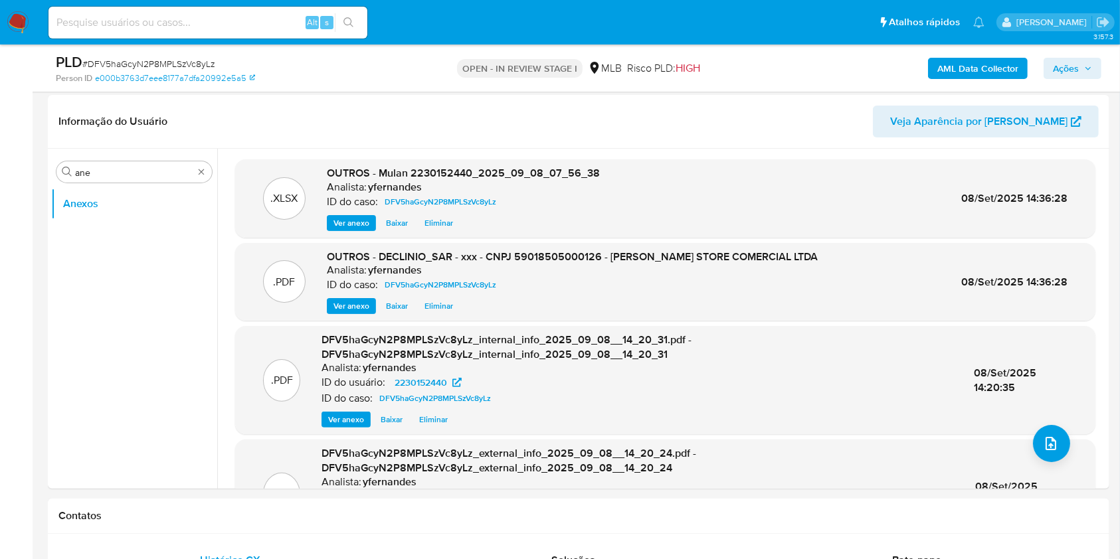
click at [1058, 68] on span "Ações" at bounding box center [1066, 68] width 26 height 21
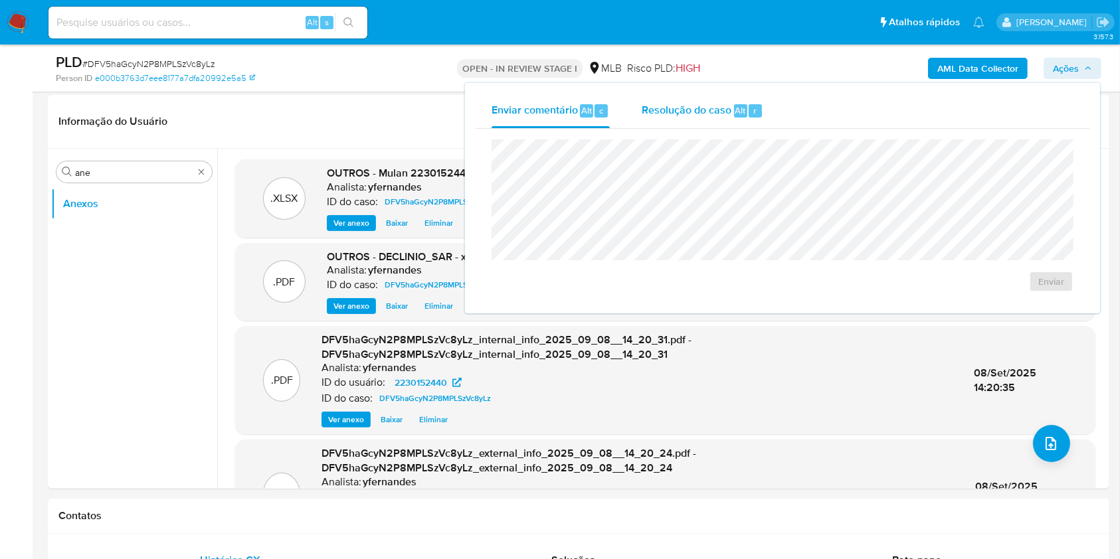
click at [730, 117] on div "Resolução do caso Alt r" at bounding box center [703, 111] width 122 height 35
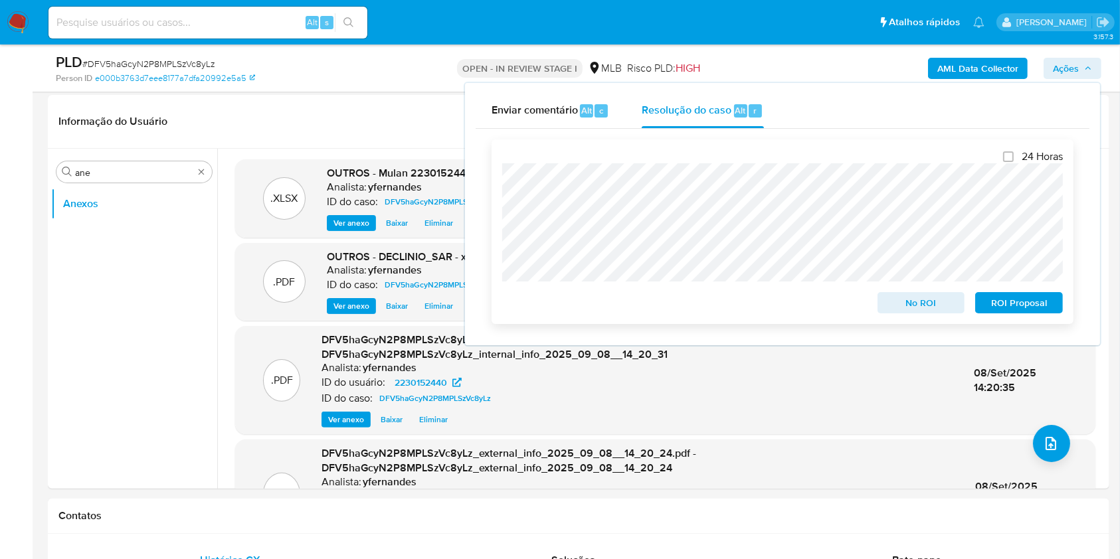
click at [884, 306] on button "No ROI" at bounding box center [921, 302] width 88 height 21
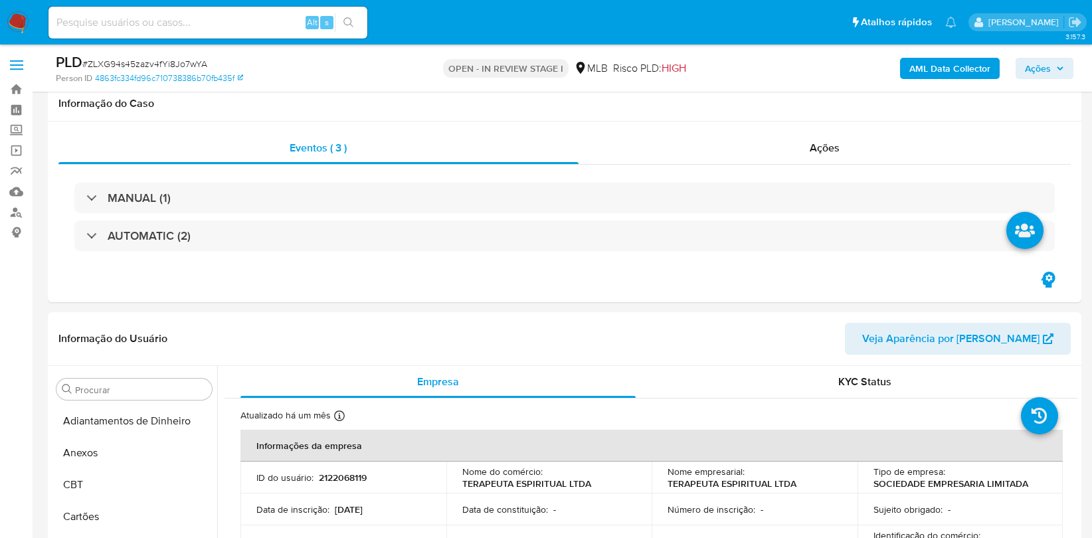
select select "10"
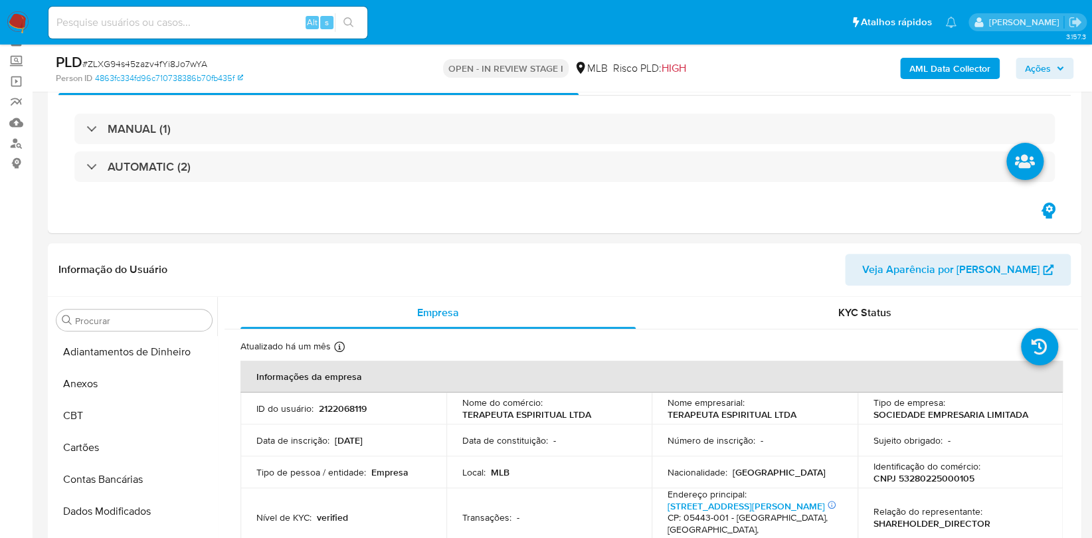
scroll to position [624, 0]
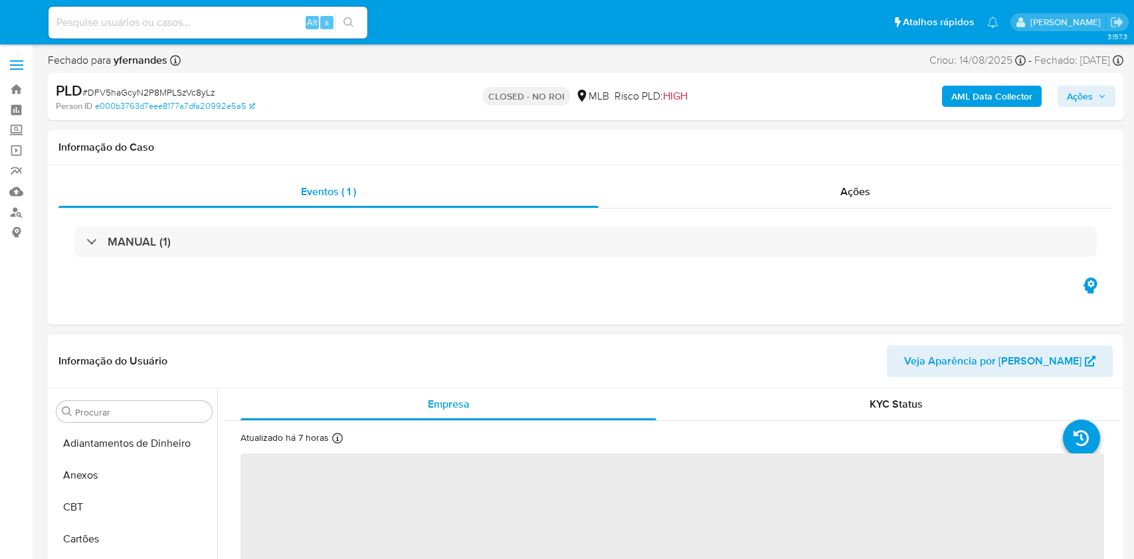
select select "10"
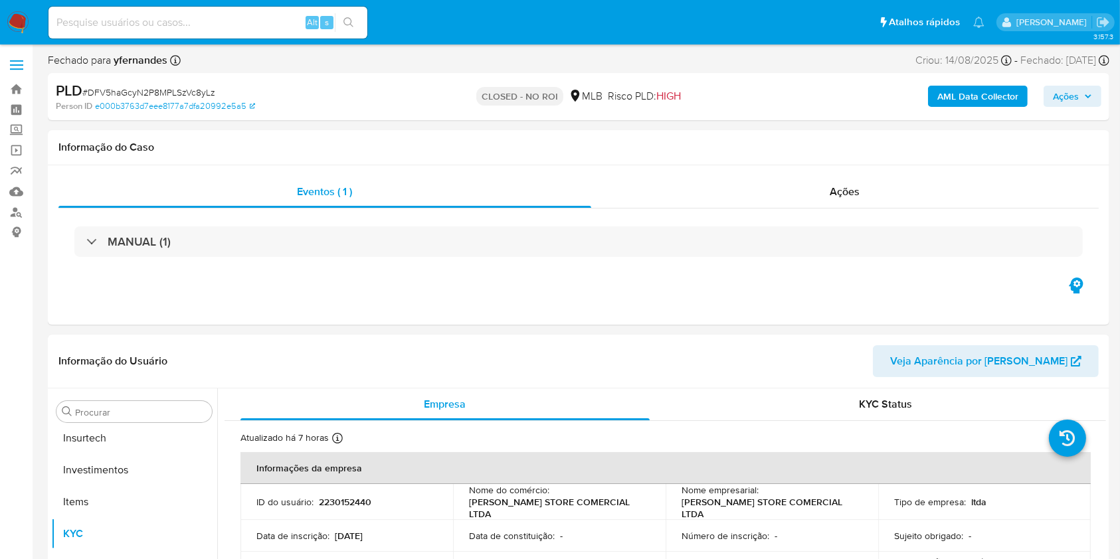
scroll to position [625, 0]
click at [769, 203] on div "Ações" at bounding box center [844, 192] width 507 height 32
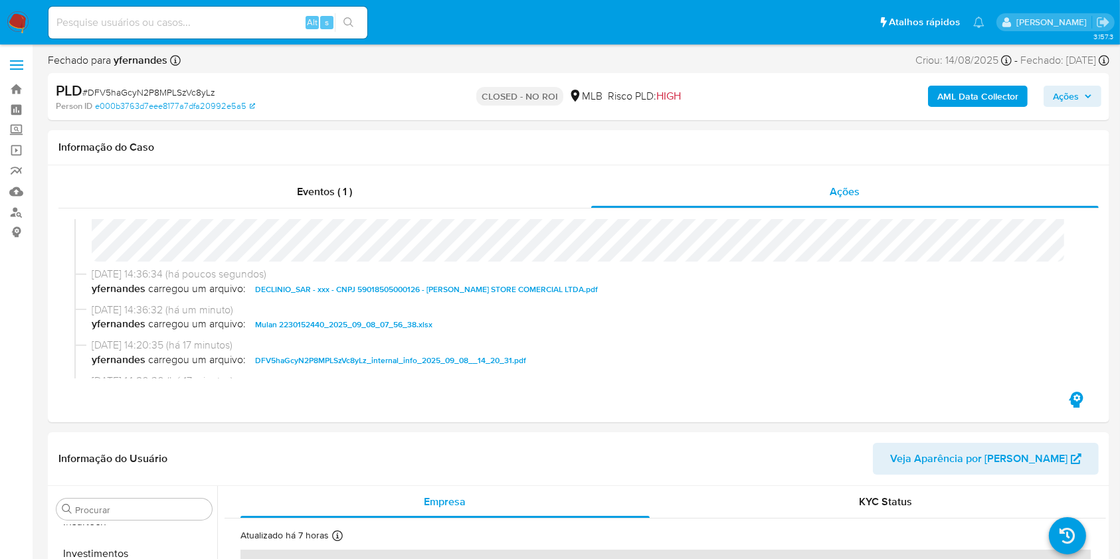
scroll to position [0, 0]
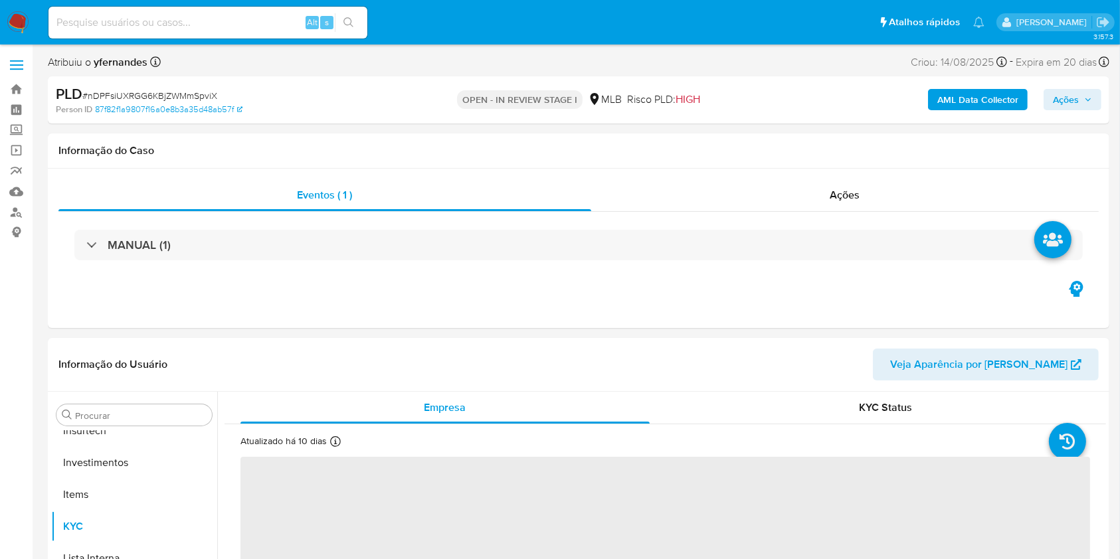
scroll to position [625, 0]
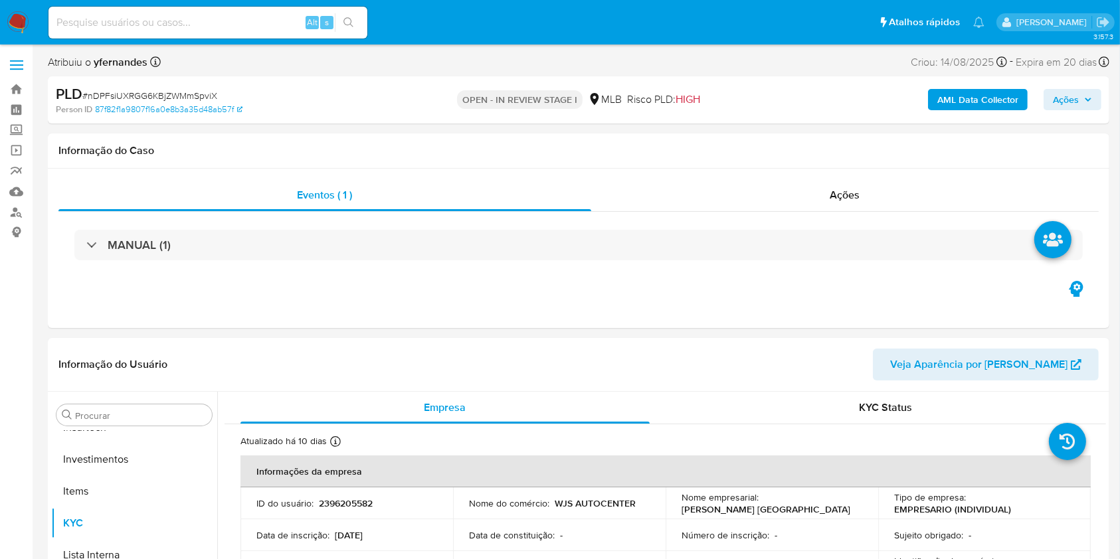
select select "10"
click at [186, 84] on div "PLD # nDPFsiUXRGG6KBjZWMmSpviX" at bounding box center [227, 94] width 343 height 20
copy span "nDPFsiUXRGG6KBjZWMmSpviX"
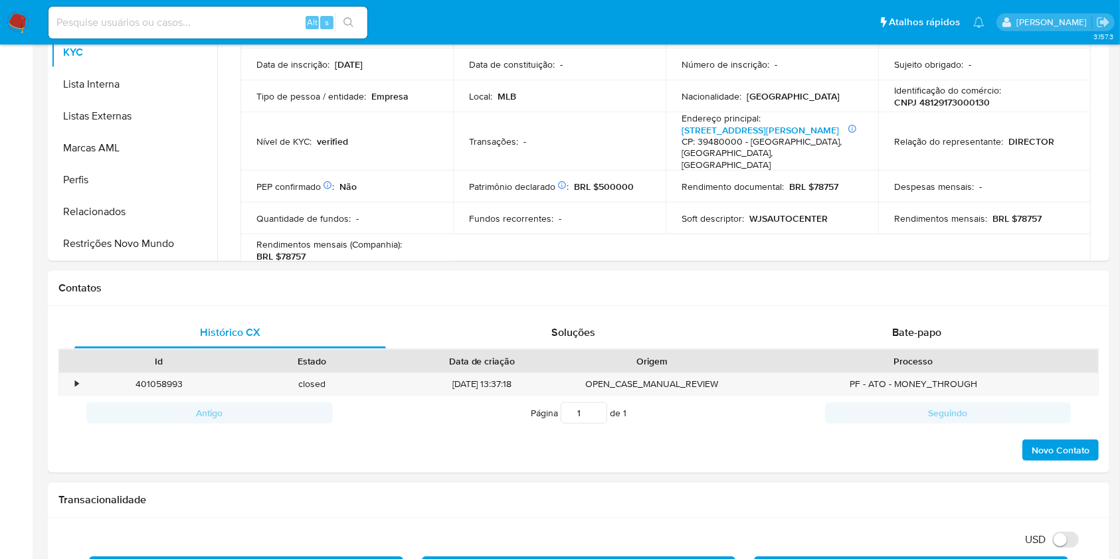
scroll to position [708, 0]
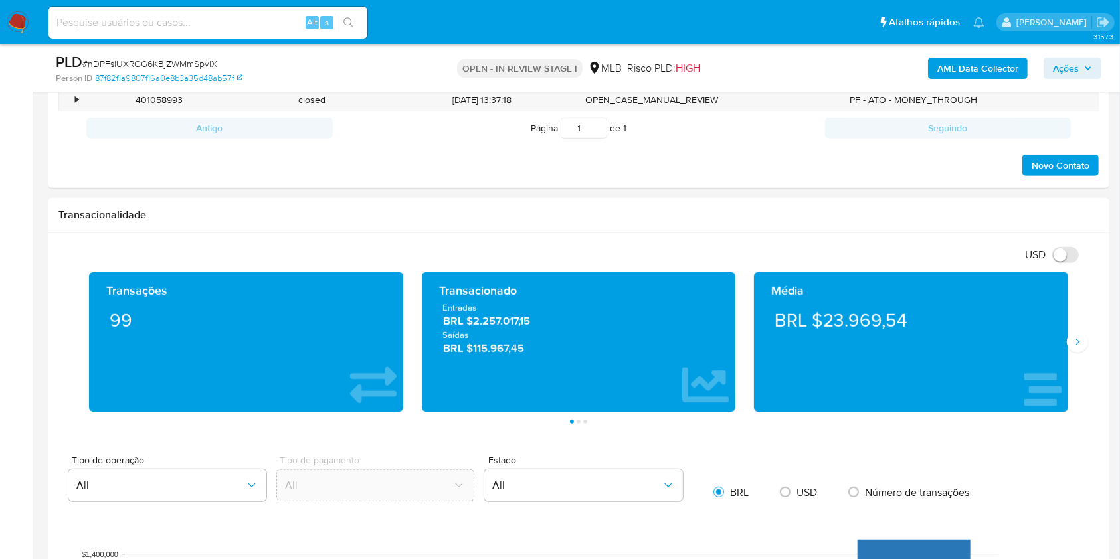
click at [1075, 352] on div "Média BRL $23.969,54" at bounding box center [911, 341] width 333 height 139
click at [1073, 343] on icon "Siguiente" at bounding box center [1077, 342] width 11 height 11
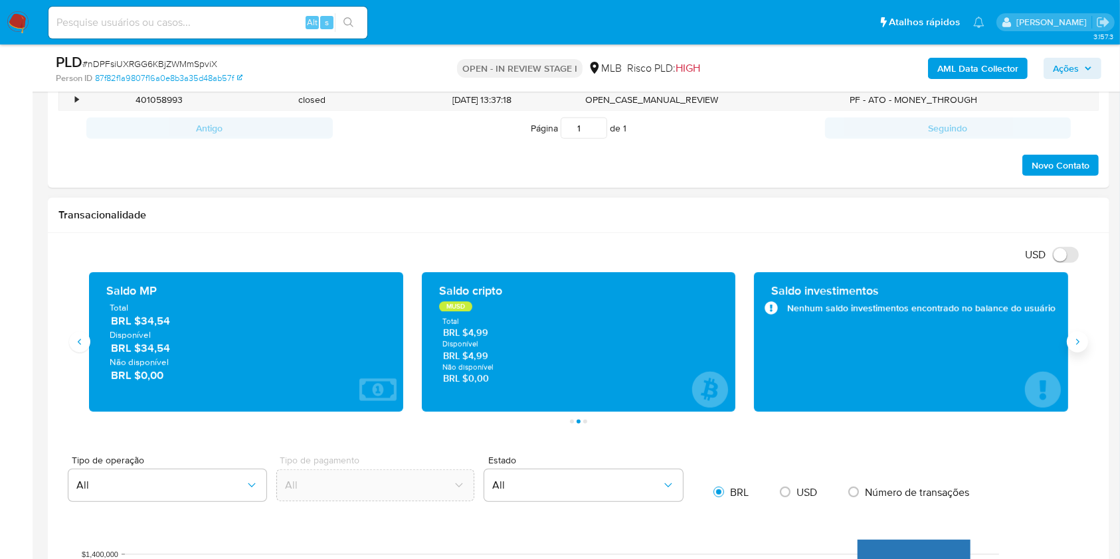
click at [1071, 343] on button "Siguiente" at bounding box center [1077, 341] width 21 height 21
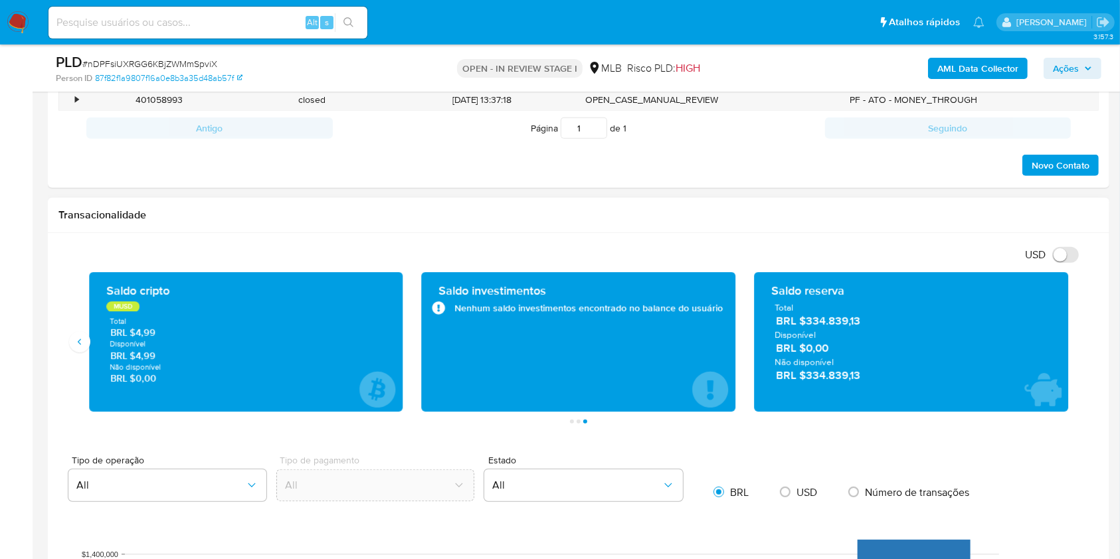
click at [848, 320] on span "BRL $334.839,13" at bounding box center [912, 321] width 272 height 15
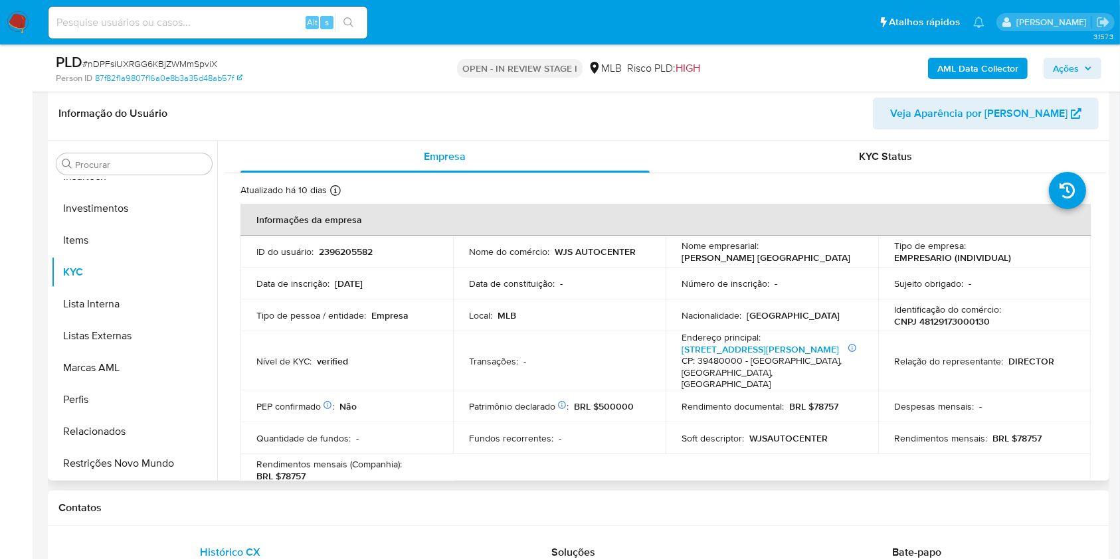
scroll to position [177, 0]
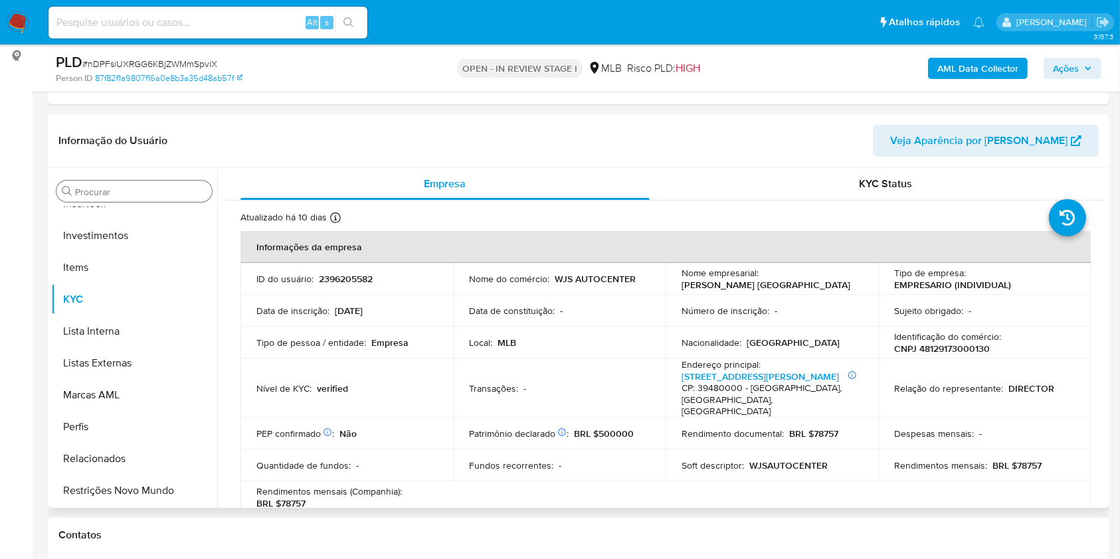
click at [110, 186] on input "Procurar" at bounding box center [141, 192] width 132 height 12
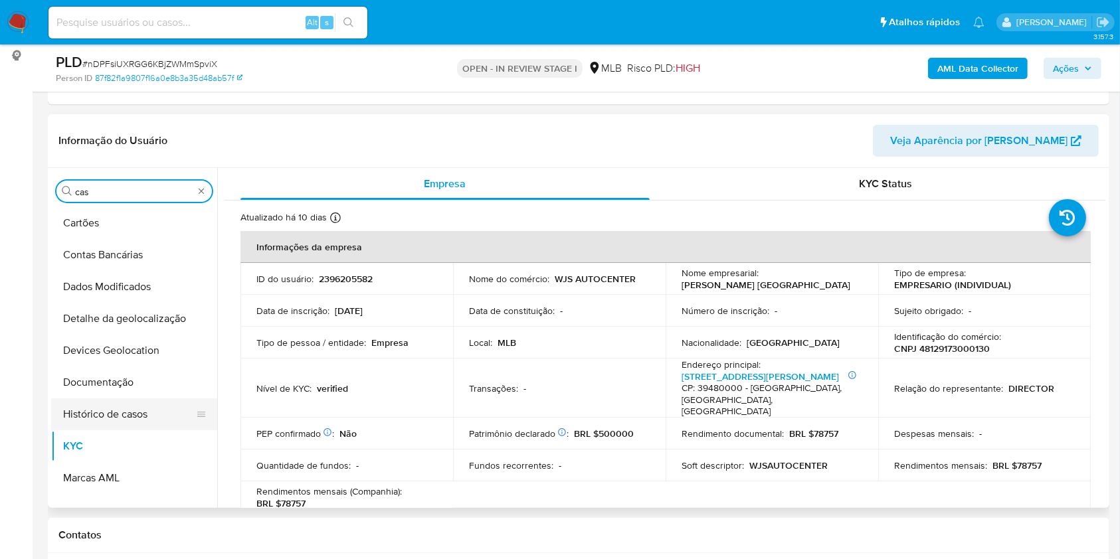
scroll to position [0, 0]
click at [89, 398] on button "Histórico de casos" at bounding box center [128, 414] width 155 height 32
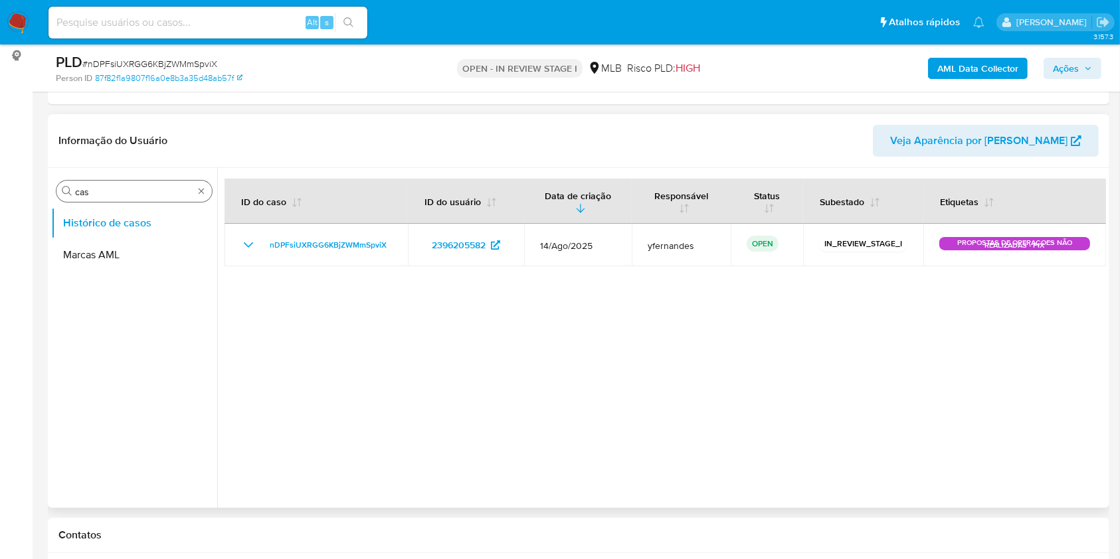
click at [110, 188] on input "cas" at bounding box center [134, 192] width 118 height 12
click at [109, 188] on input "cas" at bounding box center [134, 192] width 118 height 12
click at [118, 186] on input "casg" at bounding box center [134, 192] width 118 height 12
click at [114, 192] on input "casg" at bounding box center [134, 192] width 118 height 12
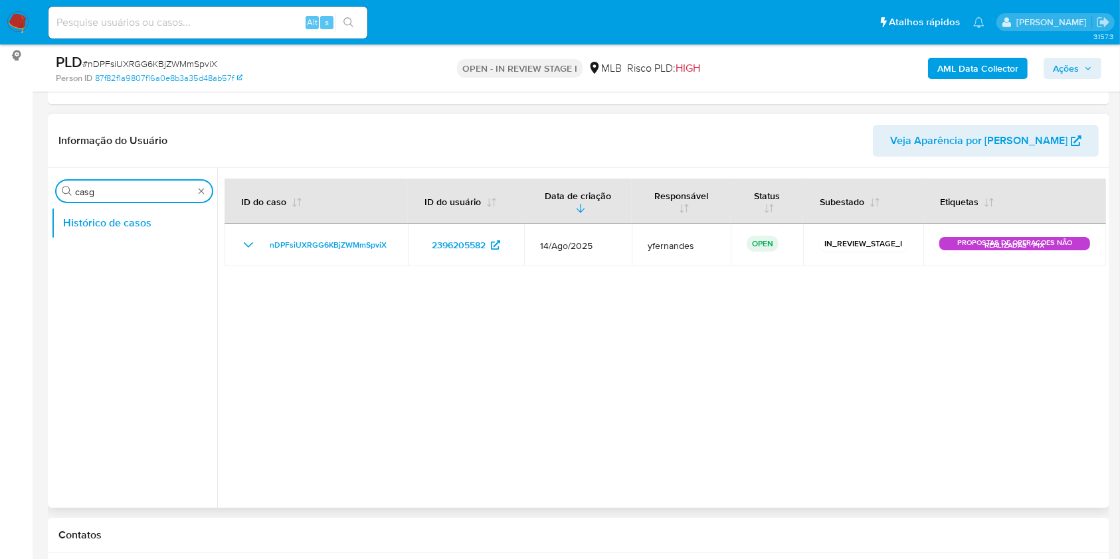
click at [114, 192] on input "casg" at bounding box center [134, 192] width 118 height 12
type input "ger"
click at [97, 210] on button "Geral" at bounding box center [128, 223] width 155 height 32
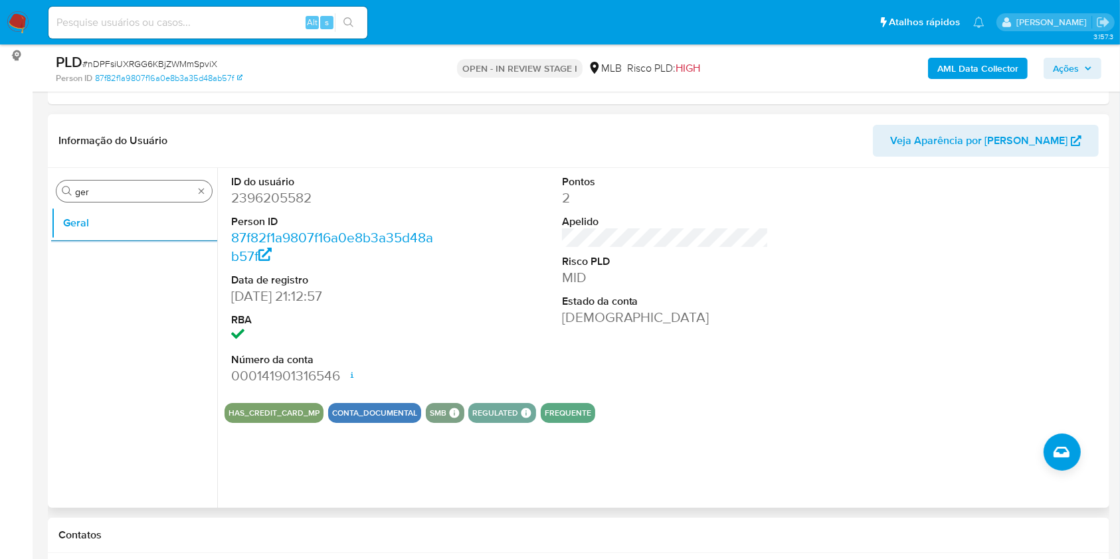
click at [127, 191] on input "ger" at bounding box center [134, 192] width 118 height 12
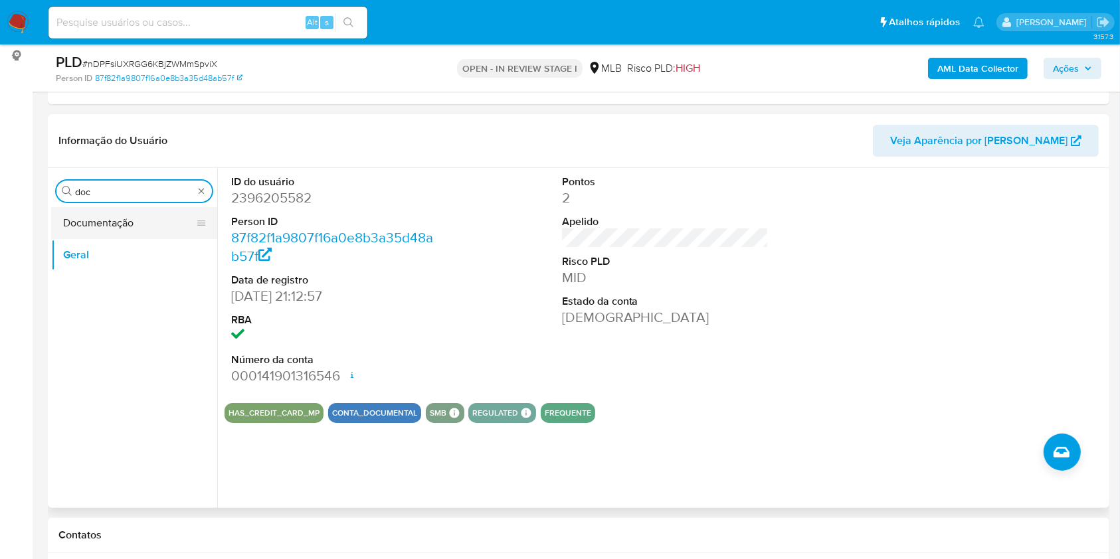
type input "doc"
click at [130, 212] on button "Documentação" at bounding box center [128, 223] width 155 height 32
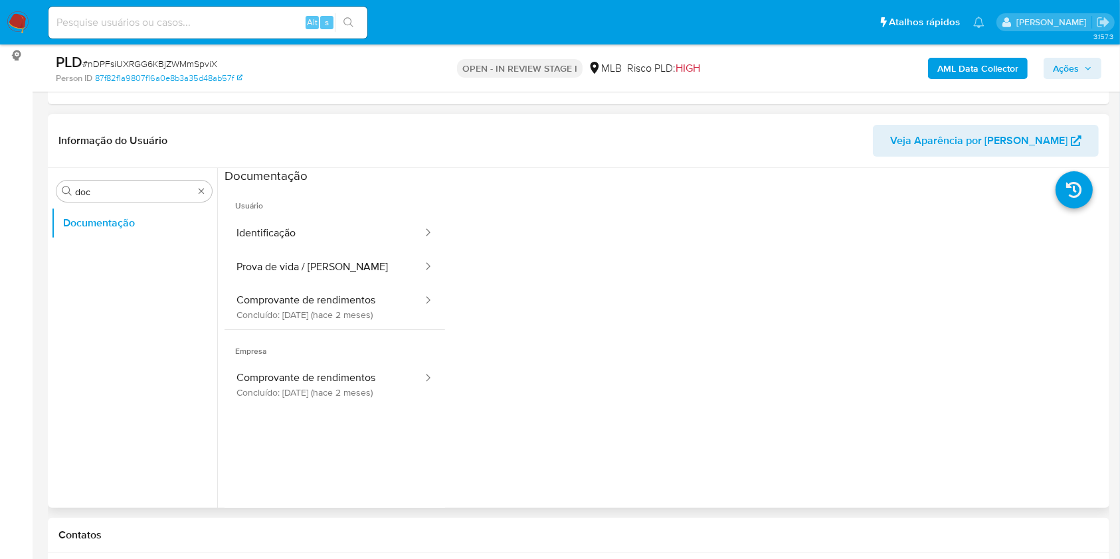
click at [369, 209] on span "Usuário" at bounding box center [334, 201] width 221 height 32
click at [375, 222] on button "Identificação" at bounding box center [323, 234] width 199 height 34
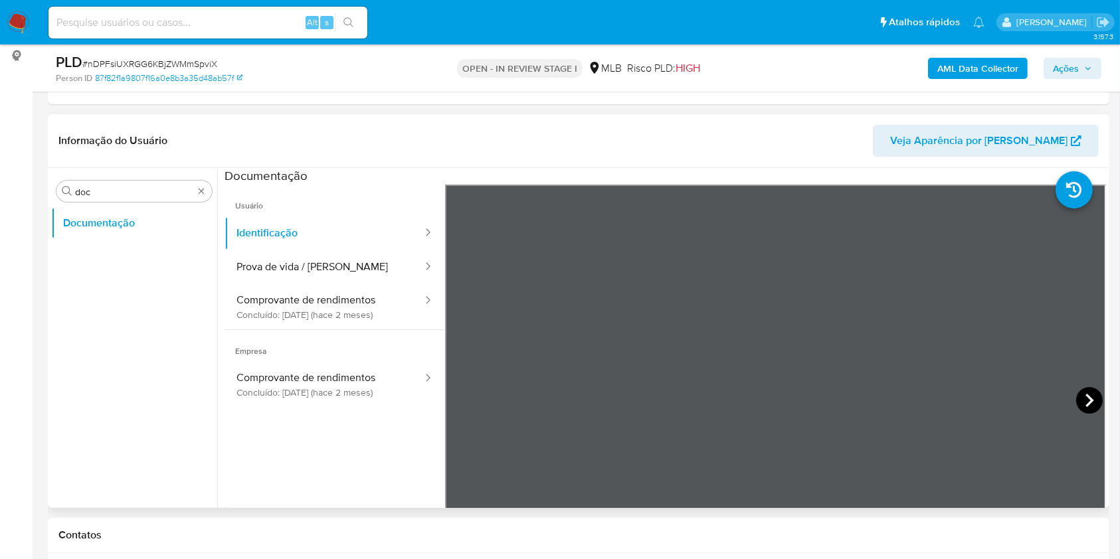
click at [1087, 398] on icon at bounding box center [1089, 400] width 27 height 27
drag, startPoint x: 327, startPoint y: 256, endPoint x: 337, endPoint y: 296, distance: 41.1
click at [327, 256] on button "Prova de vida / [PERSON_NAME]" at bounding box center [323, 267] width 199 height 34
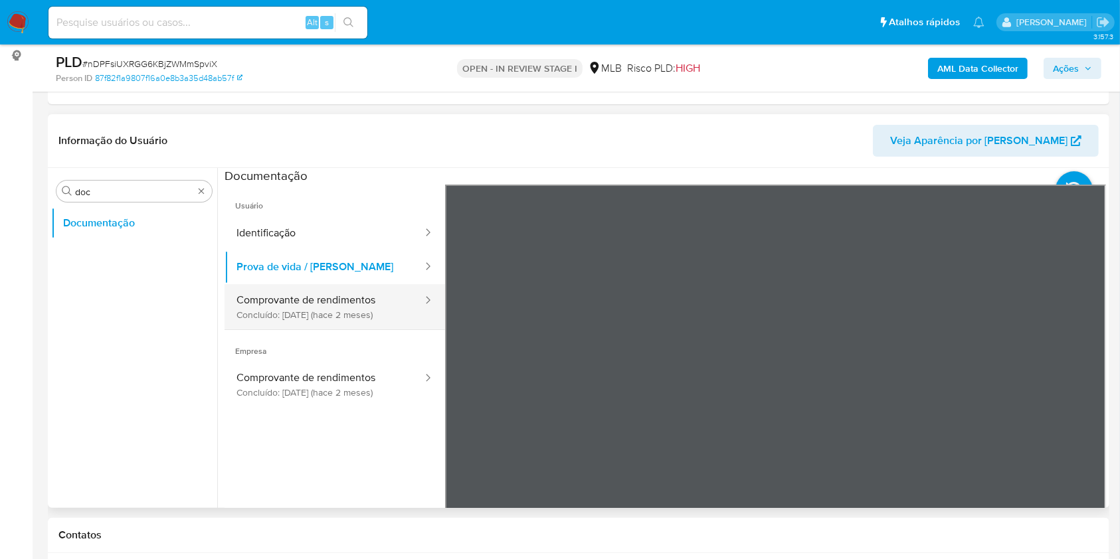
click at [337, 295] on button "Comprovante de rendimentos Concluído: [DATE] (hace 2 meses)" at bounding box center [323, 306] width 199 height 45
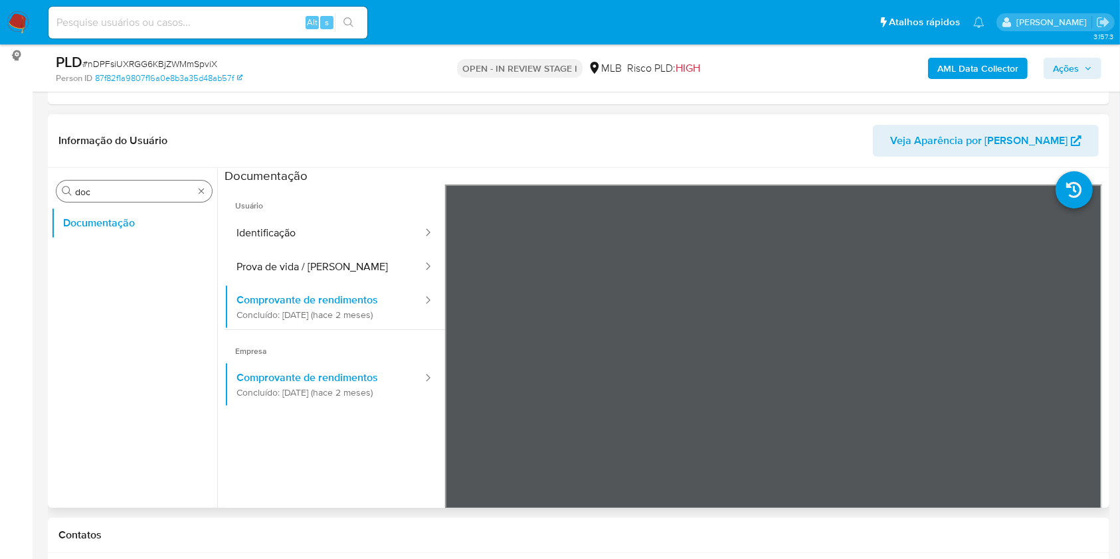
click at [106, 197] on div "Procurar doc" at bounding box center [133, 191] width 155 height 21
click at [104, 193] on input "doc" at bounding box center [134, 192] width 118 height 12
click at [104, 194] on input "doc" at bounding box center [134, 192] width 118 height 12
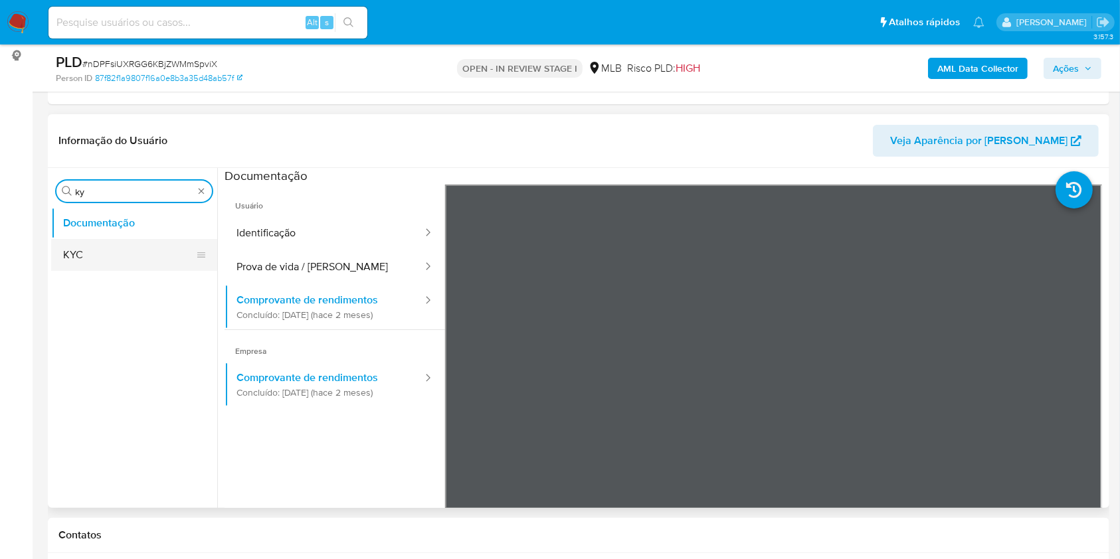
type input "ky"
click at [103, 239] on button "KYC" at bounding box center [128, 255] width 155 height 32
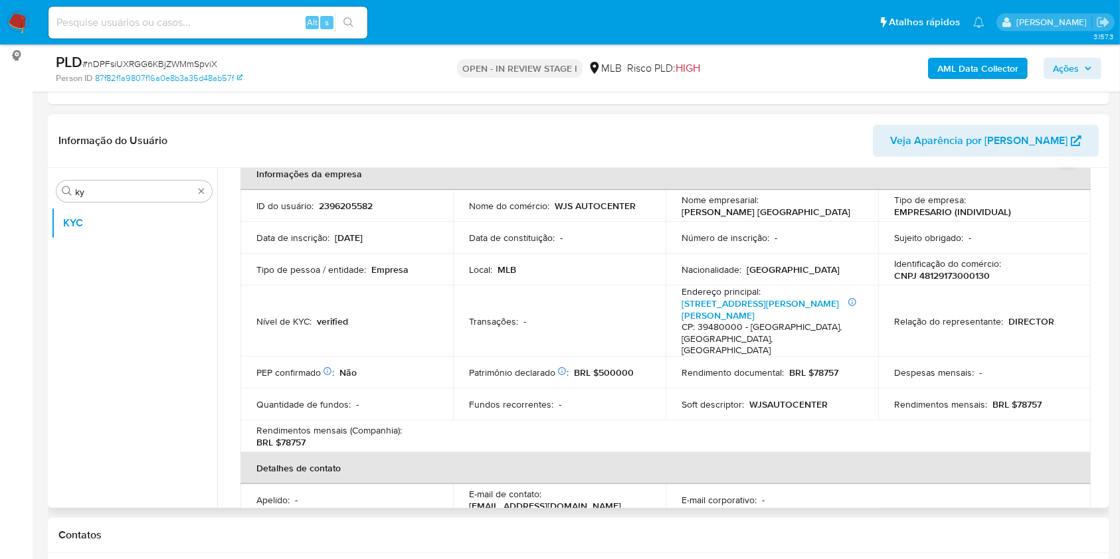
scroll to position [65, 0]
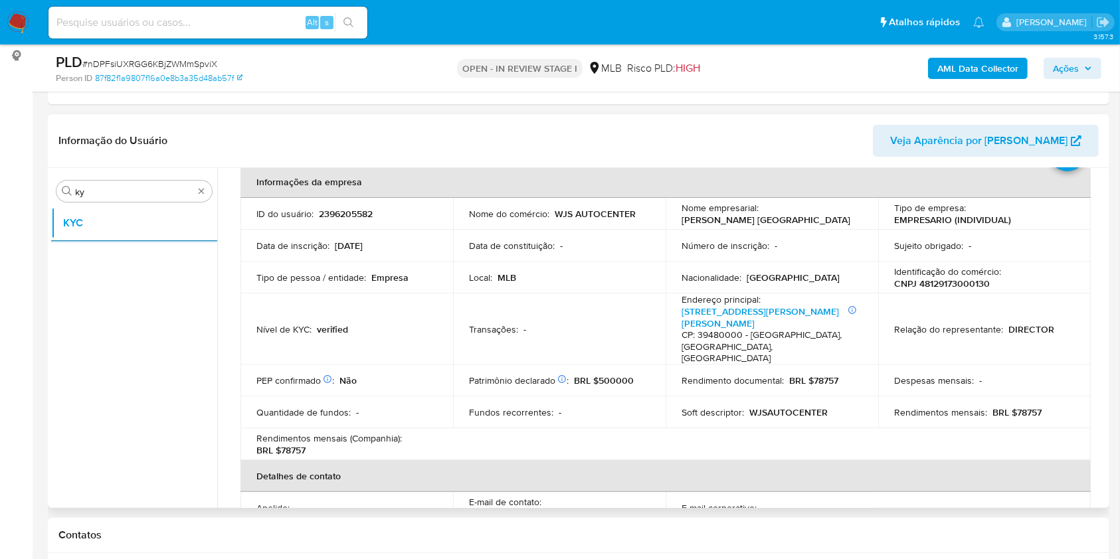
click at [1017, 406] on p "BRL $78757" at bounding box center [1016, 412] width 49 height 12
copy p "78757"
click at [630, 289] on td "Local : MLB" at bounding box center [559, 278] width 213 height 32
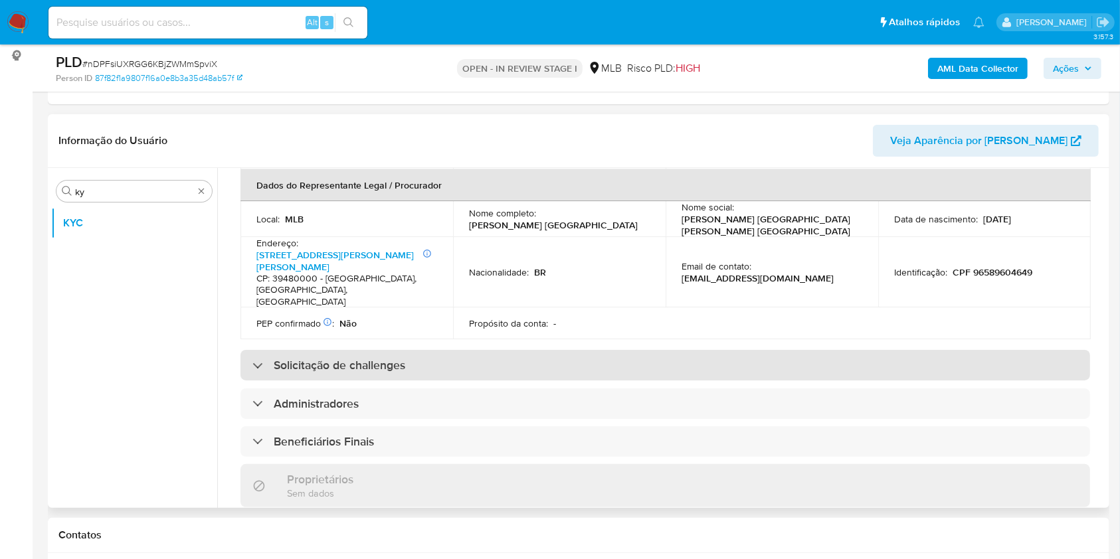
click at [616, 350] on div "Solicitação de challenges" at bounding box center [664, 365] width 849 height 31
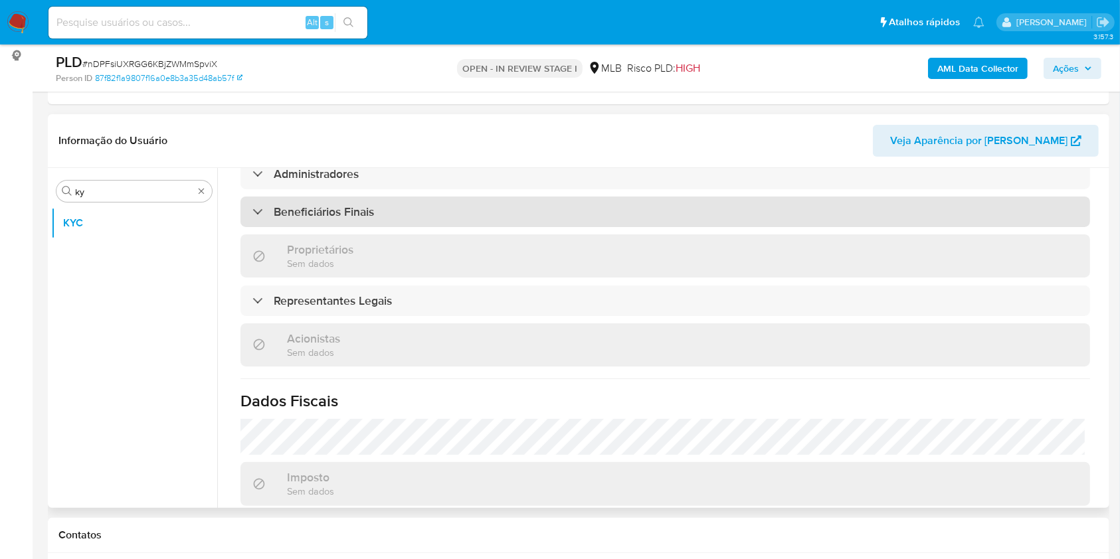
scroll to position [904, 0]
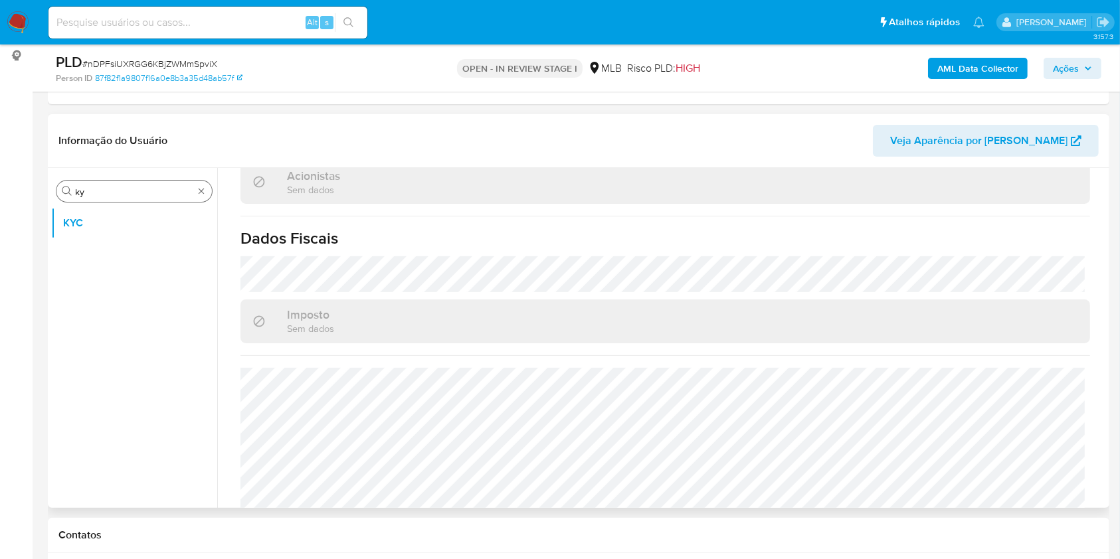
click at [131, 187] on input "ky" at bounding box center [134, 192] width 118 height 12
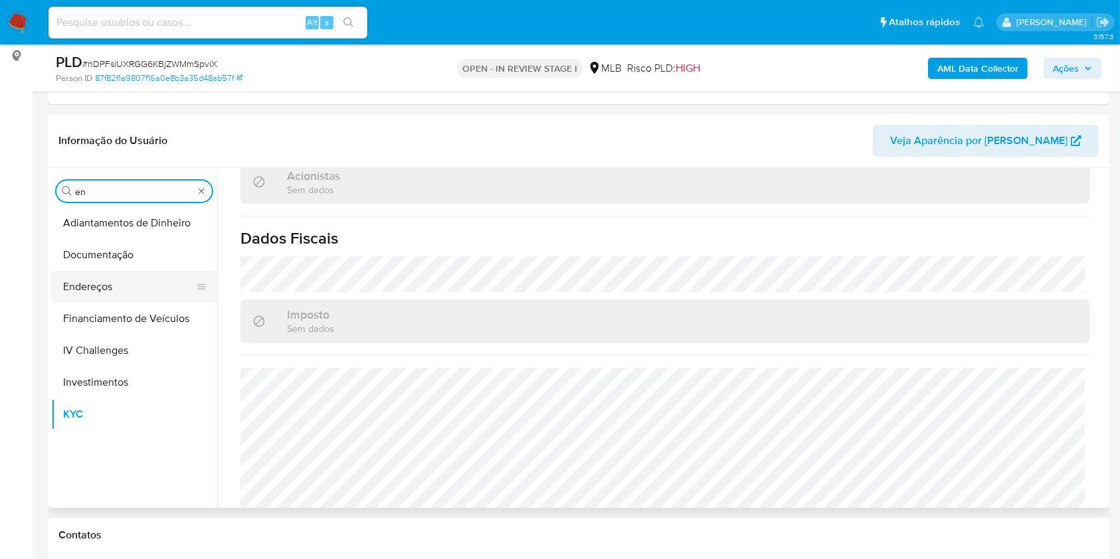
type input "en"
click at [101, 283] on button "Endereços" at bounding box center [128, 287] width 155 height 32
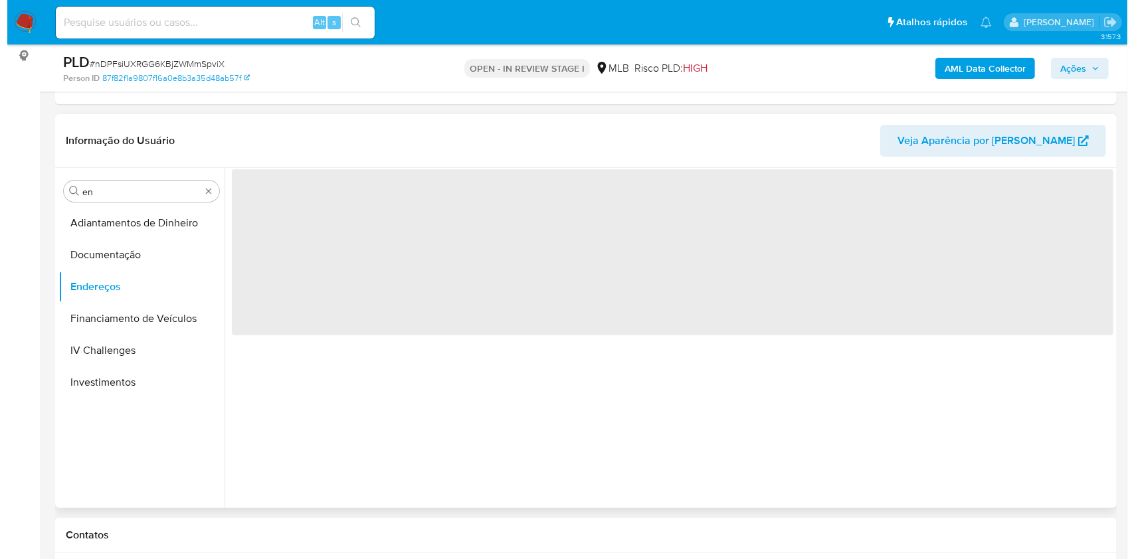
scroll to position [0, 0]
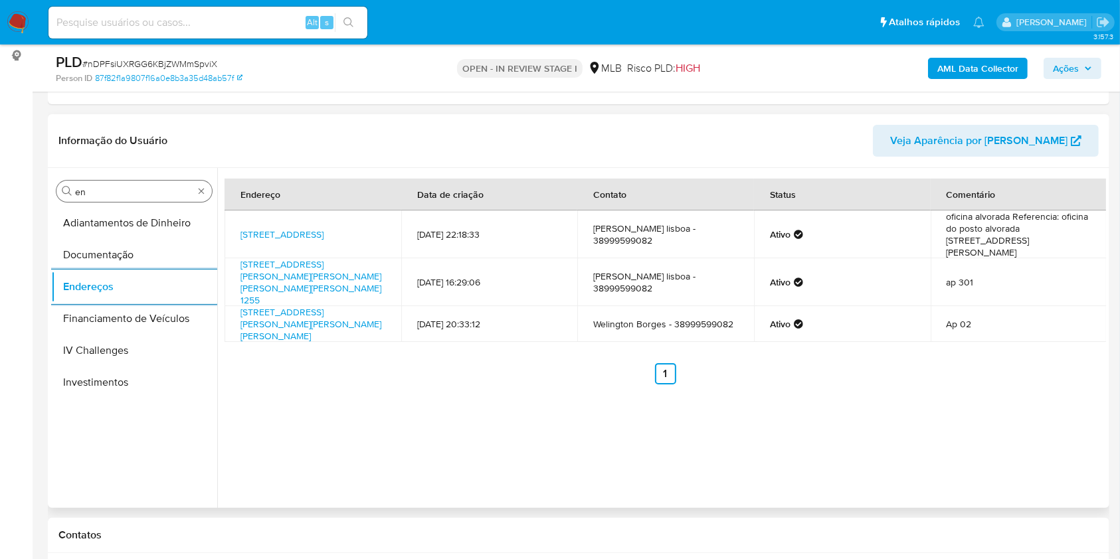
click at [136, 186] on input "en" at bounding box center [134, 192] width 118 height 12
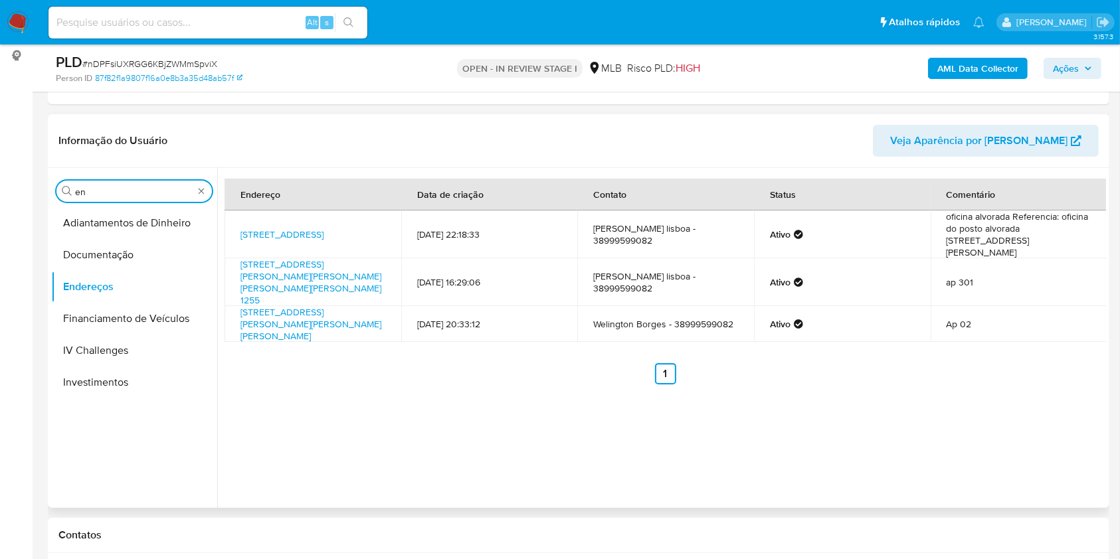
click at [136, 186] on input "en" at bounding box center [134, 192] width 118 height 12
type input "ge"
click at [102, 218] on button "Detalhe da geolocalização" at bounding box center [128, 223] width 155 height 32
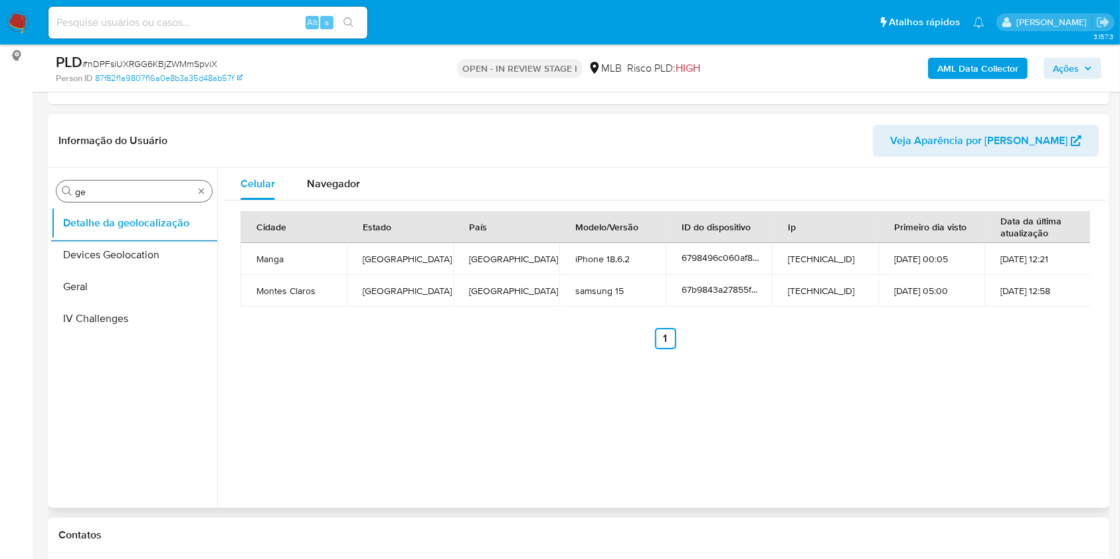
click at [151, 186] on input "ge" at bounding box center [134, 192] width 118 height 12
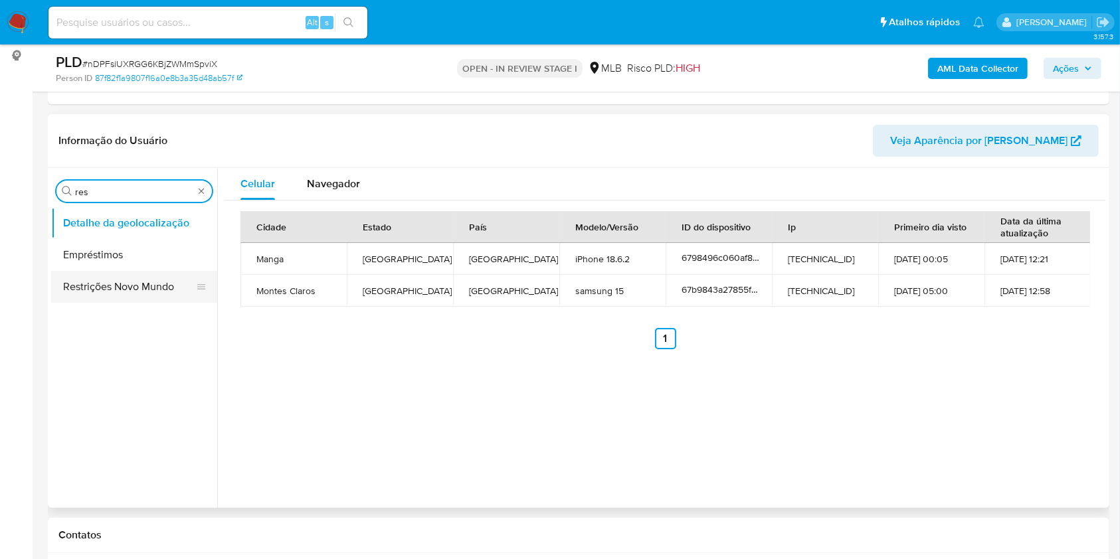
type input "res"
drag, startPoint x: 80, startPoint y: 273, endPoint x: 262, endPoint y: 119, distance: 237.9
click at [81, 273] on button "Restrições Novo Mundo" at bounding box center [134, 287] width 166 height 32
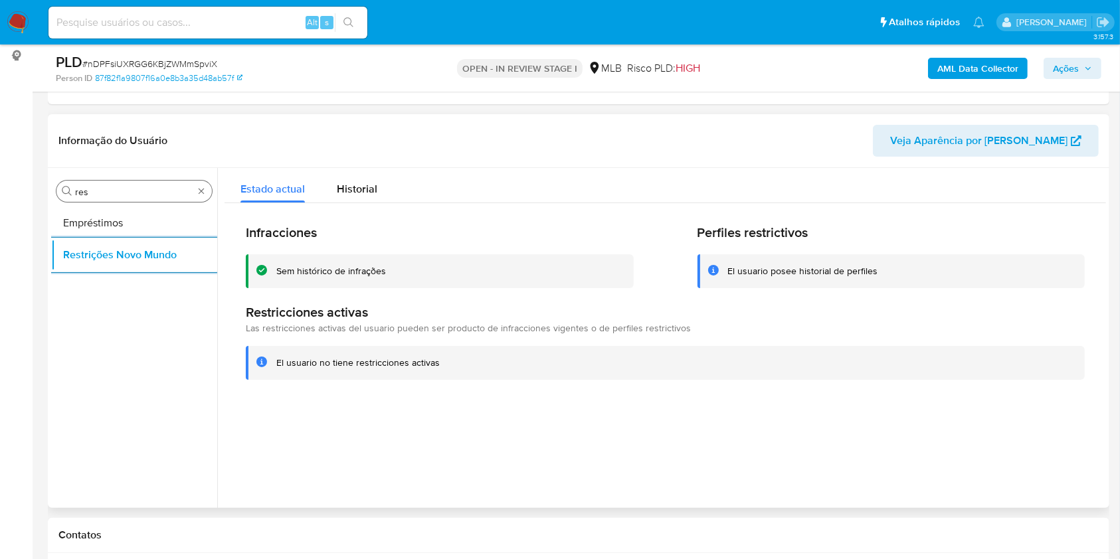
click at [128, 191] on input "res" at bounding box center [134, 192] width 118 height 12
click at [127, 191] on input "res" at bounding box center [134, 192] width 118 height 12
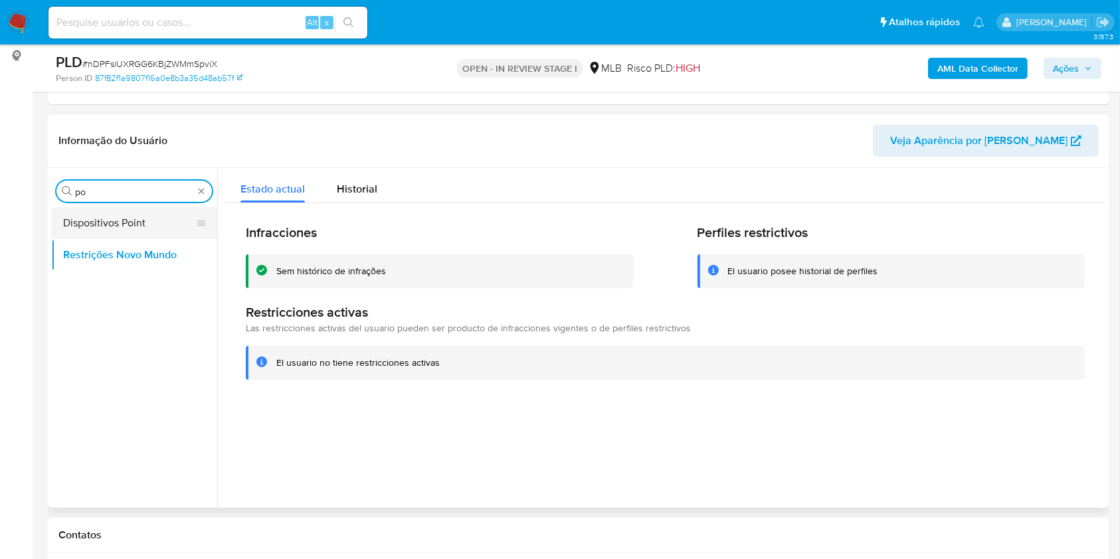
type input "po"
click at [147, 211] on button "Dispositivos Point" at bounding box center [128, 223] width 155 height 32
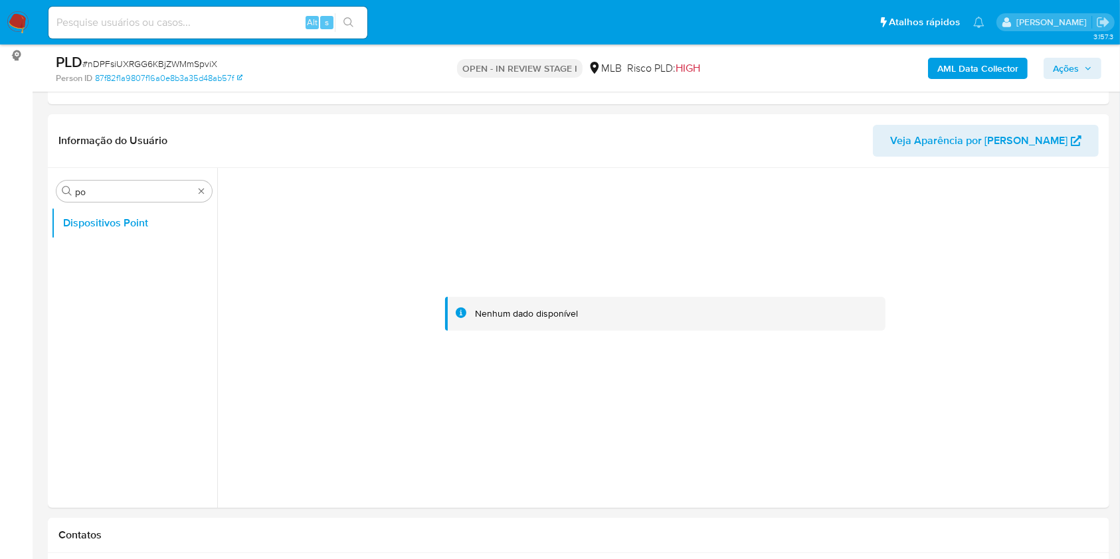
drag, startPoint x: 285, startPoint y: 131, endPoint x: 438, endPoint y: 1, distance: 200.7
click at [286, 130] on header "Informação do Usuário Veja Aparência por [PERSON_NAME]" at bounding box center [578, 141] width 1040 height 32
click at [114, 194] on input "po" at bounding box center [134, 192] width 118 height 12
click at [779, 146] on header "Informação do Usuário Veja Aparência por [PERSON_NAME]" at bounding box center [578, 141] width 1040 height 32
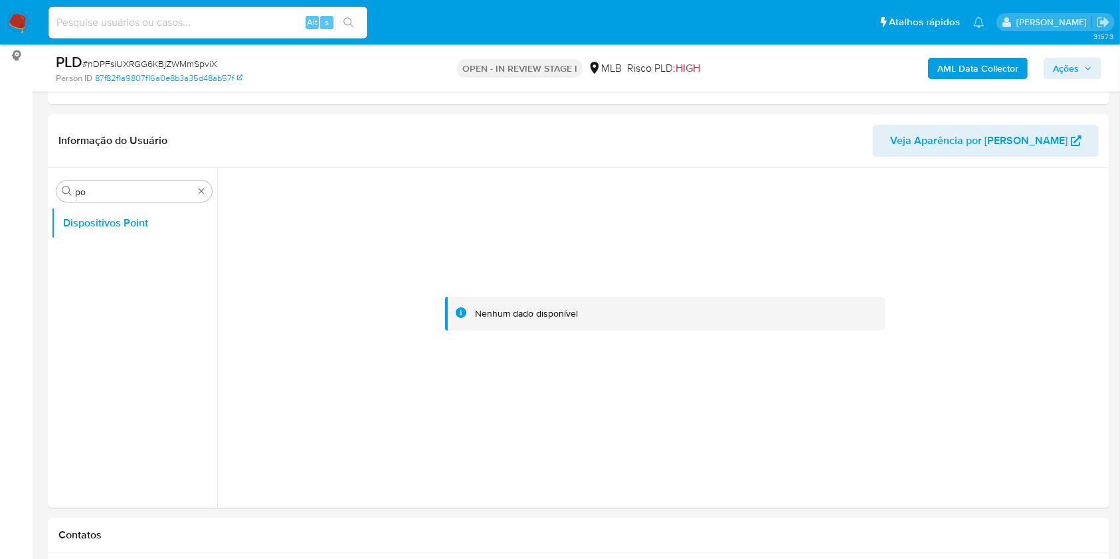
click at [968, 70] on b "AML Data Collector" at bounding box center [977, 68] width 81 height 21
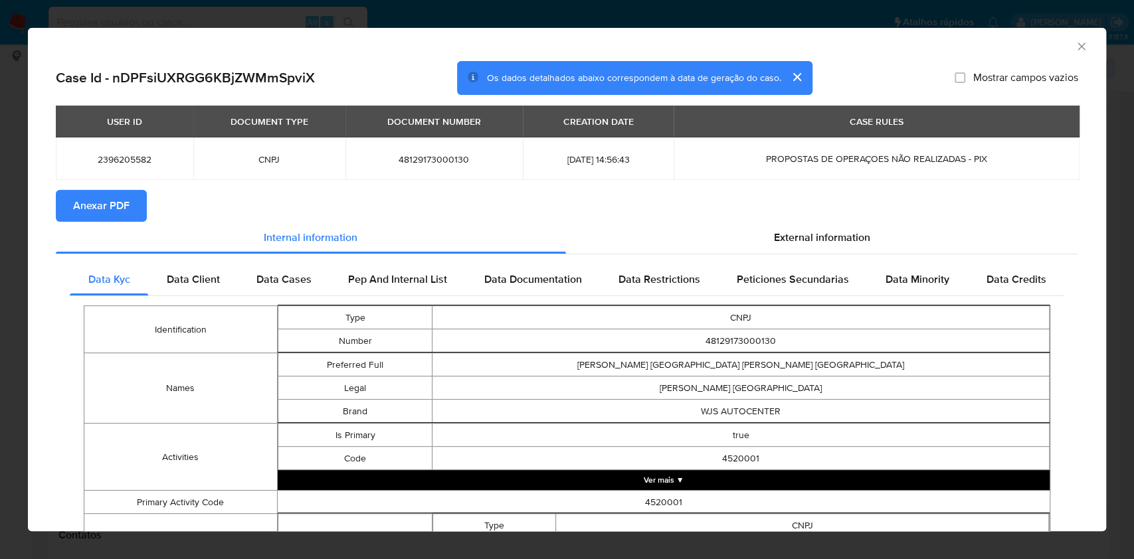
click at [113, 200] on span "Anexar PDF" at bounding box center [101, 205] width 56 height 29
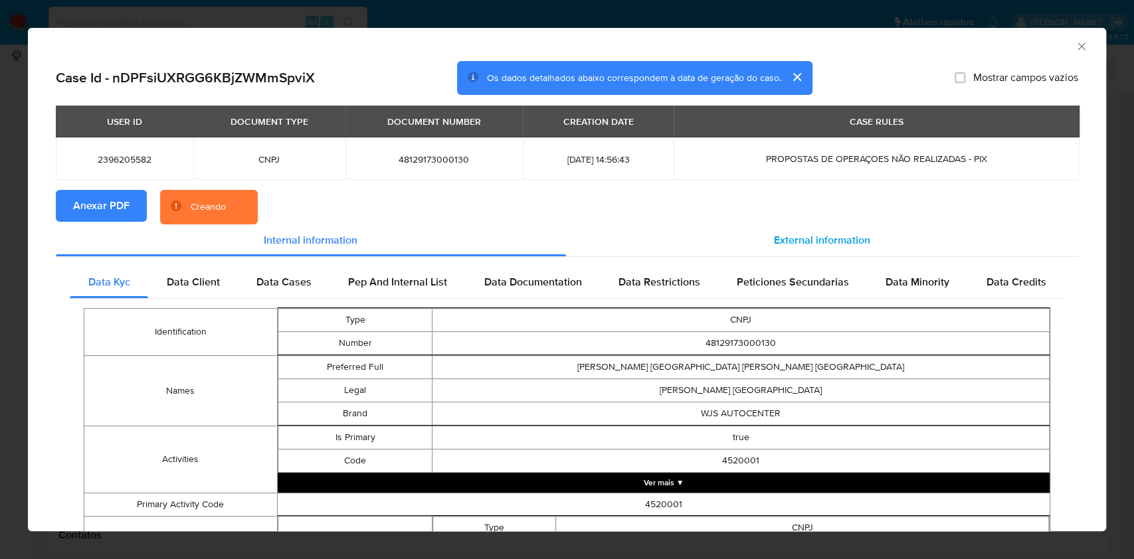
click at [818, 253] on div "External information" at bounding box center [822, 240] width 513 height 32
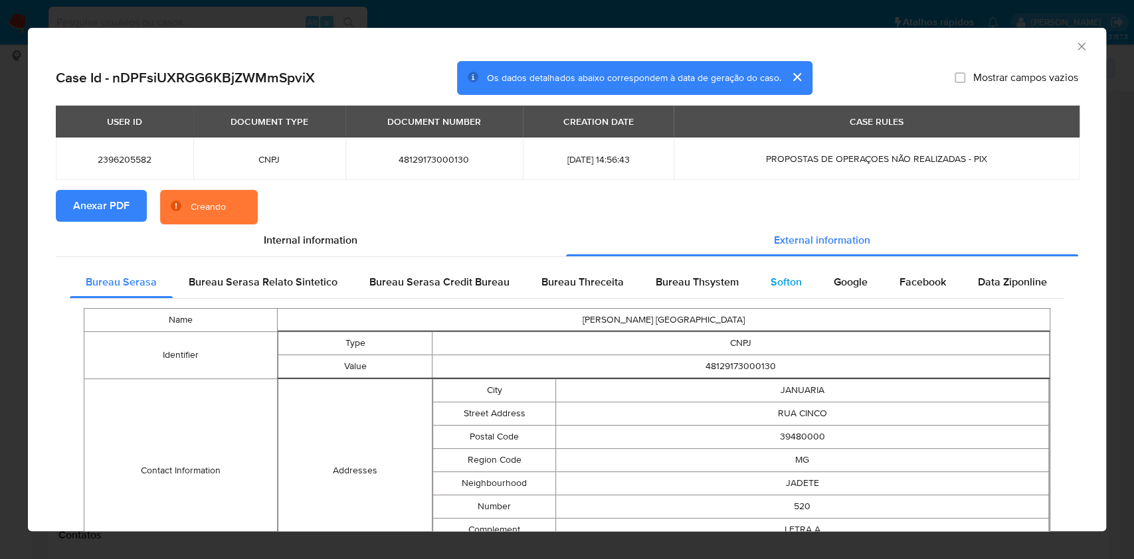
click at [781, 276] on span "Softon" at bounding box center [785, 281] width 31 height 15
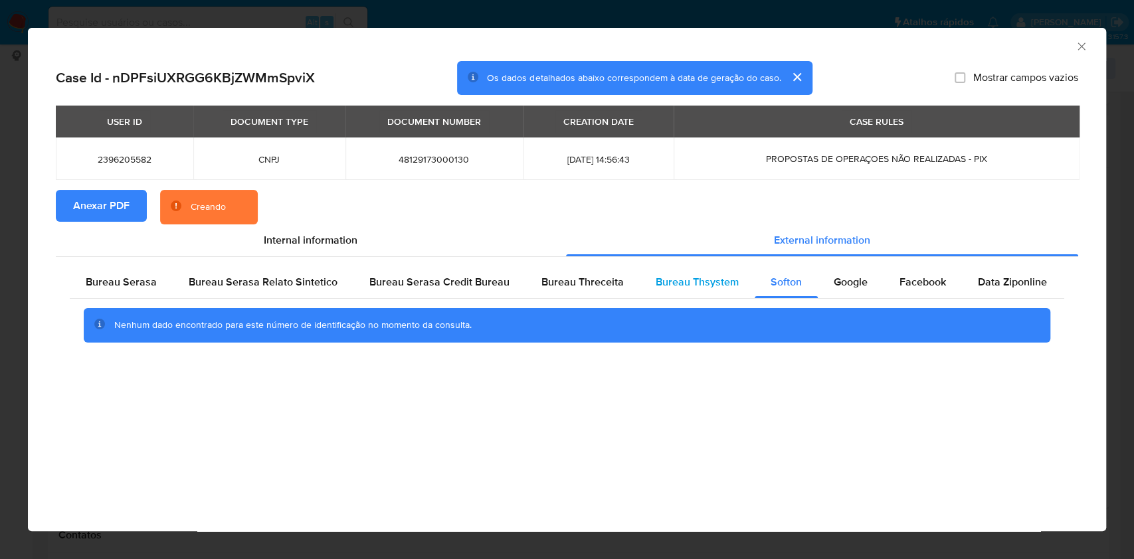
click at [709, 274] on span "Bureau Thsystem" at bounding box center [697, 281] width 83 height 15
click at [606, 286] on span "Bureau Threceita" at bounding box center [582, 281] width 82 height 15
click at [96, 275] on span "Bureau Serasa" at bounding box center [121, 281] width 71 height 15
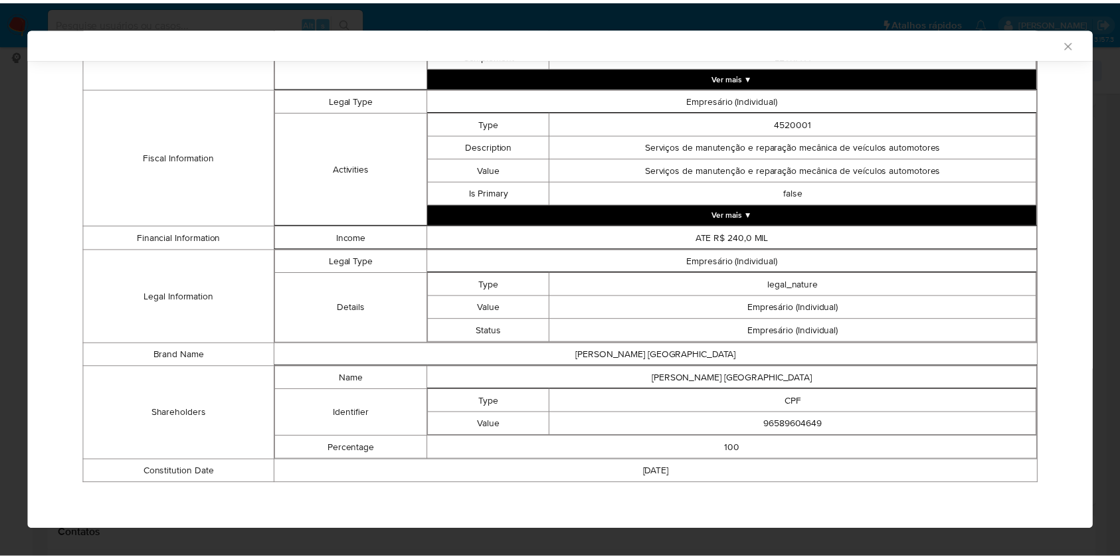
scroll to position [468, 0]
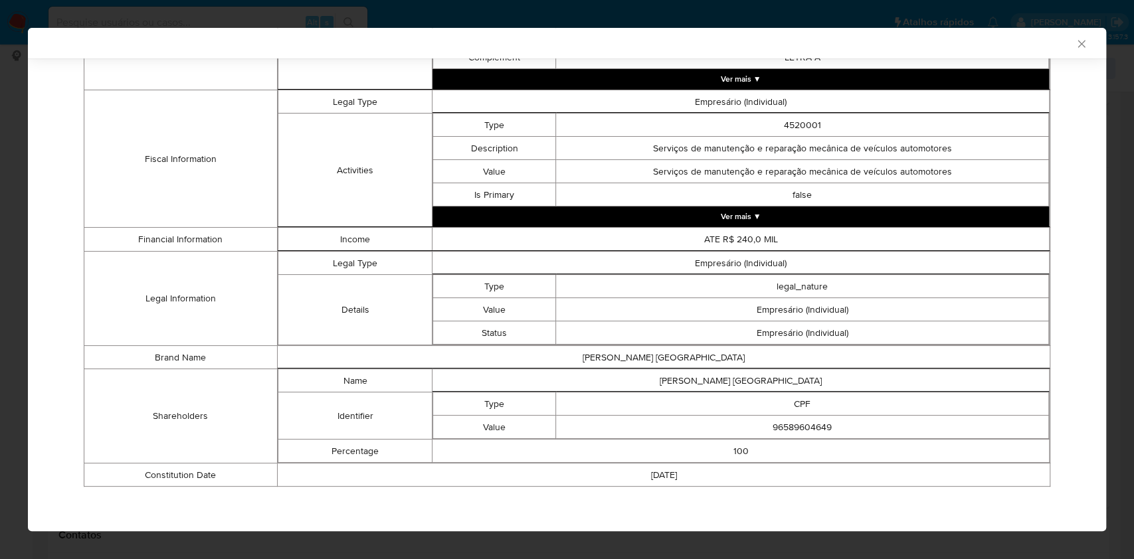
click at [0, 232] on div "AML Data Collector Case Id - nDPFsiUXRGG6KBjZWMmSpviX Os dados detalhados abaix…" at bounding box center [567, 279] width 1134 height 559
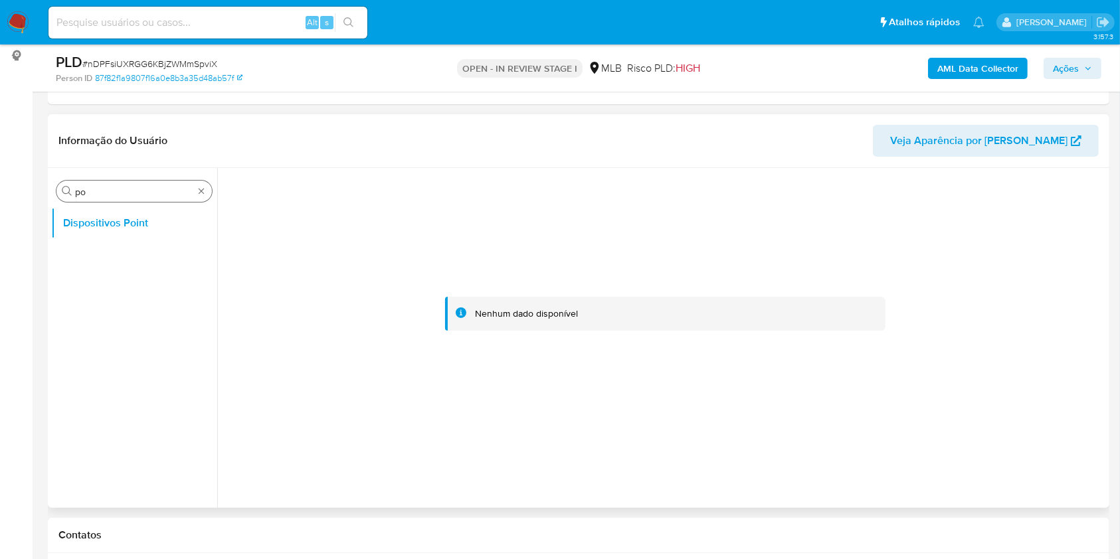
click at [98, 194] on input "po" at bounding box center [134, 192] width 118 height 12
type input "doc"
click at [107, 253] on button "Documentação" at bounding box center [128, 255] width 155 height 32
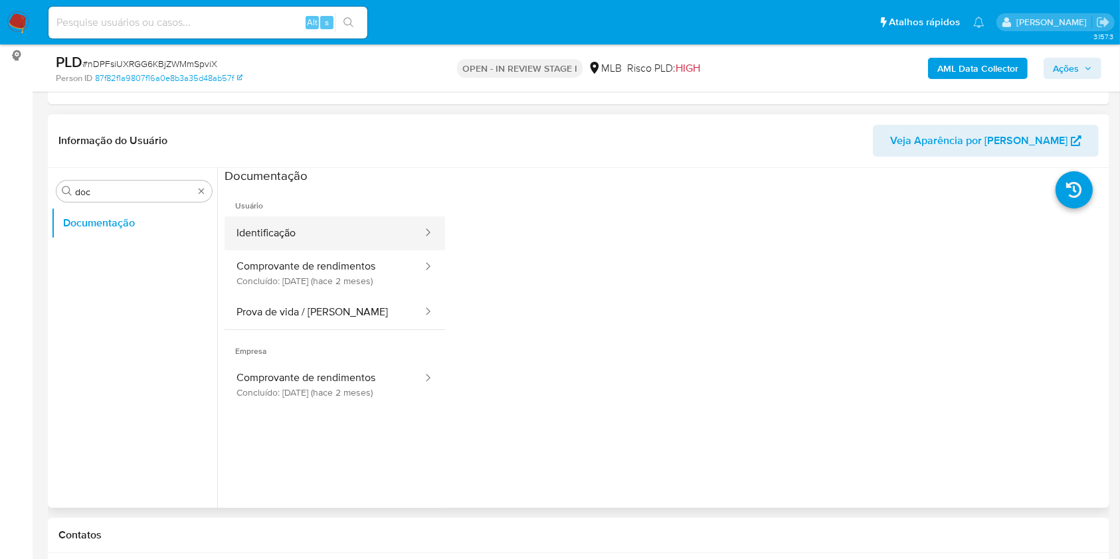
click at [280, 240] on button "Identificação" at bounding box center [323, 234] width 199 height 34
